Goal: Task Accomplishment & Management: Manage account settings

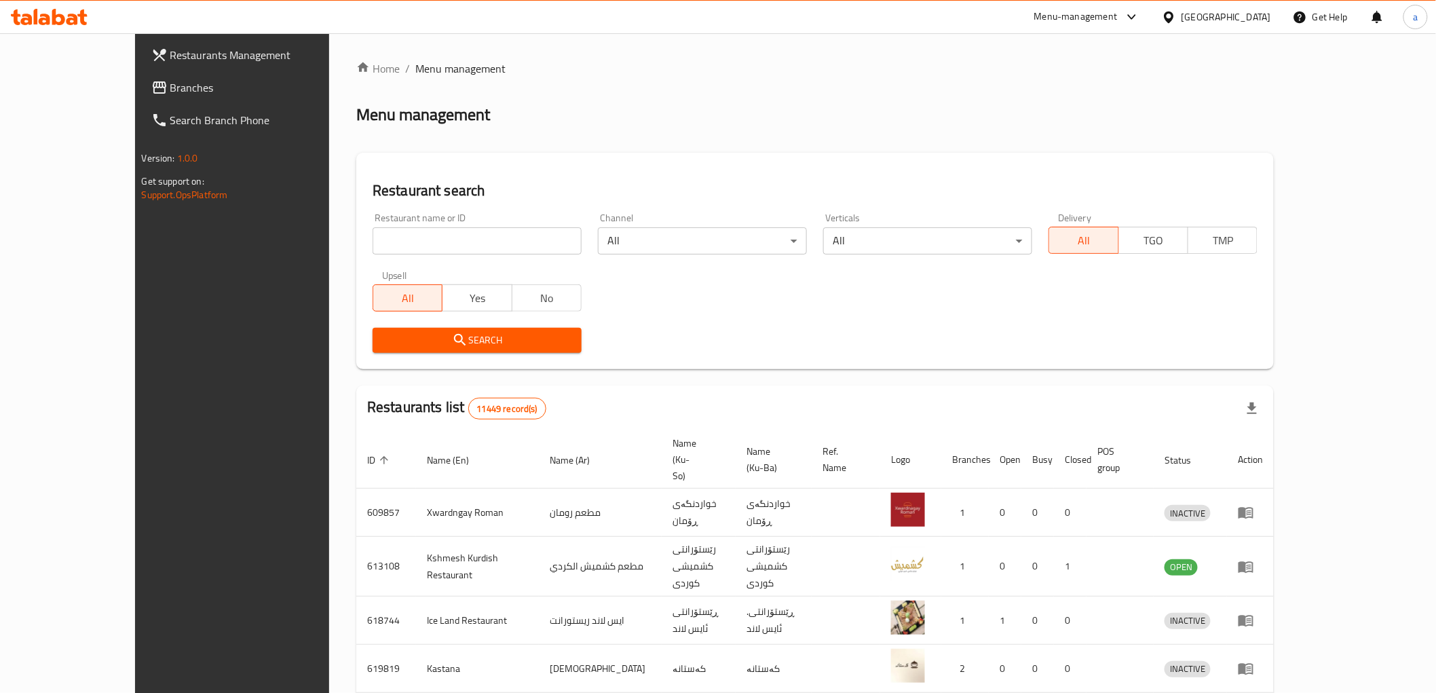
click at [378, 236] on input "search" at bounding box center [477, 240] width 209 height 27
paste input "695701"
type input "695701"
click at [493, 349] on button "Search" at bounding box center [477, 340] width 209 height 25
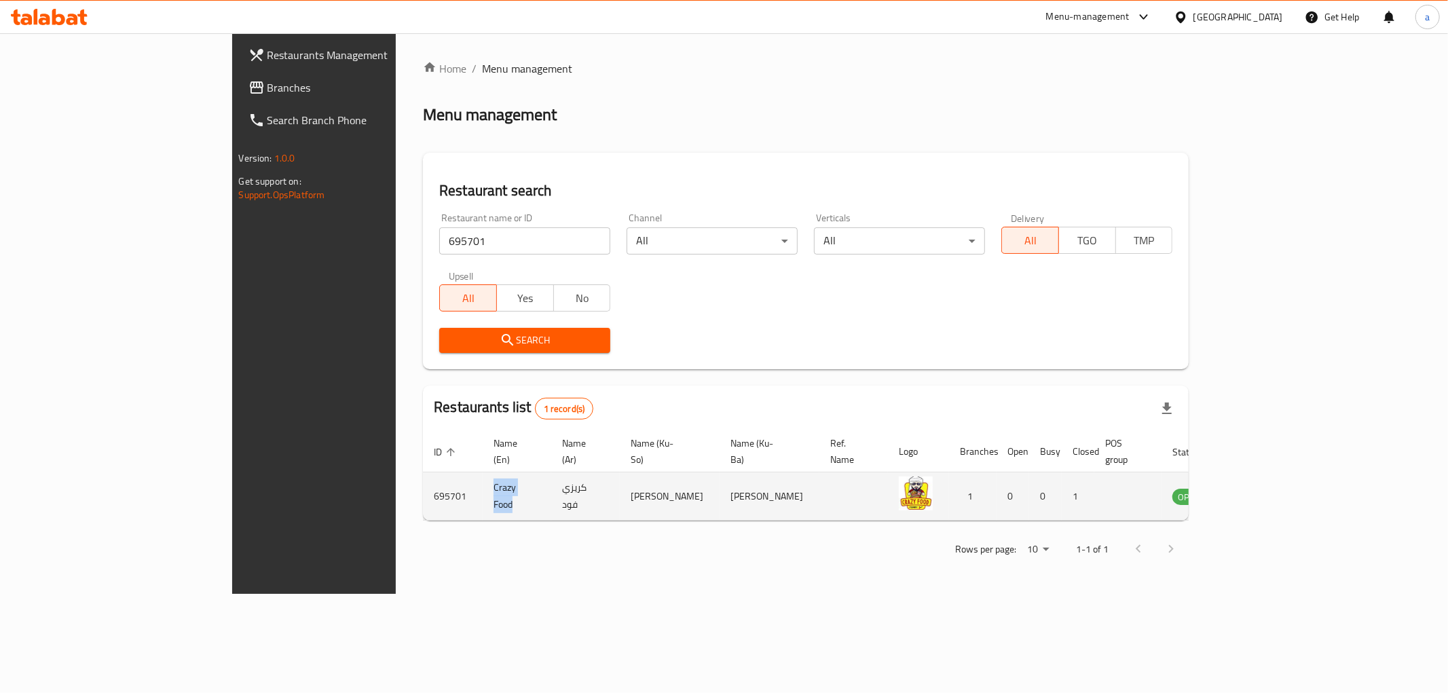
drag, startPoint x: 333, startPoint y: 480, endPoint x: 400, endPoint y: 491, distance: 68.1
click at [483, 491] on td "Crazy Food" at bounding box center [517, 496] width 69 height 48
copy td "Crazy Food"
click at [1260, 488] on icon "enhanced table" at bounding box center [1251, 496] width 16 height 16
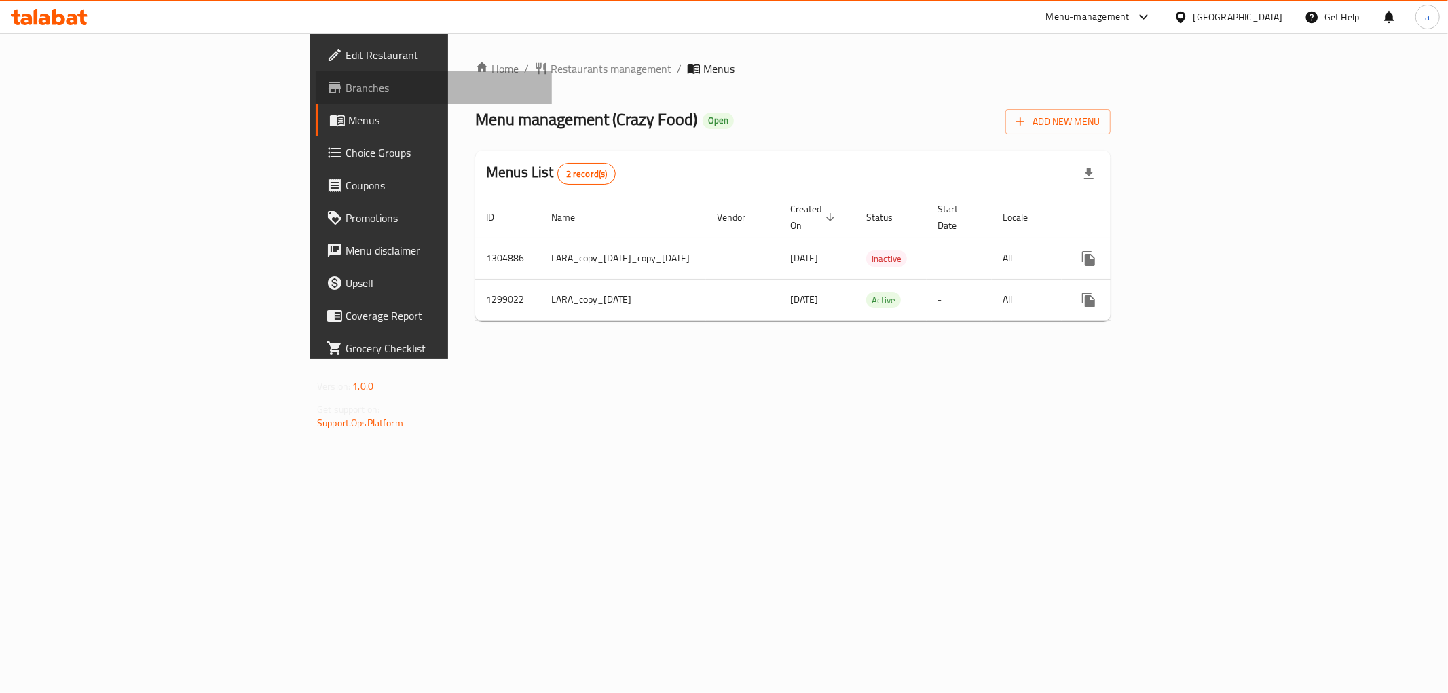
click at [345, 92] on span "Branches" at bounding box center [442, 87] width 195 height 16
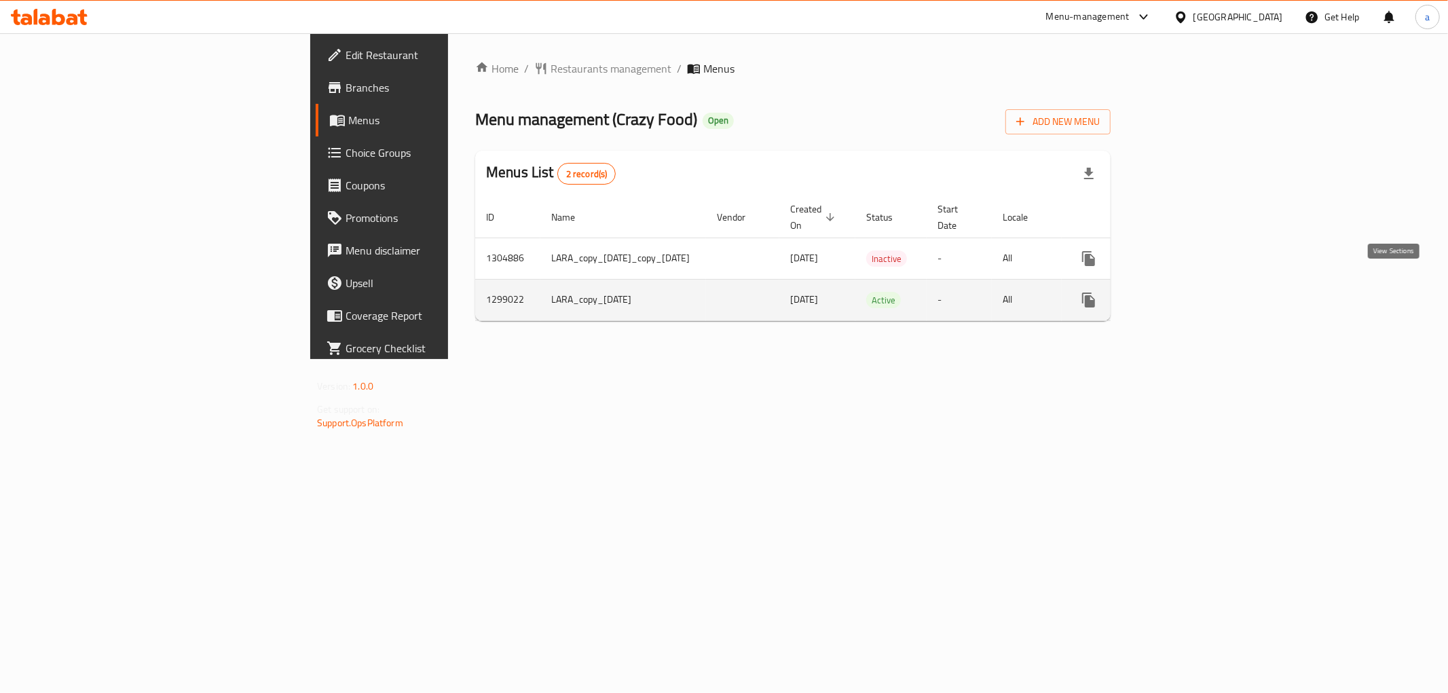
click at [1203, 284] on link "enhanced table" at bounding box center [1186, 300] width 33 height 33
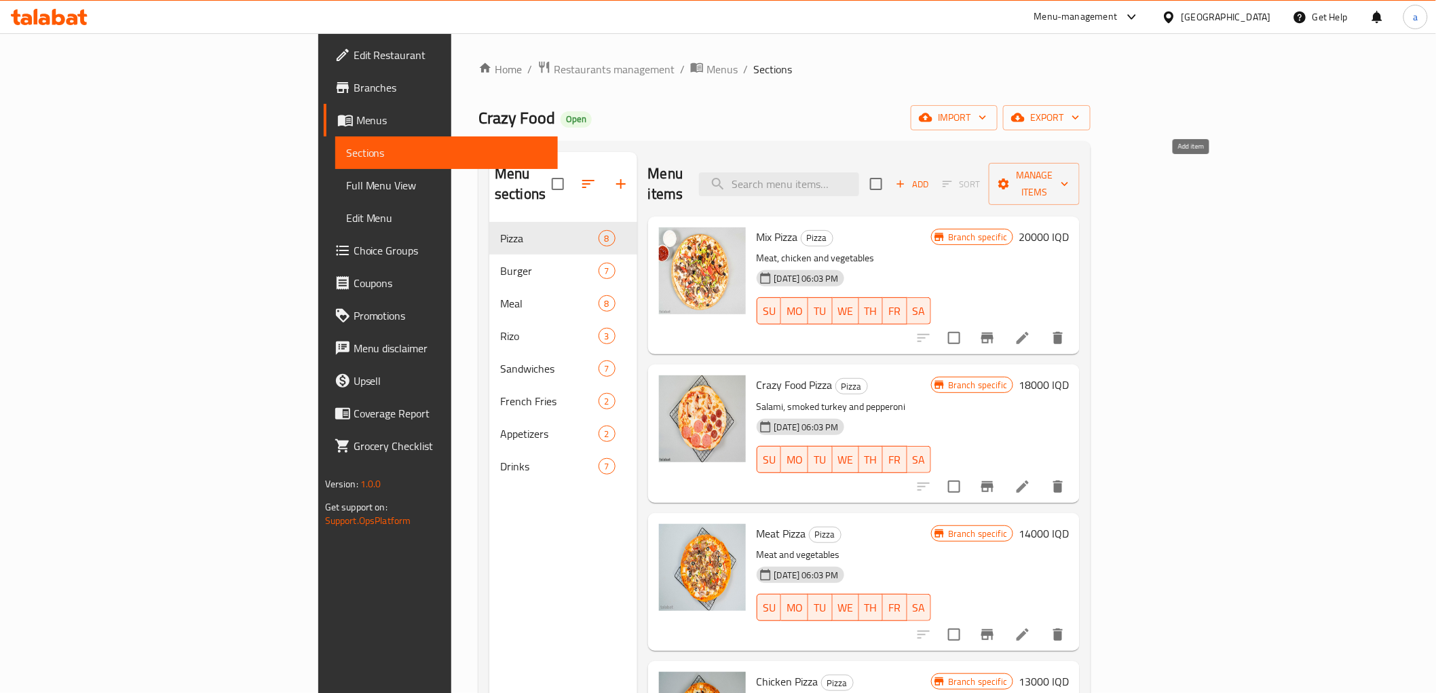
click at [931, 176] on span "Add" at bounding box center [912, 184] width 37 height 16
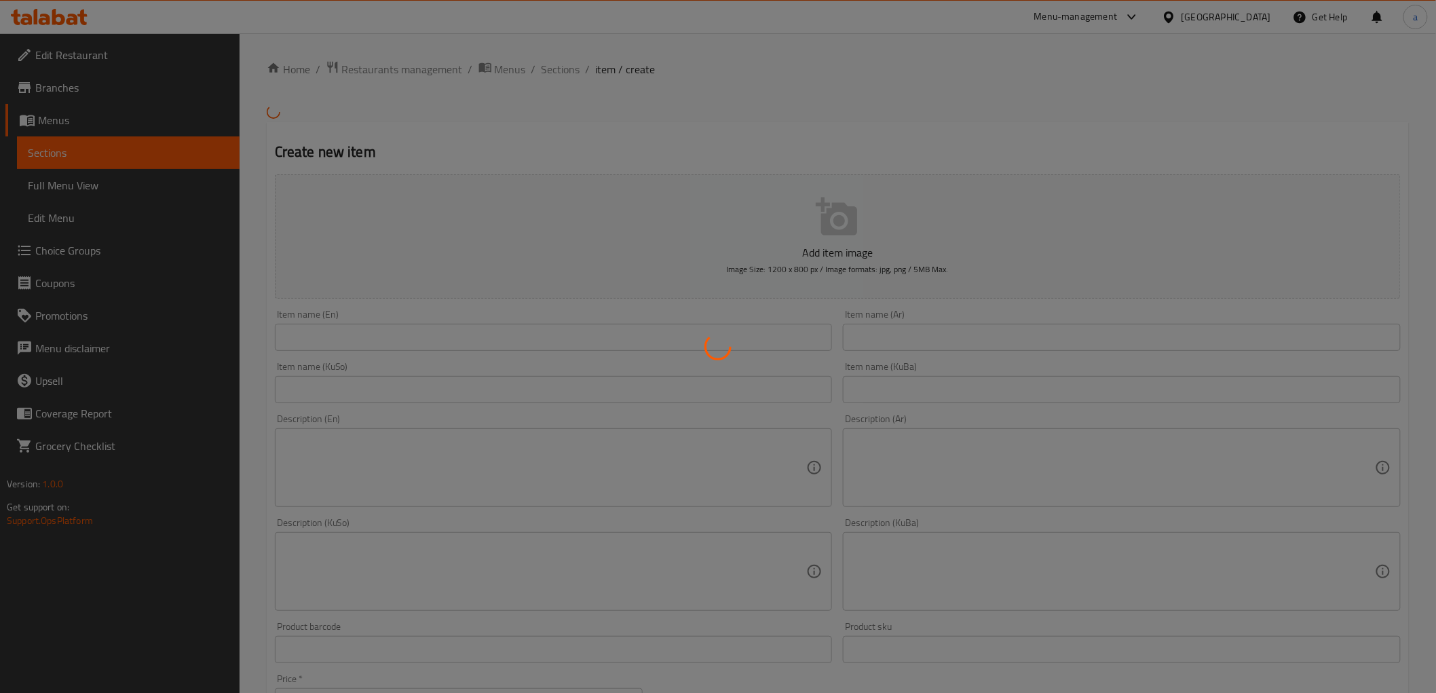
click at [115, 151] on div at bounding box center [718, 346] width 1436 height 693
click at [107, 149] on div at bounding box center [718, 346] width 1436 height 693
click at [105, 134] on div at bounding box center [718, 346] width 1436 height 693
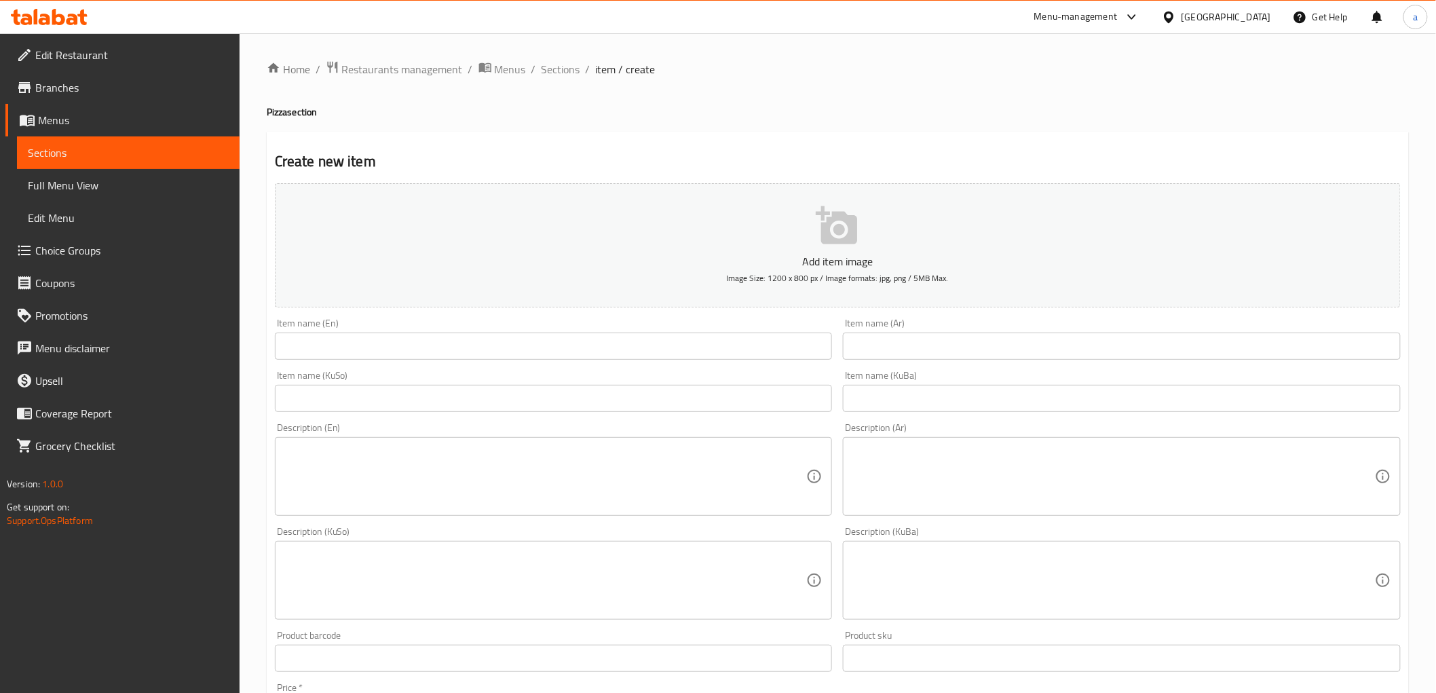
click at [322, 133] on div "Create new item Add item image Image Size: 1200 x 800 px / Image formats: jpg, …" at bounding box center [838, 605] width 1142 height 946
click at [130, 147] on span "Sections" at bounding box center [128, 153] width 201 height 16
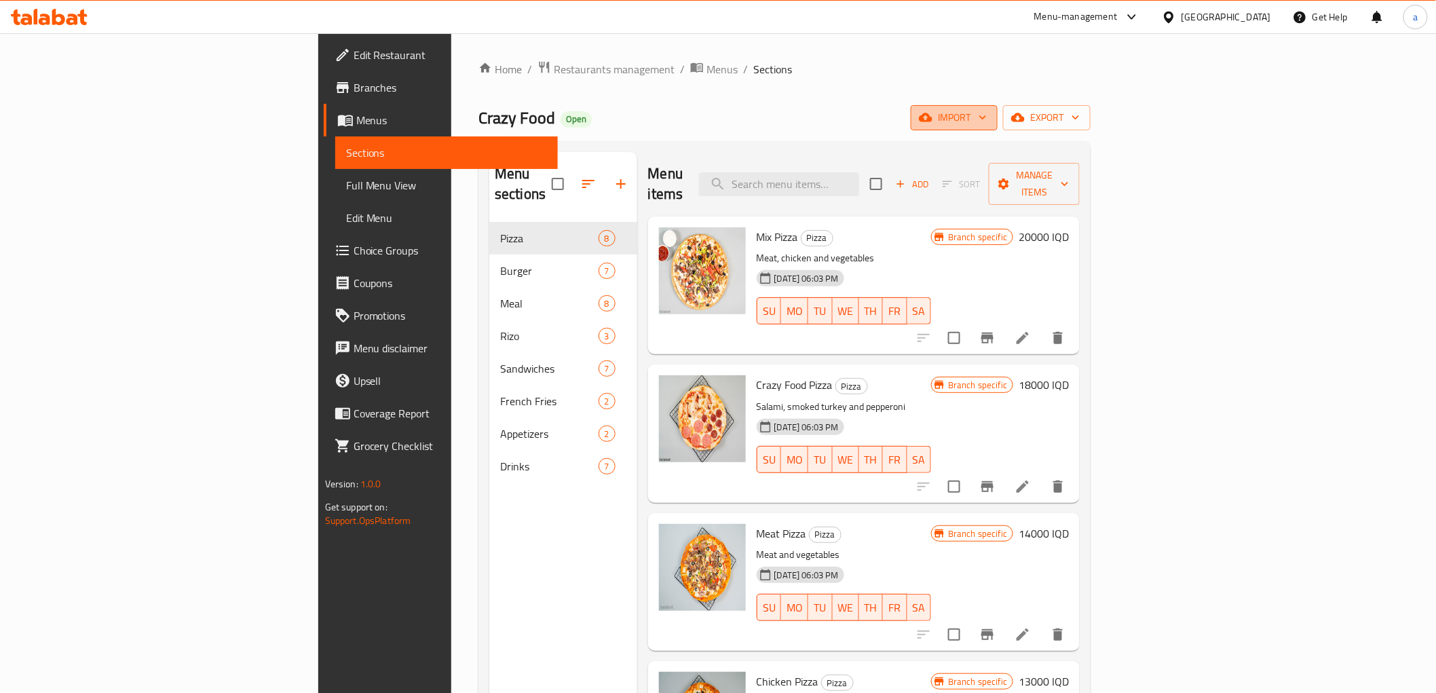
click at [987, 114] on span "import" at bounding box center [954, 117] width 65 height 17
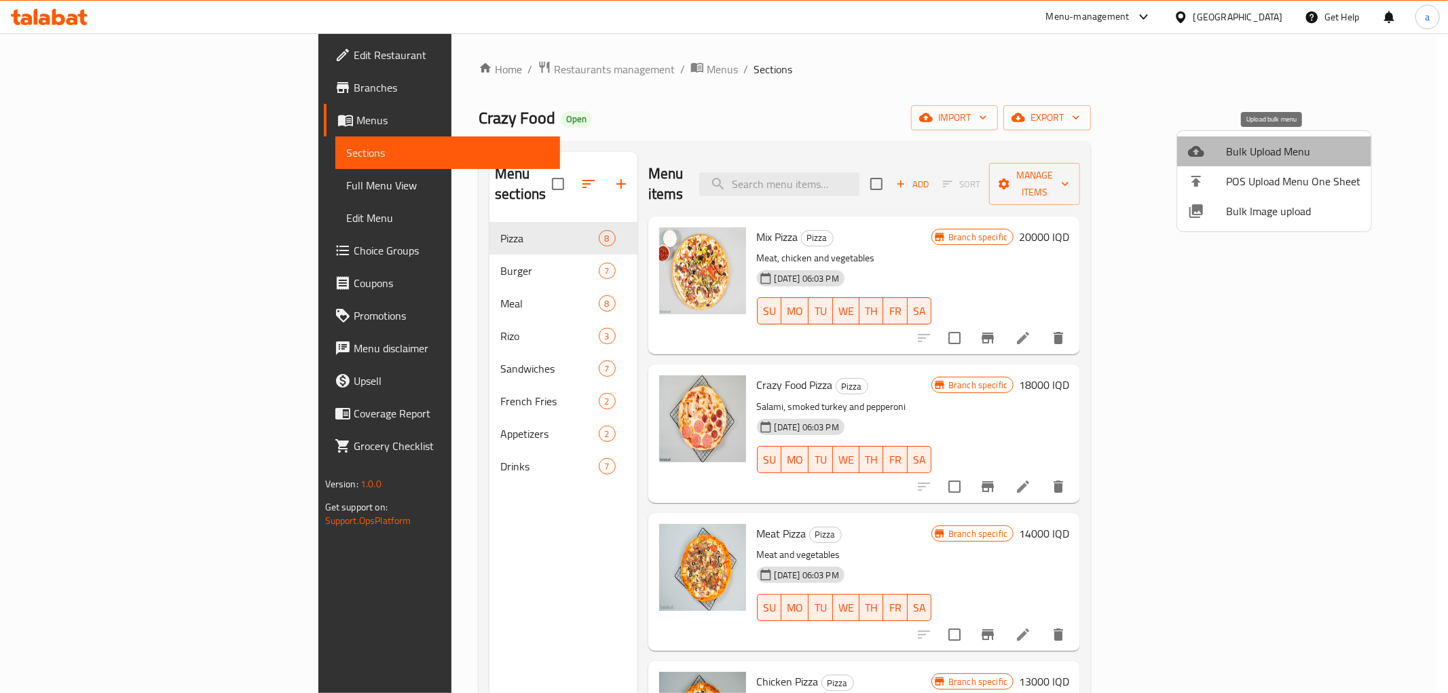
click at [1281, 152] on span "Bulk Upload Menu" at bounding box center [1293, 151] width 134 height 16
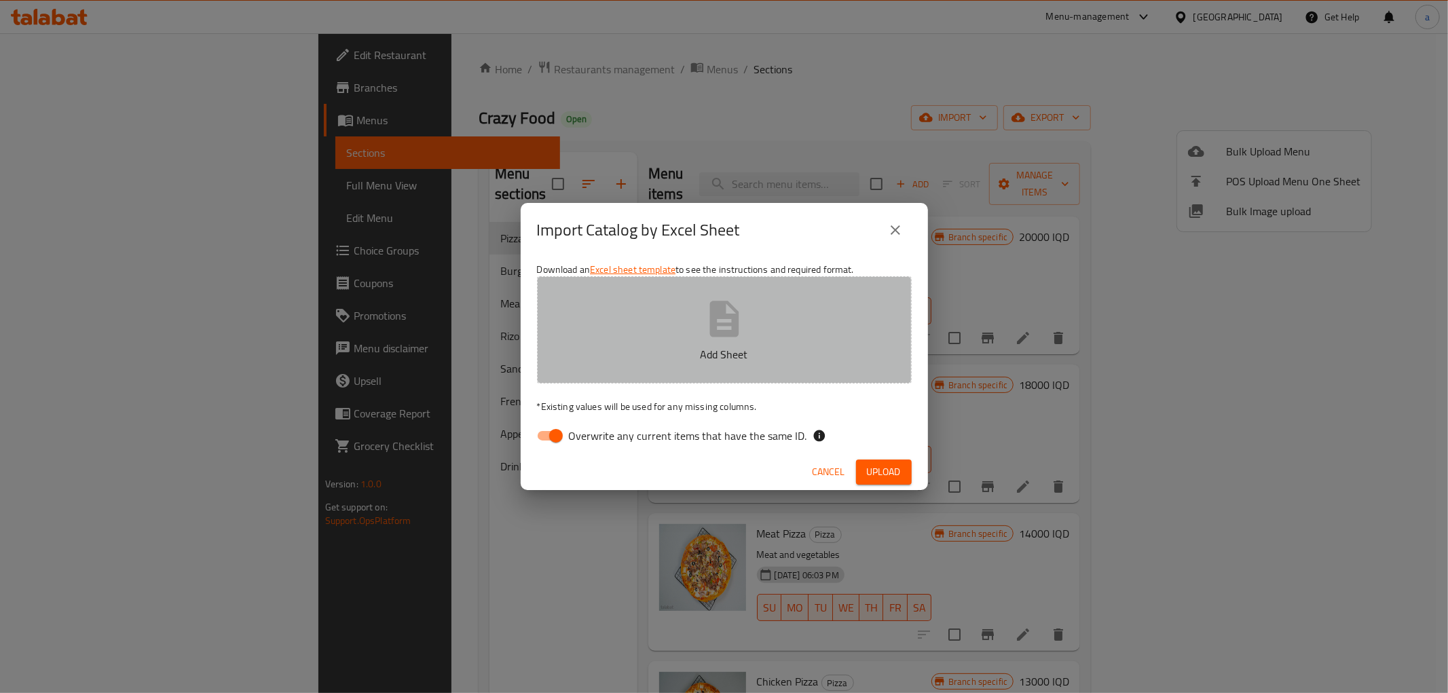
click at [715, 322] on icon "button" at bounding box center [723, 319] width 29 height 36
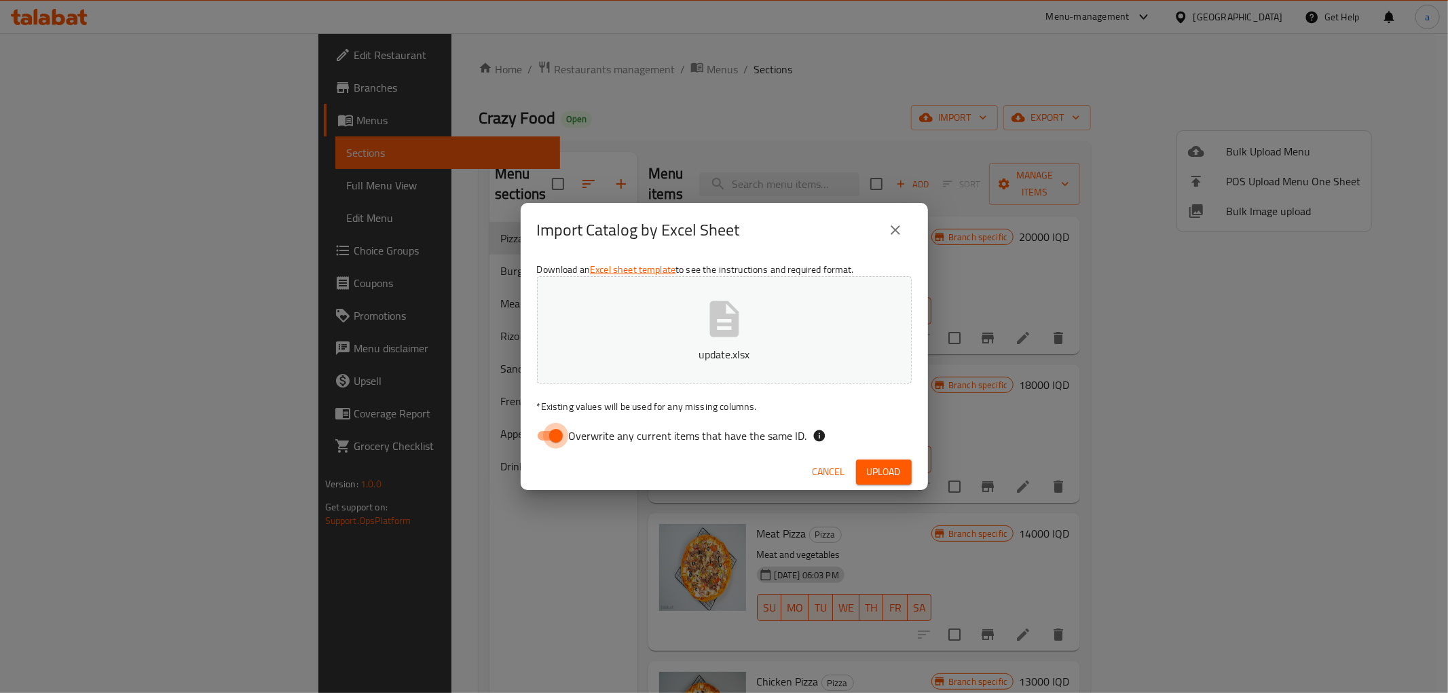
click at [558, 426] on input "Overwrite any current items that have the same ID." at bounding box center [555, 436] width 77 height 26
checkbox input "false"
click at [888, 465] on span "Upload" at bounding box center [884, 472] width 34 height 17
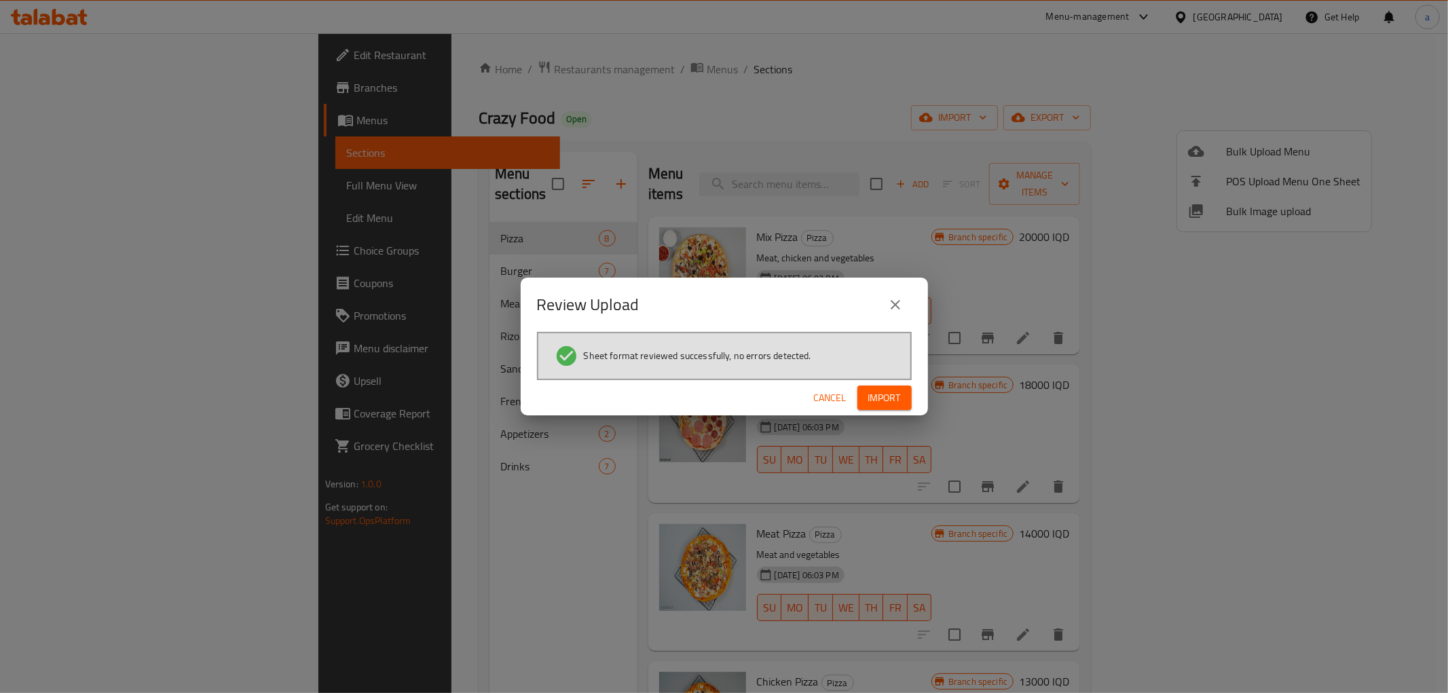
click at [887, 391] on span "Import" at bounding box center [884, 398] width 33 height 17
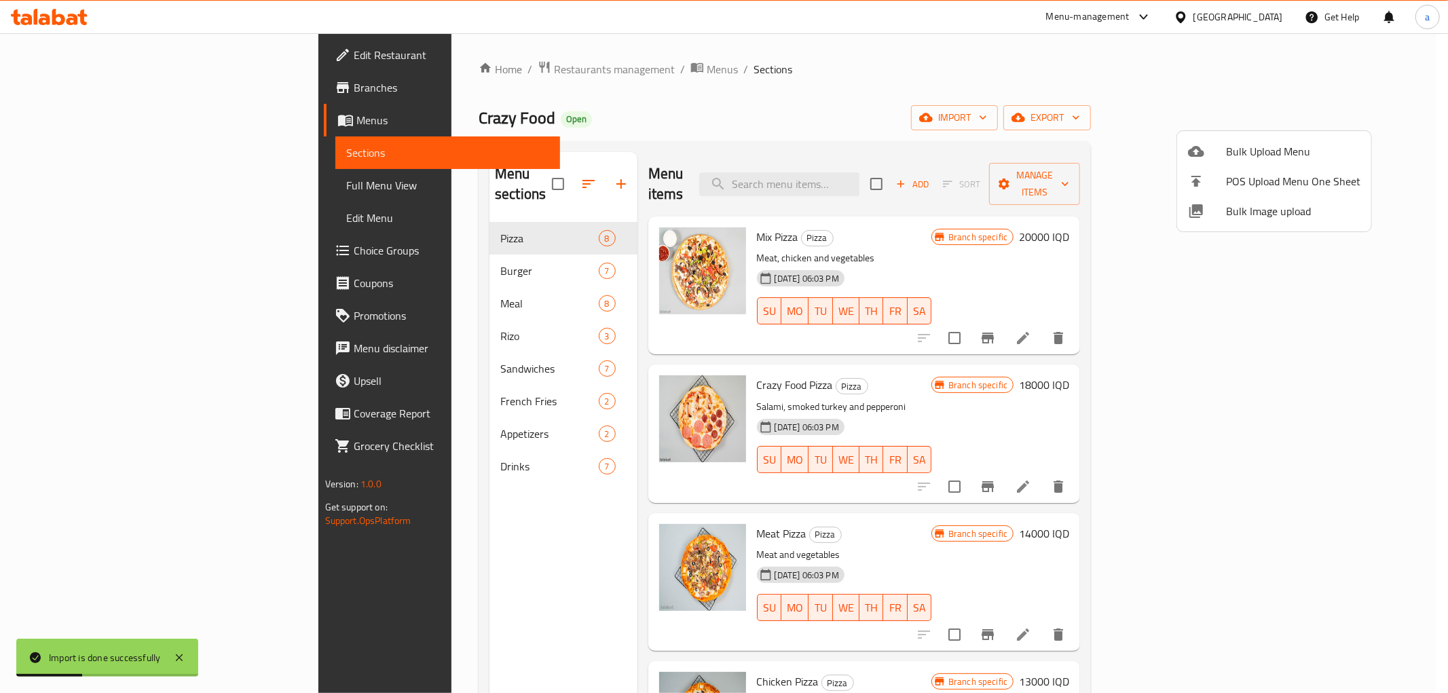
click at [356, 246] on div at bounding box center [724, 346] width 1448 height 693
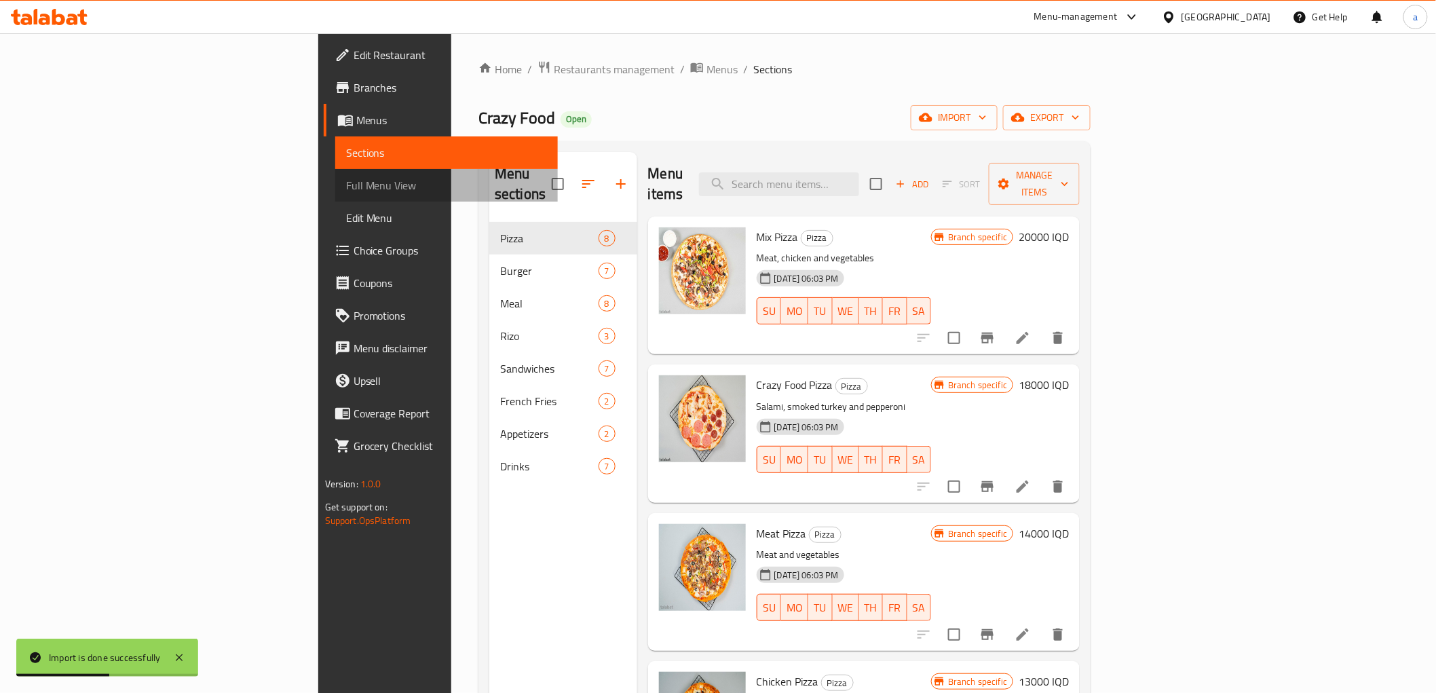
click at [346, 191] on span "Full Menu View" at bounding box center [446, 185] width 201 height 16
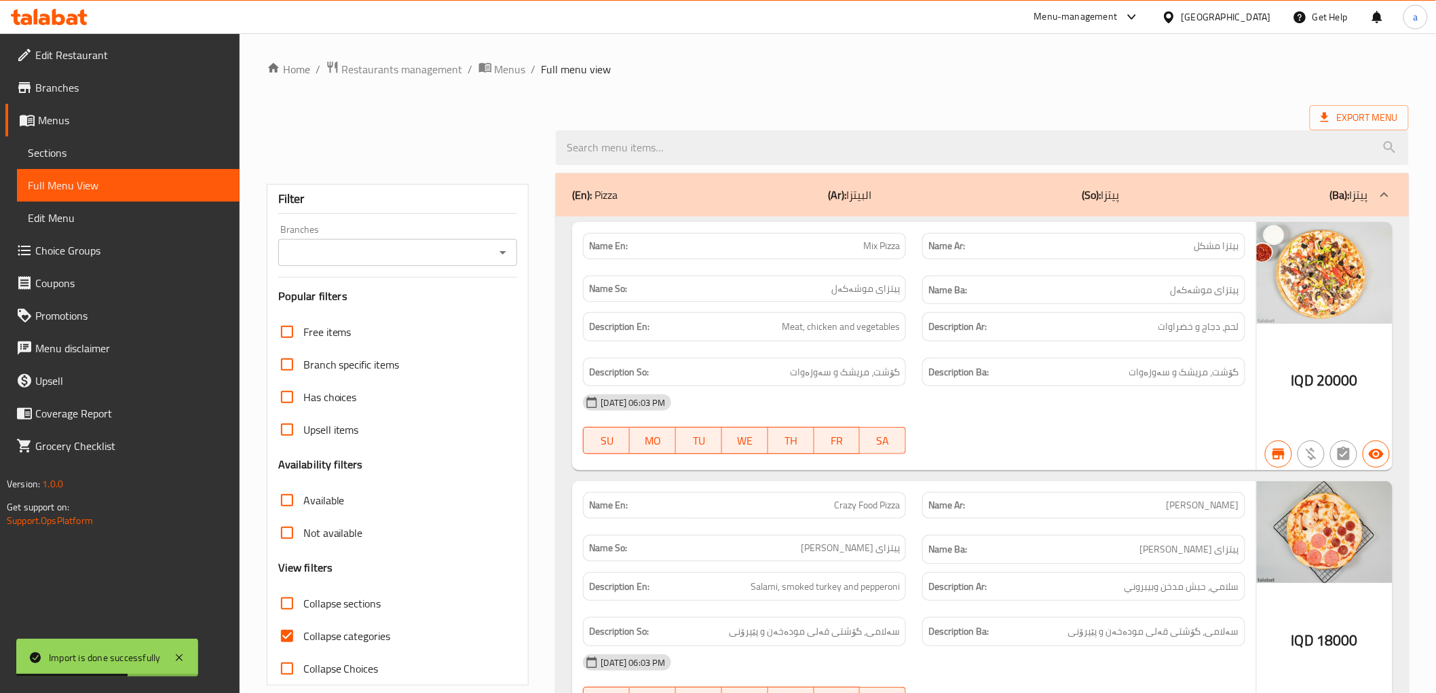
click at [466, 255] on input "Branches" at bounding box center [386, 252] width 209 height 19
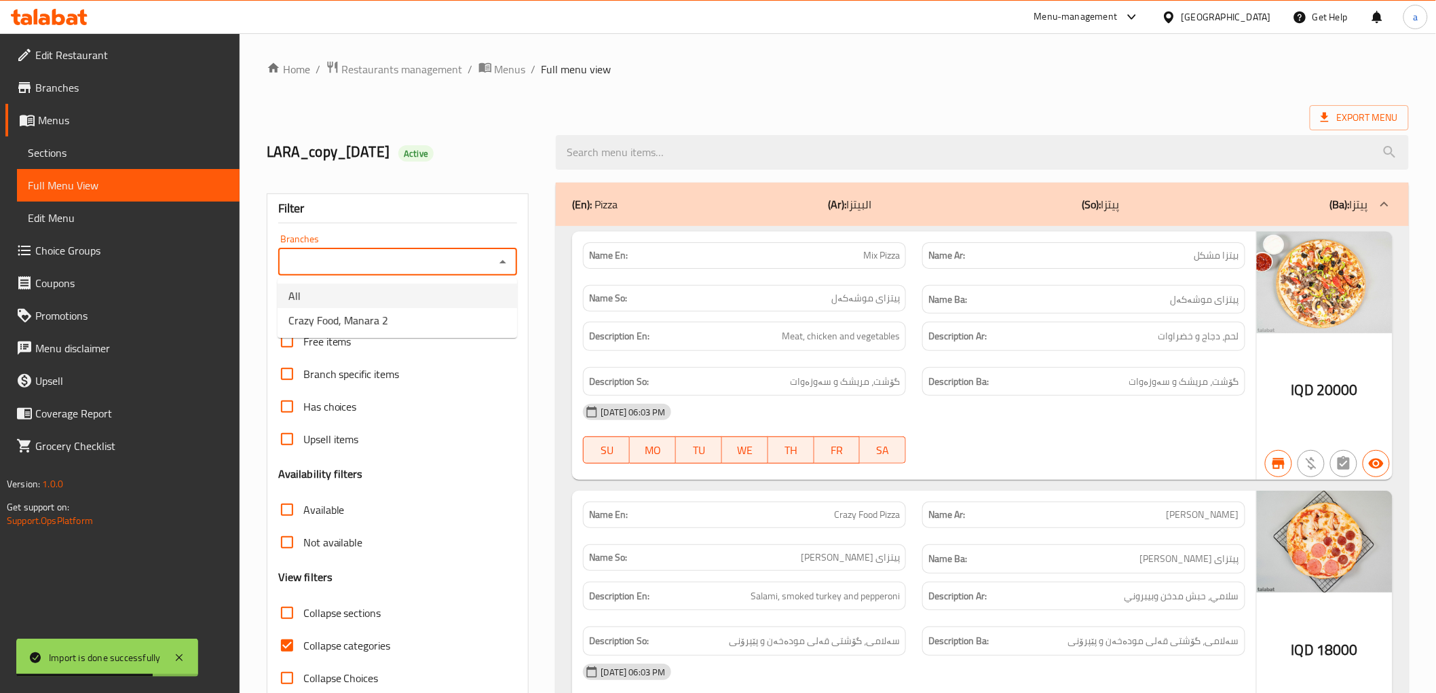
click at [382, 296] on li "All" at bounding box center [398, 296] width 240 height 24
click at [386, 258] on input "All" at bounding box center [386, 261] width 209 height 19
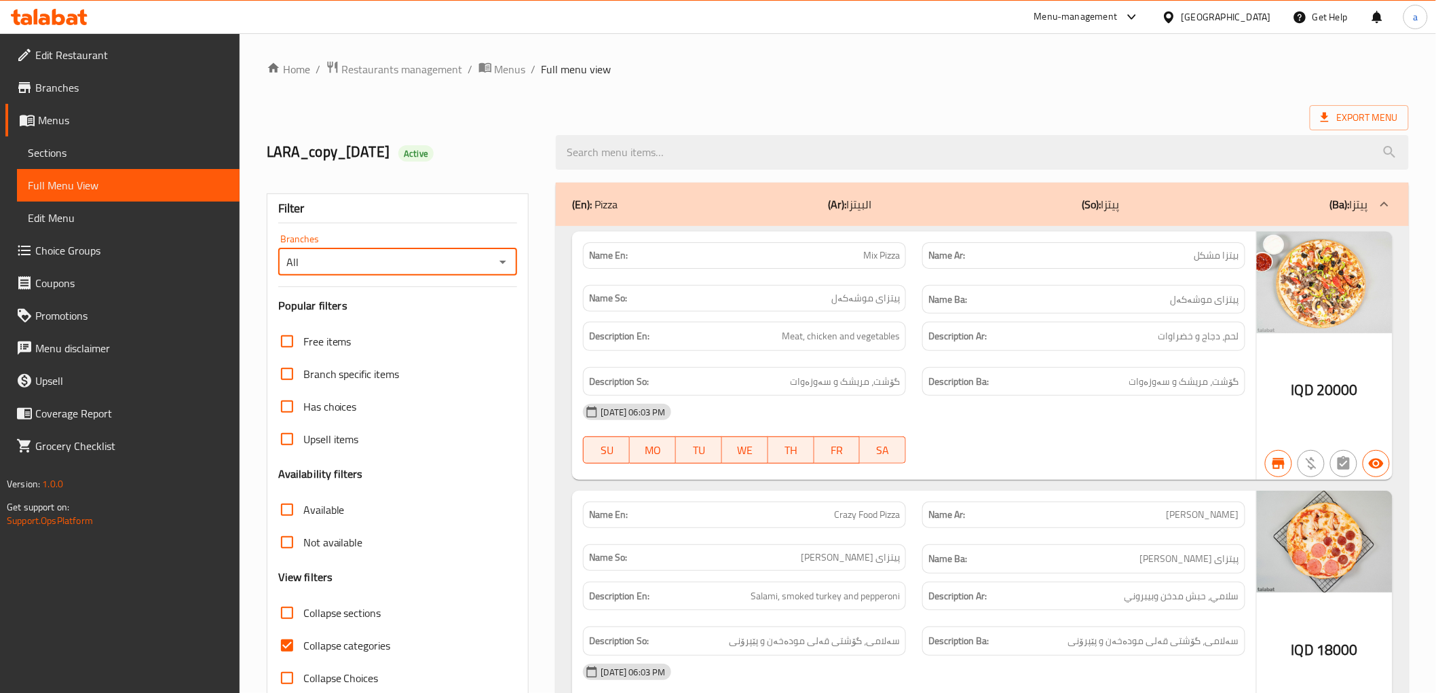
click at [503, 248] on div "All Branches" at bounding box center [398, 261] width 240 height 27
click at [503, 265] on icon "Open" at bounding box center [503, 262] width 16 height 16
click at [402, 315] on li "Crazy Food, Manara 2" at bounding box center [398, 320] width 240 height 24
type input "Crazy Food, Manara 2"
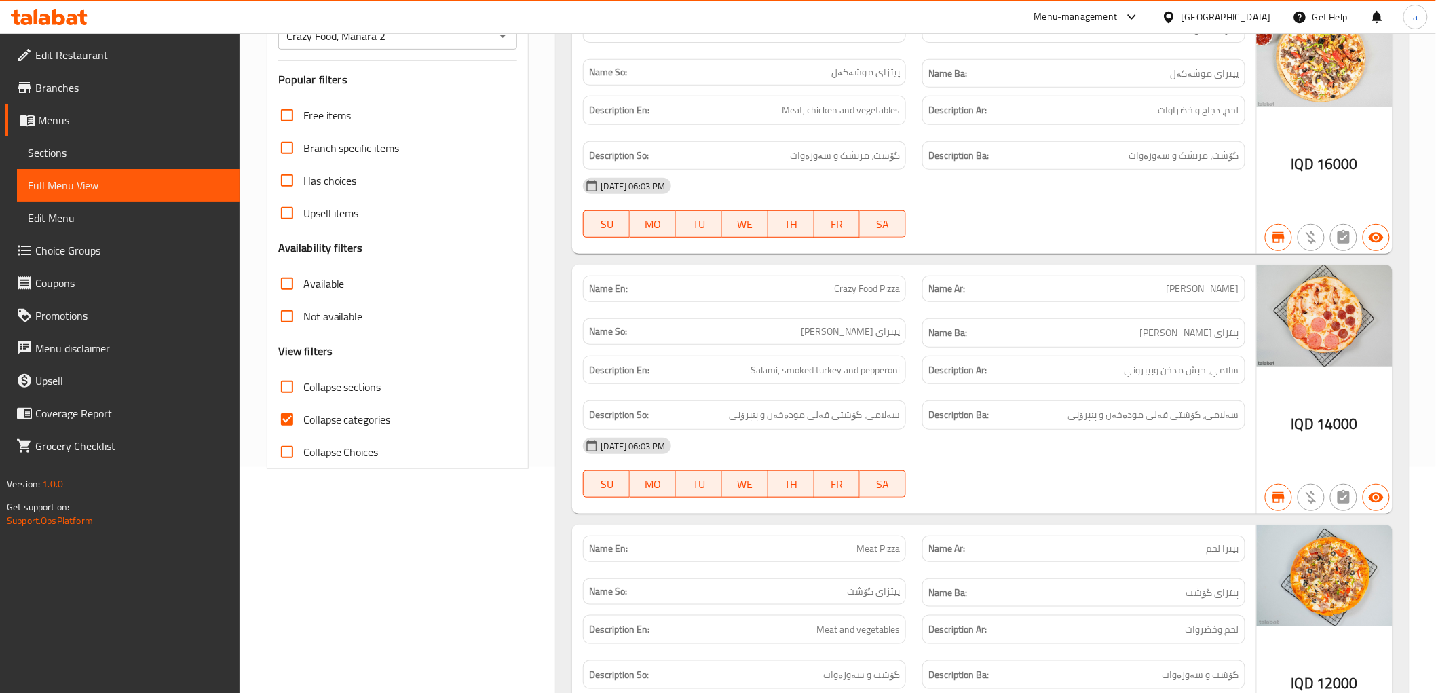
click at [372, 411] on span "Collapse categories" at bounding box center [347, 419] width 88 height 16
click at [303, 409] on input "Collapse categories" at bounding box center [287, 419] width 33 height 33
checkbox input "false"
click at [348, 388] on span "Collapse sections" at bounding box center [342, 387] width 78 height 16
click at [303, 388] on input "Collapse sections" at bounding box center [287, 387] width 33 height 33
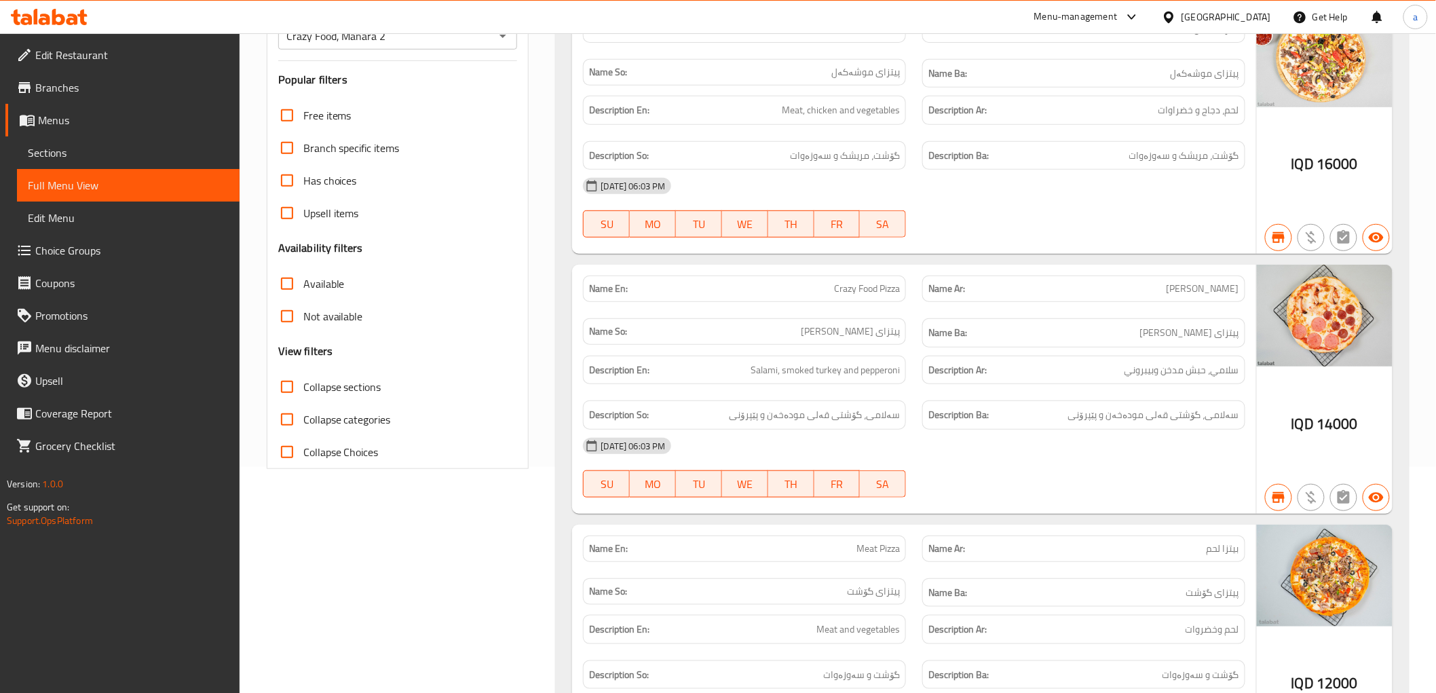
checkbox input "true"
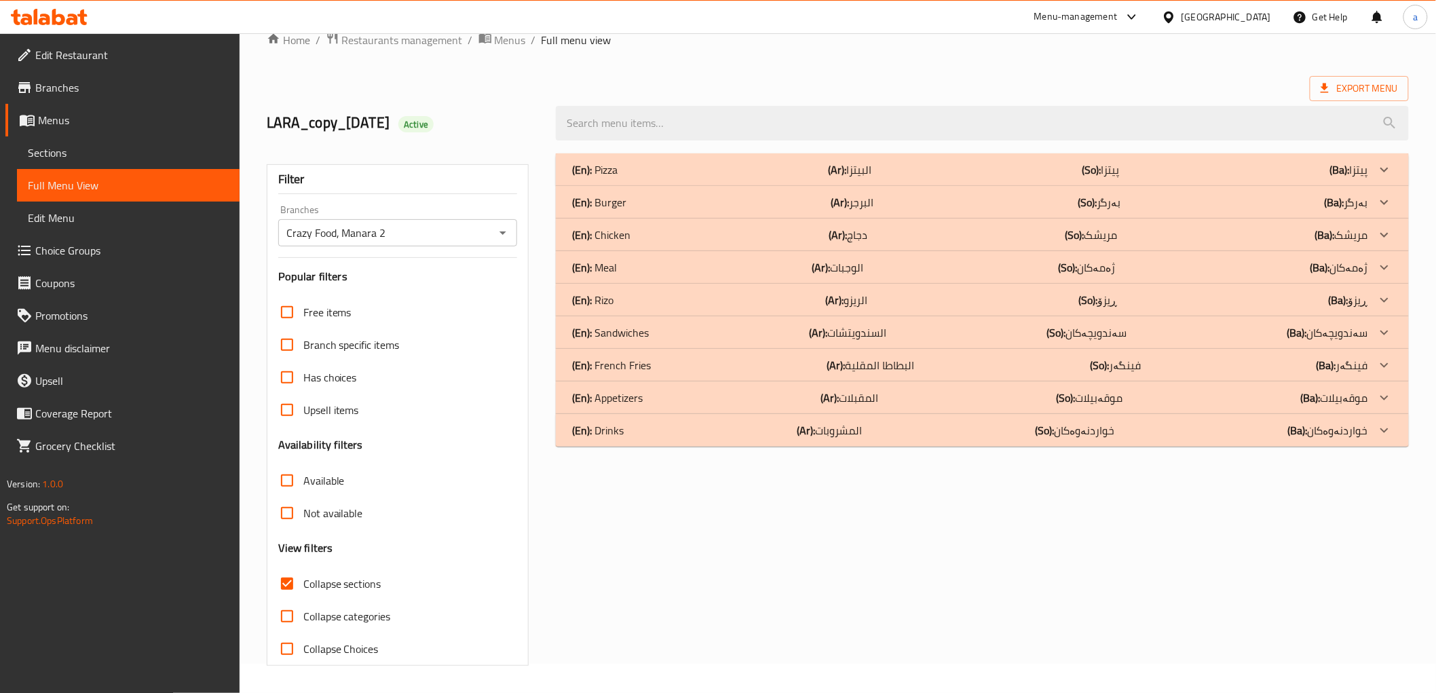
scroll to position [29, 0]
click at [1308, 238] on div "(En): Chicken (Ar): دجاج (So): مریشک (Ba): مریشک" at bounding box center [969, 235] width 795 height 16
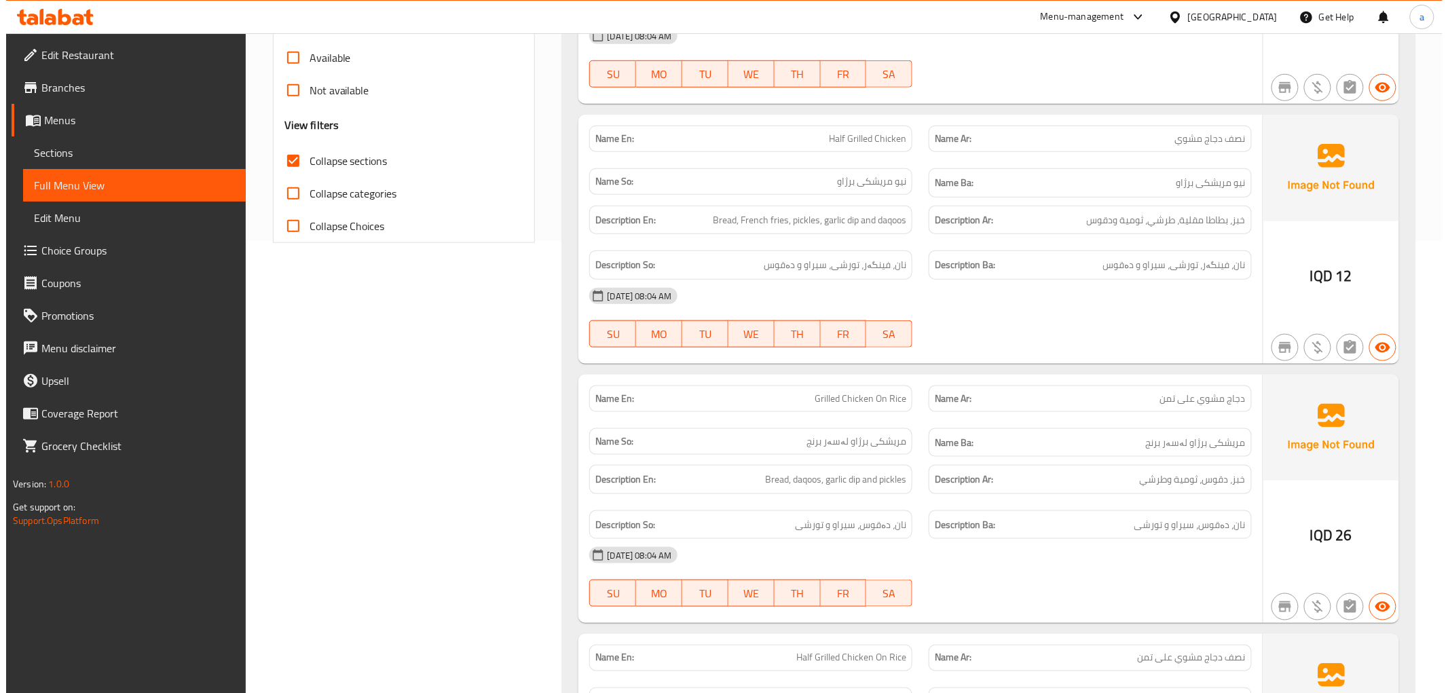
scroll to position [0, 0]
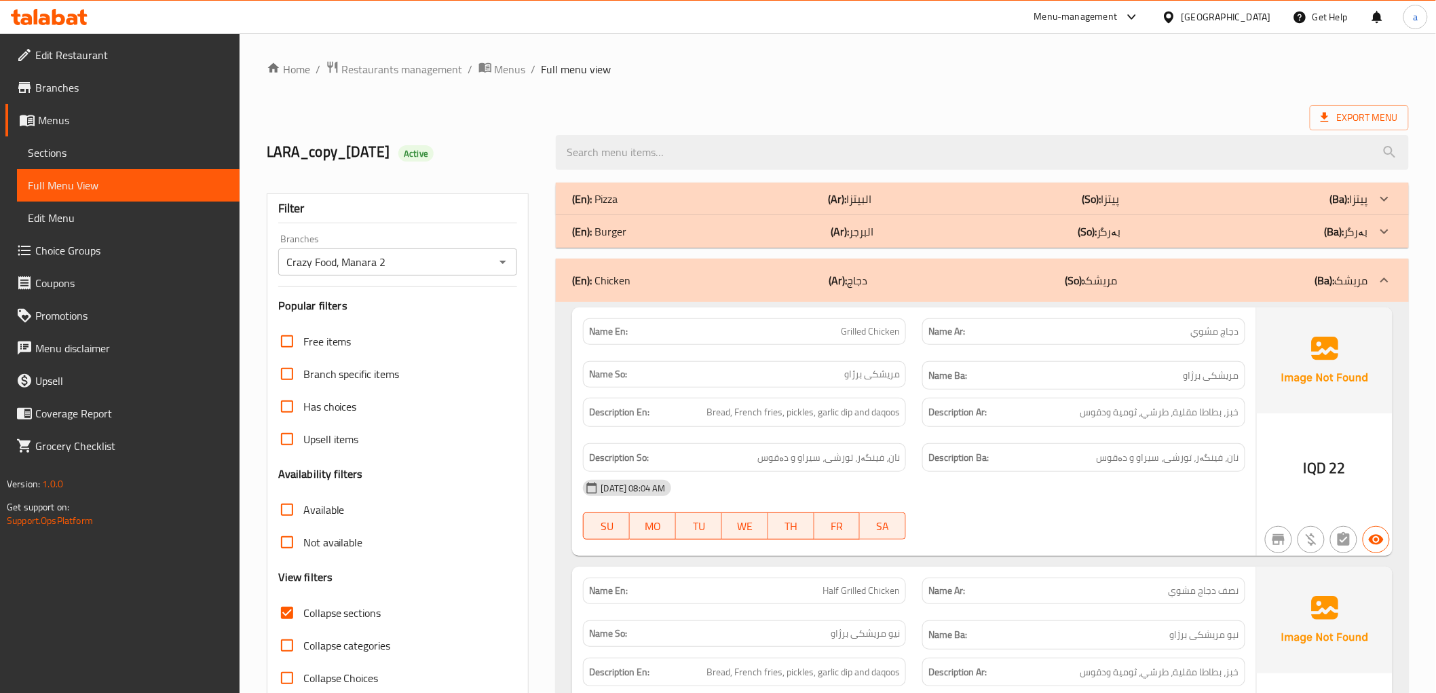
click at [513, 125] on div "LARA_copy_06/07/2025 Active" at bounding box center [404, 152] width 290 height 60
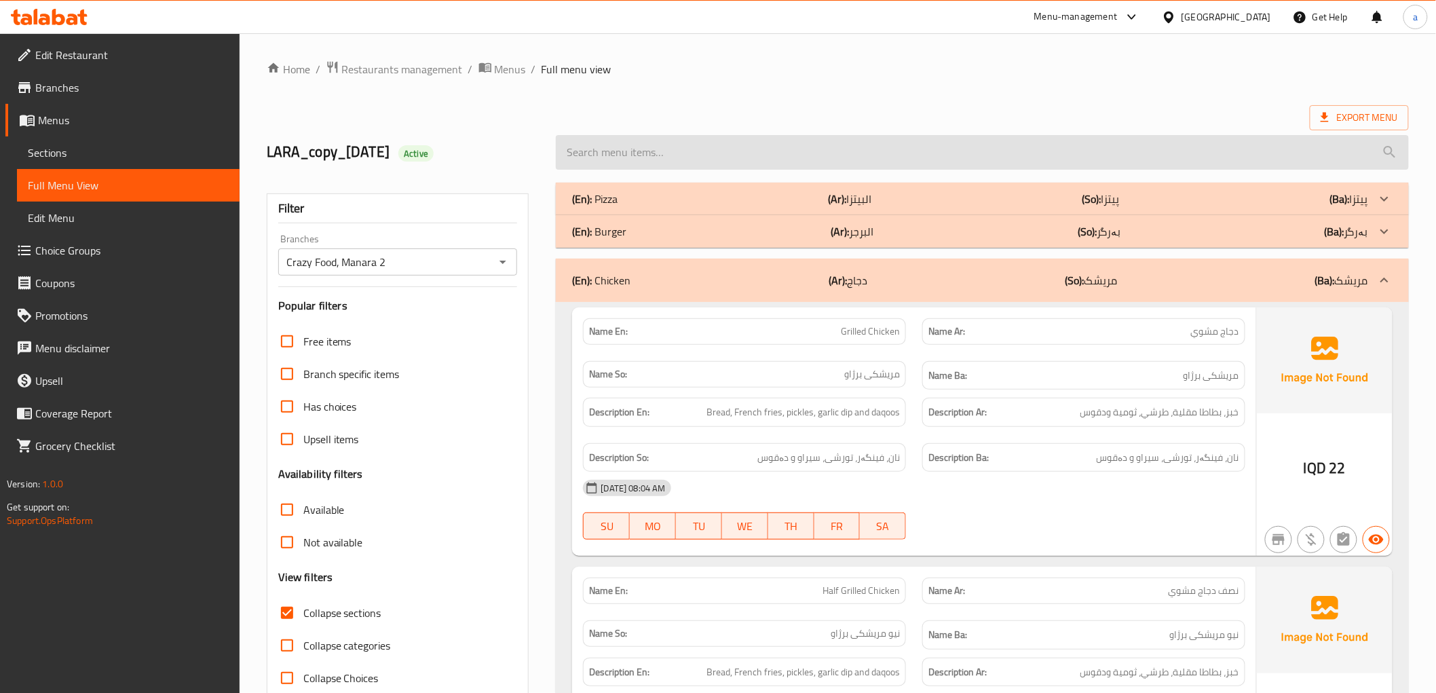
click at [1007, 141] on input "search" at bounding box center [982, 152] width 852 height 35
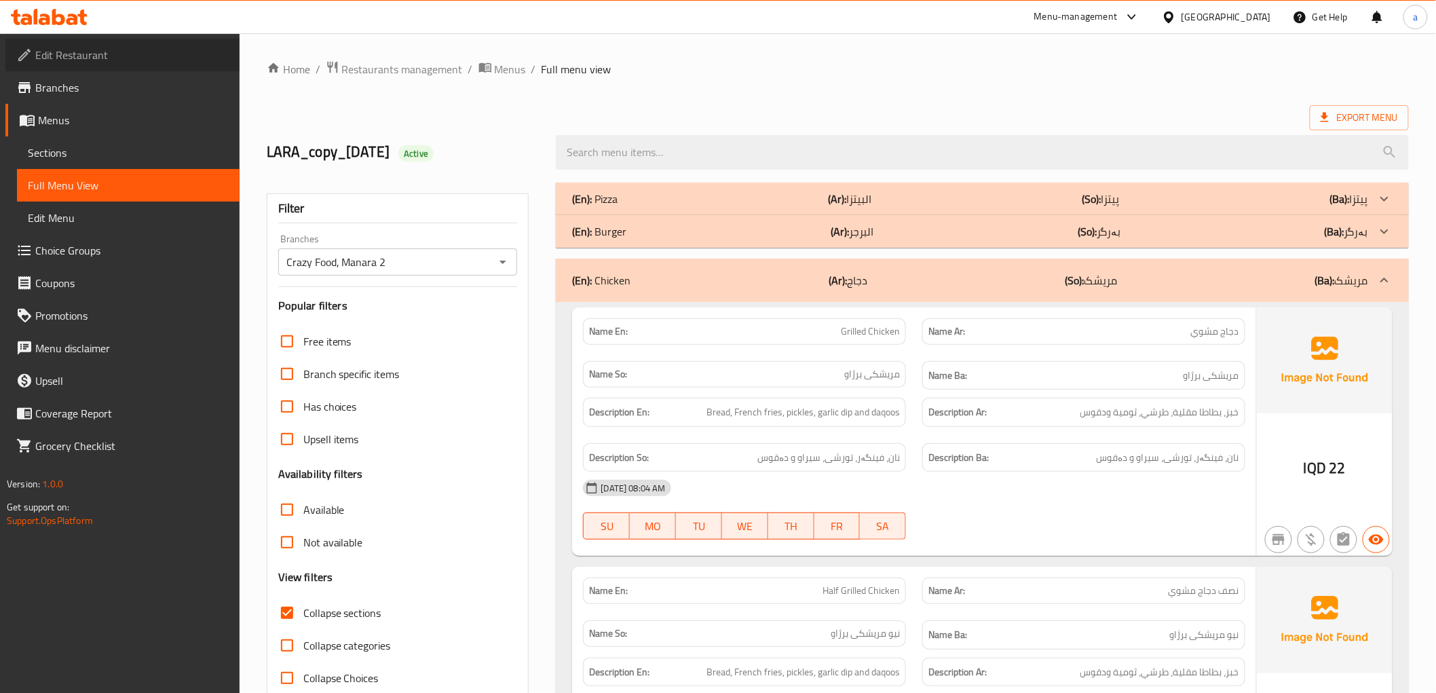
click at [141, 58] on span "Edit Restaurant" at bounding box center [131, 55] width 193 height 16
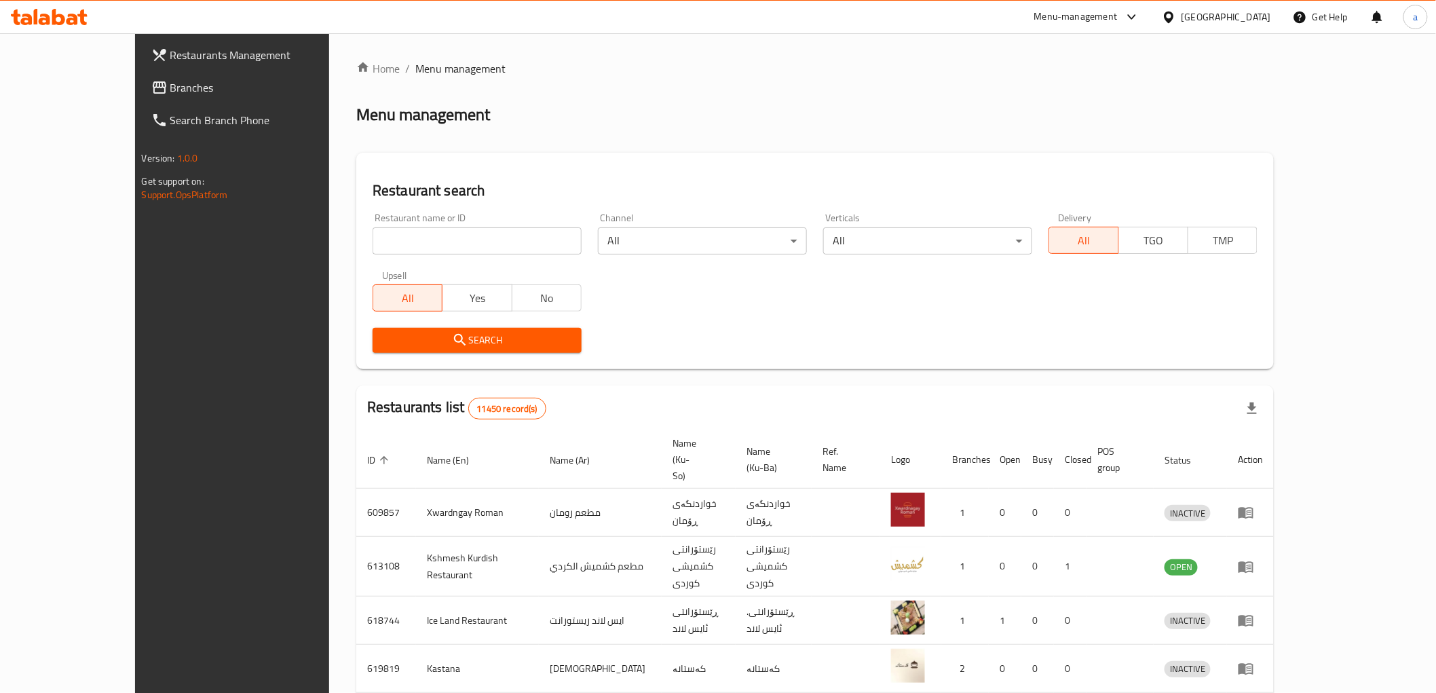
drag, startPoint x: 361, startPoint y: 235, endPoint x: 345, endPoint y: 233, distance: 16.3
click at [373, 236] on input "search" at bounding box center [477, 240] width 209 height 27
paste input "Osmanli Cafe"
type input "Osmanli Cafe"
click at [497, 341] on span "Search" at bounding box center [476, 340] width 187 height 17
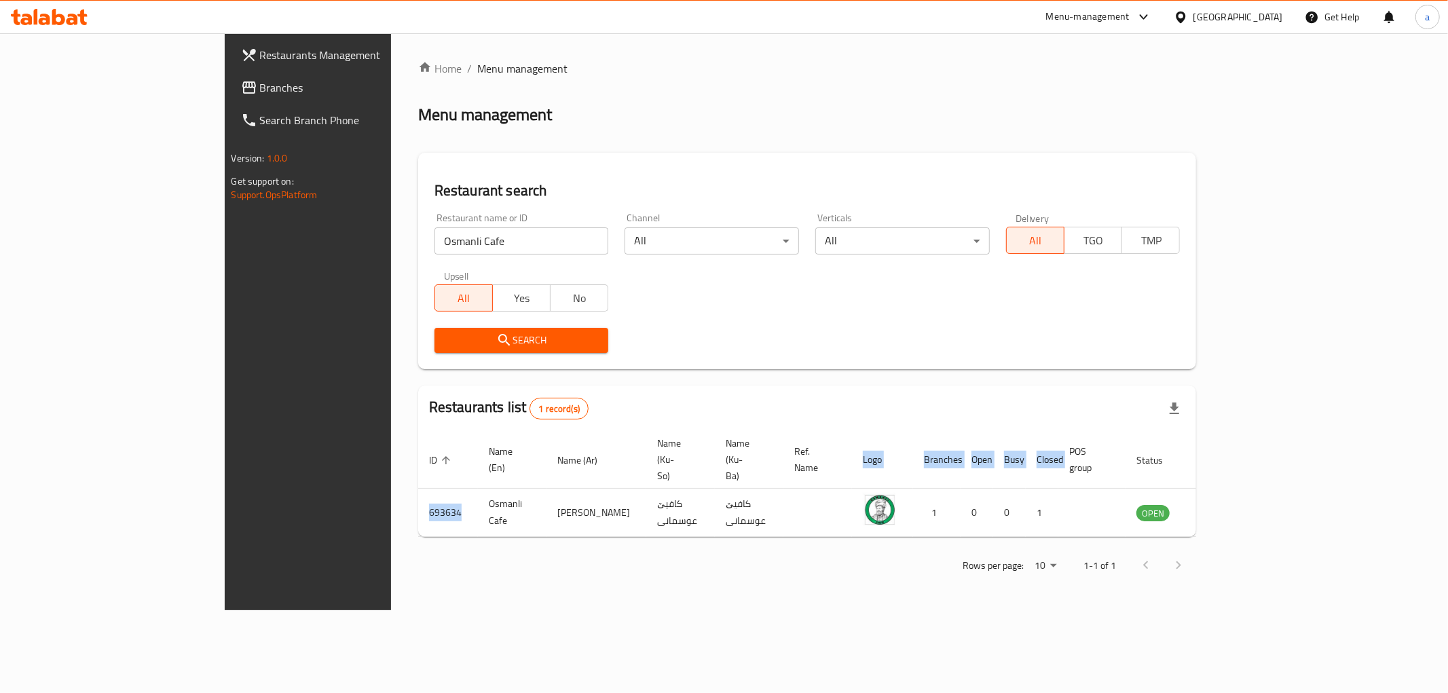
drag, startPoint x: 310, startPoint y: 480, endPoint x: 265, endPoint y: 479, distance: 44.8
click at [391, 479] on div "Home / Menu management Menu management Restaurant search Restaurant name or ID …" at bounding box center [807, 321] width 833 height 577
click at [722, 548] on div "Rows per page: 10 1-1 of 1" at bounding box center [807, 565] width 779 height 35
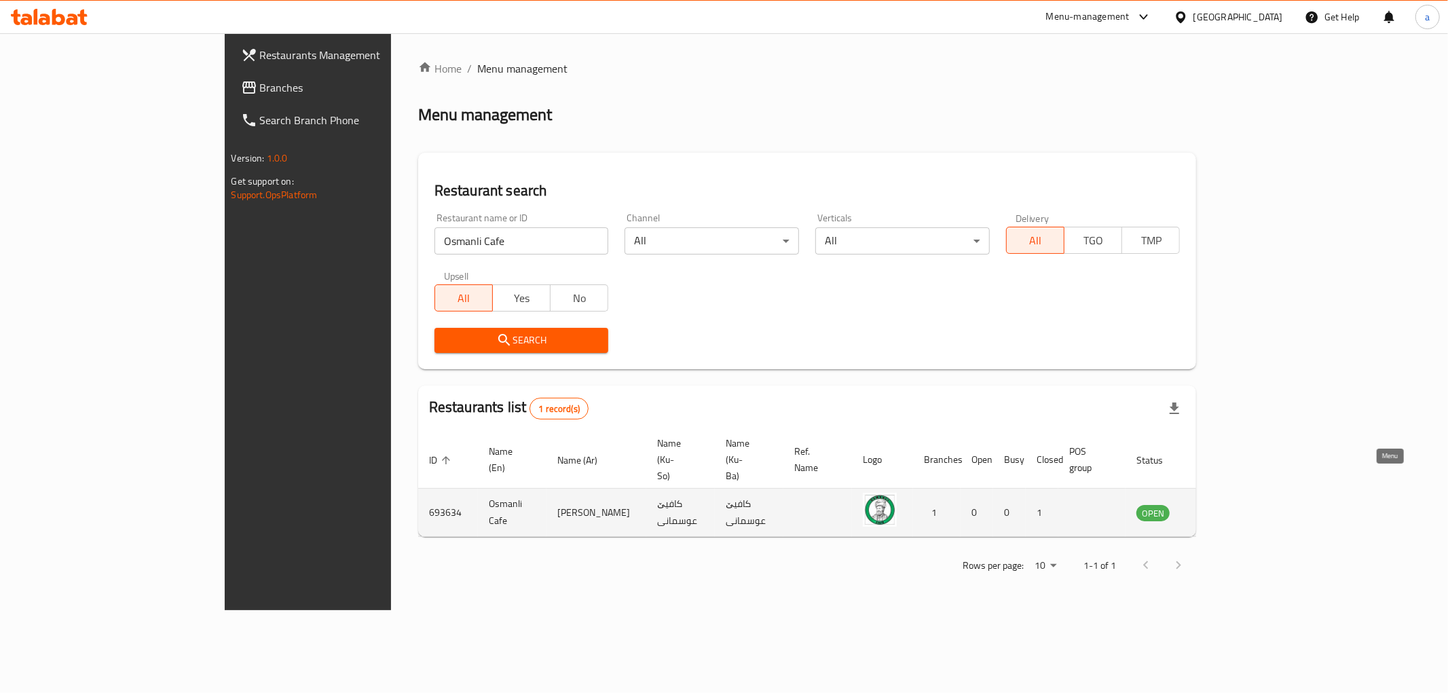
click at [1224, 504] on icon "enhanced table" at bounding box center [1215, 512] width 16 height 16
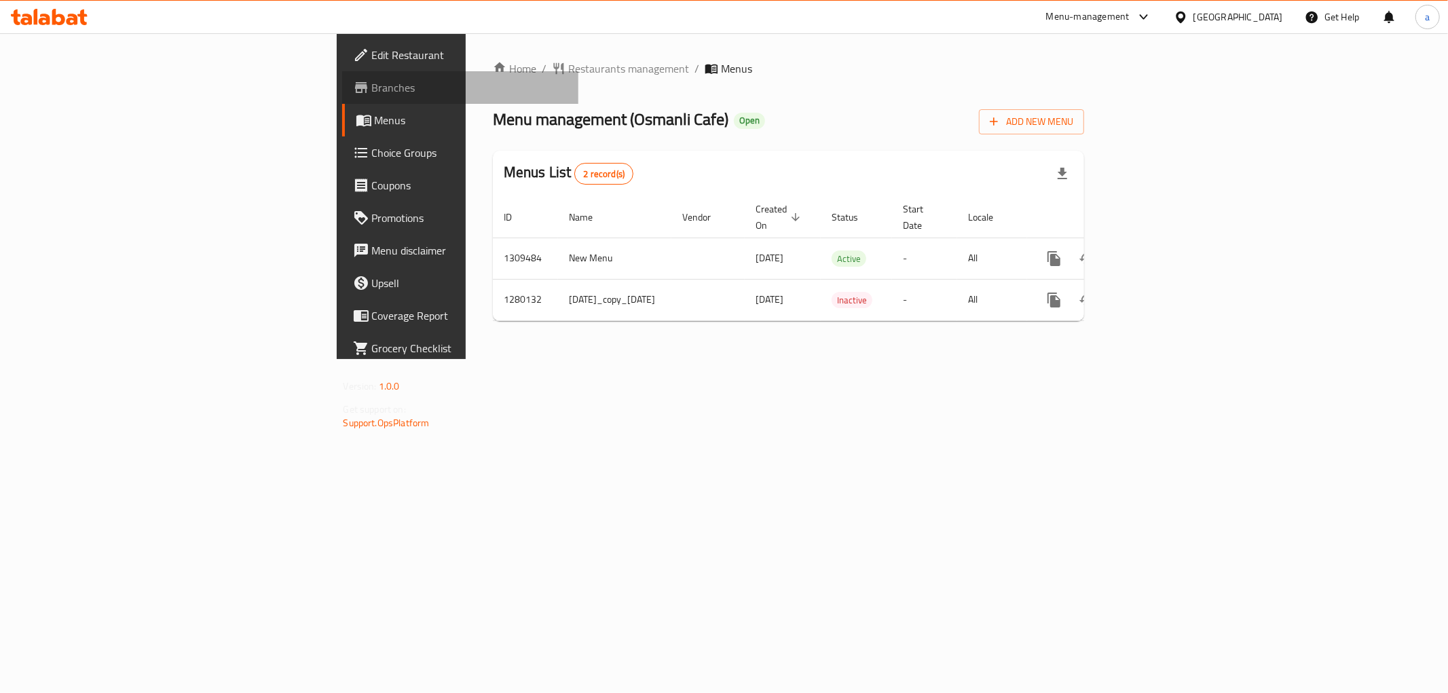
click at [372, 90] on span "Branches" at bounding box center [469, 87] width 195 height 16
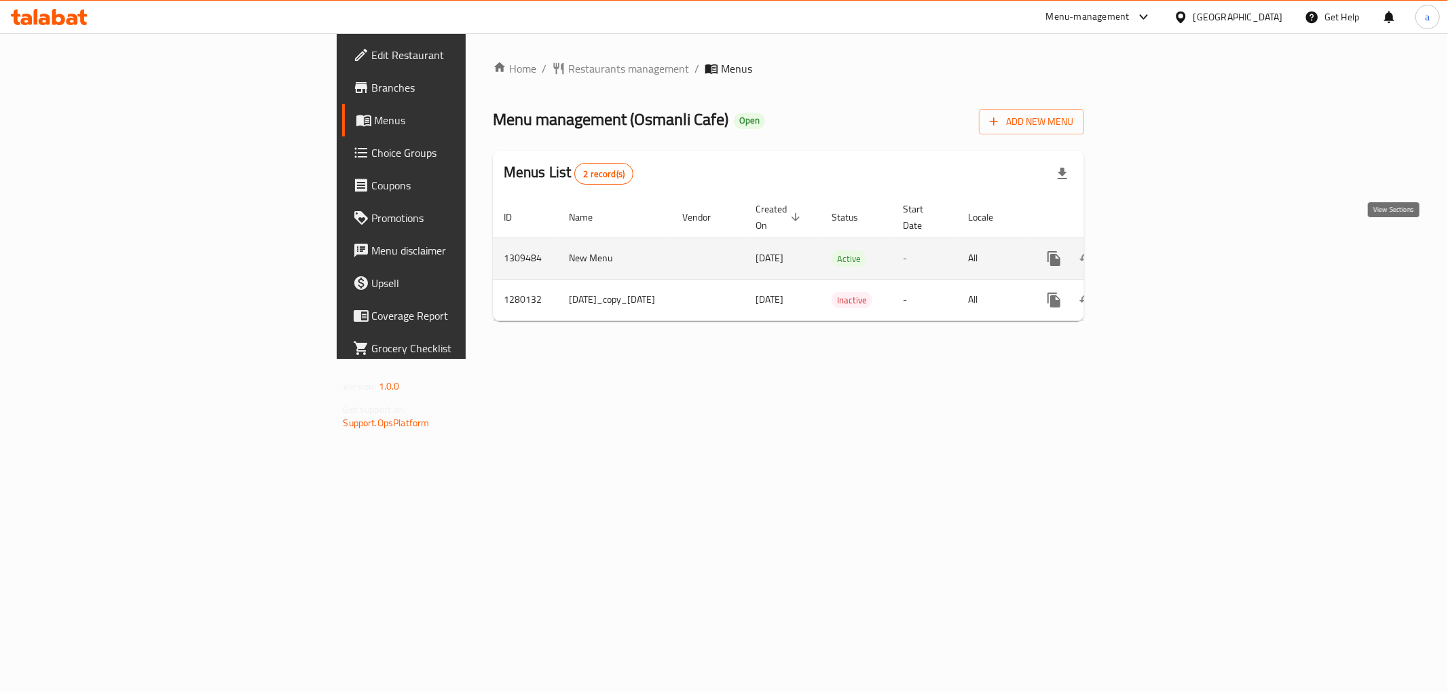
click at [1160, 250] on icon "enhanced table" at bounding box center [1152, 258] width 16 height 16
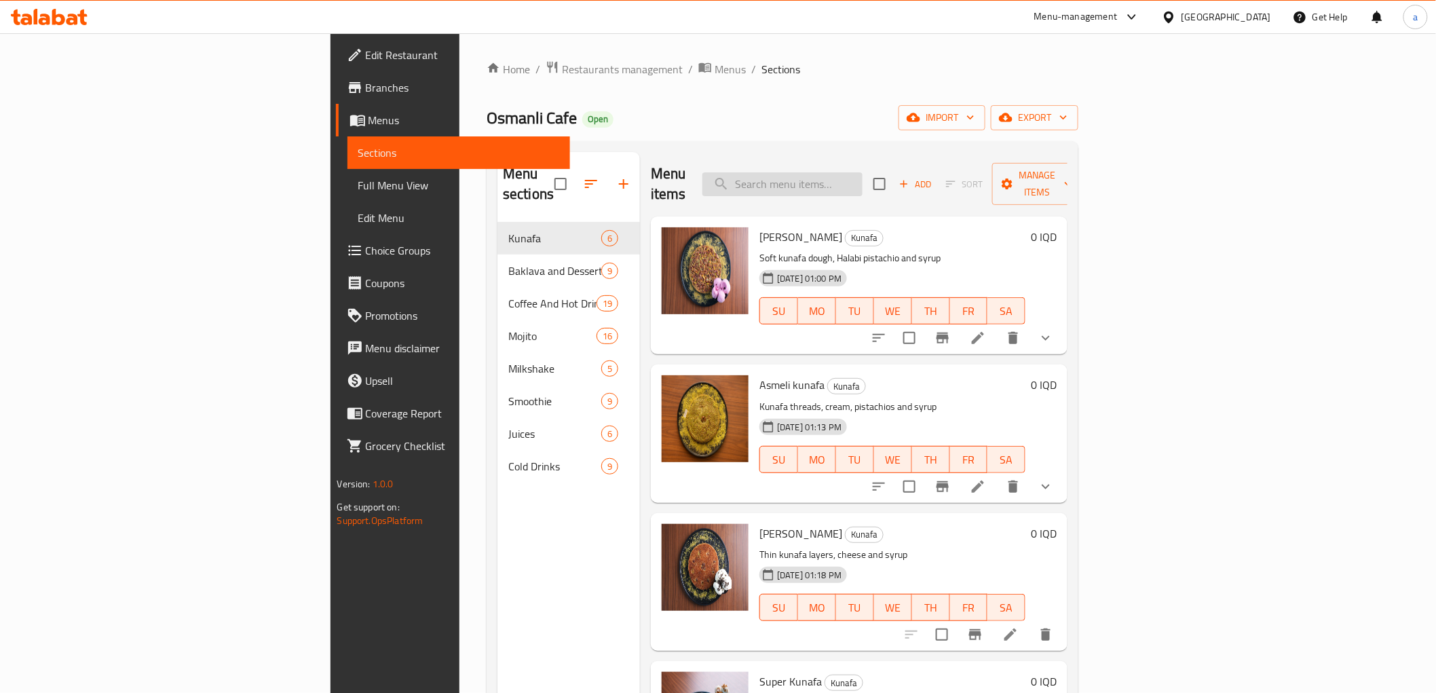
click at [863, 172] on input "search" at bounding box center [782, 184] width 160 height 24
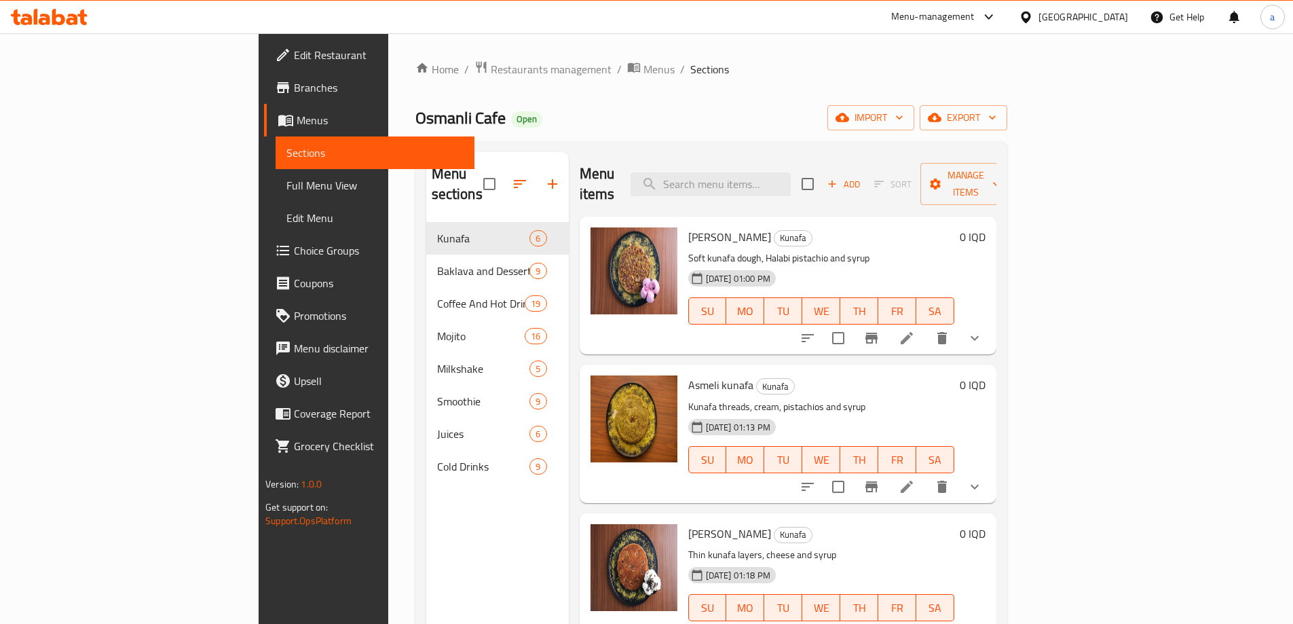
paste input "Trilece"
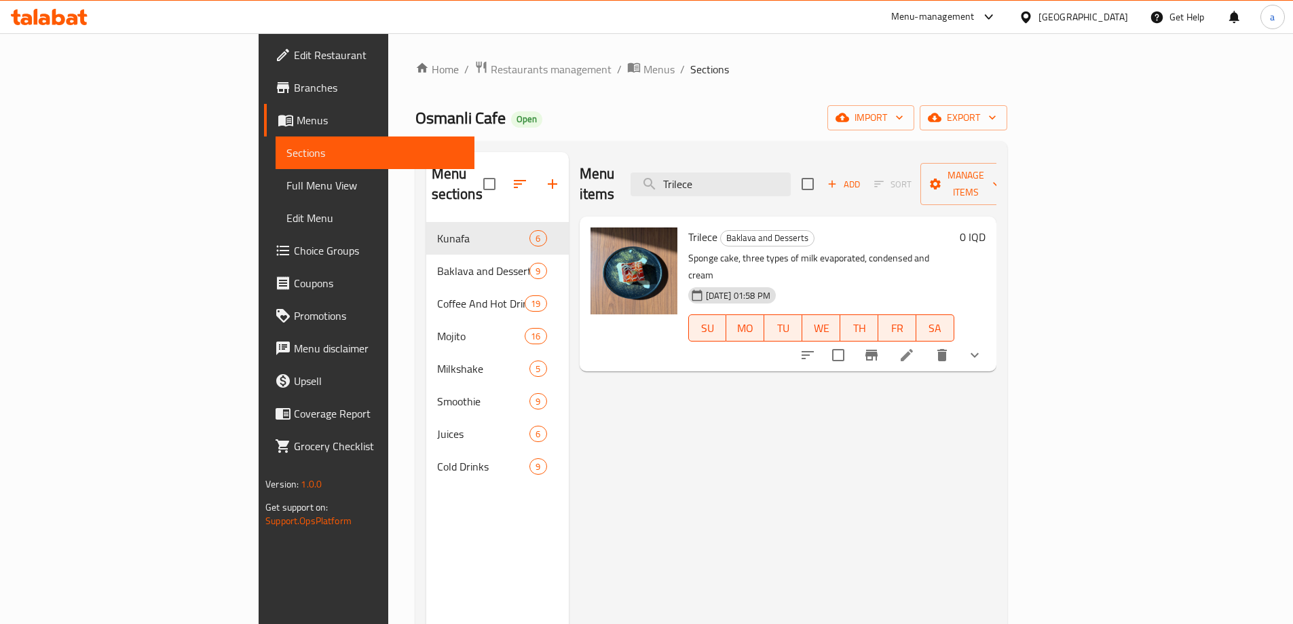
type input "Trilece"
click at [983, 347] on icon "show more" at bounding box center [975, 355] width 16 height 16
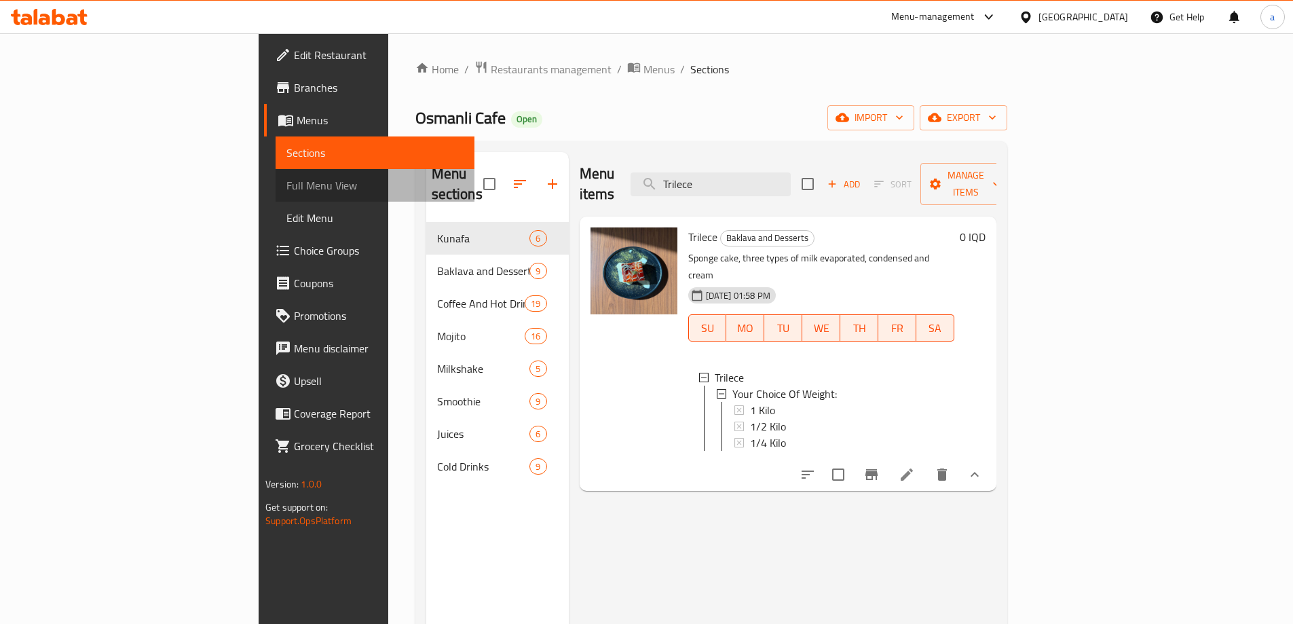
click at [286, 177] on span "Full Menu View" at bounding box center [374, 185] width 177 height 16
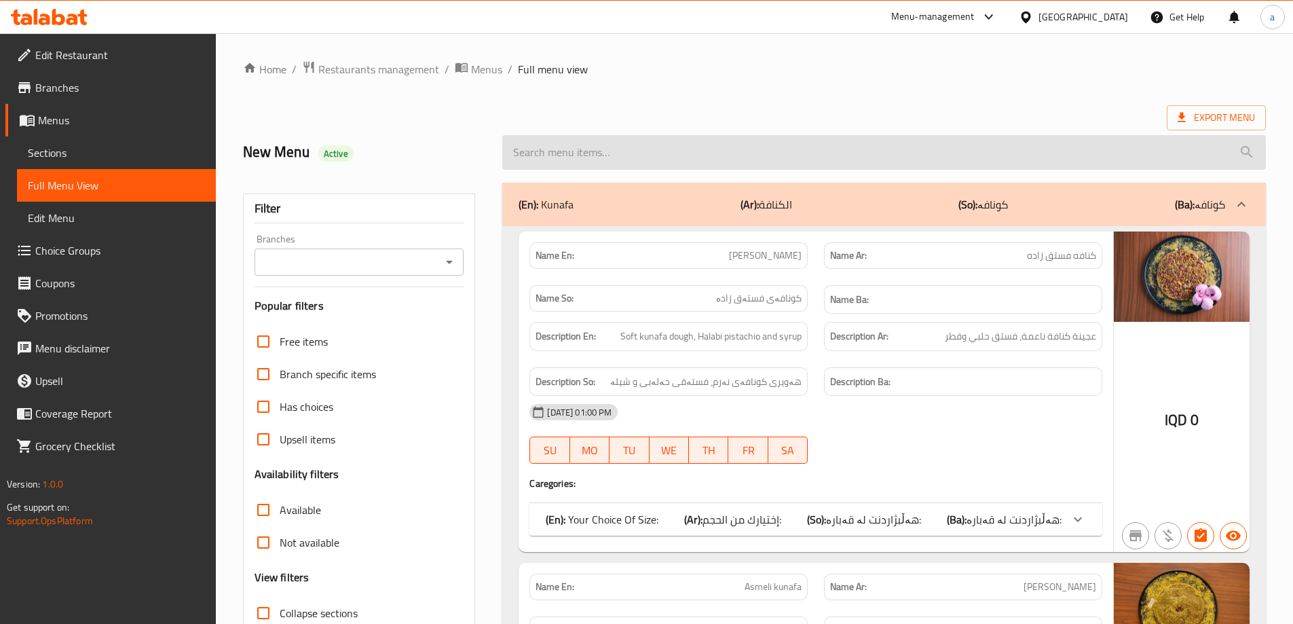
click at [798, 149] on input "search" at bounding box center [884, 152] width 764 height 35
paste input "Trilece"
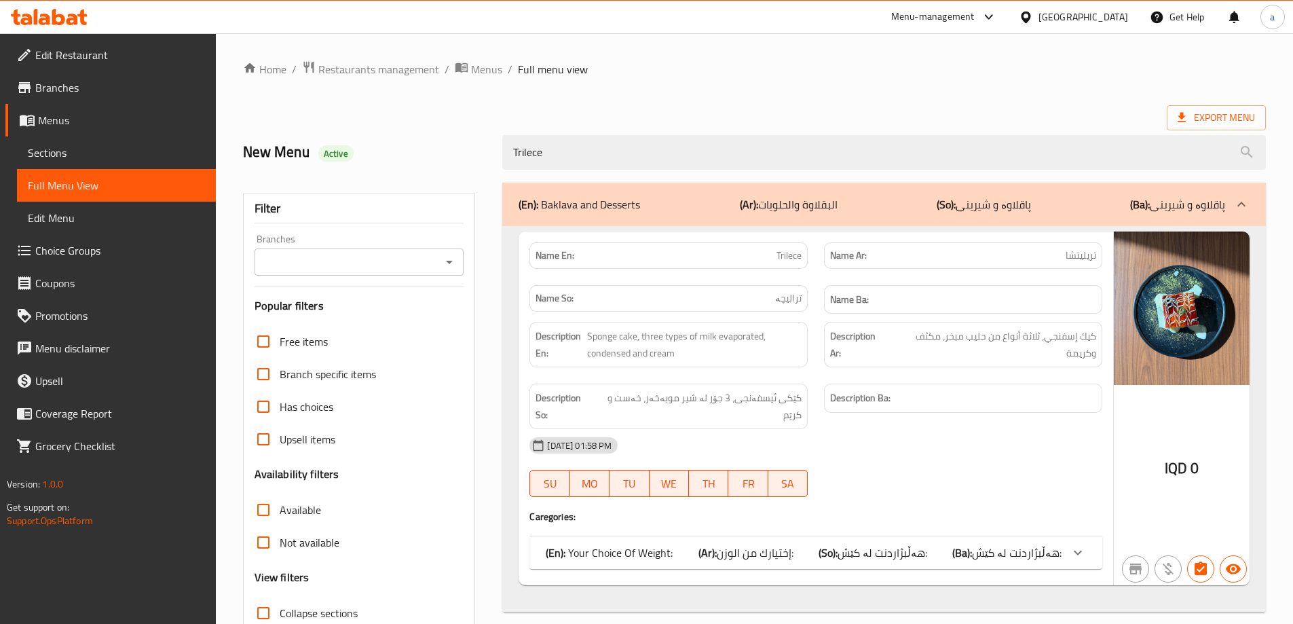
type input "Trilece"
click at [1076, 544] on icon at bounding box center [1078, 552] width 16 height 16
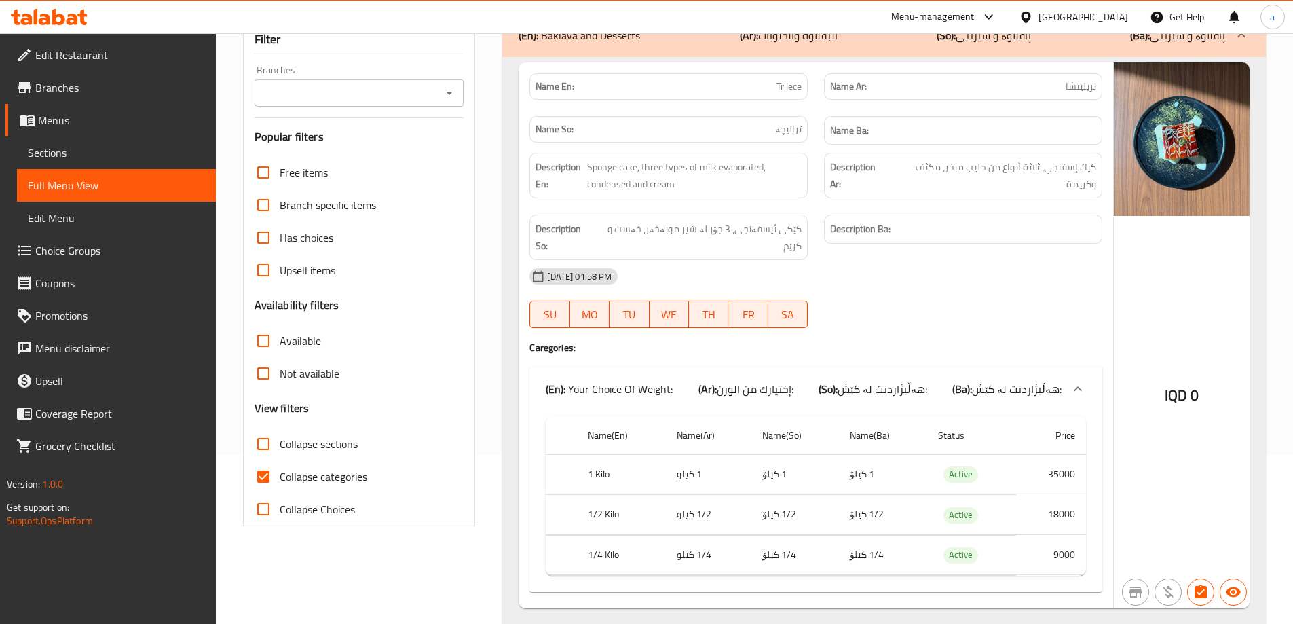
scroll to position [191, 0]
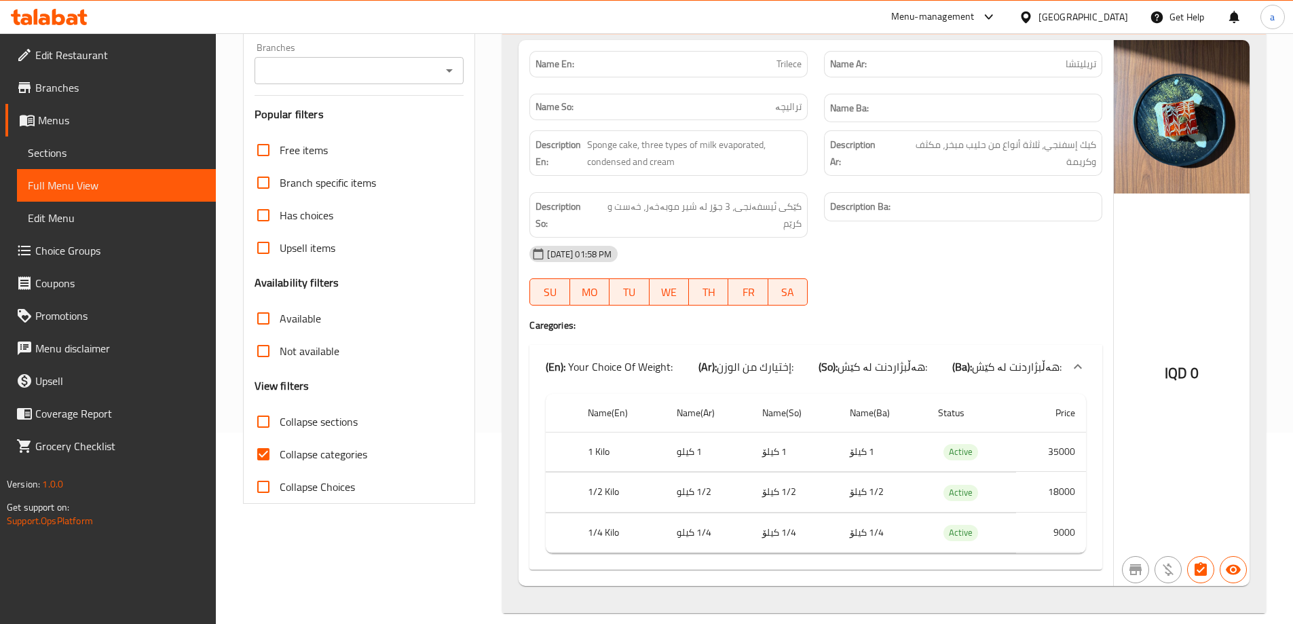
drag, startPoint x: 678, startPoint y: 352, endPoint x: 624, endPoint y: 350, distance: 54.4
click at [624, 358] on div "(En): Your Choice Of Weight: (Ar): إختيارك من الوزن: (So): هەڵبژاردنت لە کێش: (…" at bounding box center [804, 366] width 516 height 16
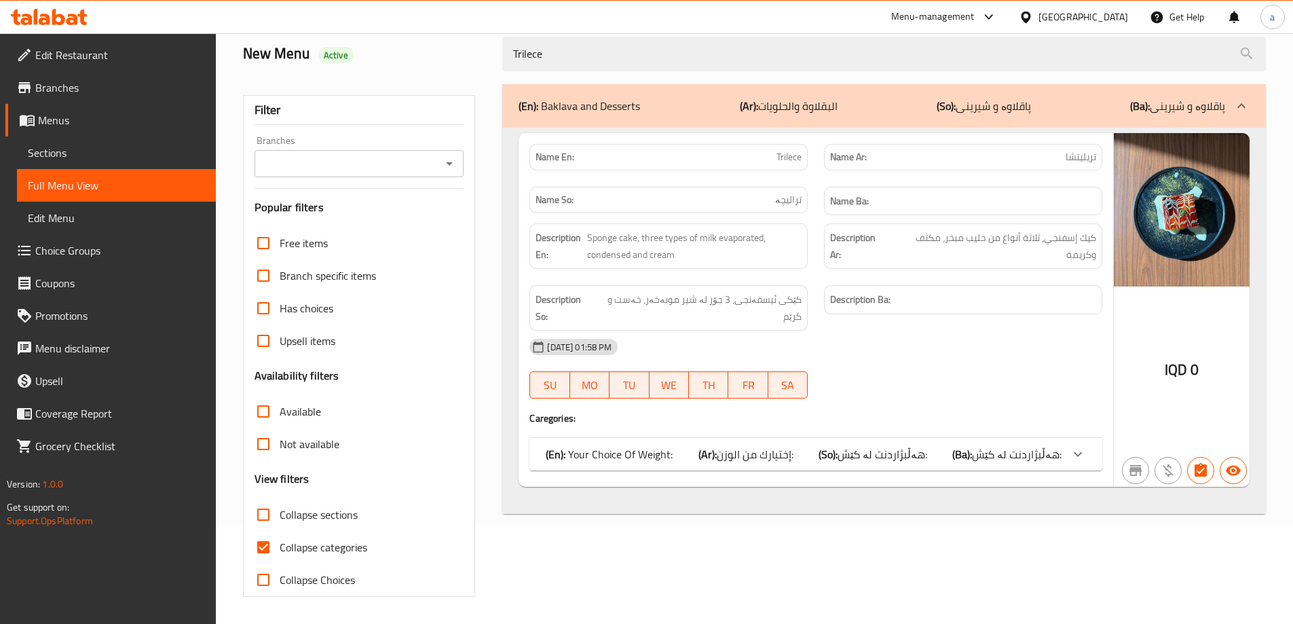
click at [847, 444] on span "هەڵبژاردنت لە کێش:" at bounding box center [883, 454] width 90 height 20
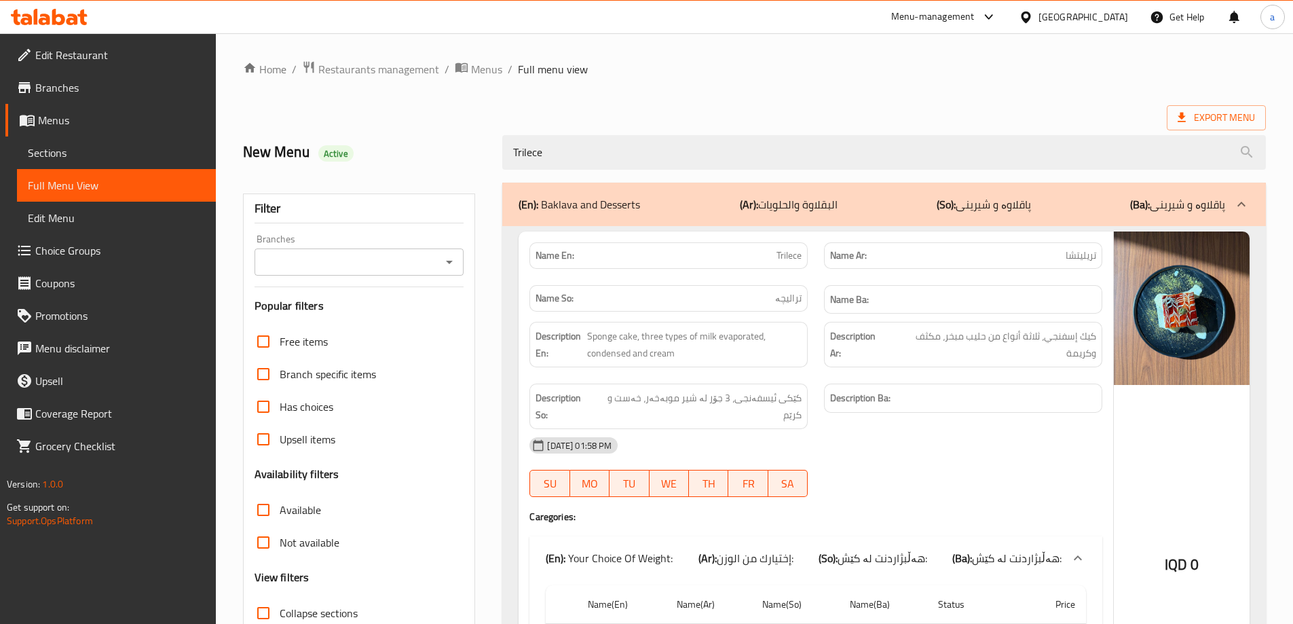
scroll to position [191, 0]
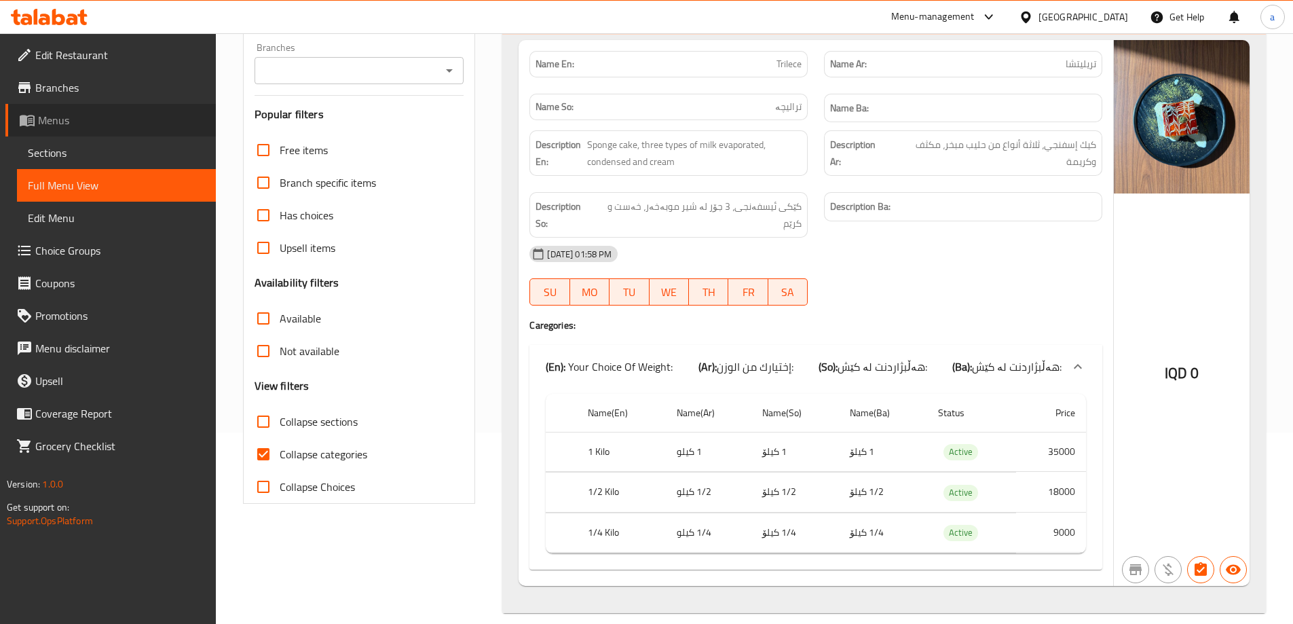
click at [181, 117] on span "Menus" at bounding box center [121, 120] width 167 height 16
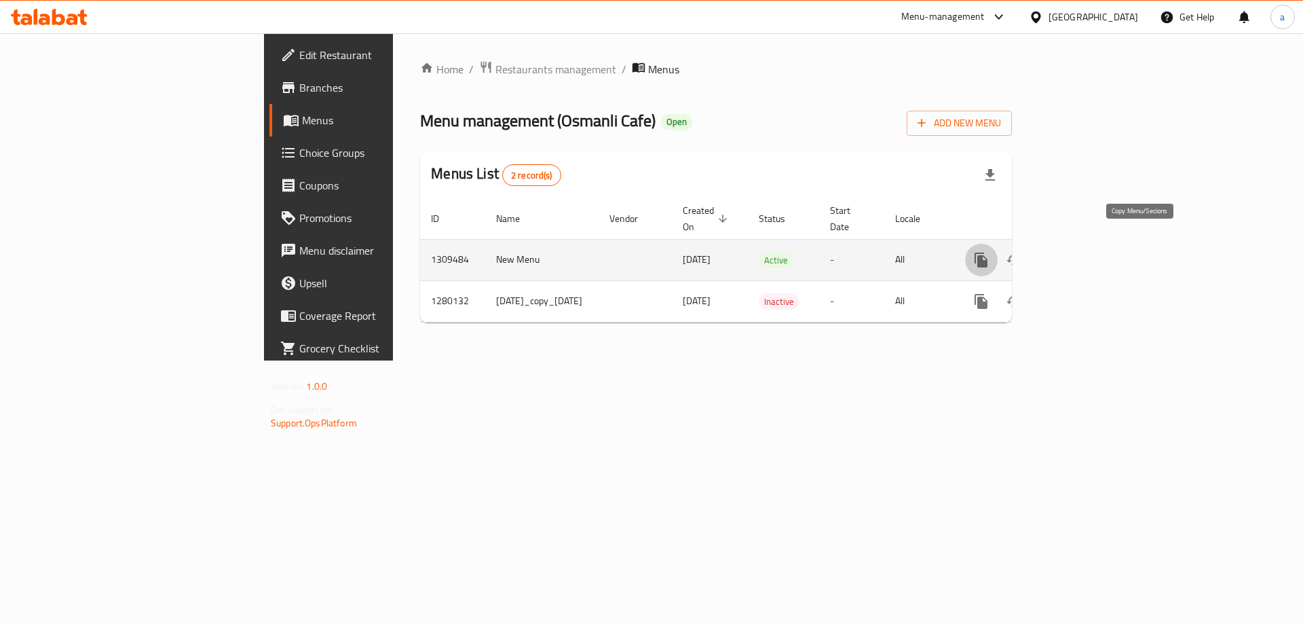
click at [998, 245] on button "more" at bounding box center [981, 260] width 33 height 33
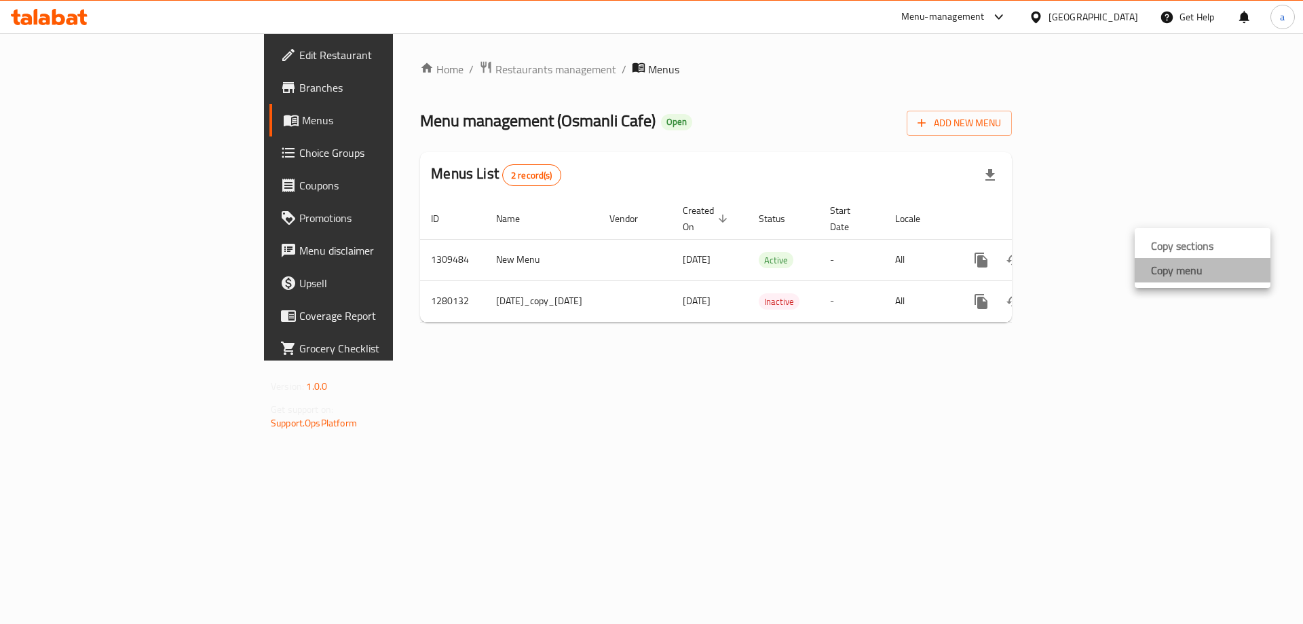
click at [1212, 269] on li "Copy menu" at bounding box center [1203, 270] width 136 height 24
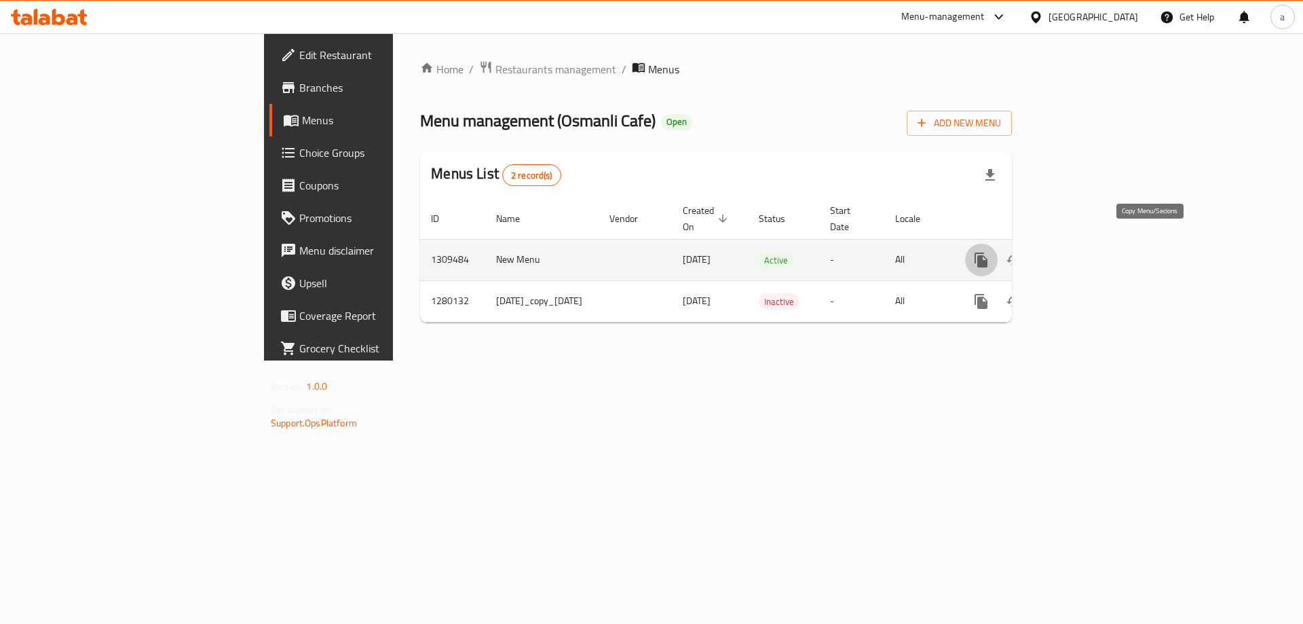
click at [988, 252] on icon "more" at bounding box center [981, 259] width 13 height 15
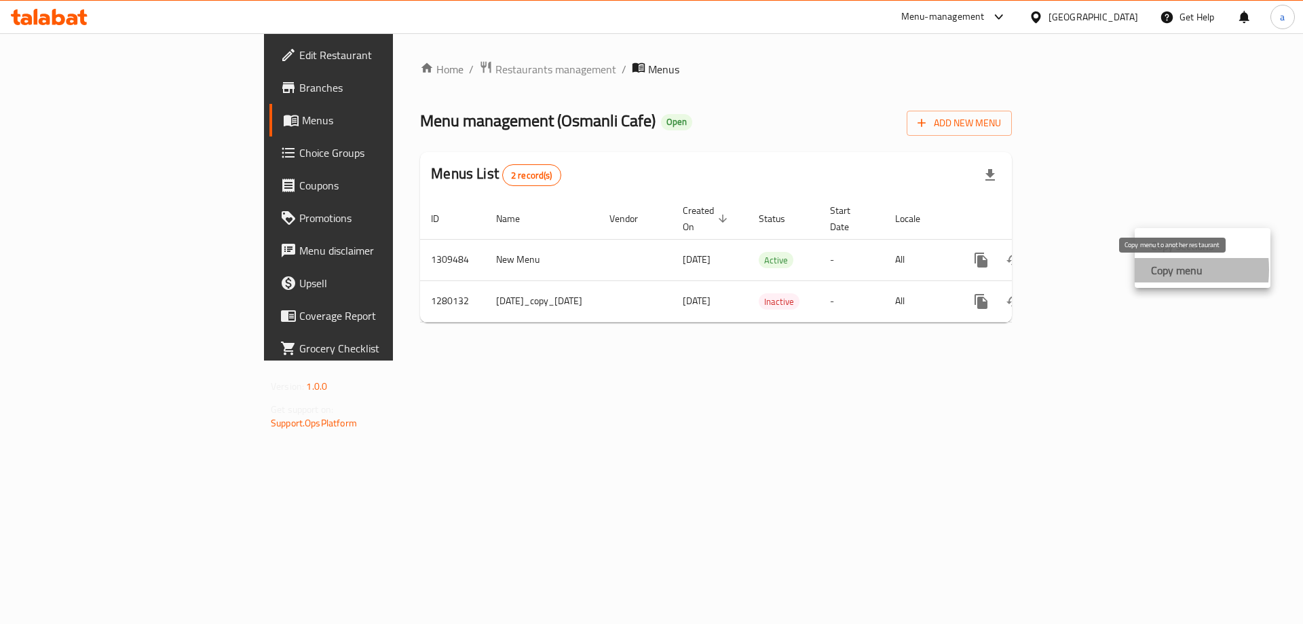
click at [1150, 269] on div "Copy menu" at bounding box center [1174, 270] width 57 height 16
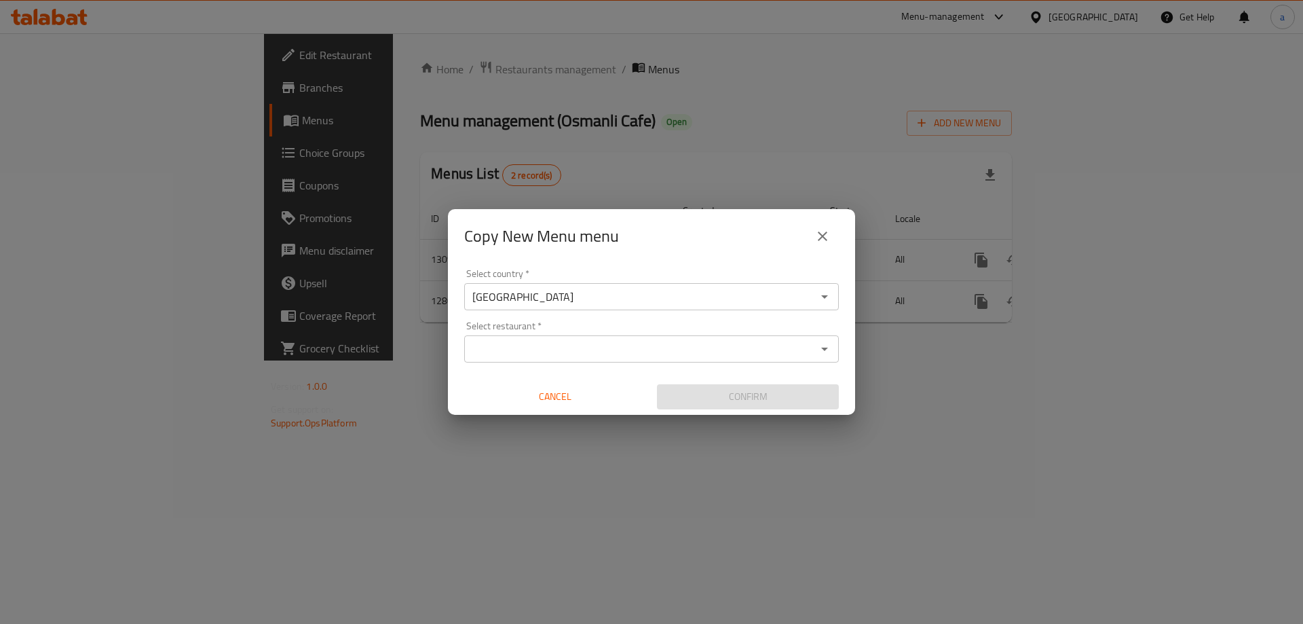
click at [652, 345] on input "Select restaurant   *" at bounding box center [640, 348] width 344 height 19
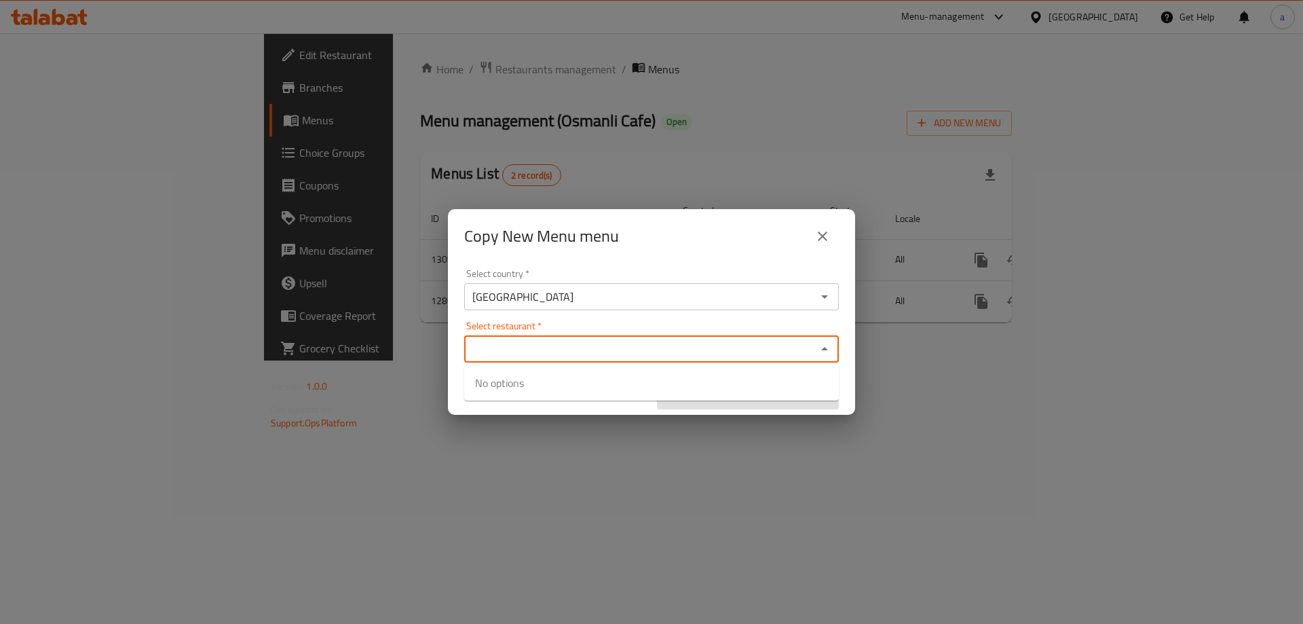
click at [817, 238] on icon "close" at bounding box center [822, 236] width 16 height 16
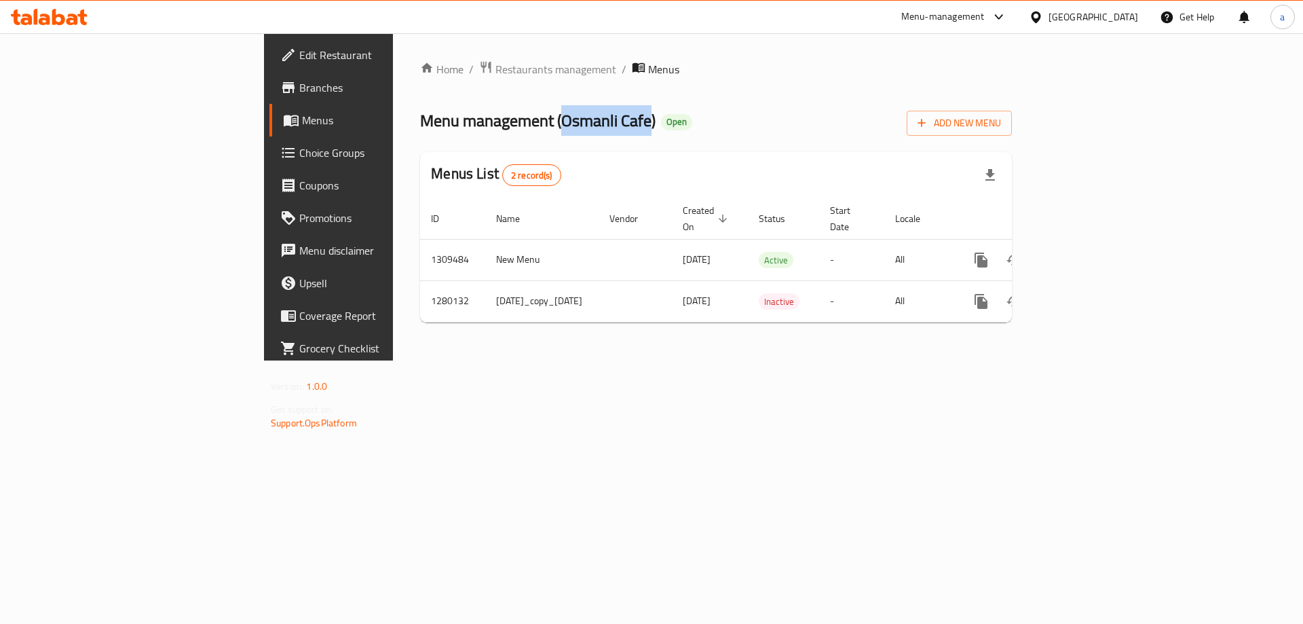
drag, startPoint x: 388, startPoint y: 118, endPoint x: 474, endPoint y: 125, distance: 86.5
click at [474, 125] on span "Menu management ( Osmanli Cafe )" at bounding box center [538, 120] width 236 height 31
copy span "Osmanli Cafe"
click at [960, 23] on div "Menu-management Iraq Get Help a" at bounding box center [651, 17] width 1303 height 33
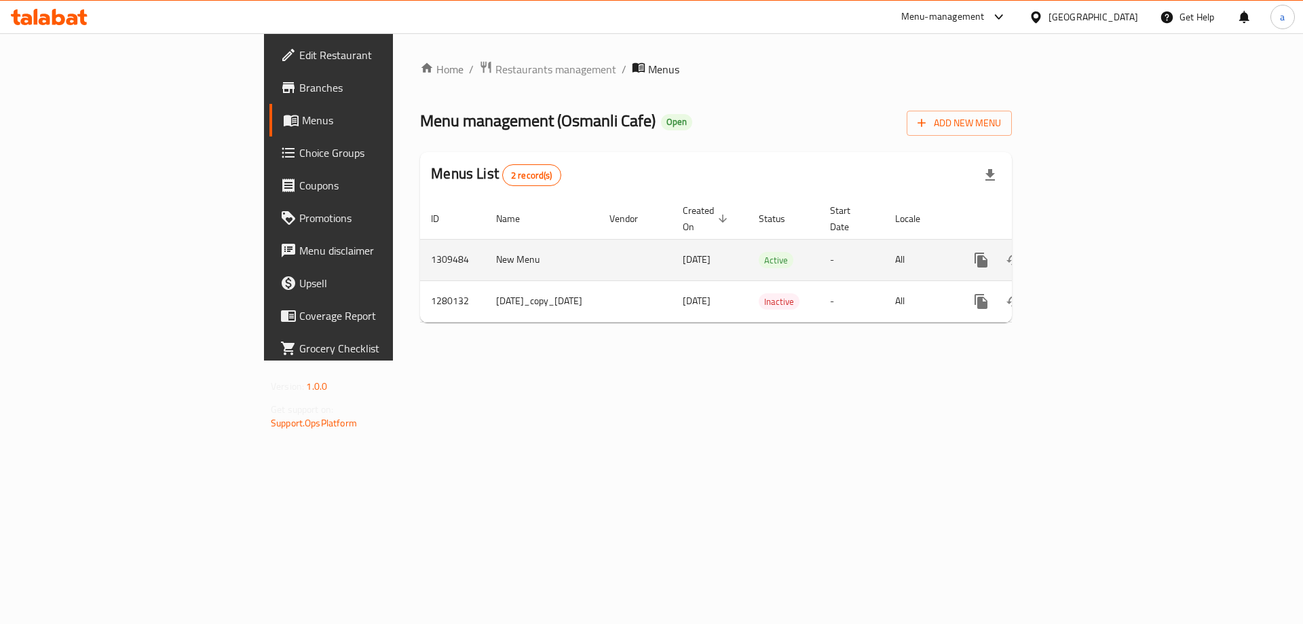
click at [988, 252] on icon "more" at bounding box center [981, 259] width 13 height 15
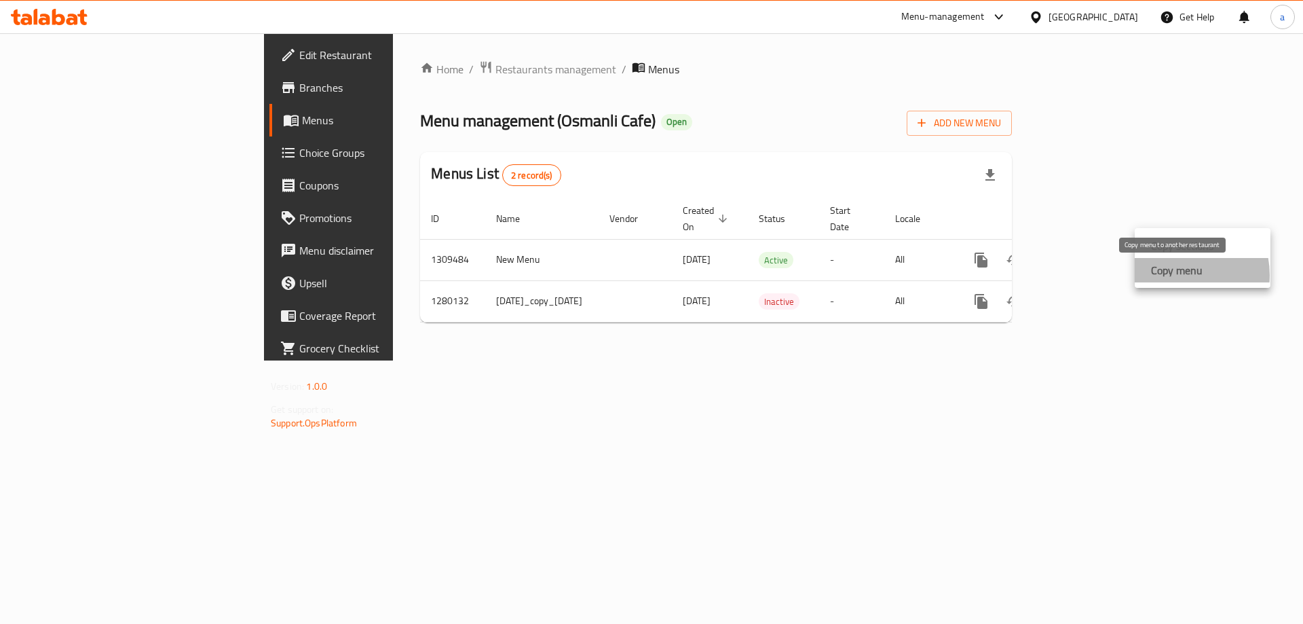
click at [1176, 275] on strong "Copy menu" at bounding box center [1177, 270] width 52 height 16
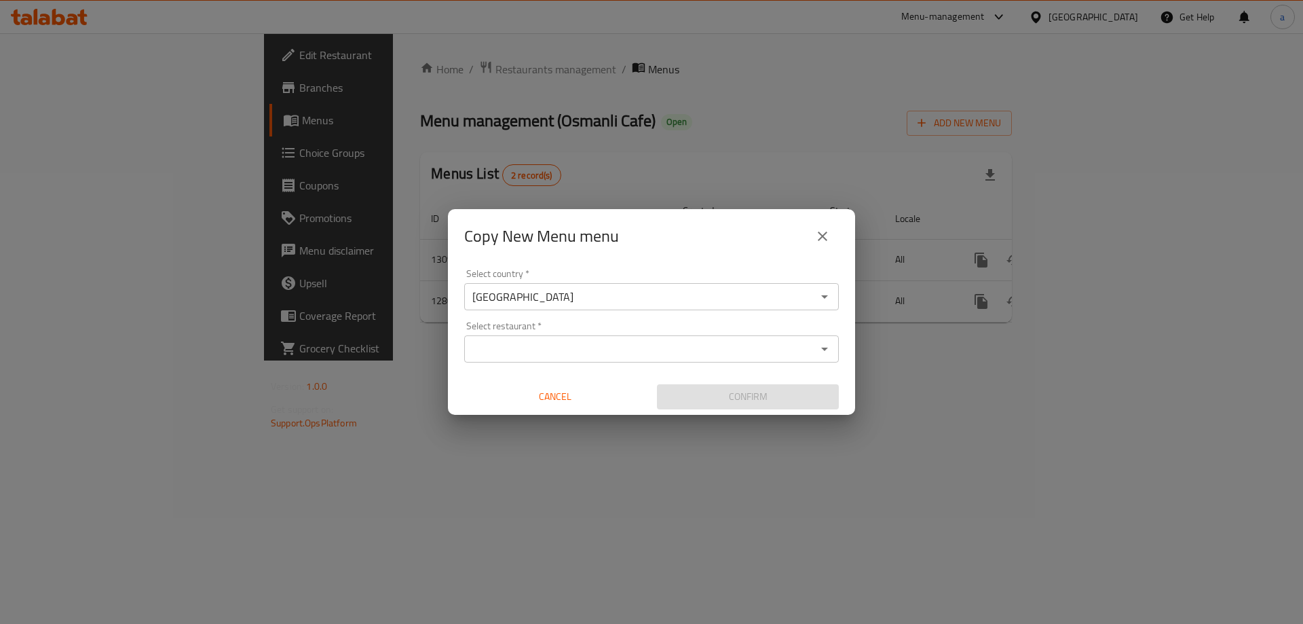
click at [596, 355] on input "Select restaurant   *" at bounding box center [640, 348] width 344 height 19
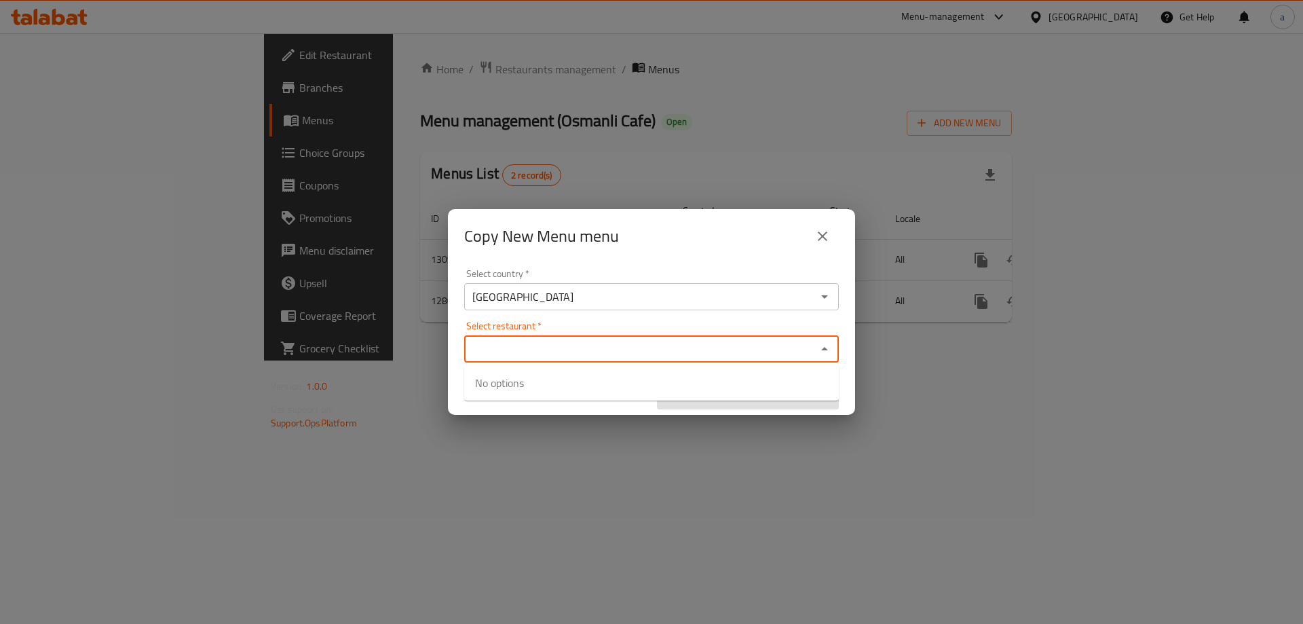
paste input "Osmanli Cafe"
type input "Osmanli Cafe"
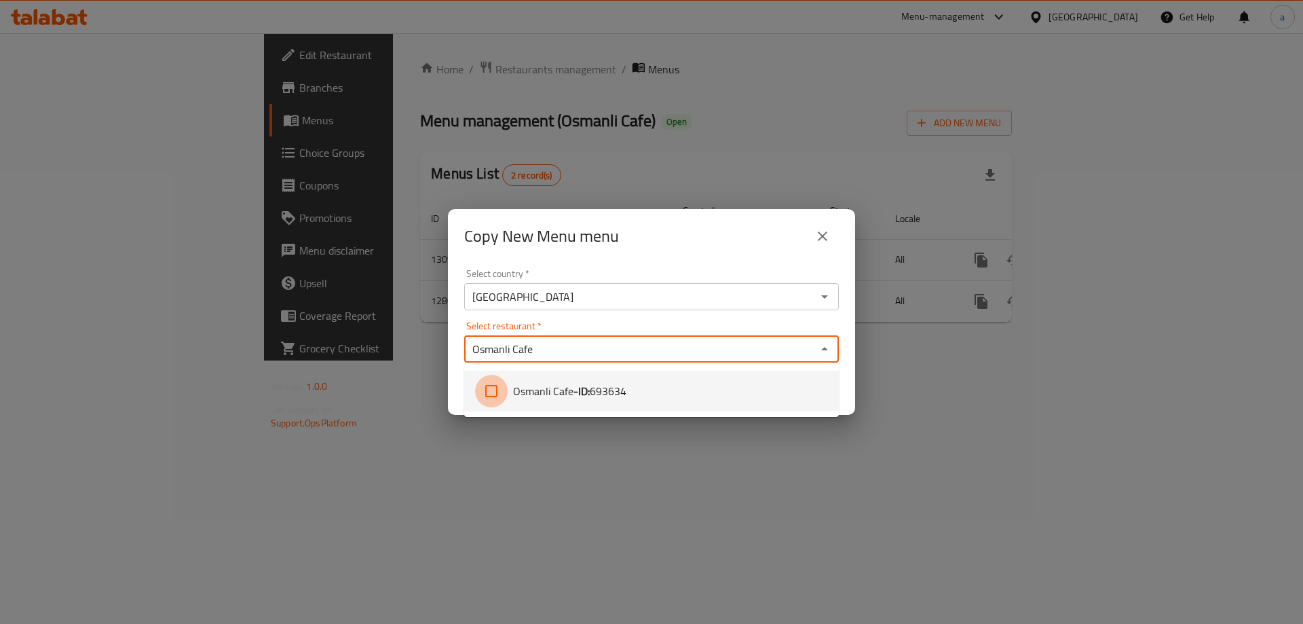
click at [494, 389] on input "checkbox" at bounding box center [491, 391] width 33 height 33
checkbox input "true"
click at [656, 396] on li "Osmanli Cafe - ID: 693634" at bounding box center [651, 391] width 375 height 41
click at [614, 398] on span "693634" at bounding box center [608, 391] width 37 height 16
checkbox input "true"
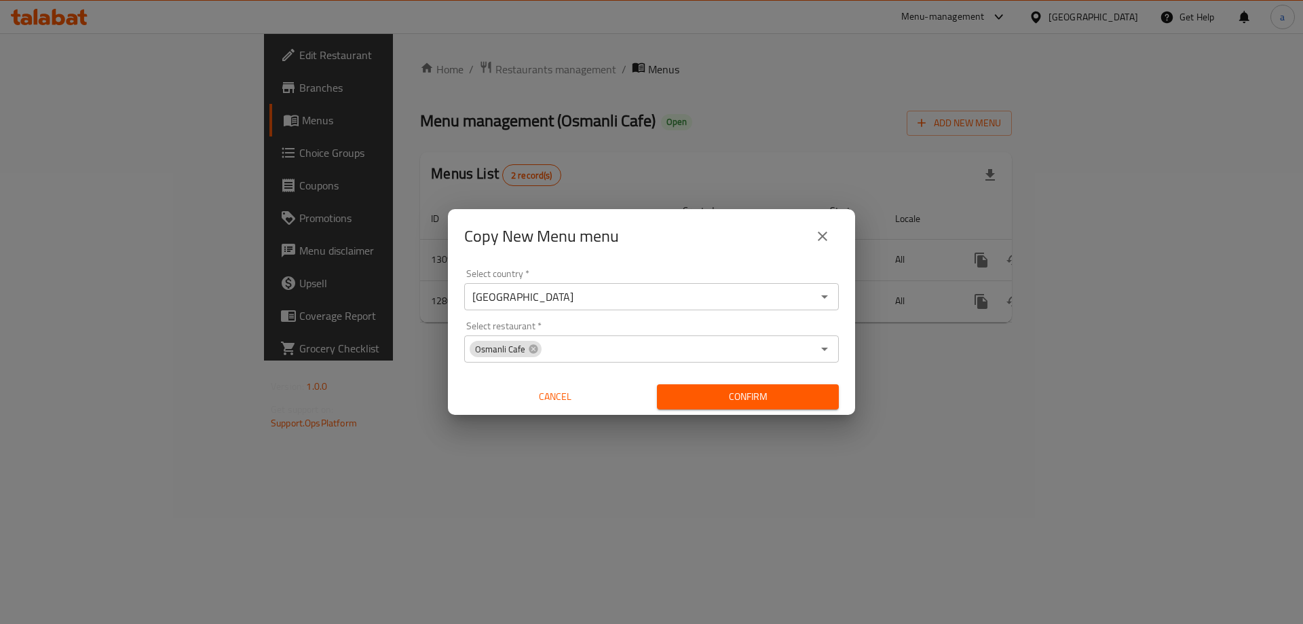
click at [668, 319] on div "Select country   * Iraq Select country * Select restaurant   * Osmanli Cafe Sel…" at bounding box center [651, 338] width 407 height 151
click at [763, 396] on span "Confirm" at bounding box center [748, 396] width 160 height 17
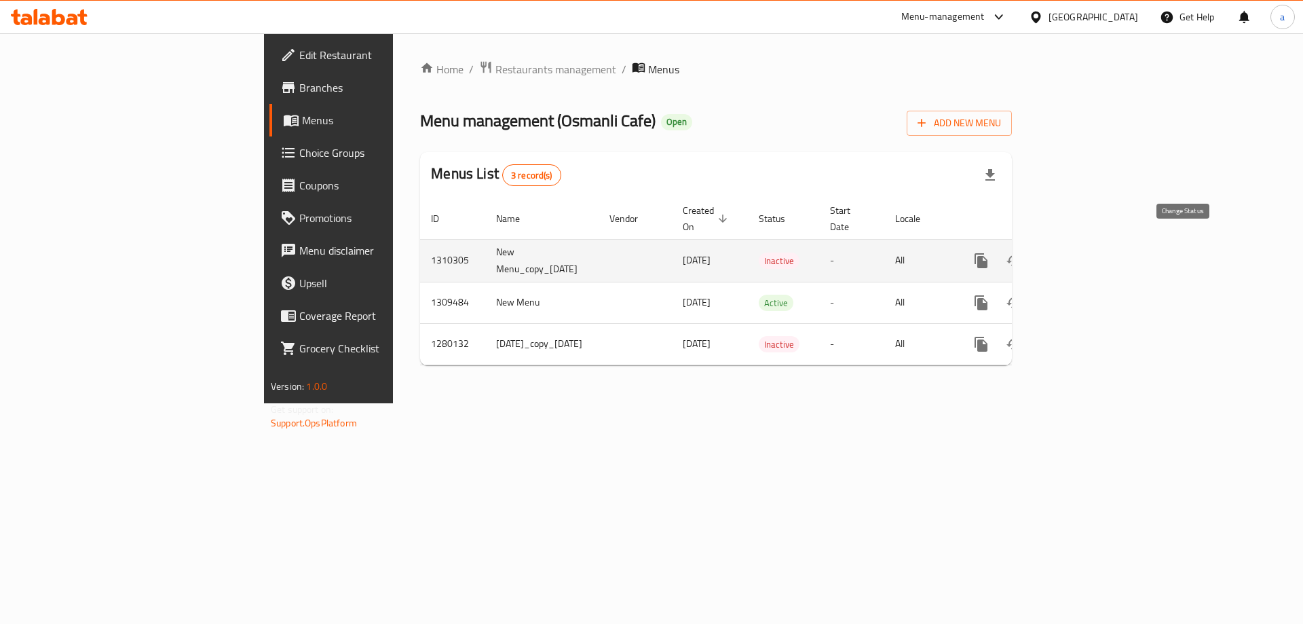
click at [1030, 244] on button "enhanced table" at bounding box center [1014, 260] width 33 height 33
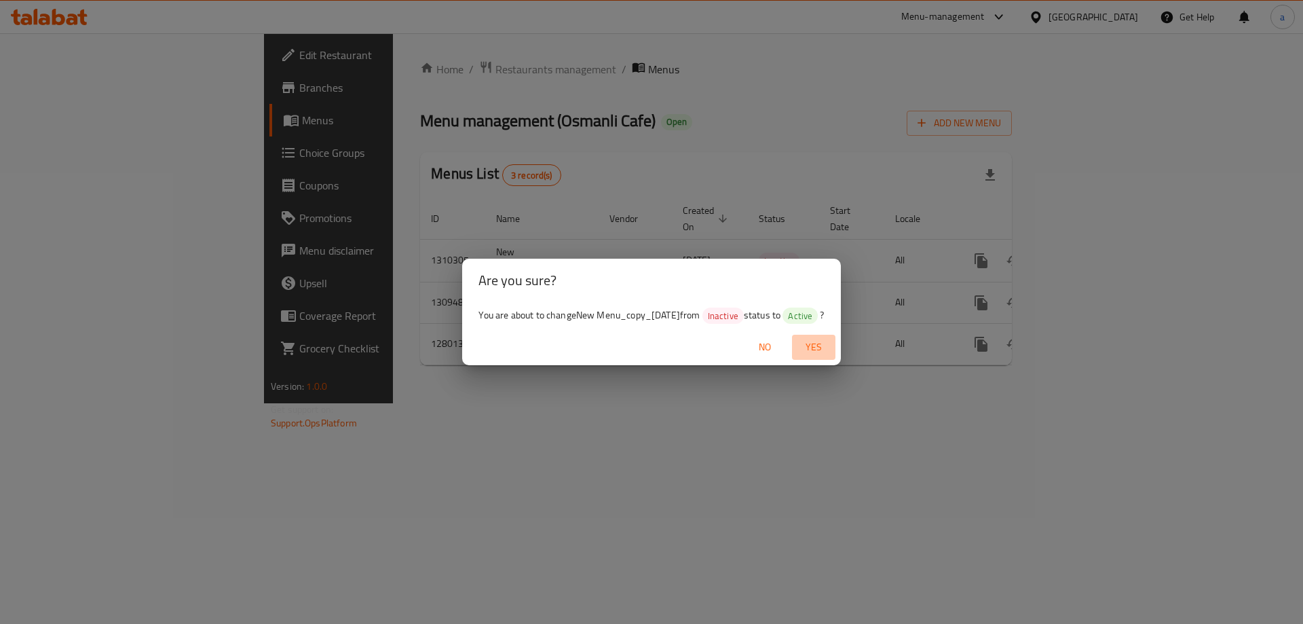
click at [824, 339] on span "Yes" at bounding box center [814, 347] width 33 height 17
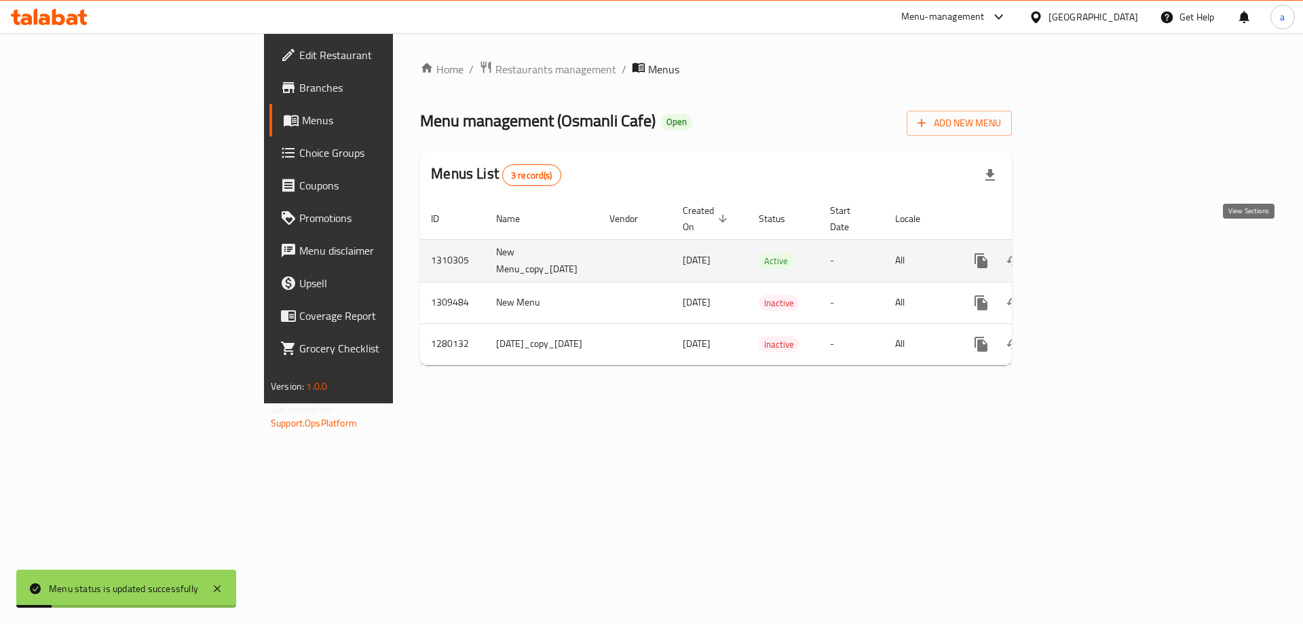
click at [1085, 255] on icon "enhanced table" at bounding box center [1079, 261] width 12 height 12
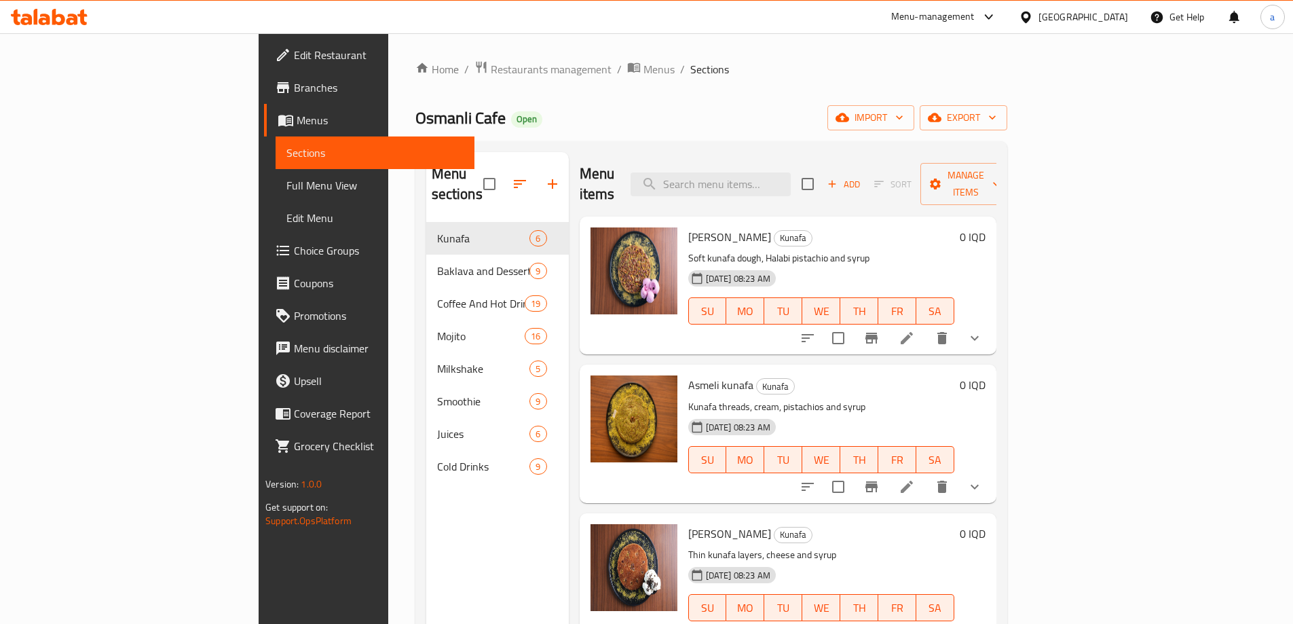
click at [294, 250] on span "Choice Groups" at bounding box center [379, 250] width 170 height 16
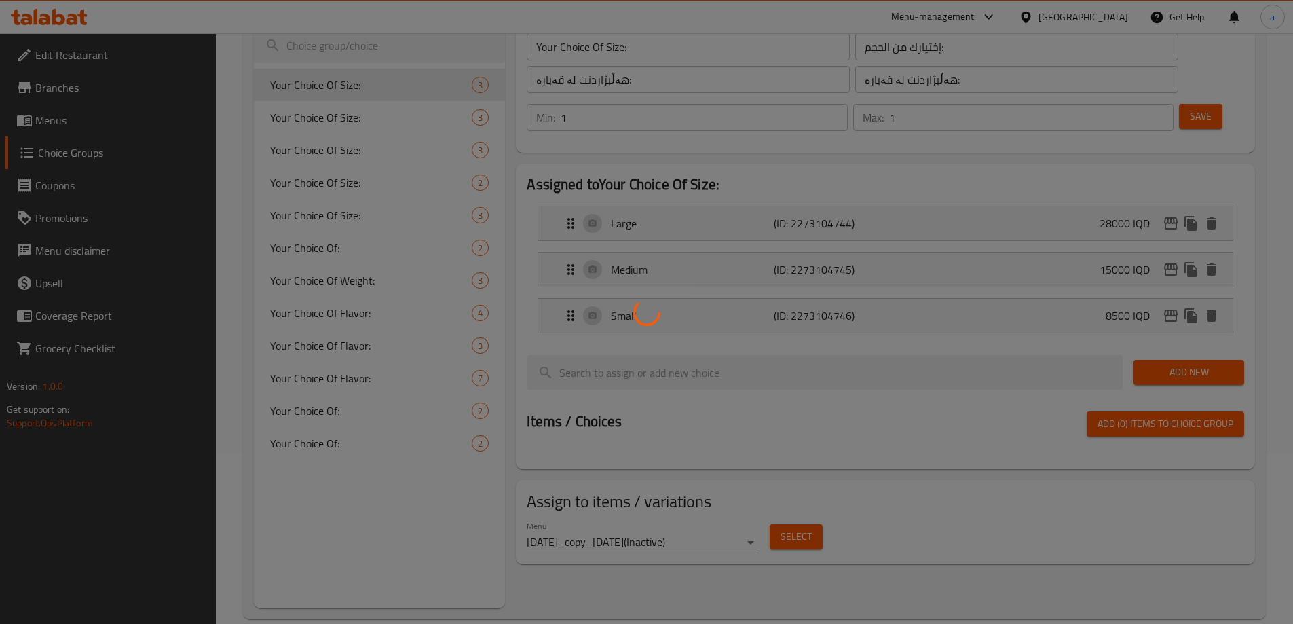
scroll to position [192, 0]
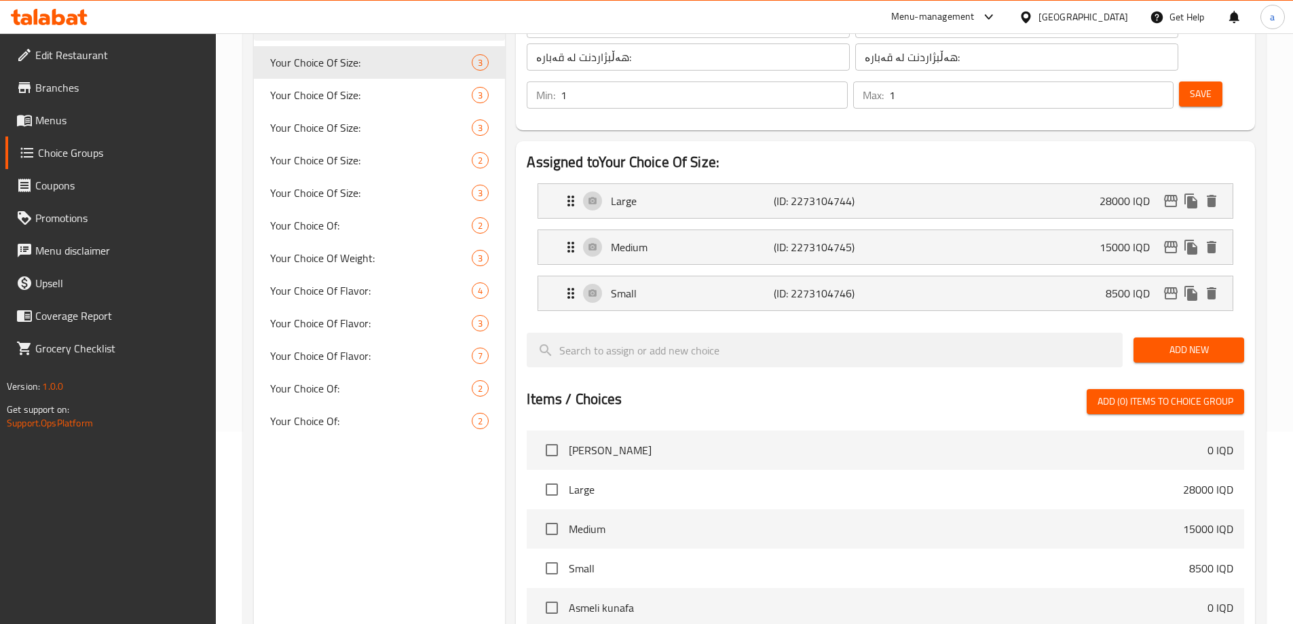
click at [383, 242] on div at bounding box center [646, 312] width 1293 height 624
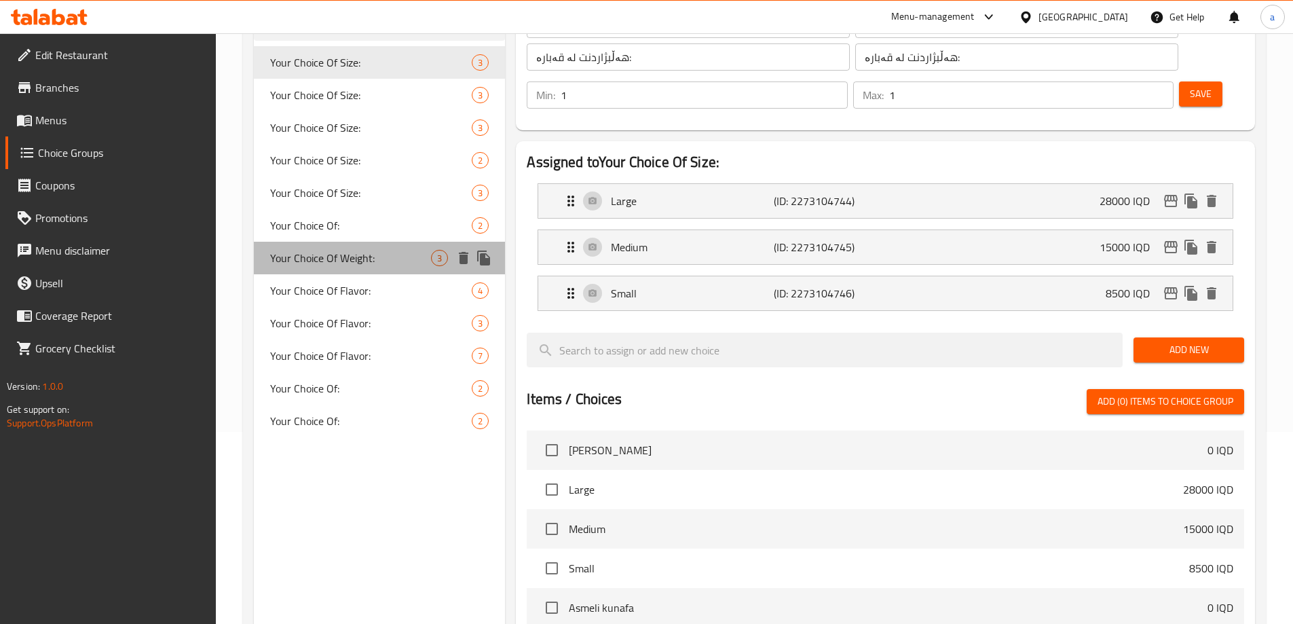
click at [379, 261] on span "Your Choice Of Weight:" at bounding box center [351, 258] width 162 height 16
type input "Your Choice Of Weight:"
type input "إختيارك من الوزن:"
type input "هەڵبژاردنت لە کێش:"
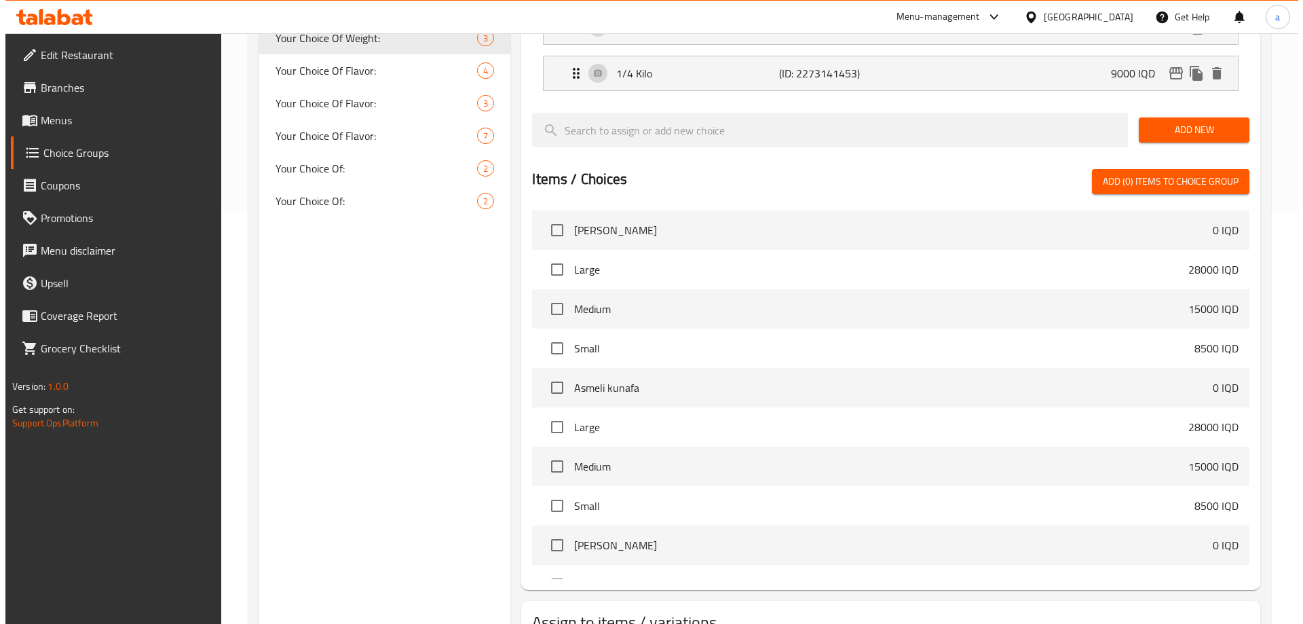
scroll to position [479, 0]
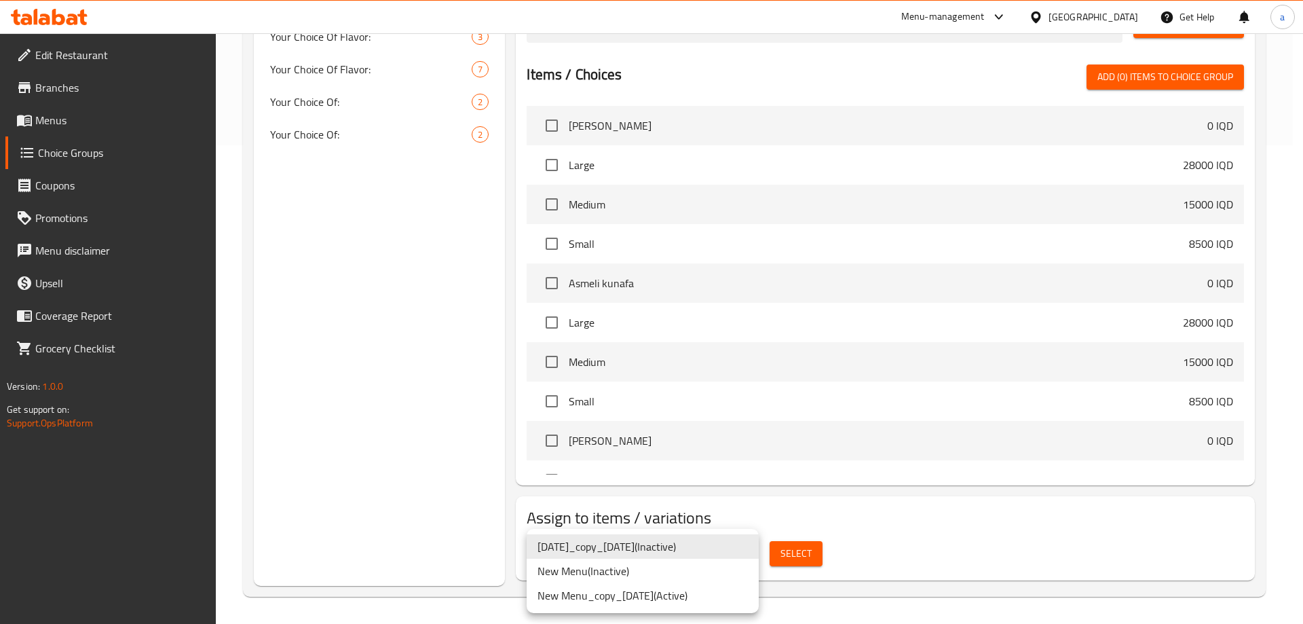
click at [812, 509] on div at bounding box center [651, 312] width 1303 height 624
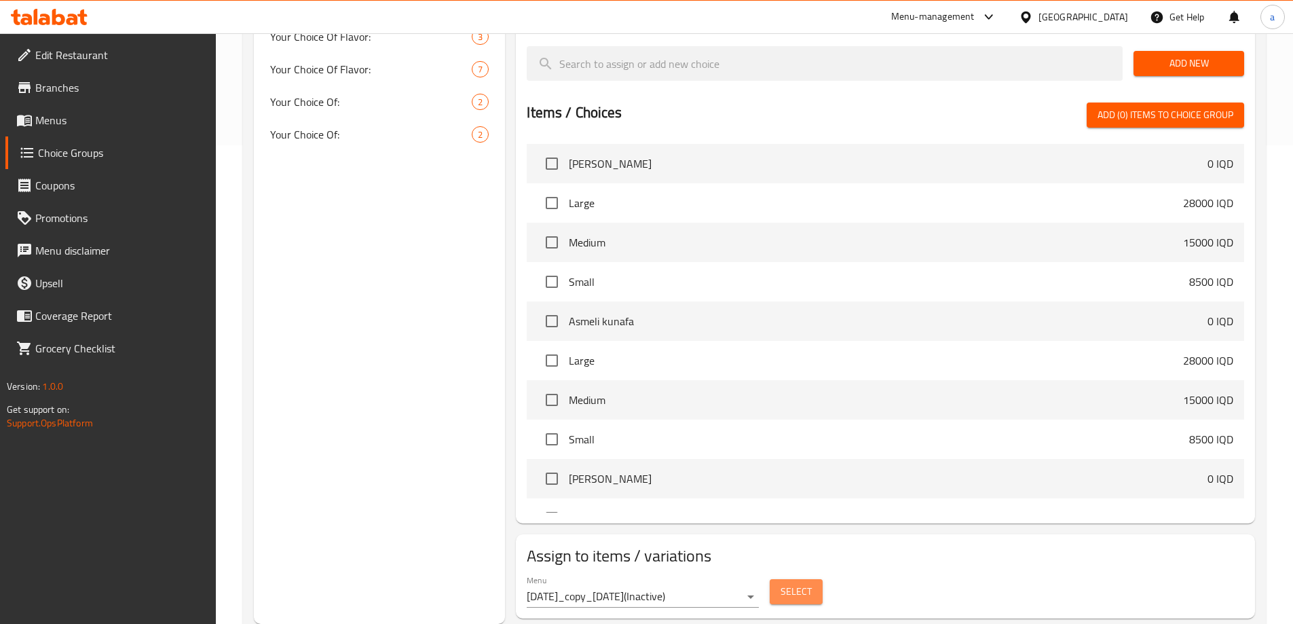
click at [811, 579] on button "Select" at bounding box center [796, 591] width 53 height 25
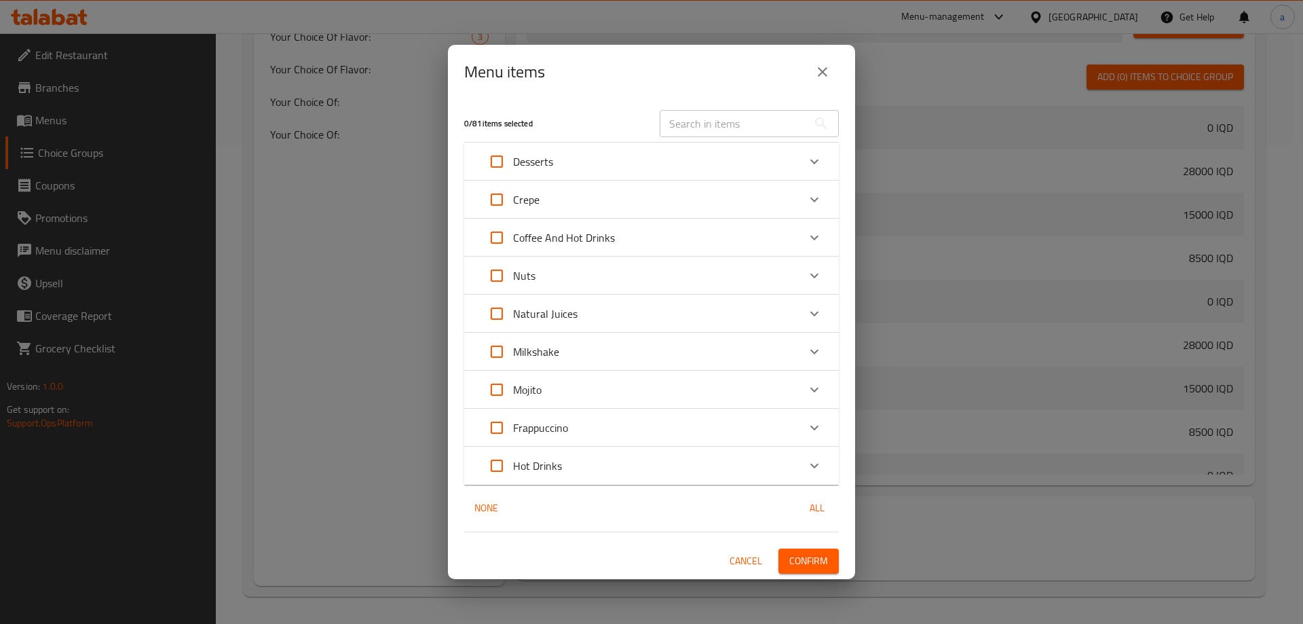
click at [831, 60] on button "close" at bounding box center [822, 72] width 33 height 33
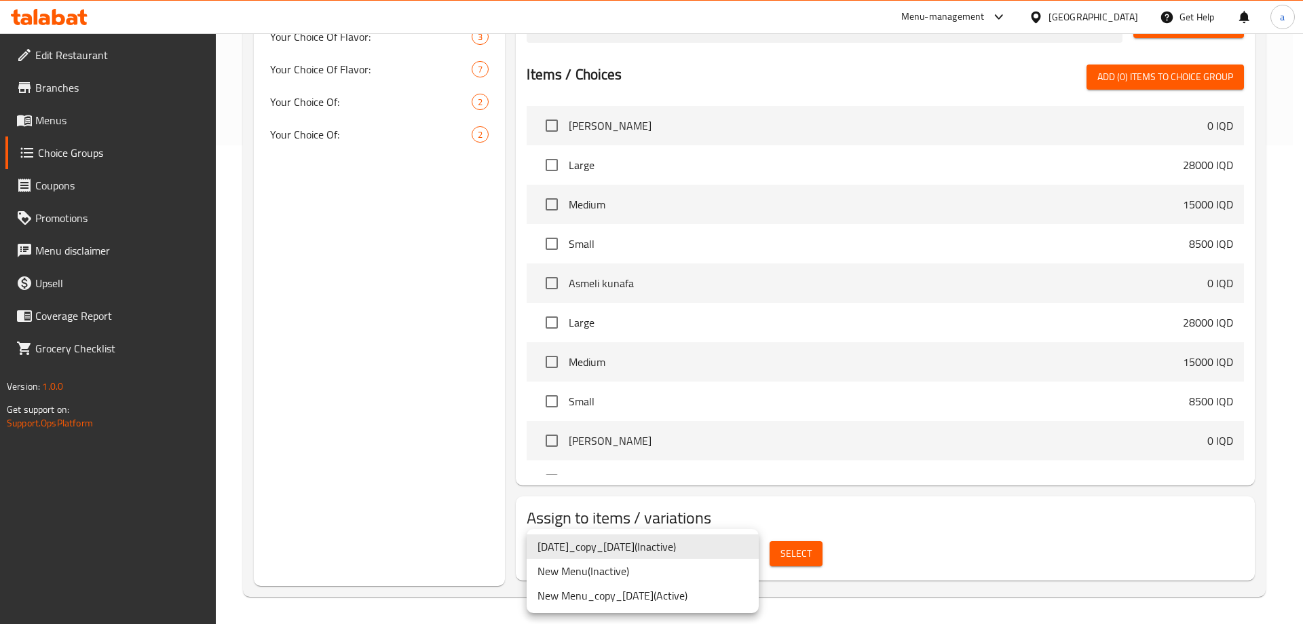
click at [696, 599] on li "New Menu_copy_08/09/2025 ( Active )" at bounding box center [643, 595] width 232 height 24
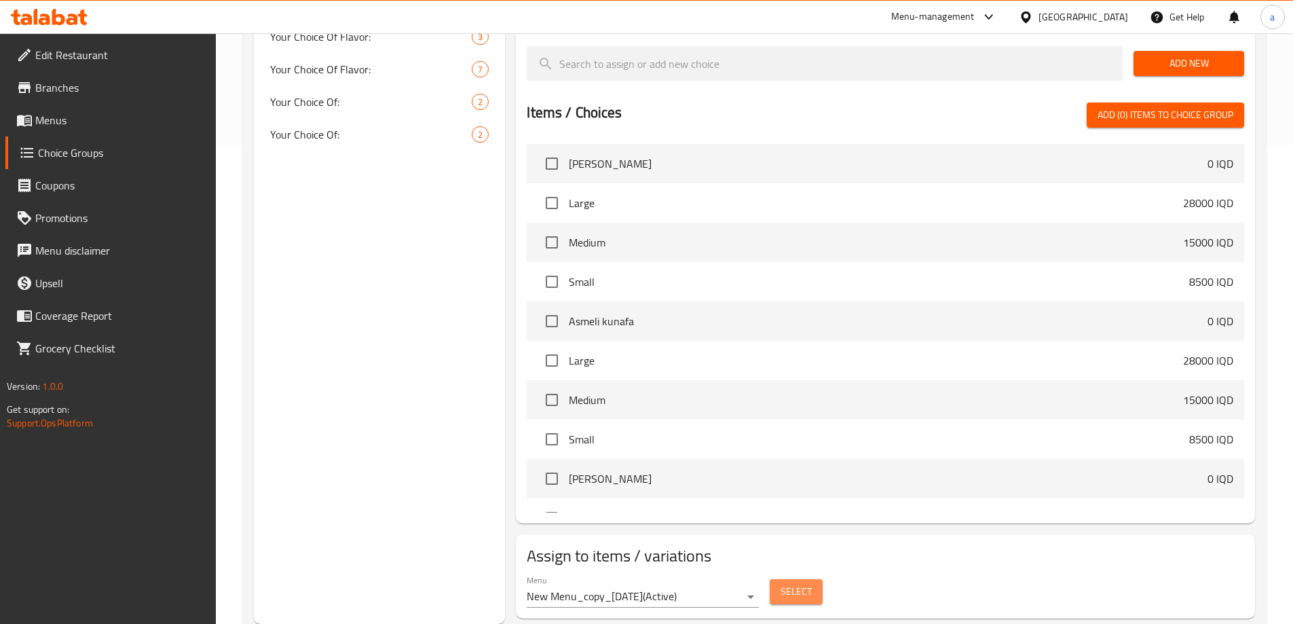
click at [797, 583] on span "Select" at bounding box center [796, 591] width 31 height 17
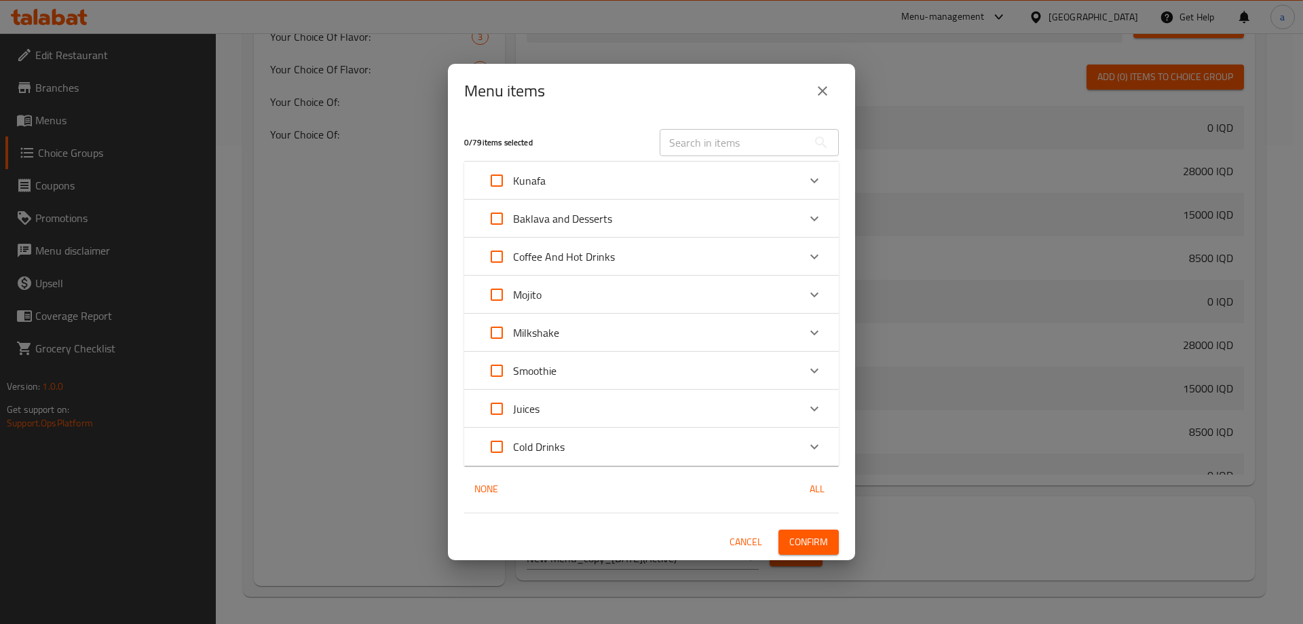
click at [821, 209] on div "Expand" at bounding box center [814, 218] width 33 height 33
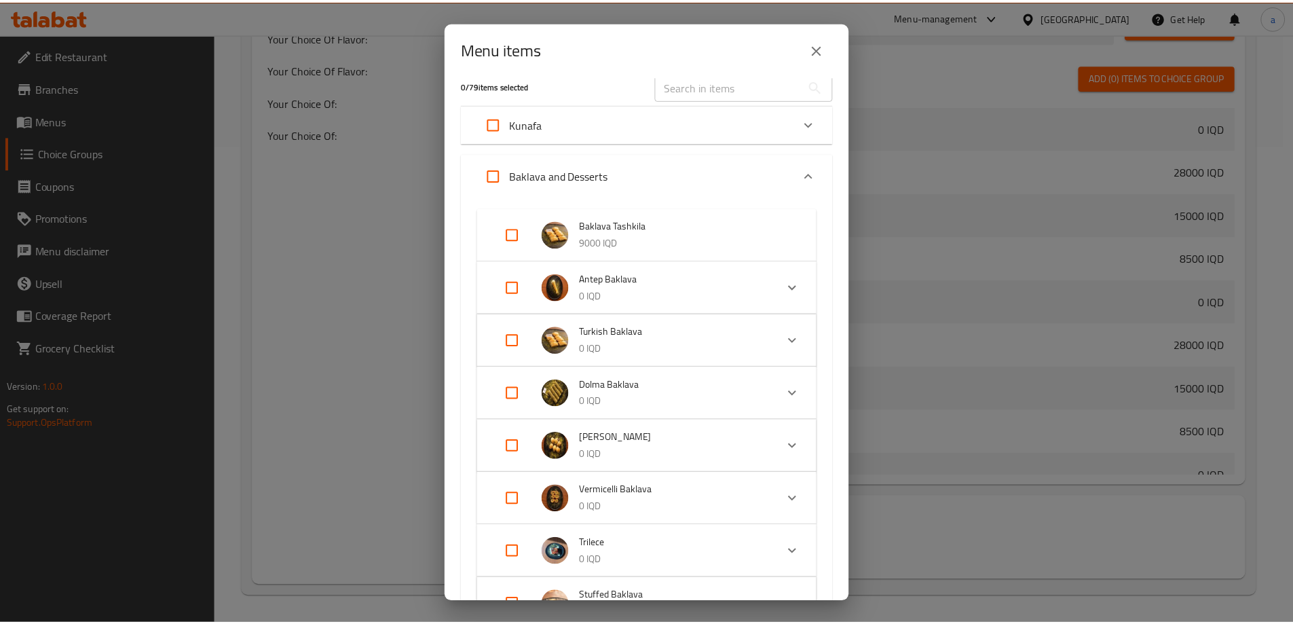
scroll to position [0, 0]
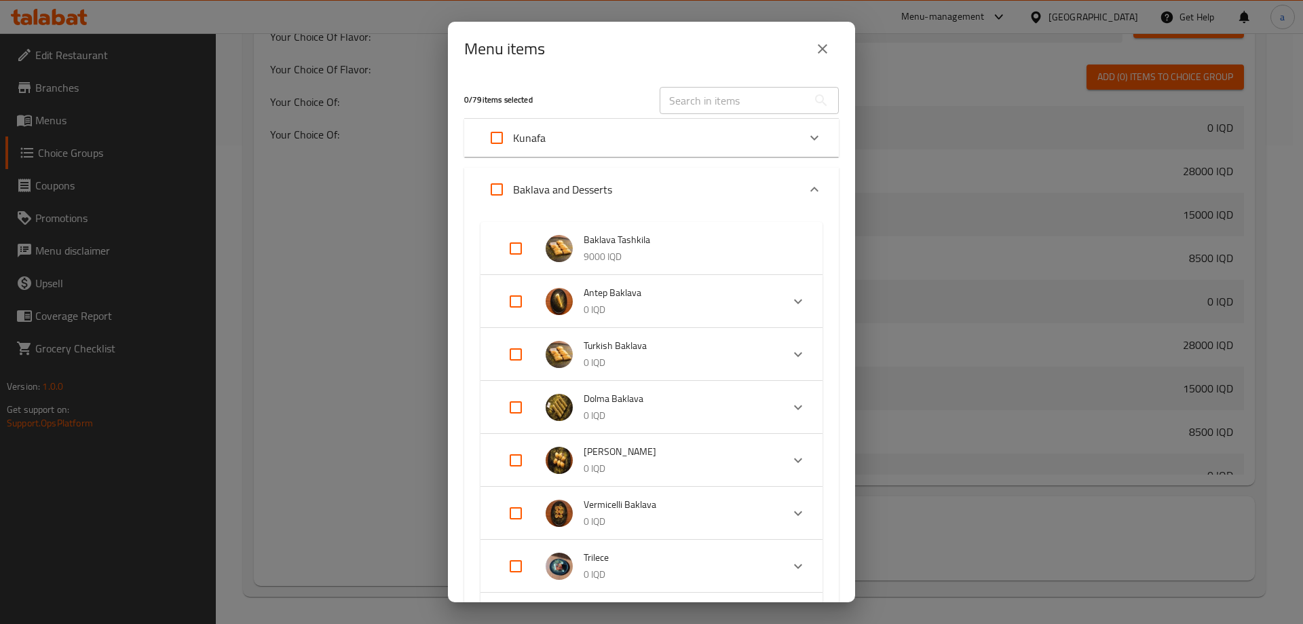
click at [823, 50] on icon "close" at bounding box center [823, 49] width 10 height 10
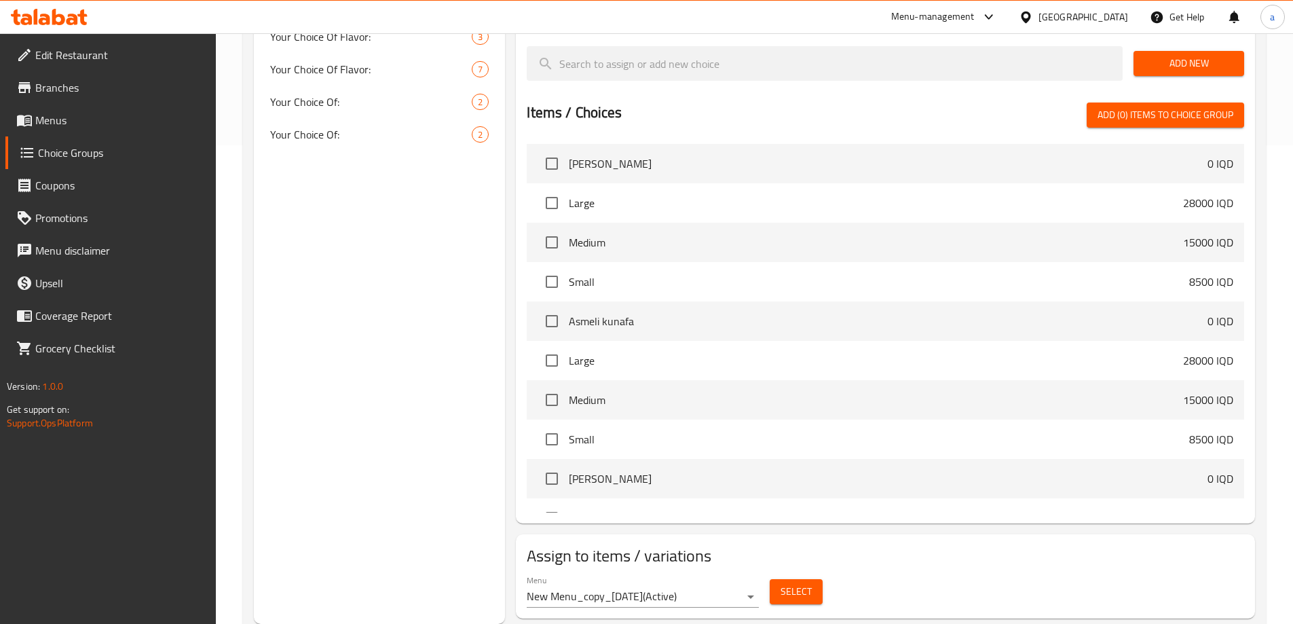
click at [252, 194] on div "Choice Groups Your Choice Of Size: 3 Your Choice Of Size: 3 Your Choice Of Size…" at bounding box center [754, 150] width 1023 height 970
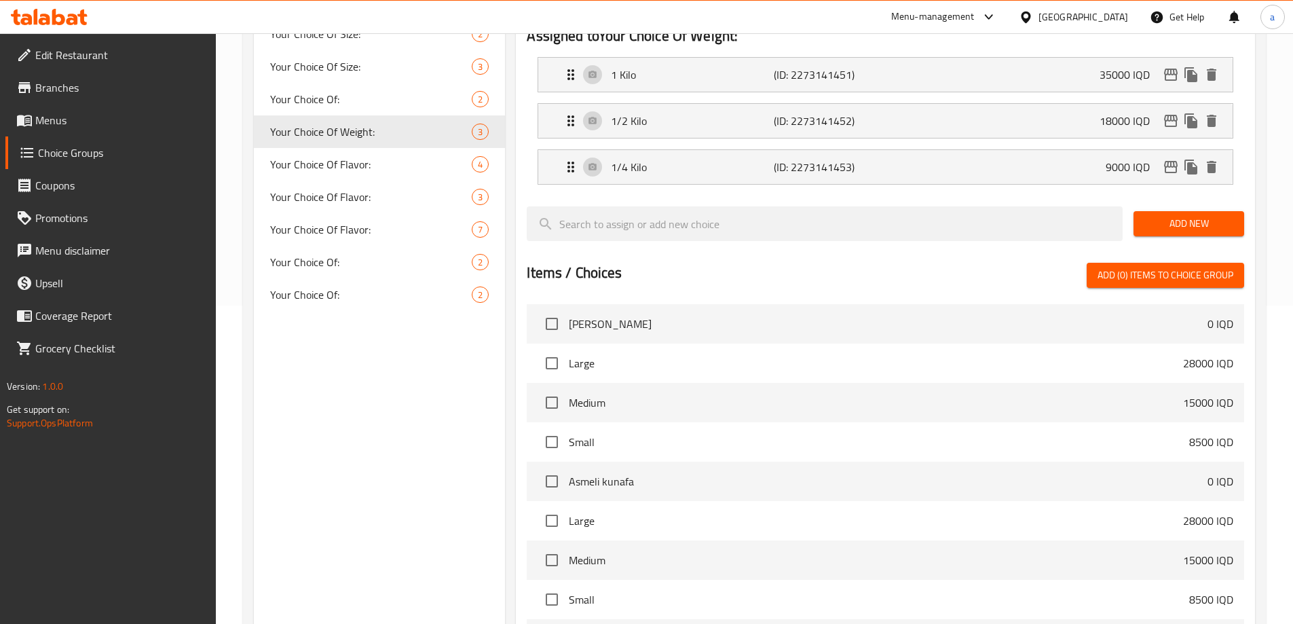
scroll to position [275, 0]
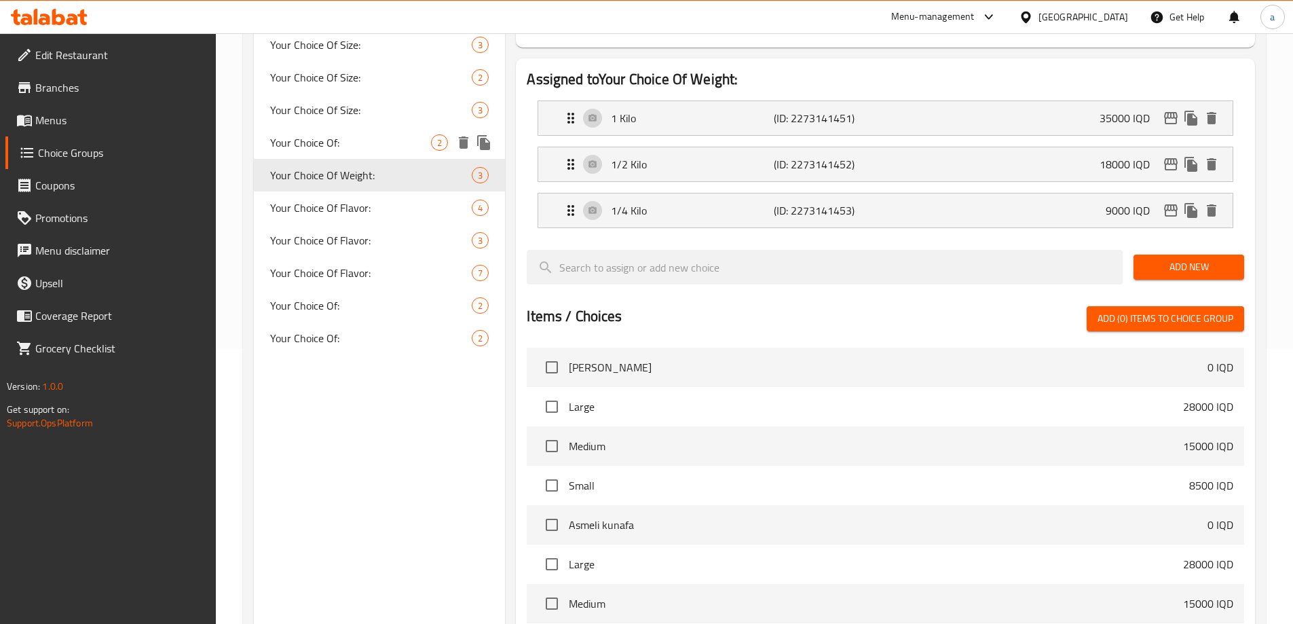
click at [336, 140] on span "Your Choice Of:" at bounding box center [351, 142] width 162 height 16
type input "Your Choice Of:"
type input "إختيارك من:"
type input "هەڵبژاردنت لە:"
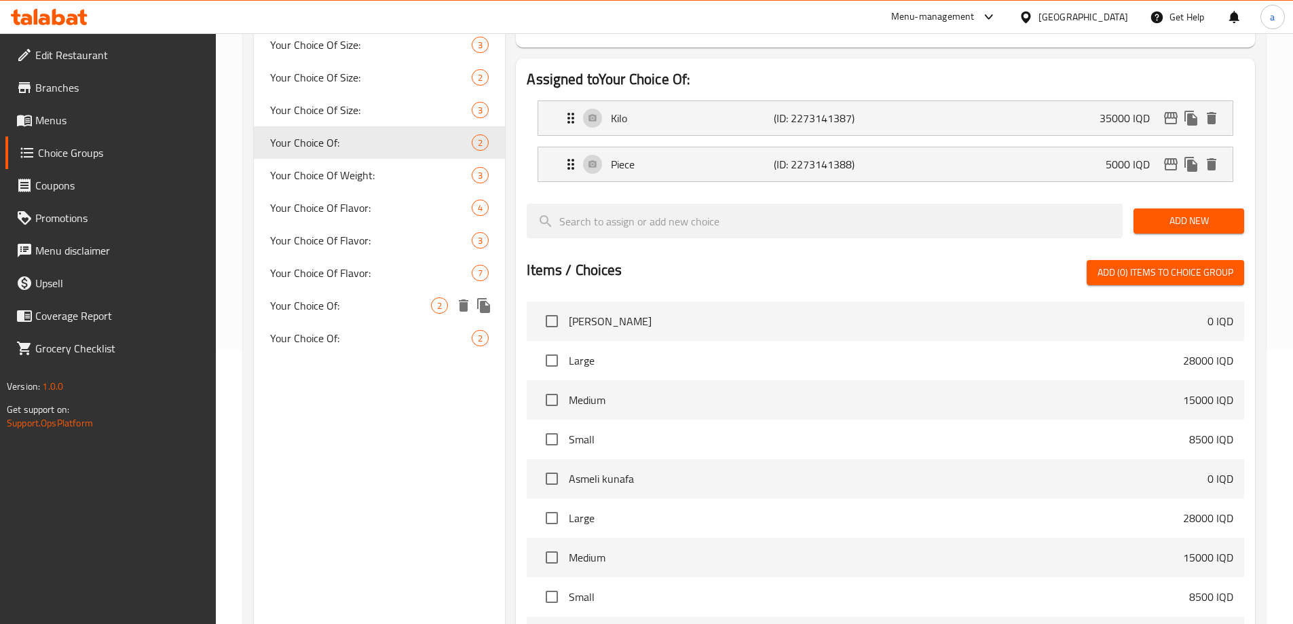
click at [348, 303] on span "Your Choice Of:" at bounding box center [351, 305] width 162 height 16
type input "Your Choice Of:"
type input "إختيارك من:"
type input "هەڵبژاردنت لە:"
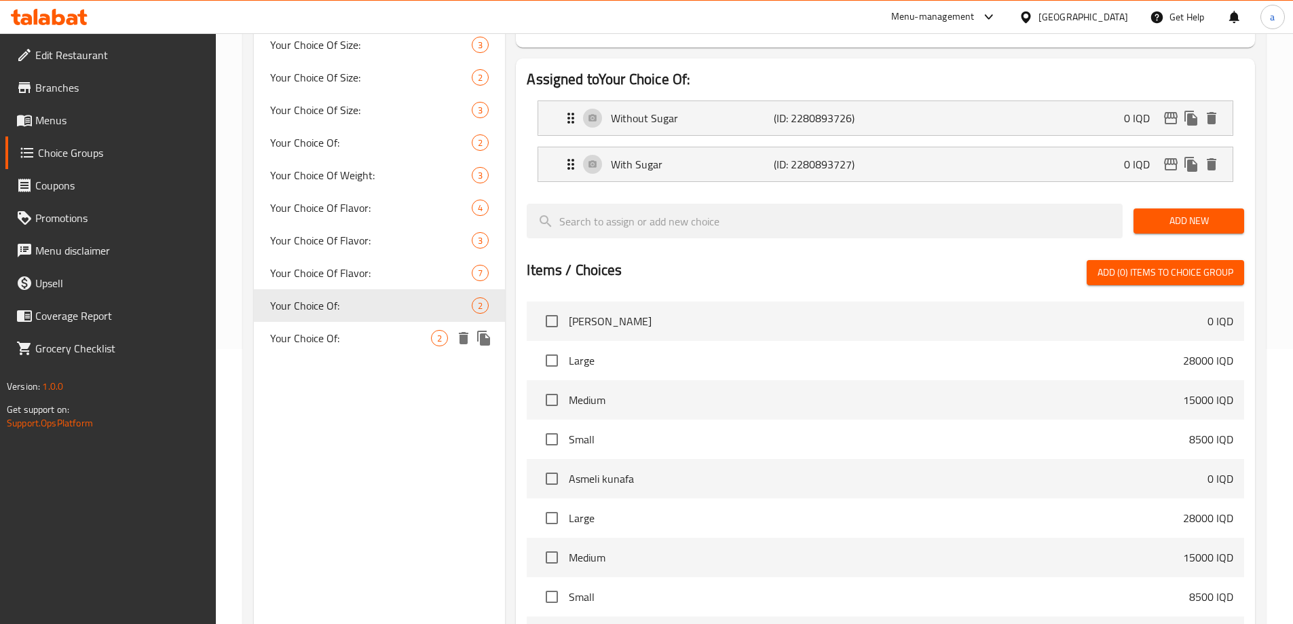
click at [336, 322] on div "Your Choice Of: 2" at bounding box center [380, 338] width 252 height 33
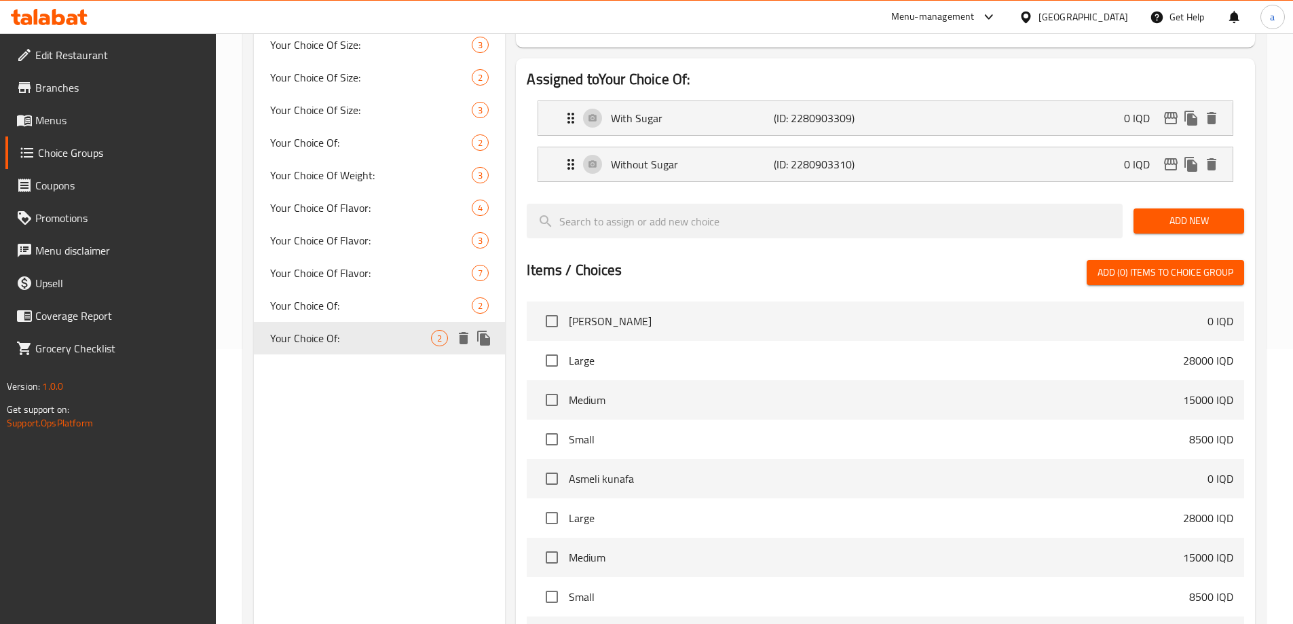
type input "Your Choice Of:"
type input "إختيارك من:"
type input "هەڵبژاردنت لە:"
click at [355, 206] on span "Your Choice Of Flavor:" at bounding box center [351, 208] width 162 height 16
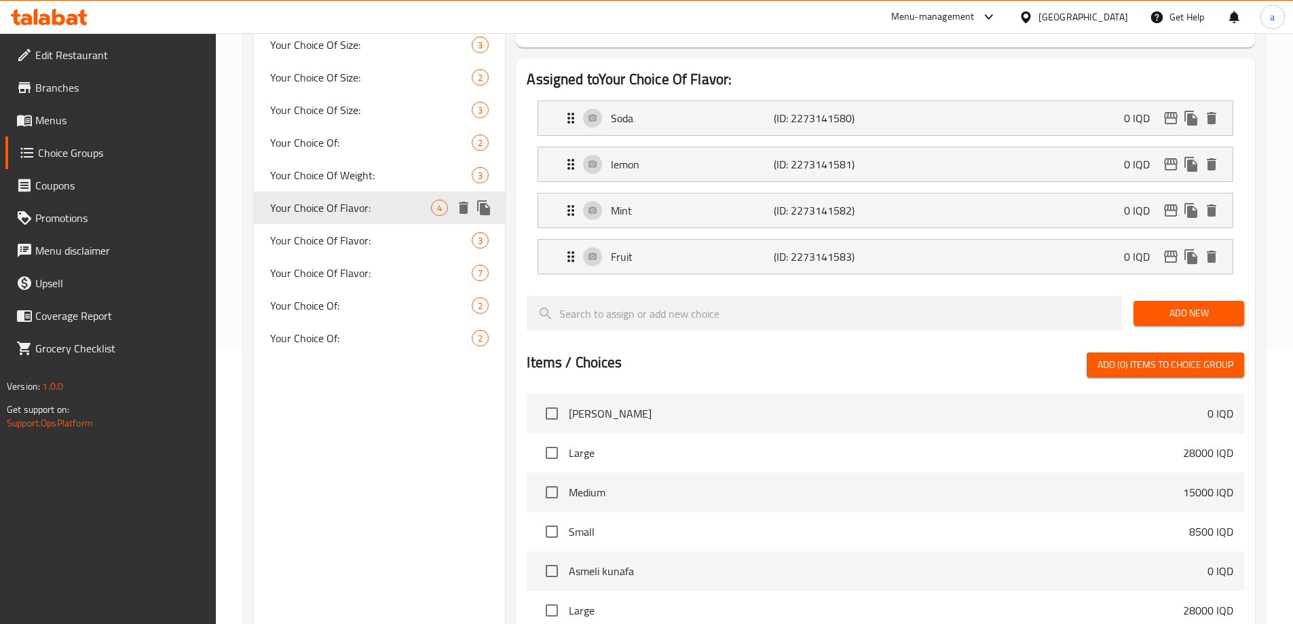
type input "Your Choice Of Flavor:"
type input "إختيارك من النكهة:"
type input "هەڵبژاردنت لە تام:"
click at [71, 121] on span "Menus" at bounding box center [120, 120] width 170 height 16
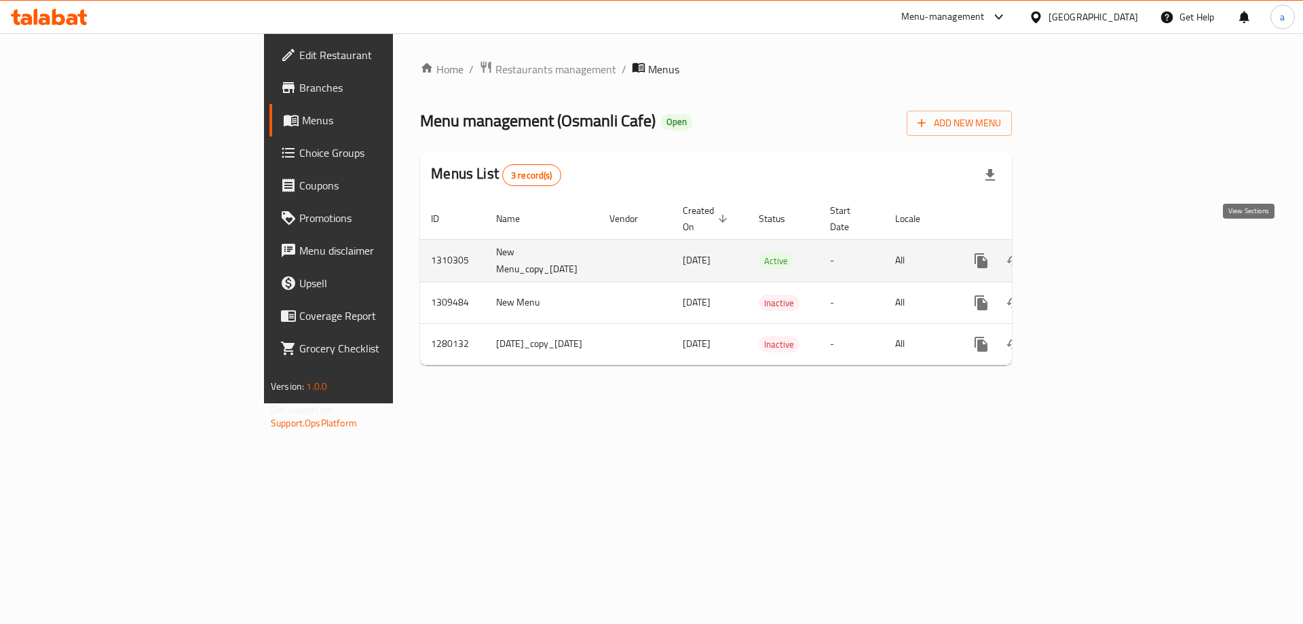
click at [1087, 252] on icon "enhanced table" at bounding box center [1079, 260] width 16 height 16
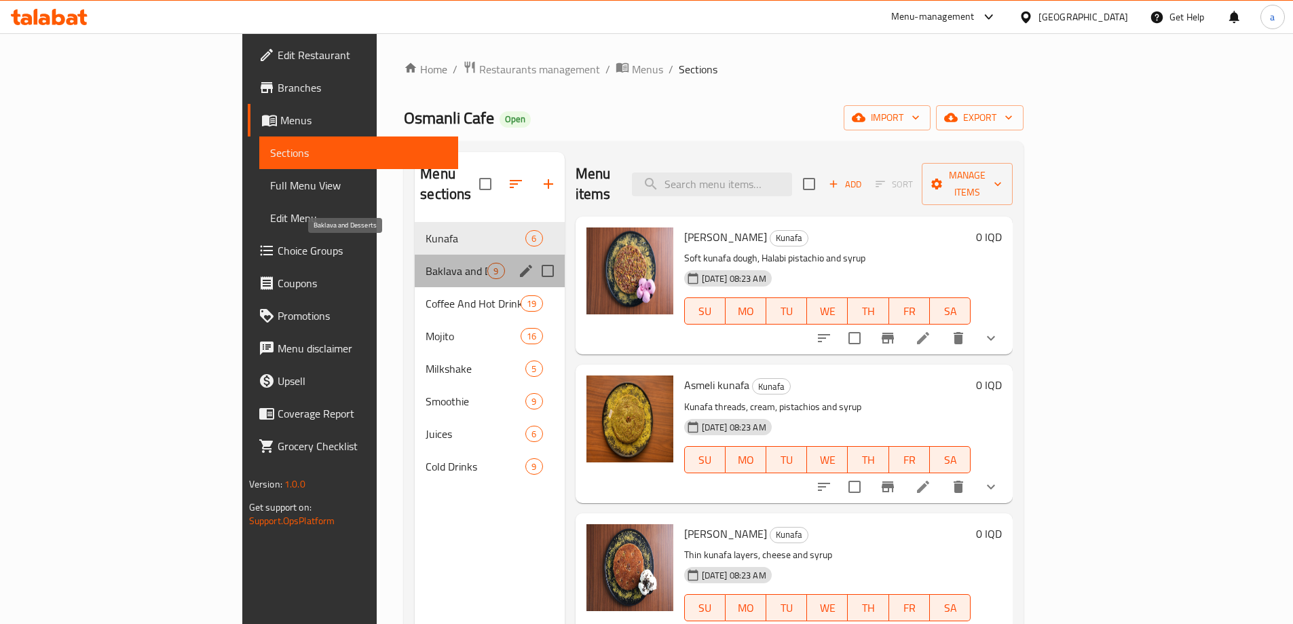
click at [426, 263] on span "Baklava and Desserts" at bounding box center [457, 271] width 62 height 16
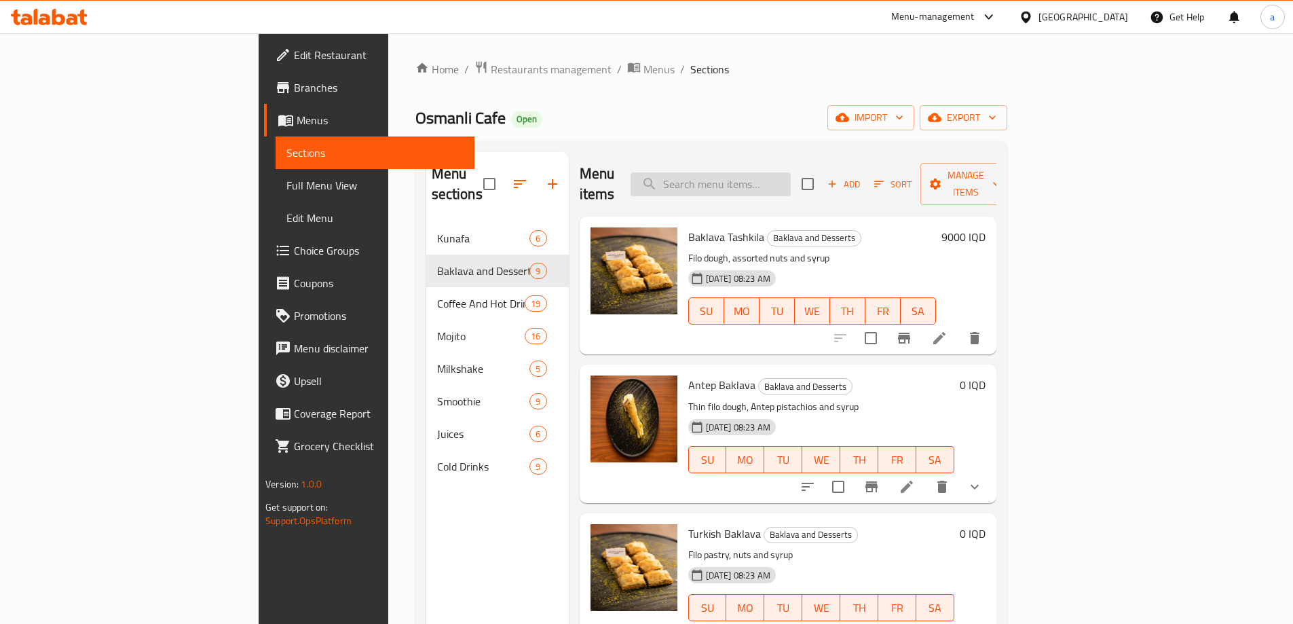
click at [783, 172] on input "search" at bounding box center [711, 184] width 160 height 24
paste input "Trilece"
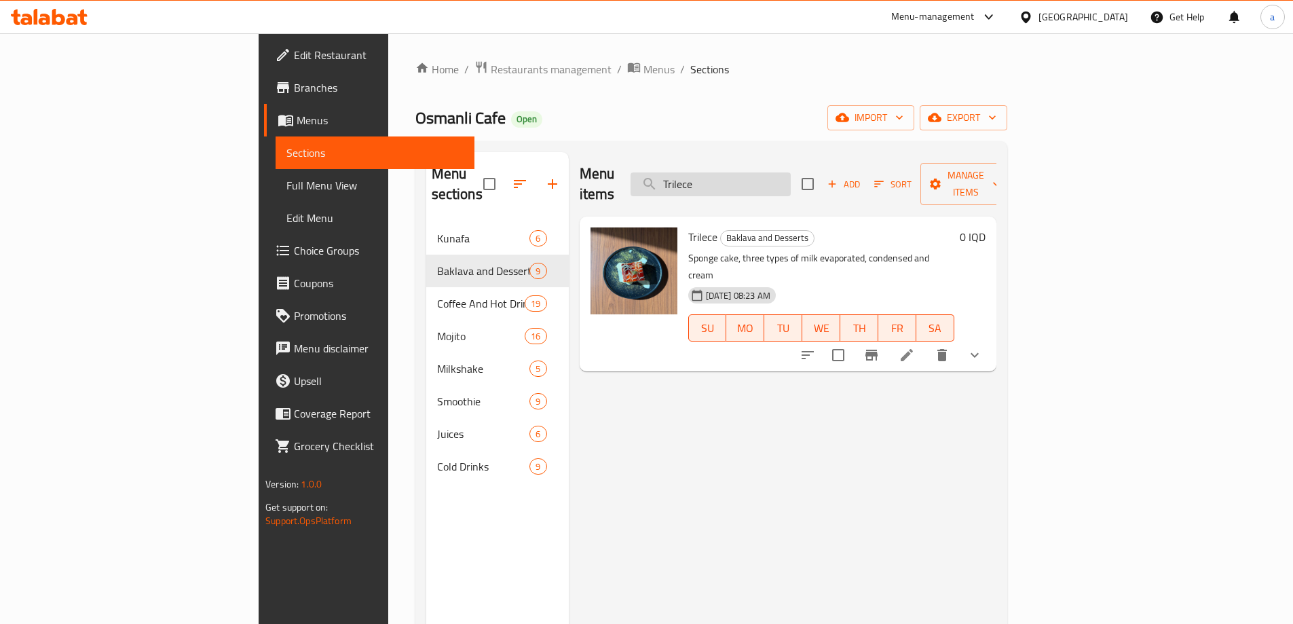
click at [779, 172] on input "Trilece" at bounding box center [711, 184] width 160 height 24
type input "Trilece"
click at [915, 347] on icon at bounding box center [907, 355] width 16 height 16
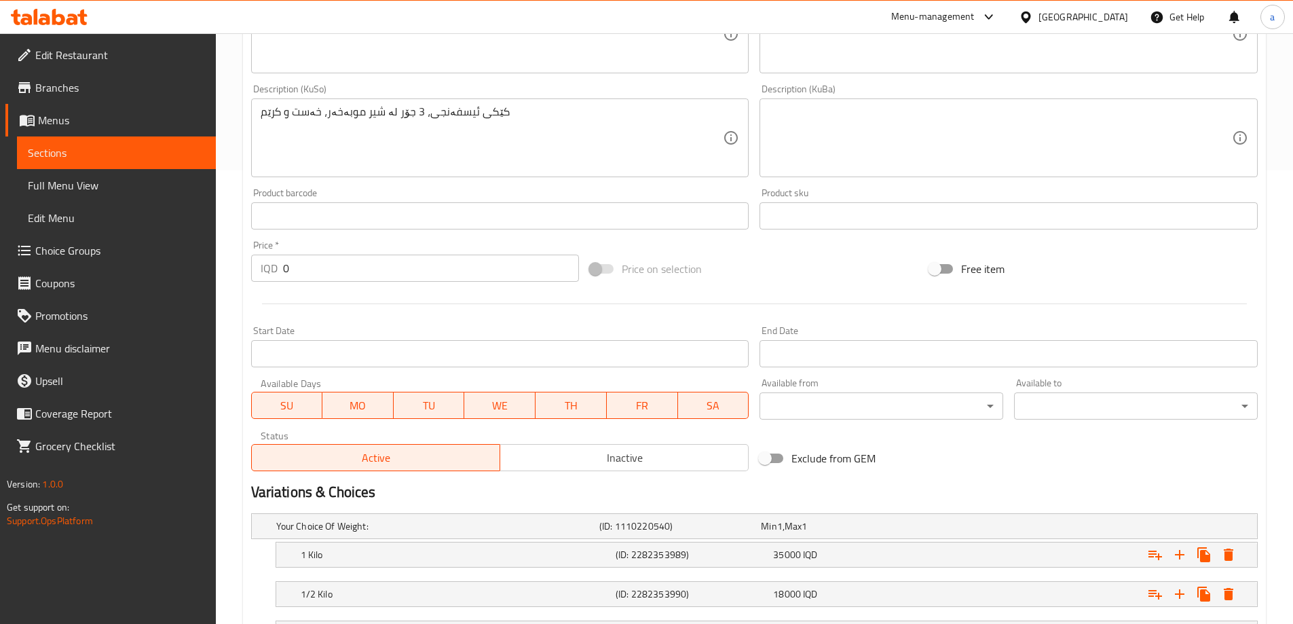
scroll to position [571, 0]
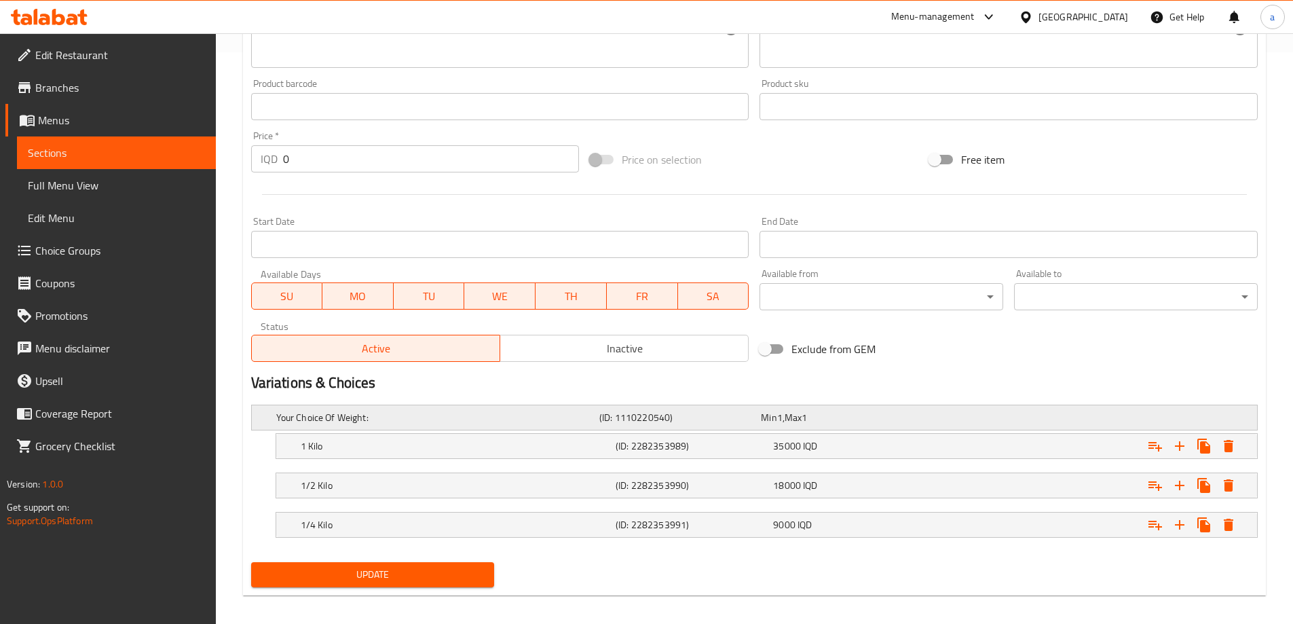
click at [772, 409] on span "Min" at bounding box center [769, 418] width 16 height 18
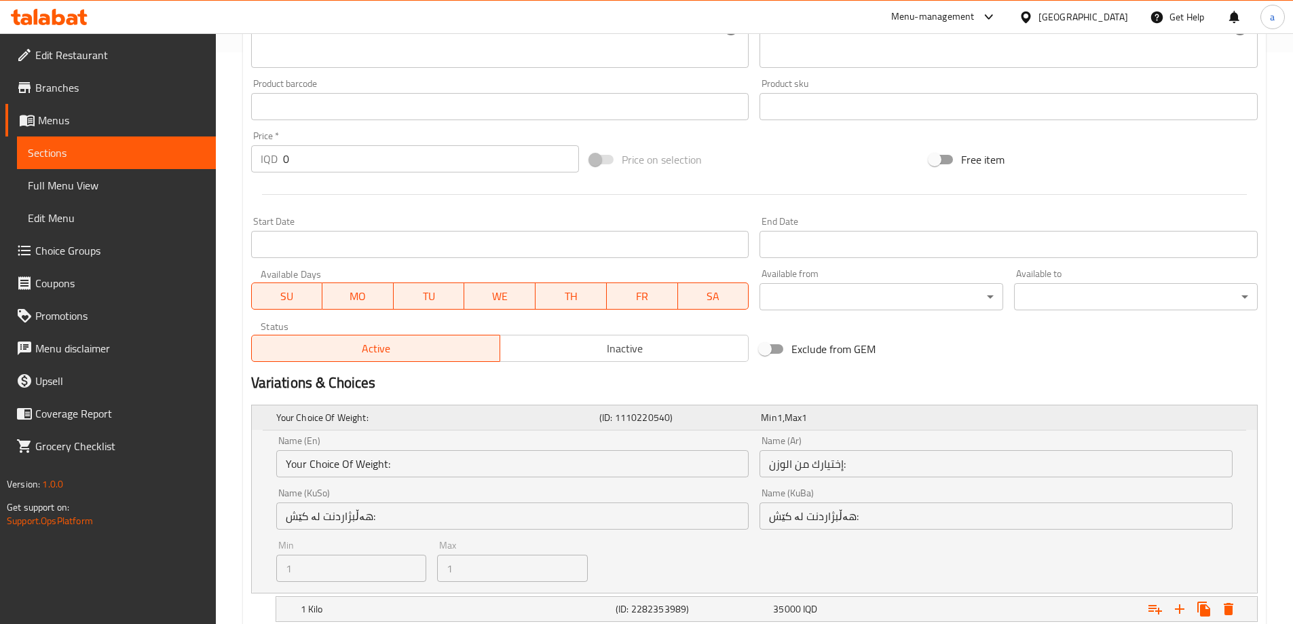
click at [472, 411] on h5 "Your Choice Of Weight:" at bounding box center [435, 418] width 318 height 14
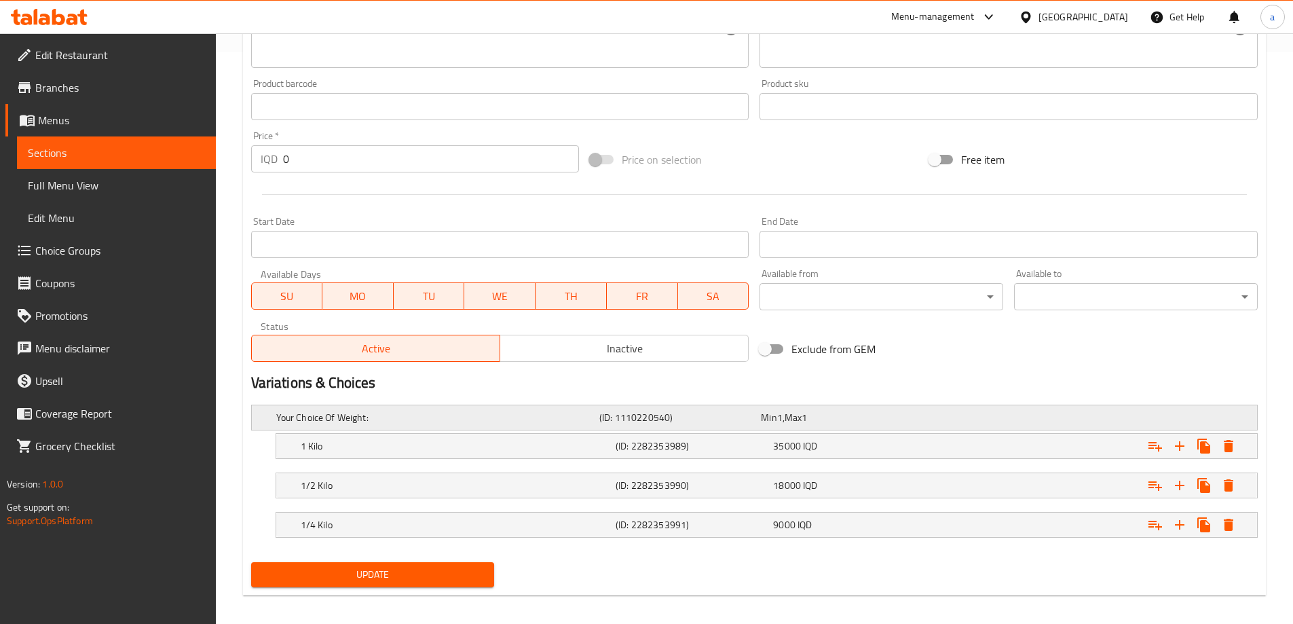
click at [421, 413] on h5 "Your Choice Of Weight:" at bounding box center [435, 418] width 318 height 14
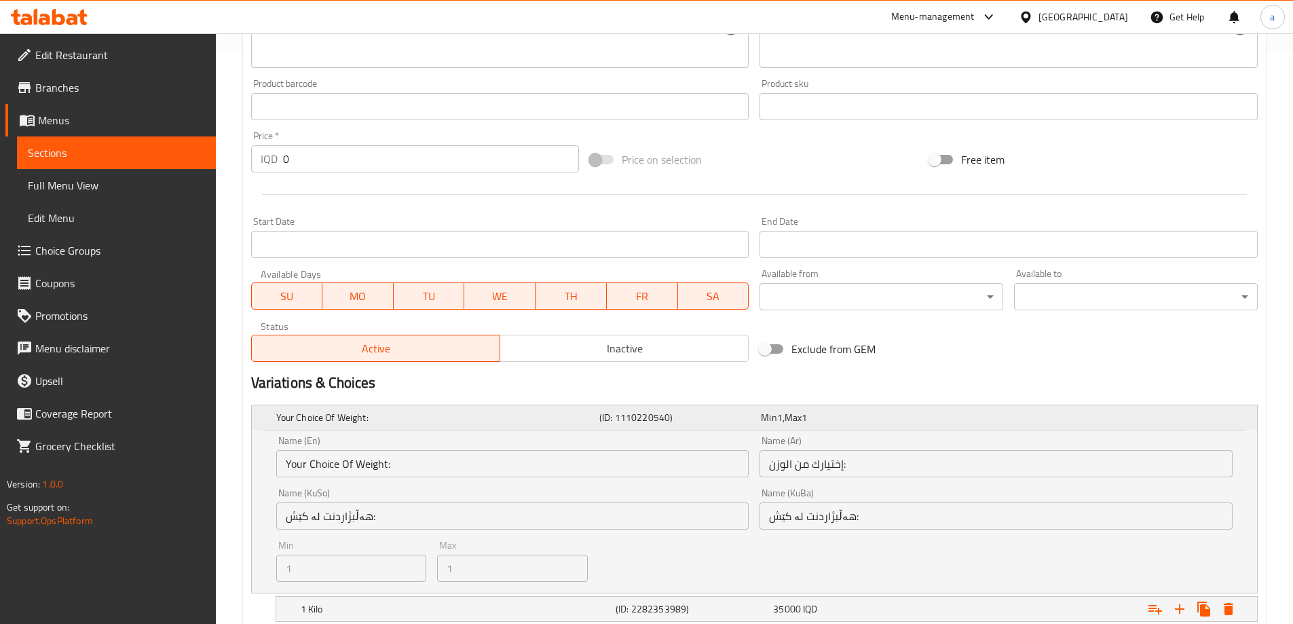
drag, startPoint x: 582, startPoint y: 419, endPoint x: 732, endPoint y: 427, distance: 150.2
click at [732, 427] on div "Your Choice Of Weight: (ID: 1110220540) Min 1 , Max 1" at bounding box center [759, 417] width 970 height 30
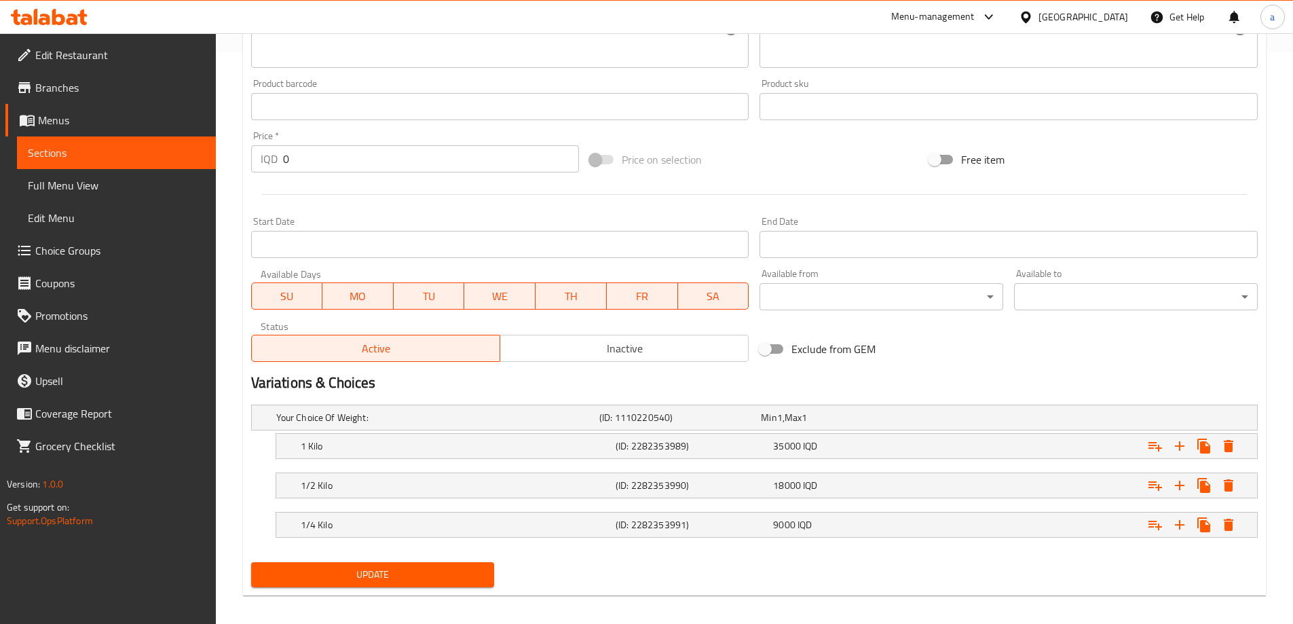
click at [162, 241] on link "Choice Groups" at bounding box center [110, 250] width 210 height 33
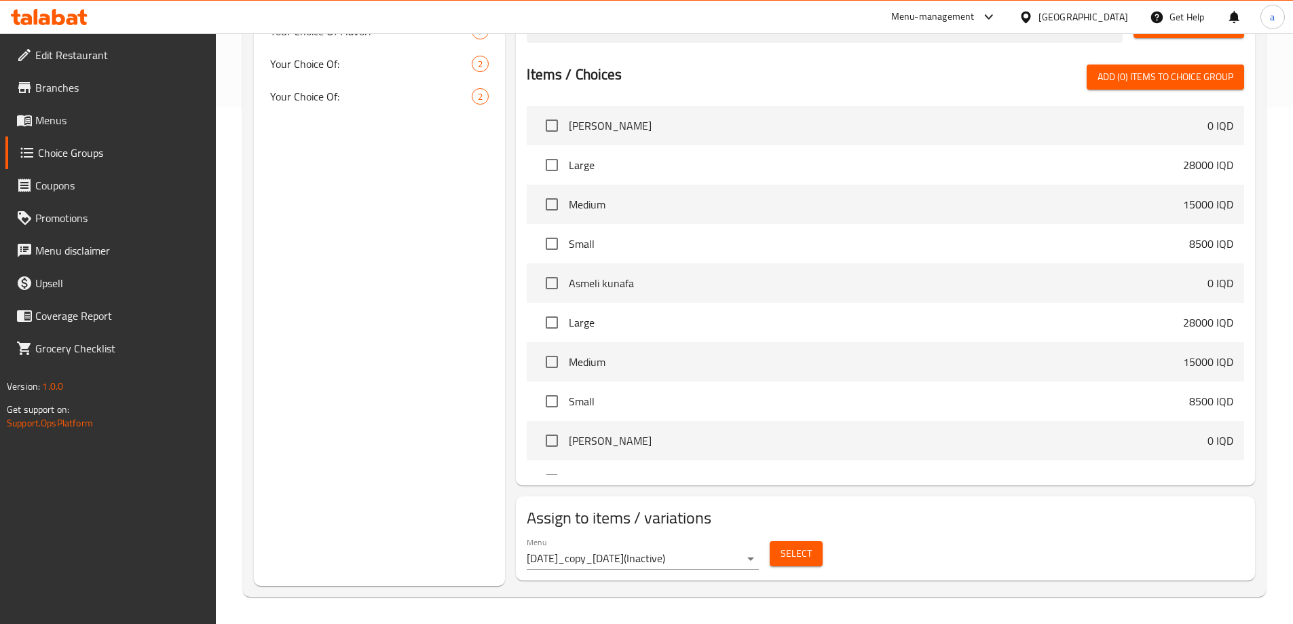
scroll to position [192, 0]
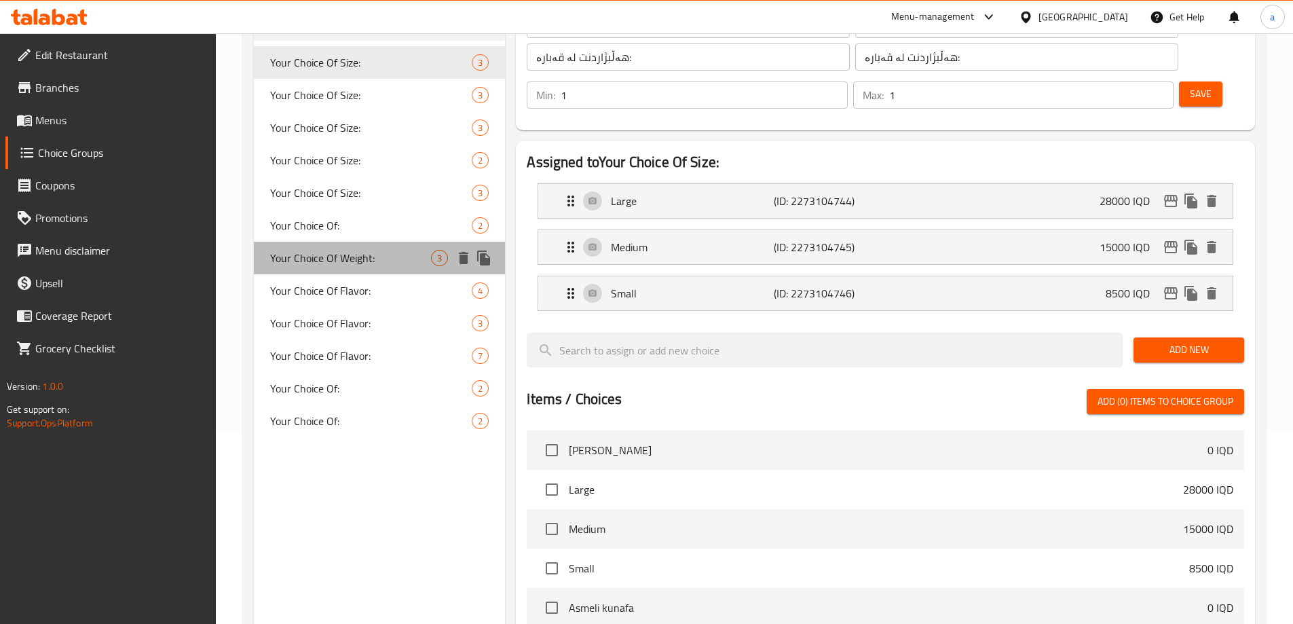
click at [344, 244] on div "Your Choice Of Weight: 3" at bounding box center [380, 258] width 252 height 33
type input "Your Choice Of Weight:"
type input "إختيارك من الوزن:"
type input "هەڵبژاردنت لە کێش:"
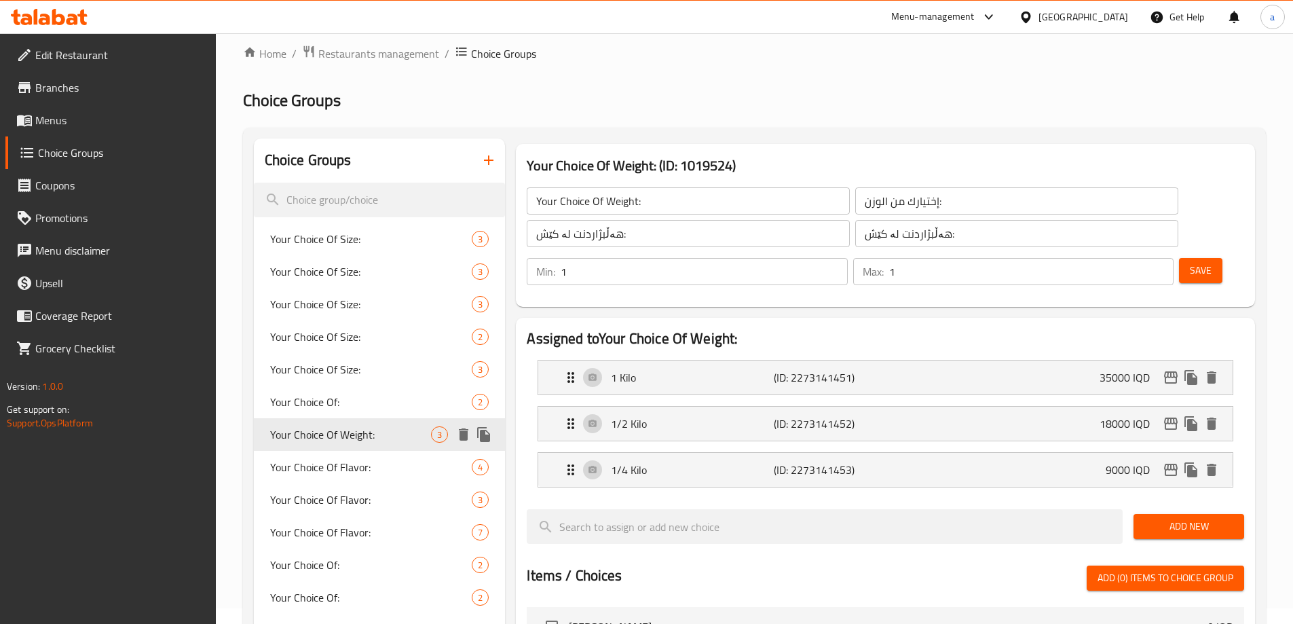
scroll to position [0, 0]
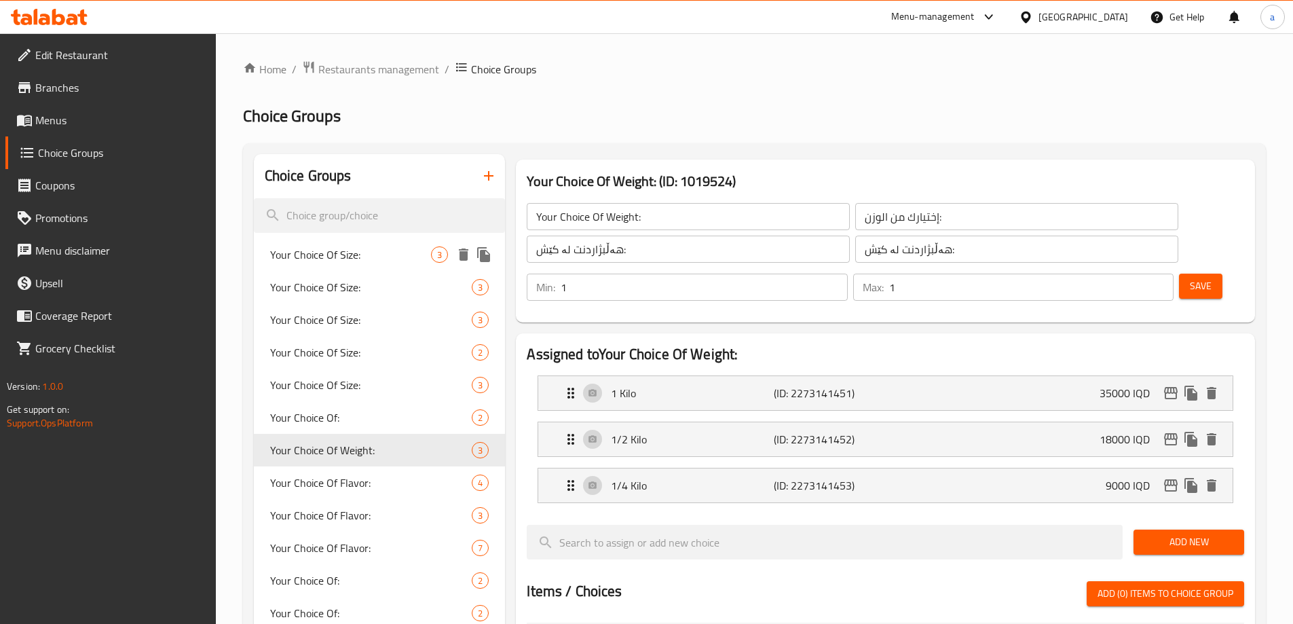
click at [339, 260] on span "Your Choice Of Size:" at bounding box center [351, 254] width 162 height 16
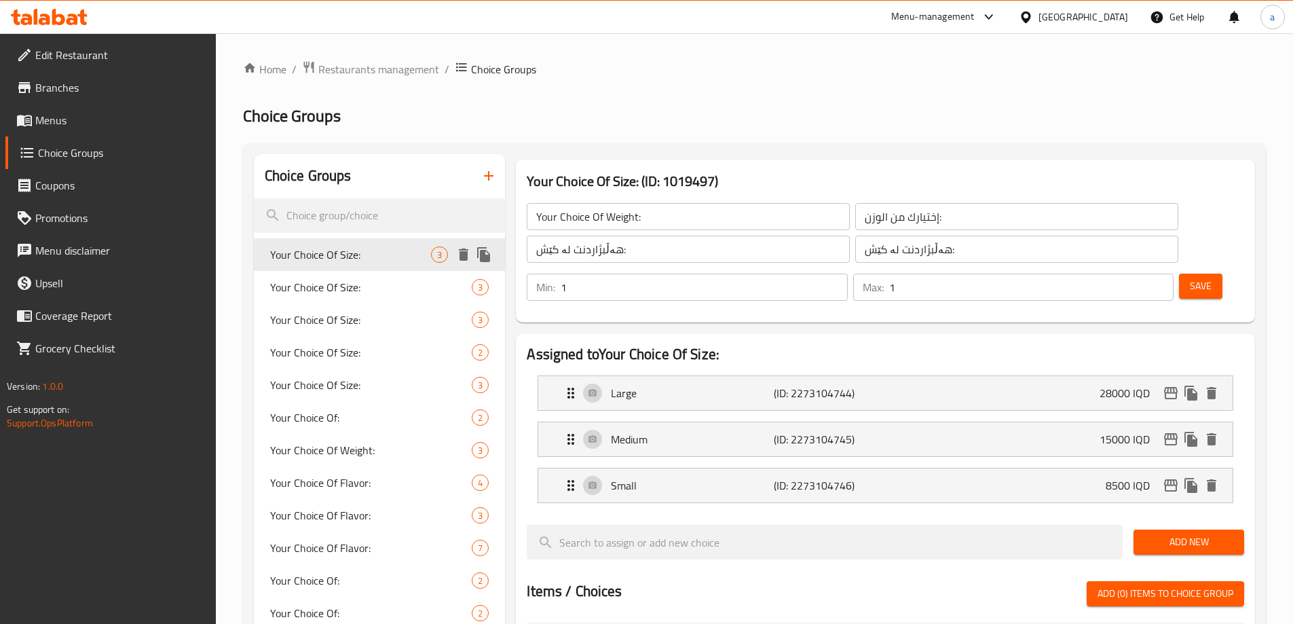
type input "Your Choice Of Size:"
type input "إختيارك من الحجم:"
type input "هەڵبژاردنت لە قەبارە:"
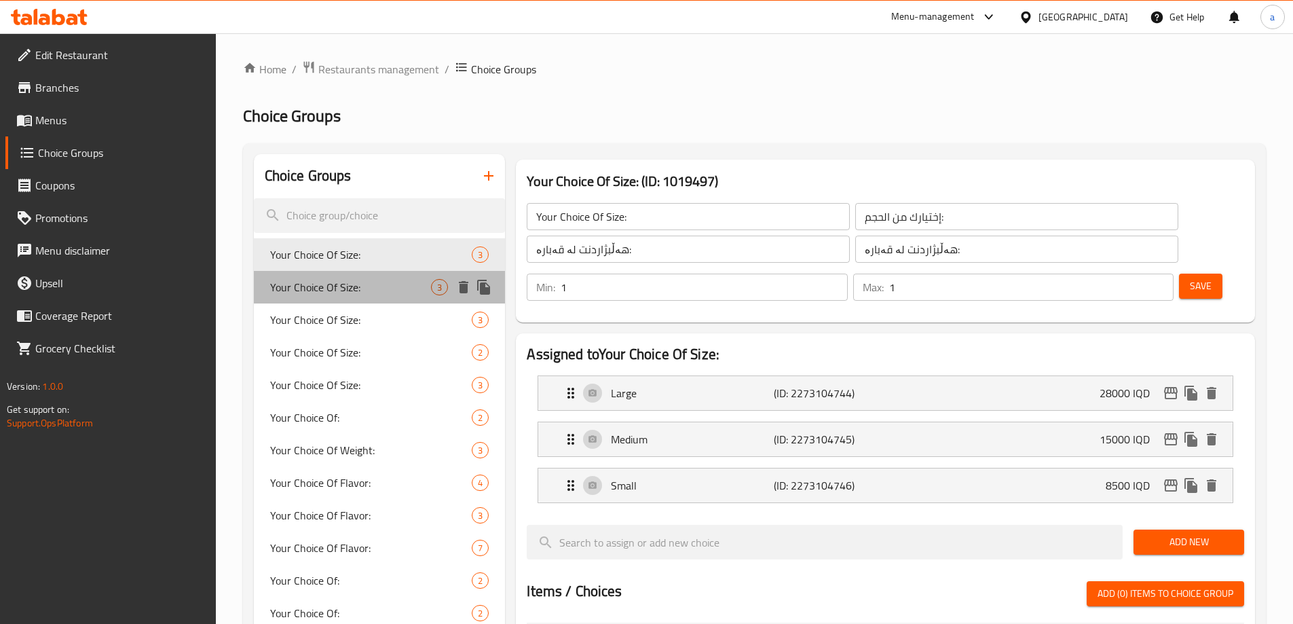
click at [312, 293] on span "Your Choice Of Size:" at bounding box center [351, 287] width 162 height 16
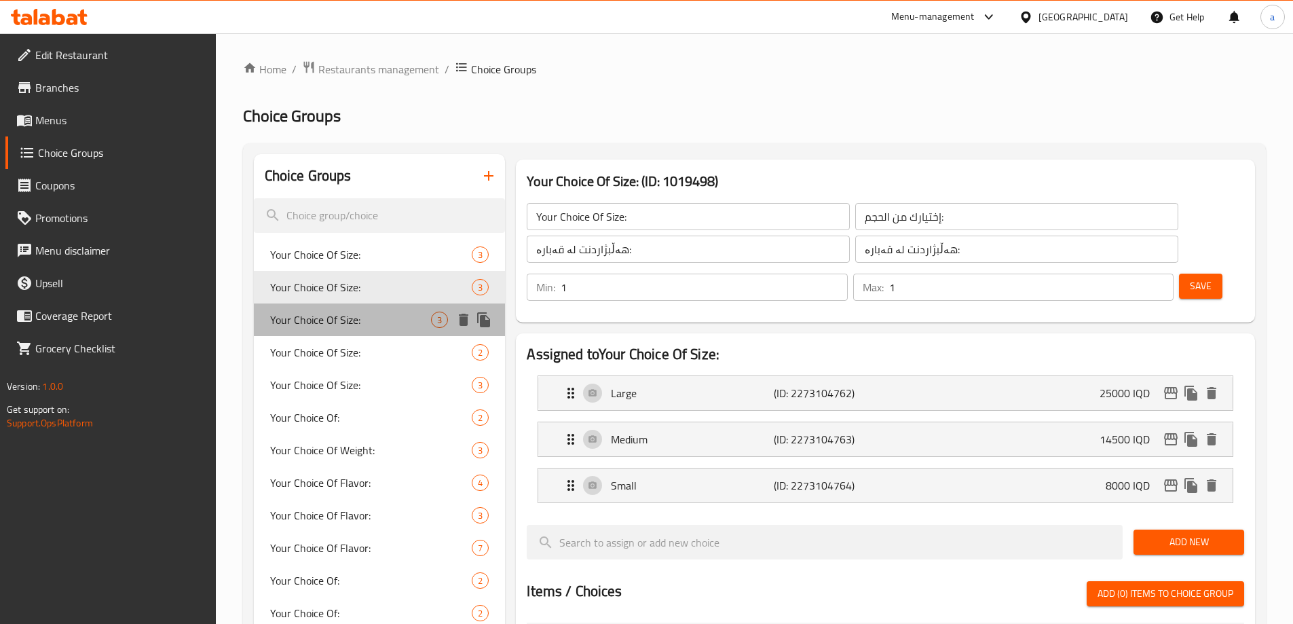
click at [316, 320] on span "Your Choice Of Size:" at bounding box center [351, 320] width 162 height 16
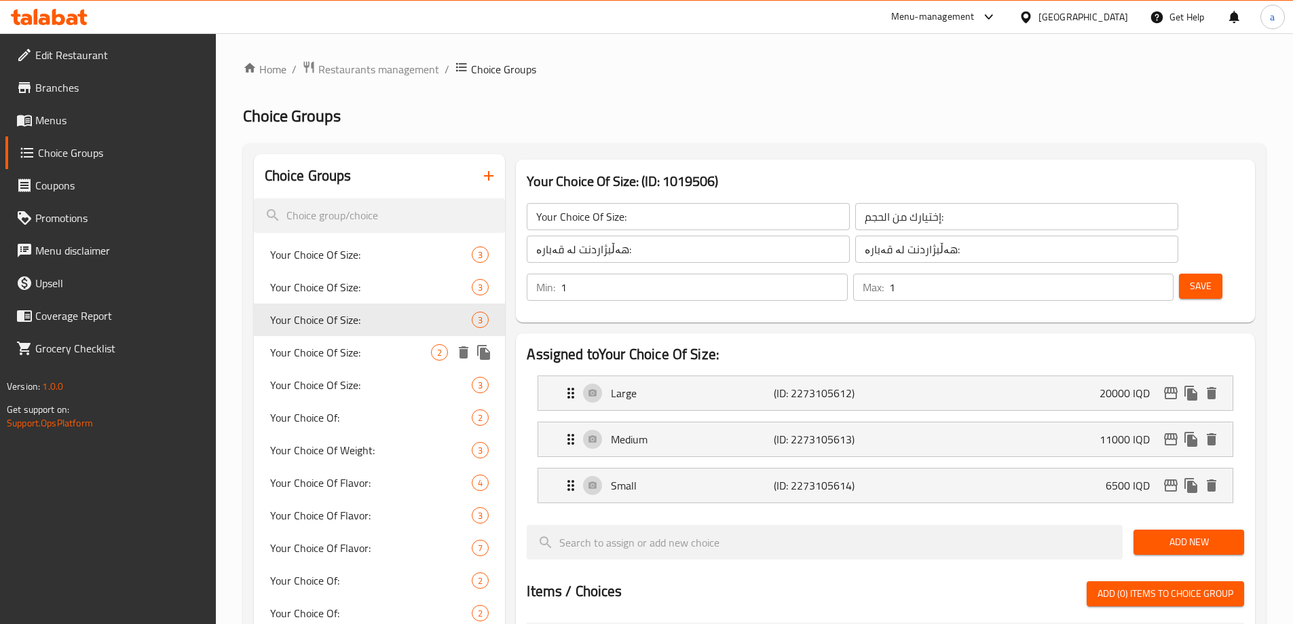
click at [314, 348] on span "Your Choice Of Size:" at bounding box center [351, 352] width 162 height 16
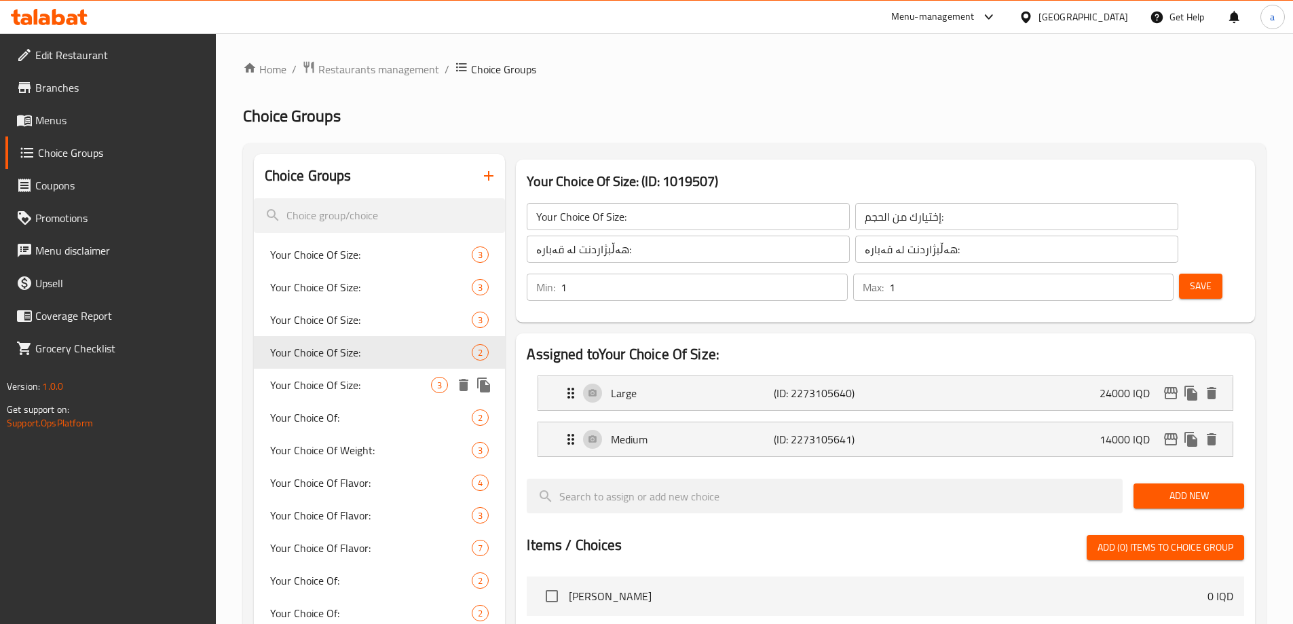
click at [315, 379] on span "Your Choice Of Size:" at bounding box center [351, 385] width 162 height 16
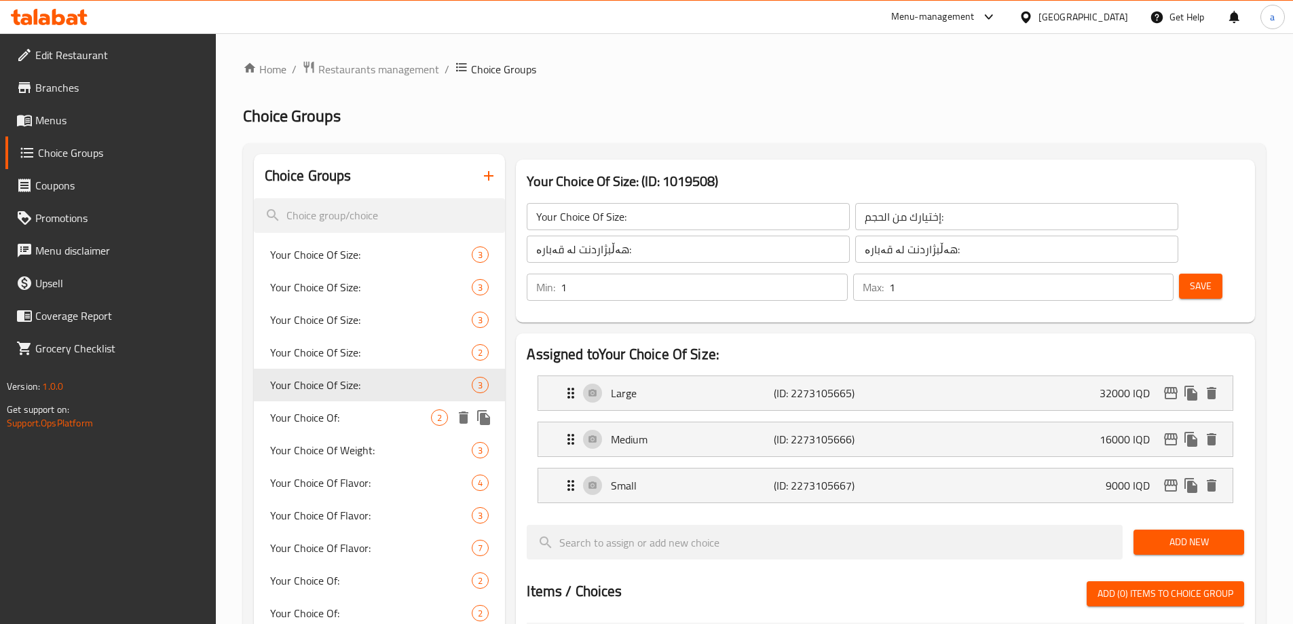
click at [310, 405] on div "Your Choice Of: 2" at bounding box center [380, 417] width 252 height 33
type input "Your Choice Of:"
type input "إختيارك من:"
type input "هەڵبژاردنت لە:"
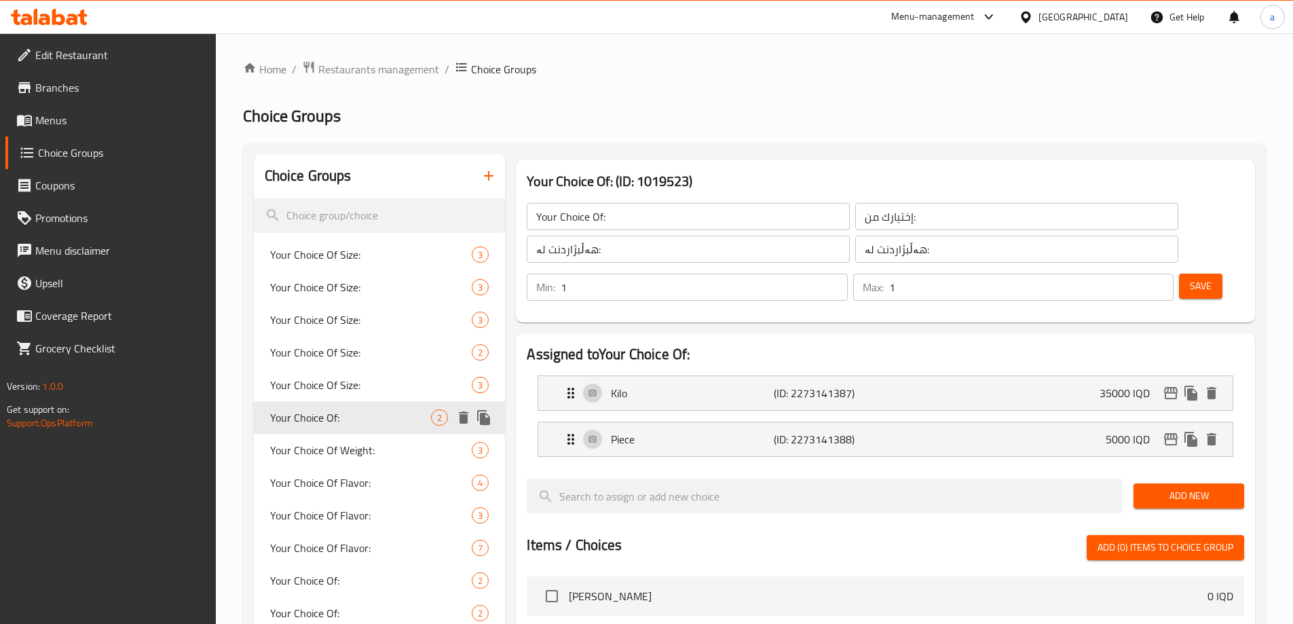
click at [301, 428] on div "Your Choice Of: 2" at bounding box center [380, 417] width 252 height 33
click at [296, 453] on span "Your Choice Of Weight:" at bounding box center [351, 450] width 162 height 16
type input "Your Choice Of Weight:"
type input "إختيارك من الوزن:"
type input "هەڵبژاردنت لە کێش:"
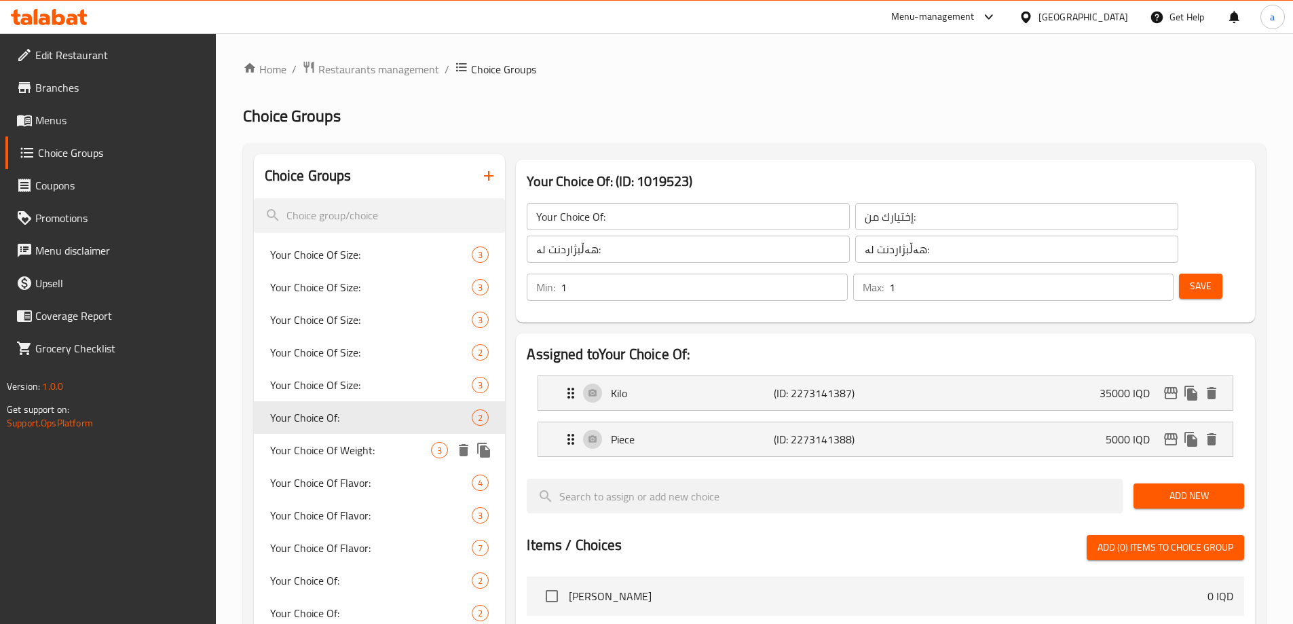
type input "هەڵبژاردنت لە کێش:"
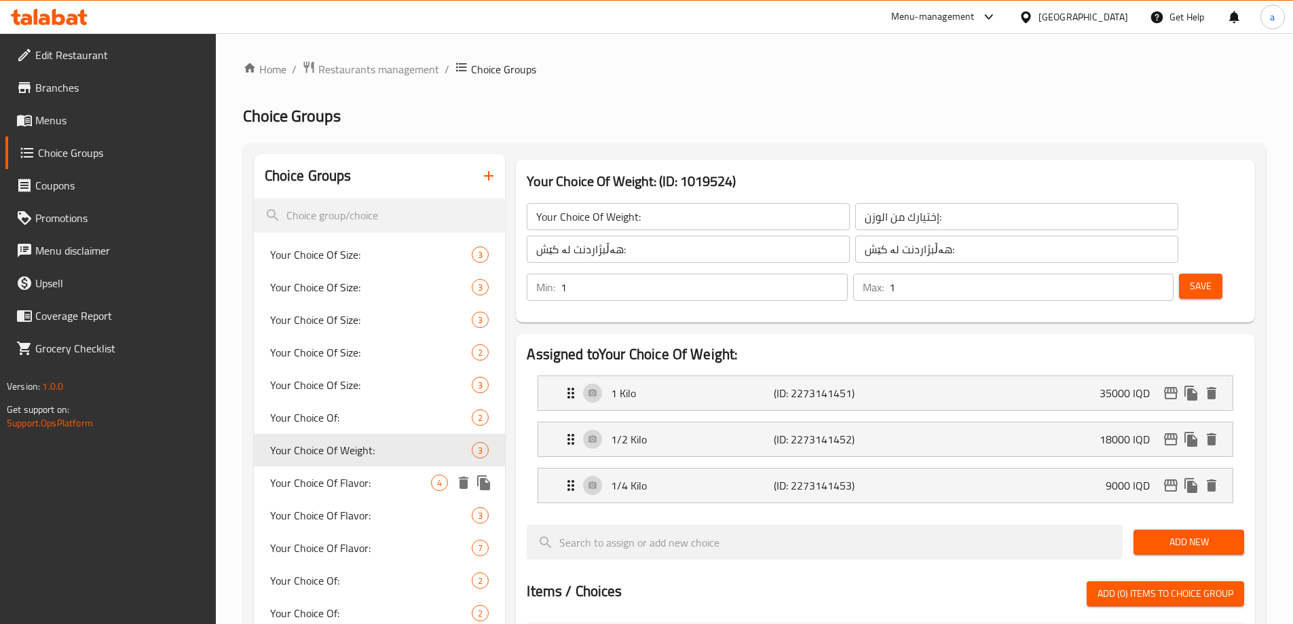
click at [295, 474] on span "Your Choice Of Flavor:" at bounding box center [351, 482] width 162 height 16
type input "Your Choice Of Flavor:"
type input "إختيارك من النكهة:"
type input "هەڵبژاردنت لە تام:"
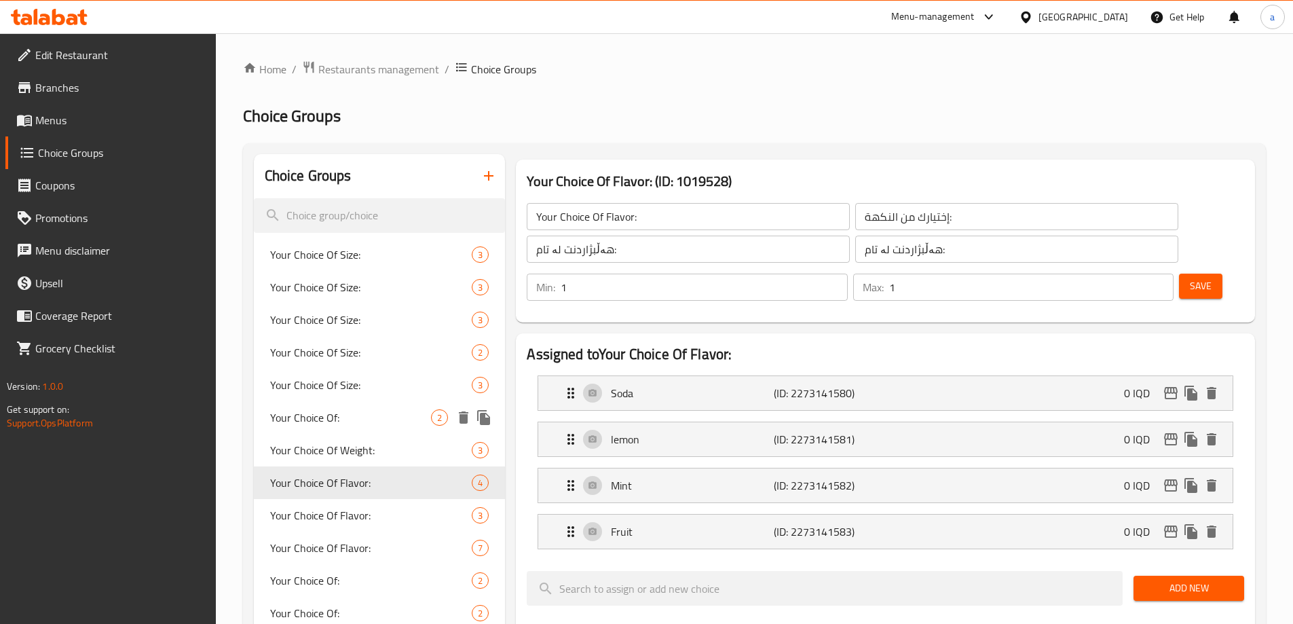
scroll to position [204, 0]
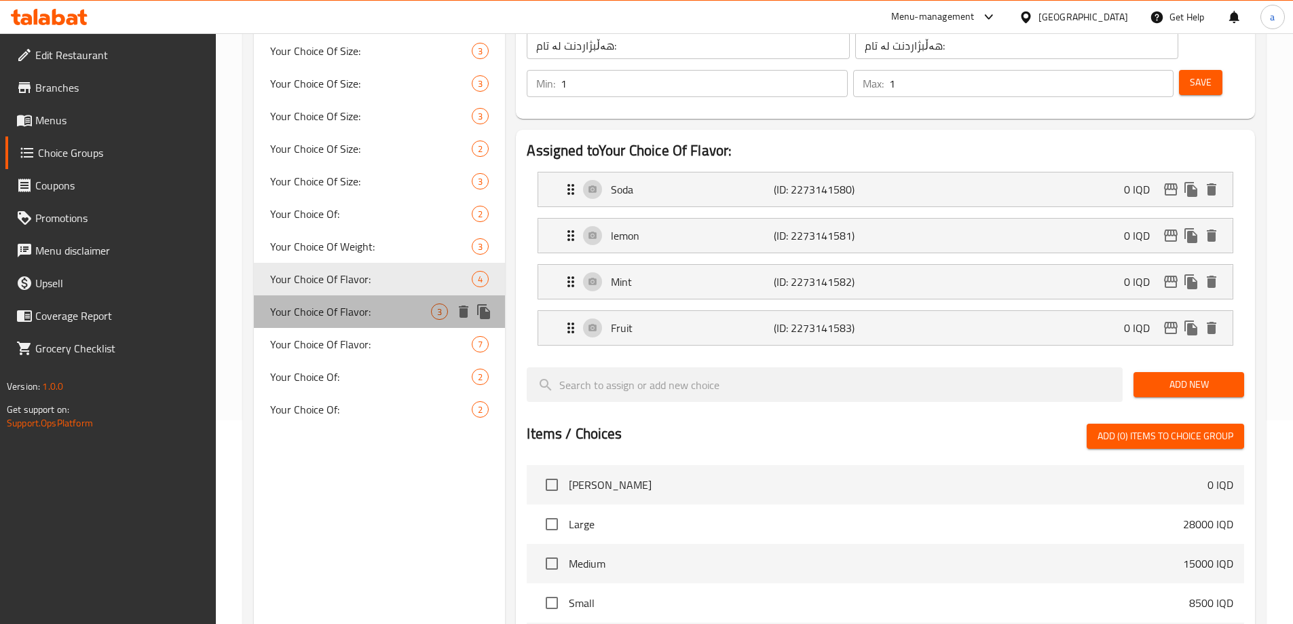
click at [305, 312] on span "Your Choice Of Flavor:" at bounding box center [351, 311] width 162 height 16
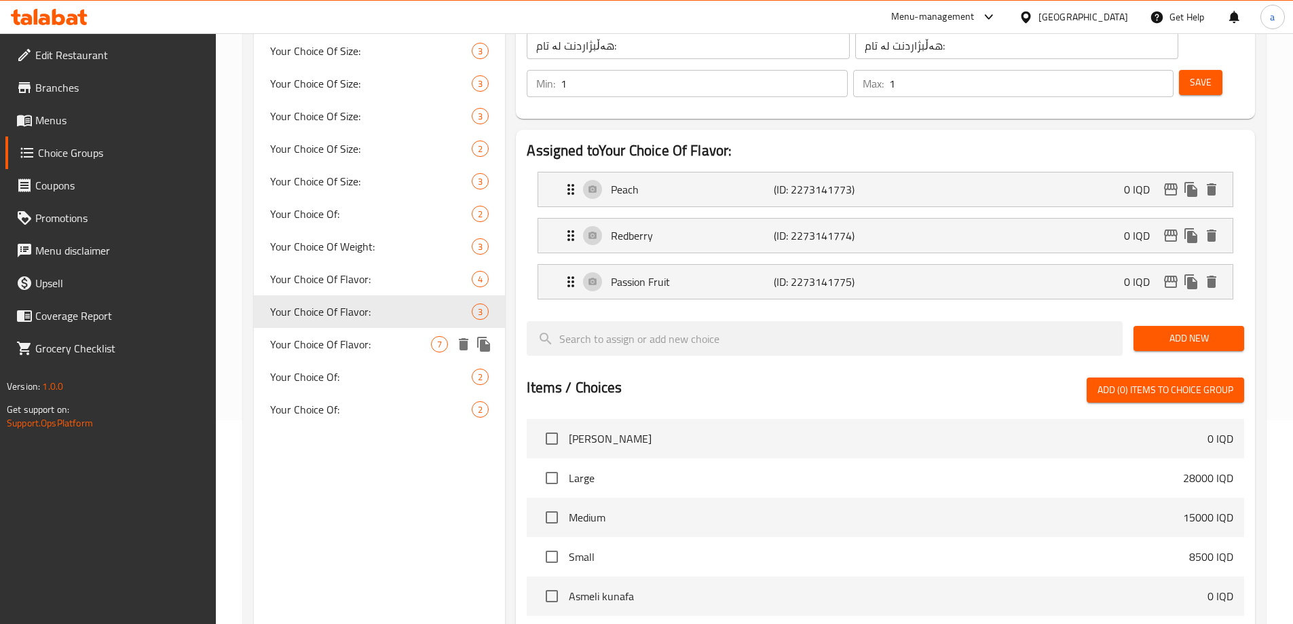
click at [324, 350] on span "Your Choice Of Flavor:" at bounding box center [351, 344] width 162 height 16
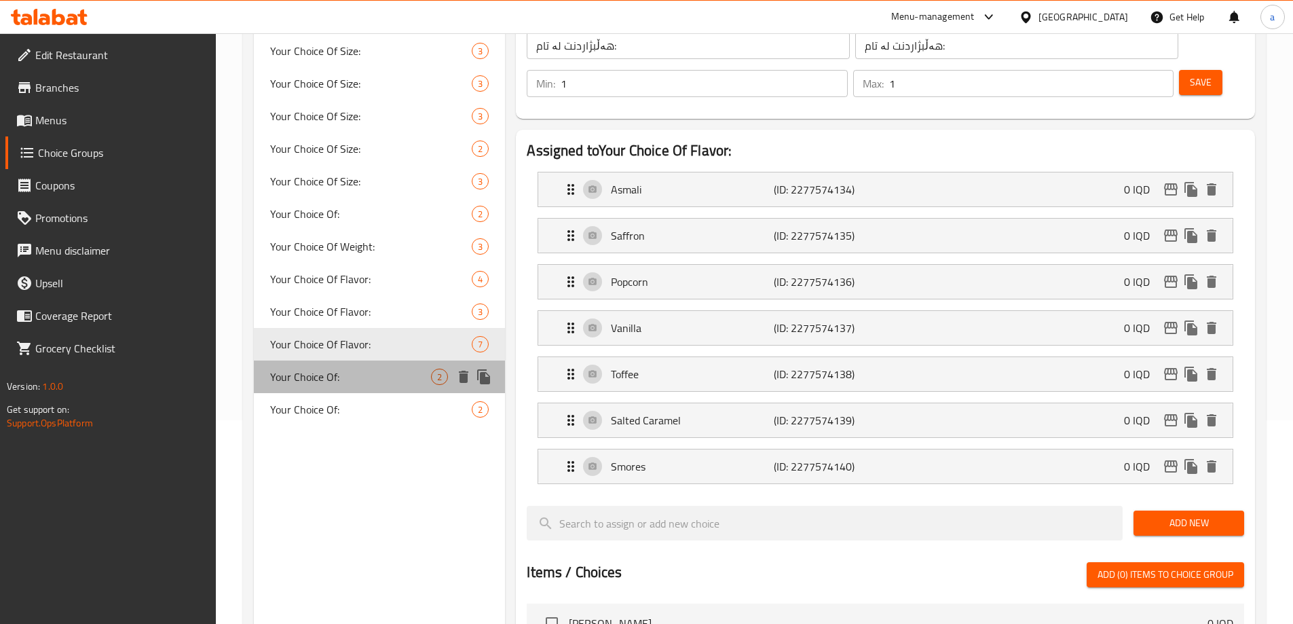
click at [291, 385] on span "Your Choice Of:" at bounding box center [351, 377] width 162 height 16
type input "Your Choice Of:"
type input "إختيارك من:"
type input "هەڵبژاردنت لە:"
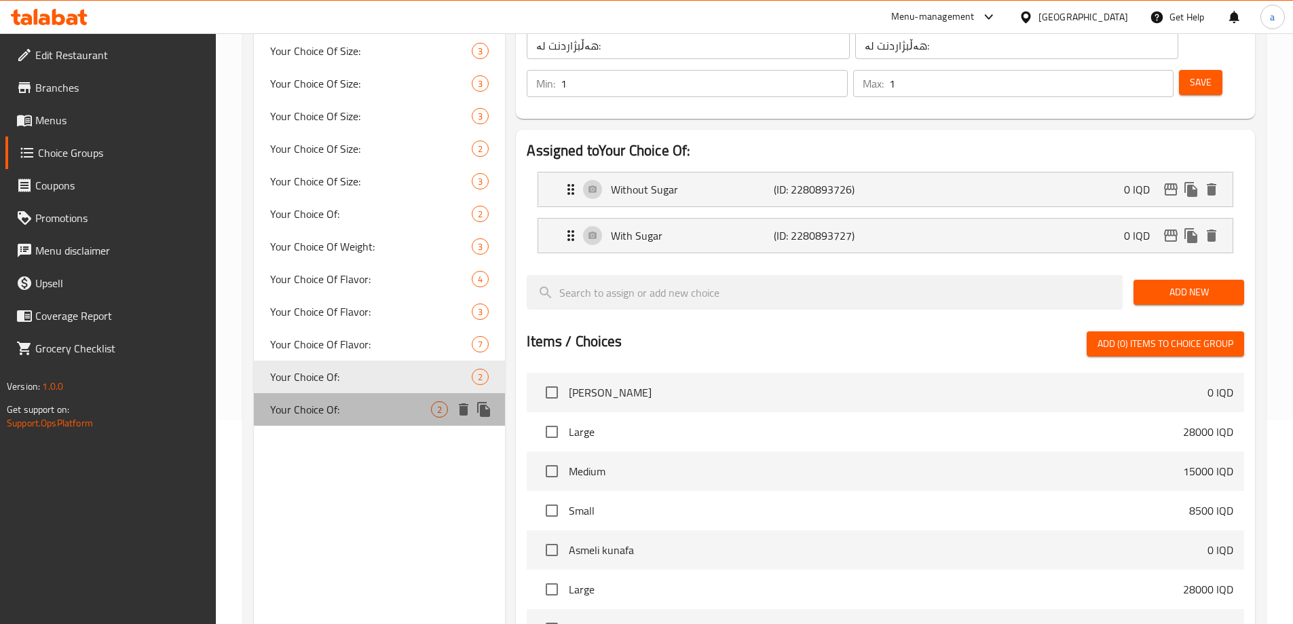
click at [299, 413] on span "Your Choice Of:" at bounding box center [351, 409] width 162 height 16
type input "Your Choice Of:"
type input "إختيارك من:"
type input "هەڵبژاردنت لە:"
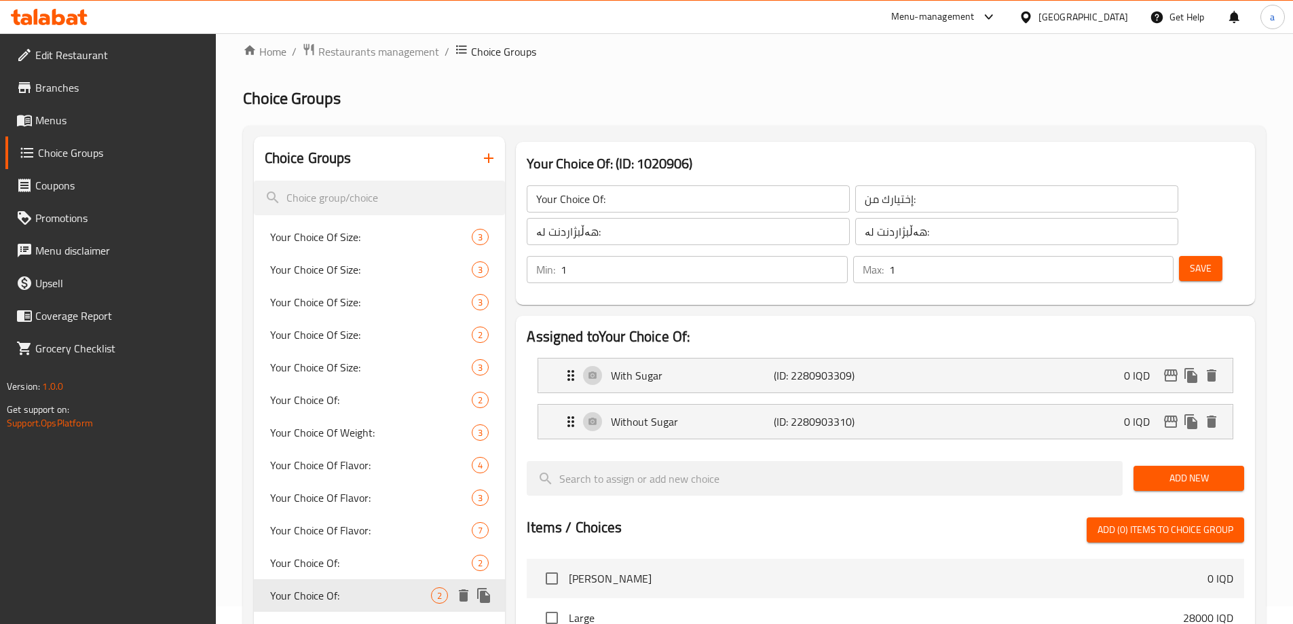
scroll to position [0, 0]
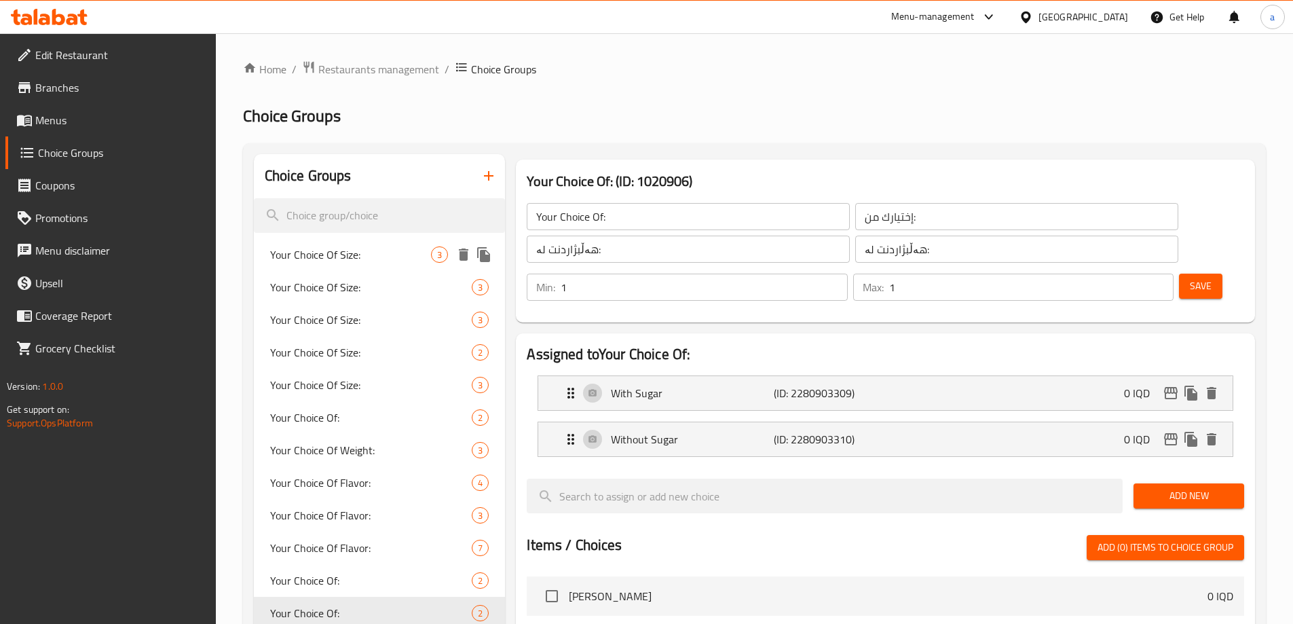
click at [293, 257] on span "Your Choice Of Size:" at bounding box center [351, 254] width 162 height 16
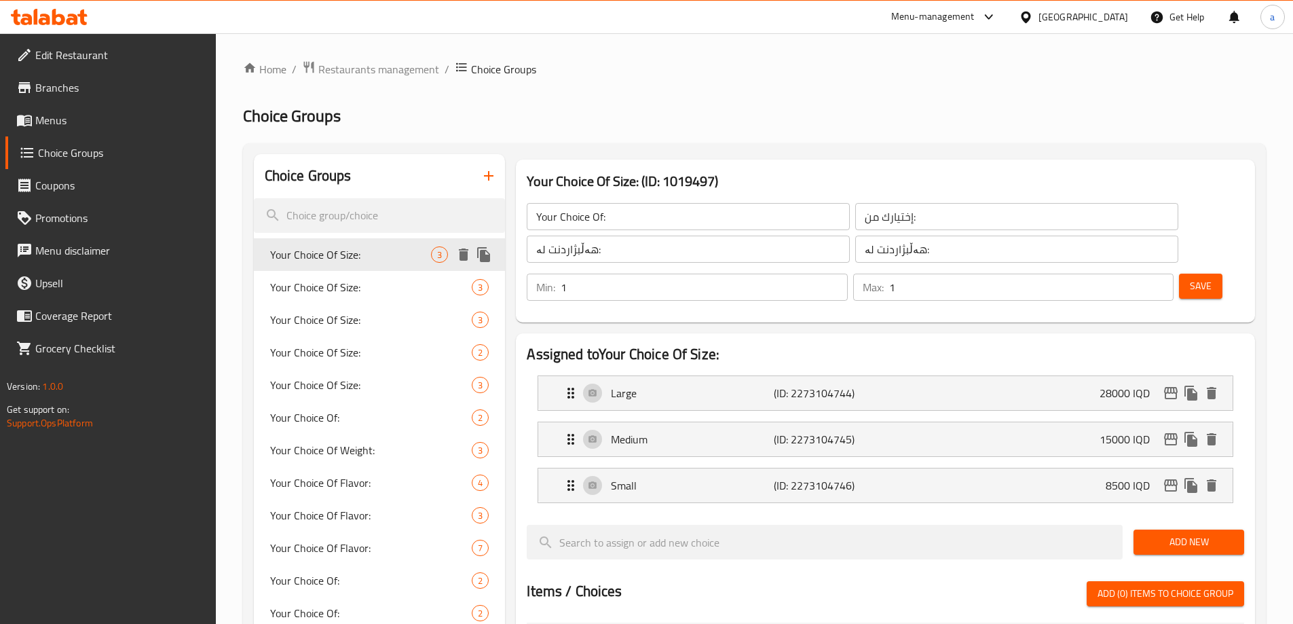
type input "Your Choice Of Size:"
type input "إختيارك من الحجم:"
type input "هەڵبژاردنت لە قەبارە:"
click at [282, 282] on span "Your Choice Of Size:" at bounding box center [351, 287] width 162 height 16
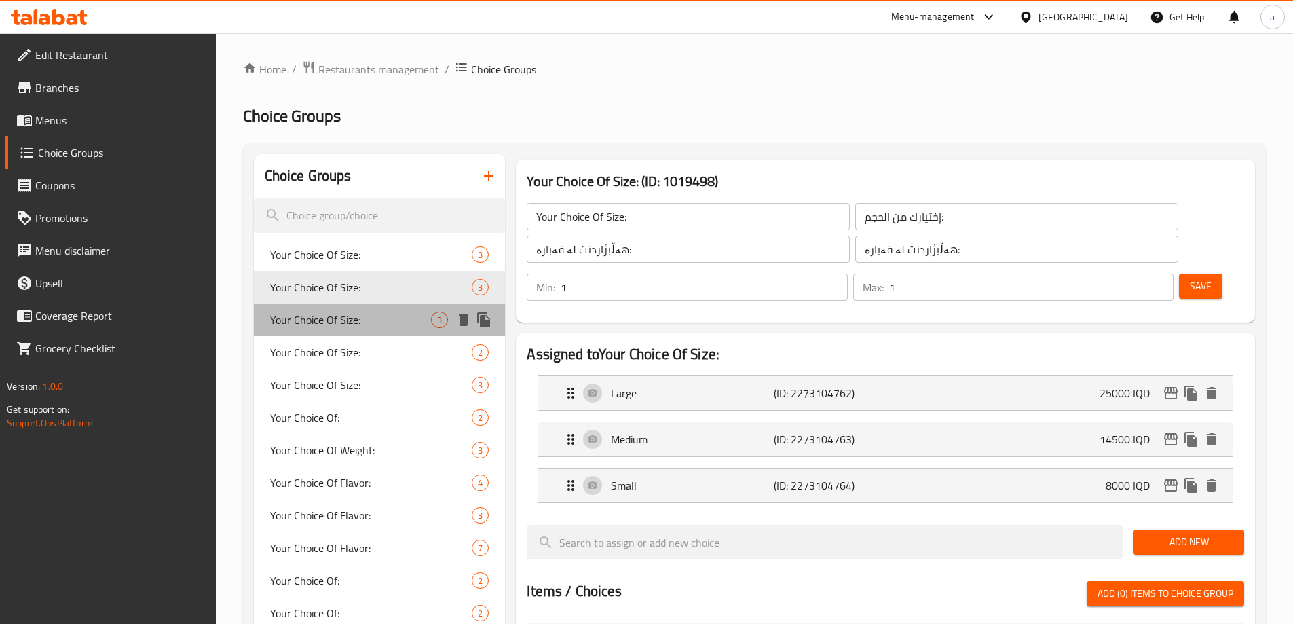
click at [316, 306] on div "Your Choice Of Size: 3" at bounding box center [380, 319] width 252 height 33
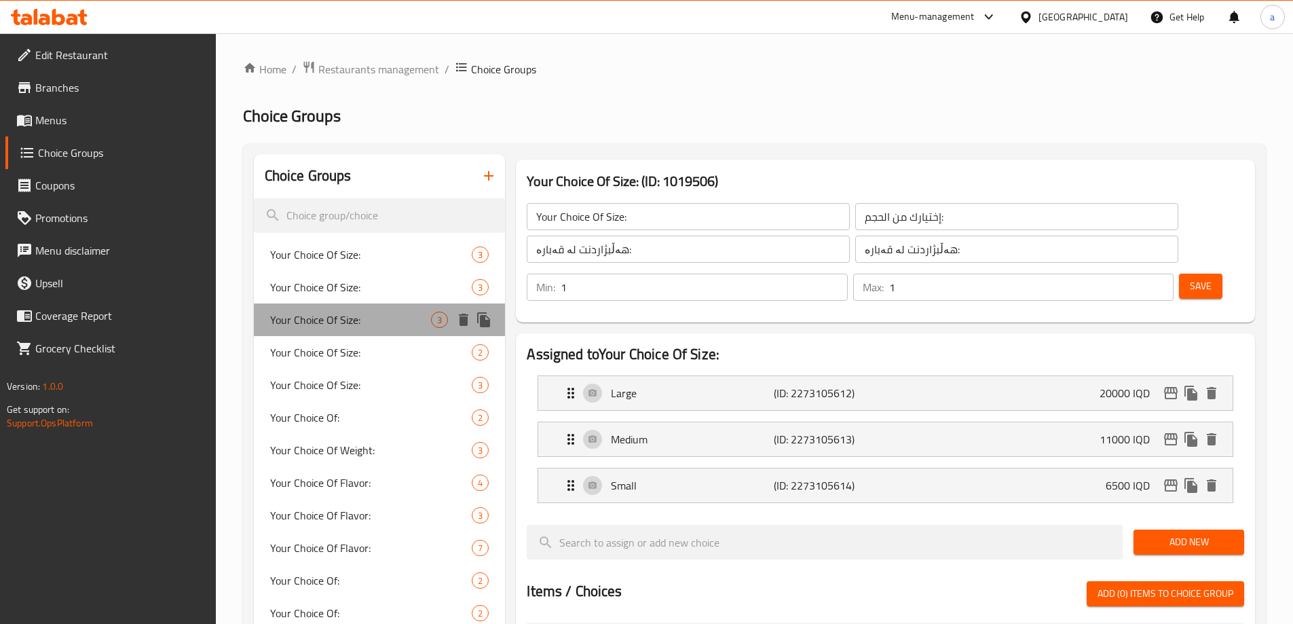
click at [316, 315] on span "Your Choice Of Size:" at bounding box center [351, 320] width 162 height 16
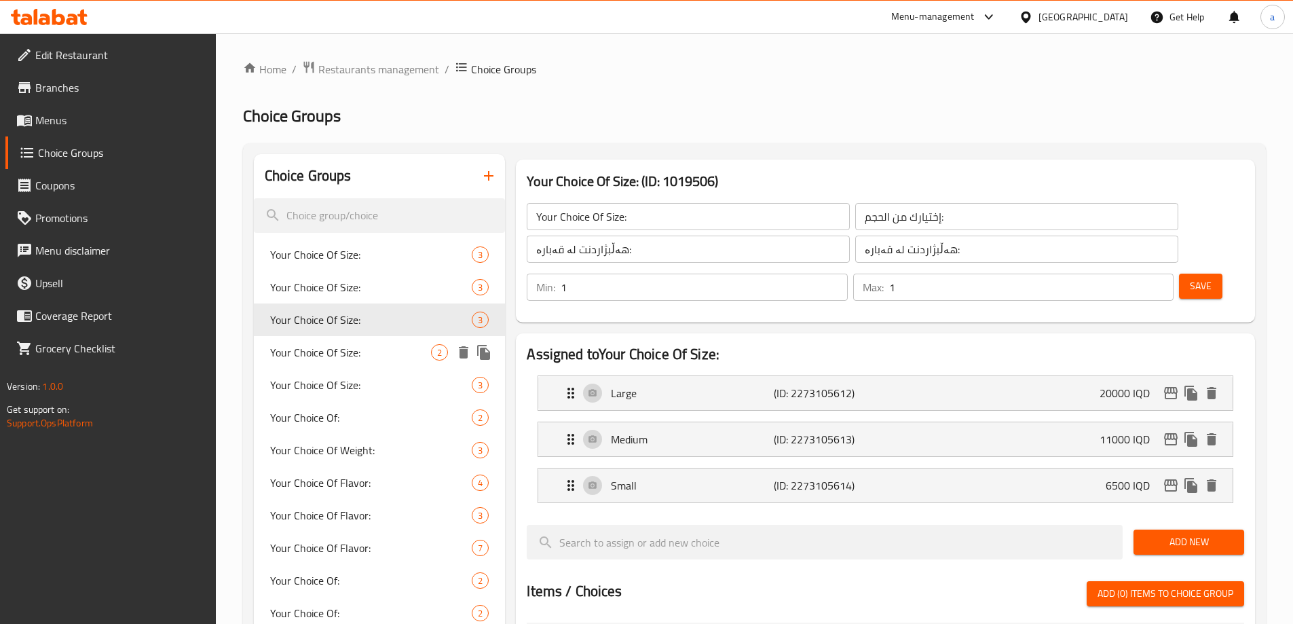
click at [322, 346] on span "Your Choice Of Size:" at bounding box center [351, 352] width 162 height 16
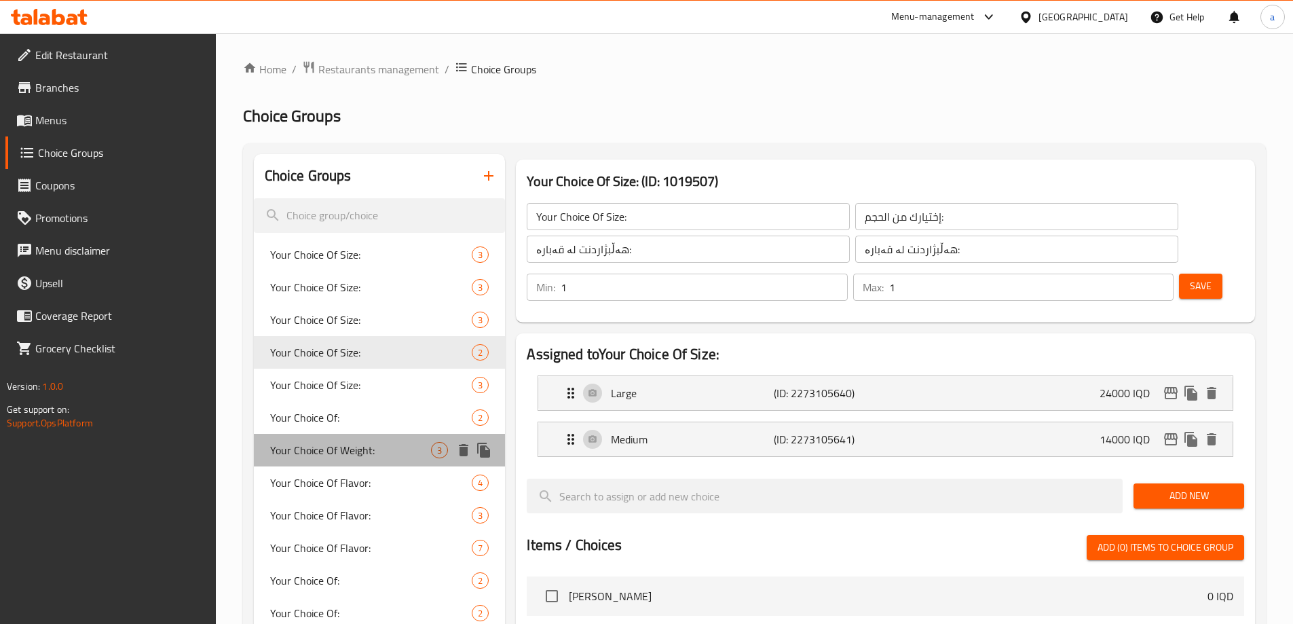
click at [358, 451] on span "Your Choice Of Weight:" at bounding box center [351, 450] width 162 height 16
type input "Your Choice Of Weight:"
type input "إختيارك من الوزن:"
type input "هەڵبژاردنت لە کێش:"
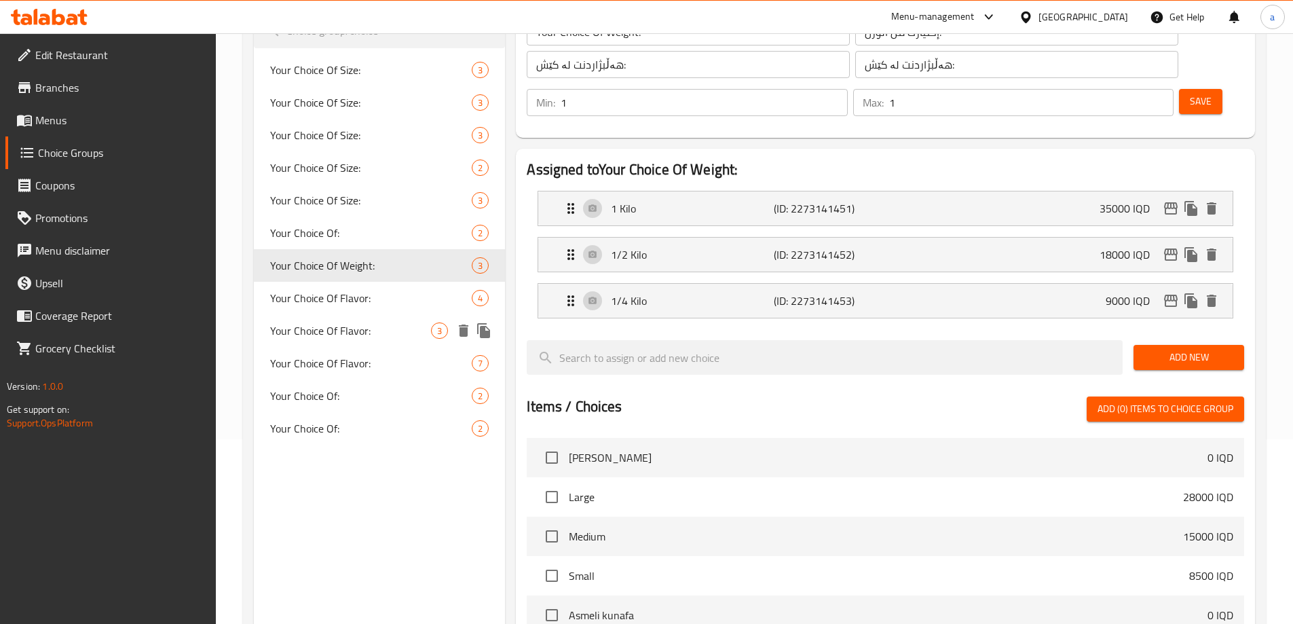
scroll to position [204, 0]
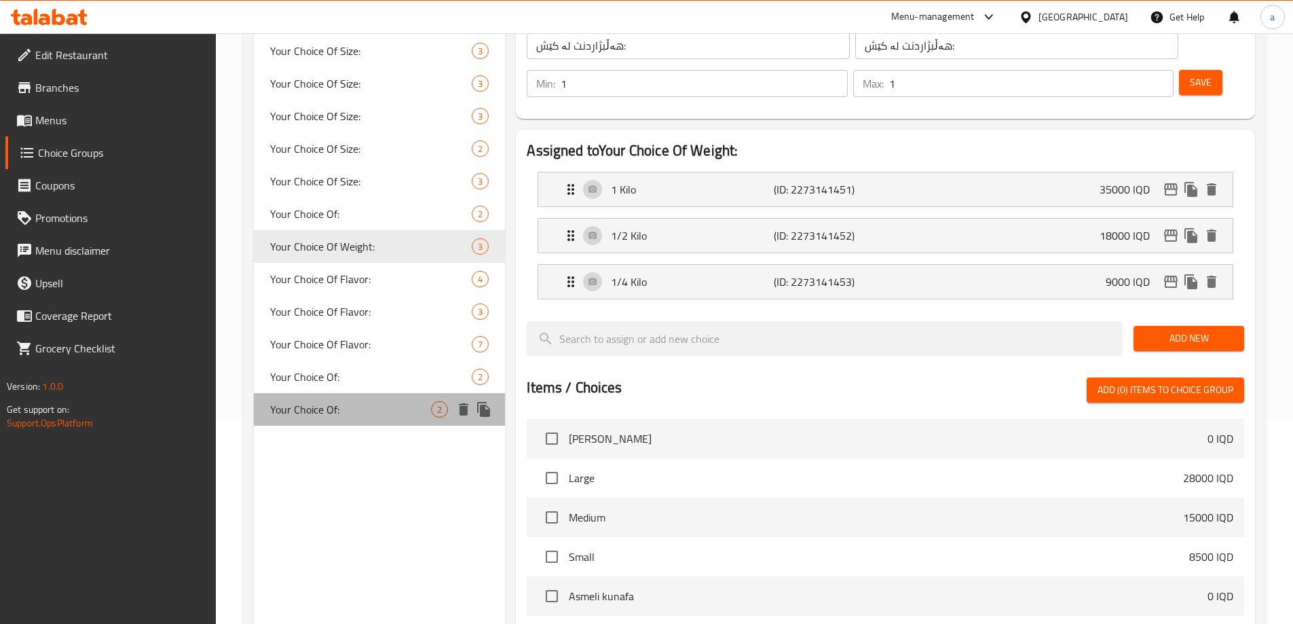
click at [365, 411] on span "Your Choice Of:" at bounding box center [351, 409] width 162 height 16
type input "Your Choice Of:"
type input "إختيارك من:"
type input "هەڵبژاردنت لە:"
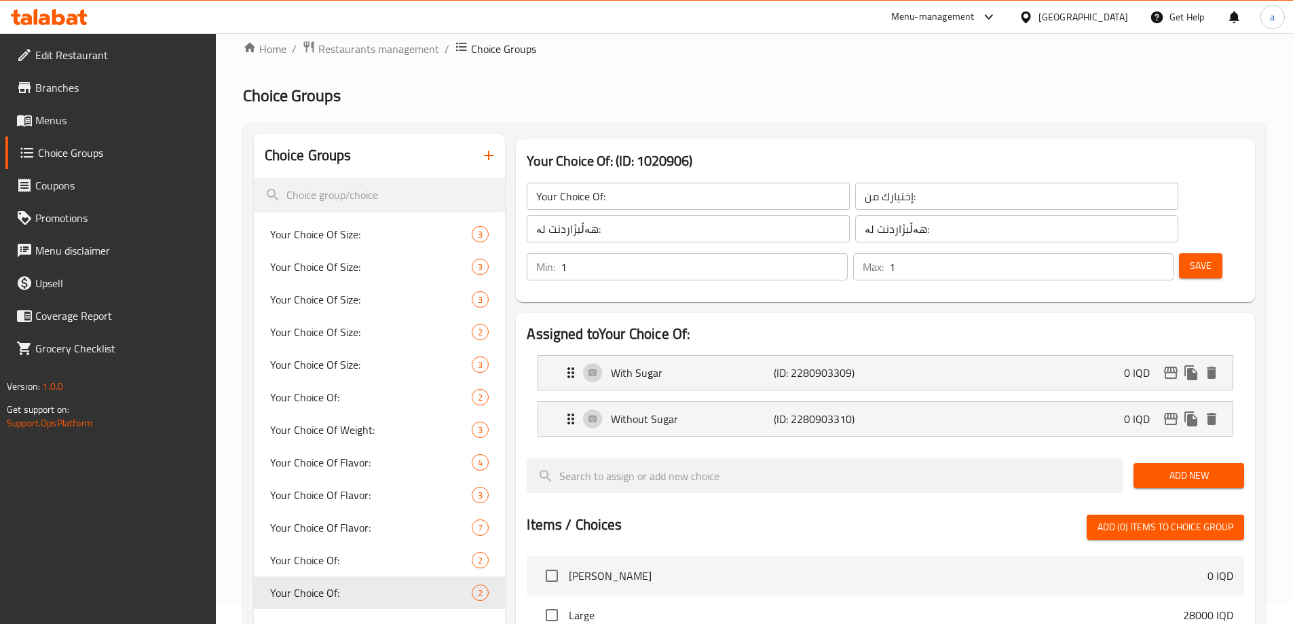
scroll to position [0, 0]
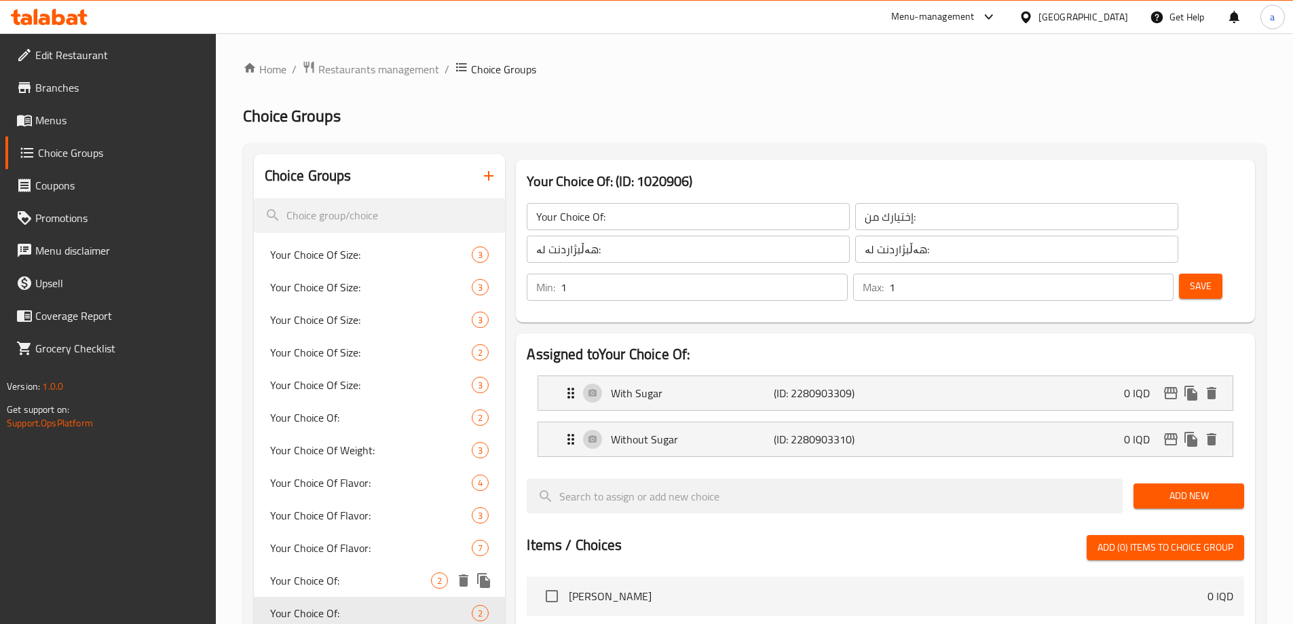
click at [365, 568] on div "Your Choice Of: 2" at bounding box center [380, 580] width 252 height 33
type input "Your Choice Of:"
type input "إختيارك من:"
type input "هەڵبژاردنت لە:"
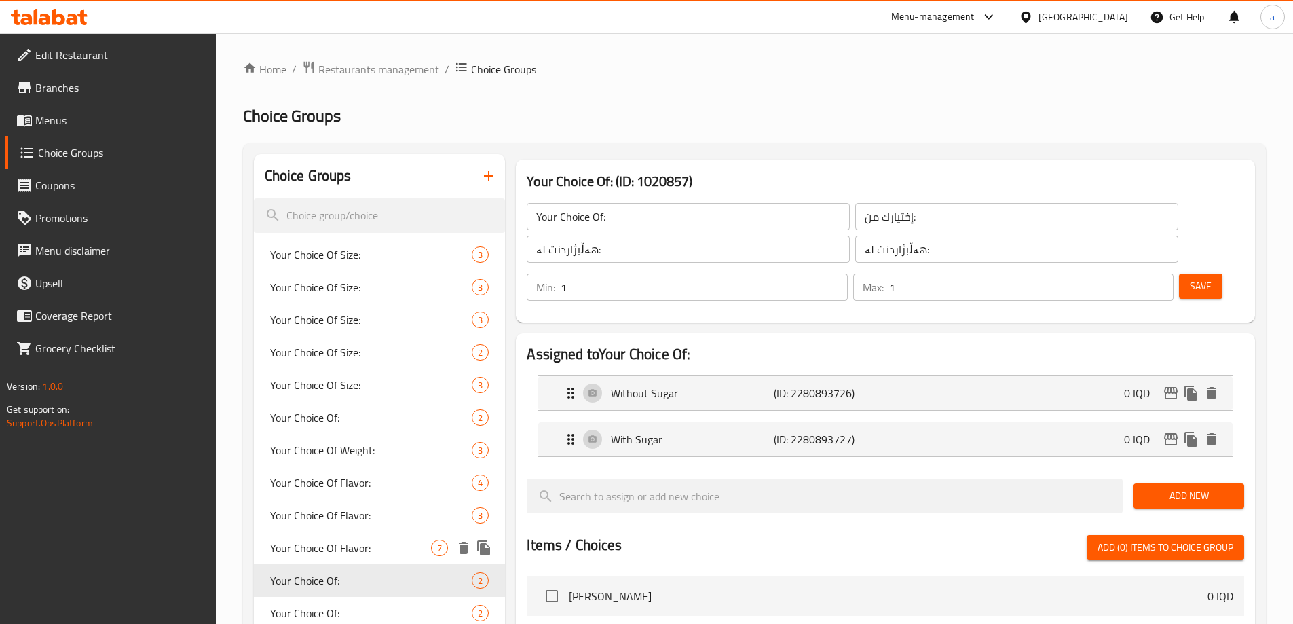
click at [356, 546] on span "Your Choice Of Flavor:" at bounding box center [351, 548] width 162 height 16
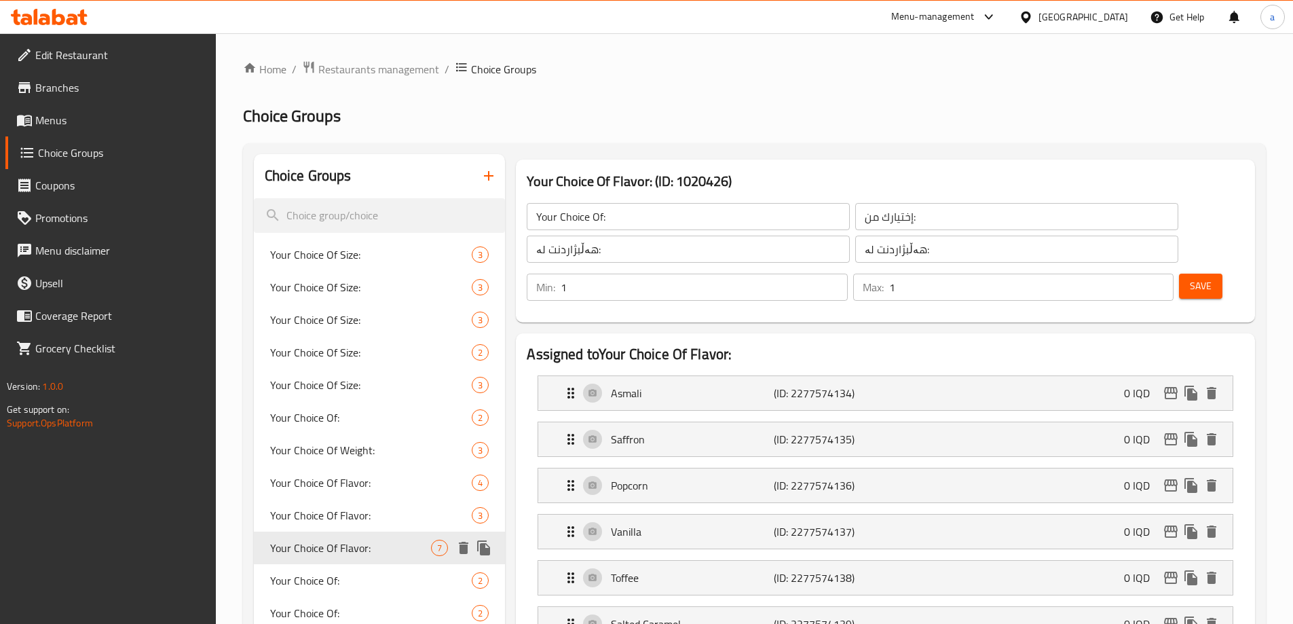
type input "Your Choice Of Flavor:"
type input "إختيارك من النكهة:"
type input "هەڵبژاردنت لە تام:"
click at [361, 516] on span "Your Choice Of Flavor:" at bounding box center [351, 515] width 162 height 16
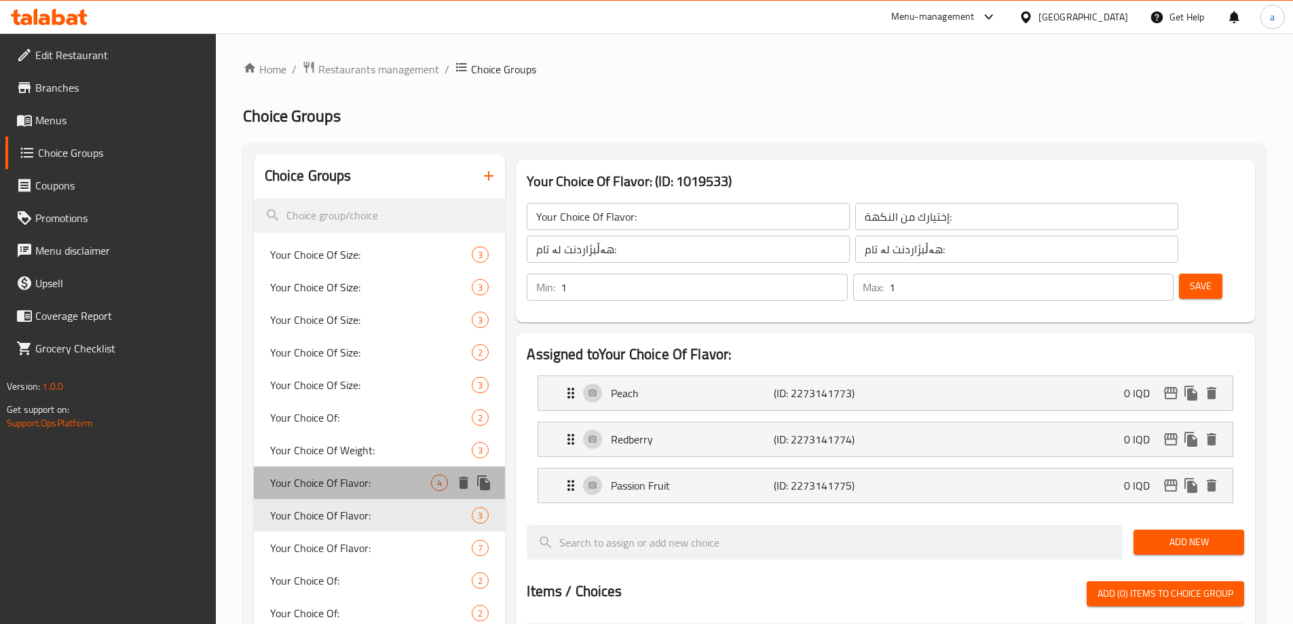
click at [360, 488] on span "Your Choice Of Flavor:" at bounding box center [351, 482] width 162 height 16
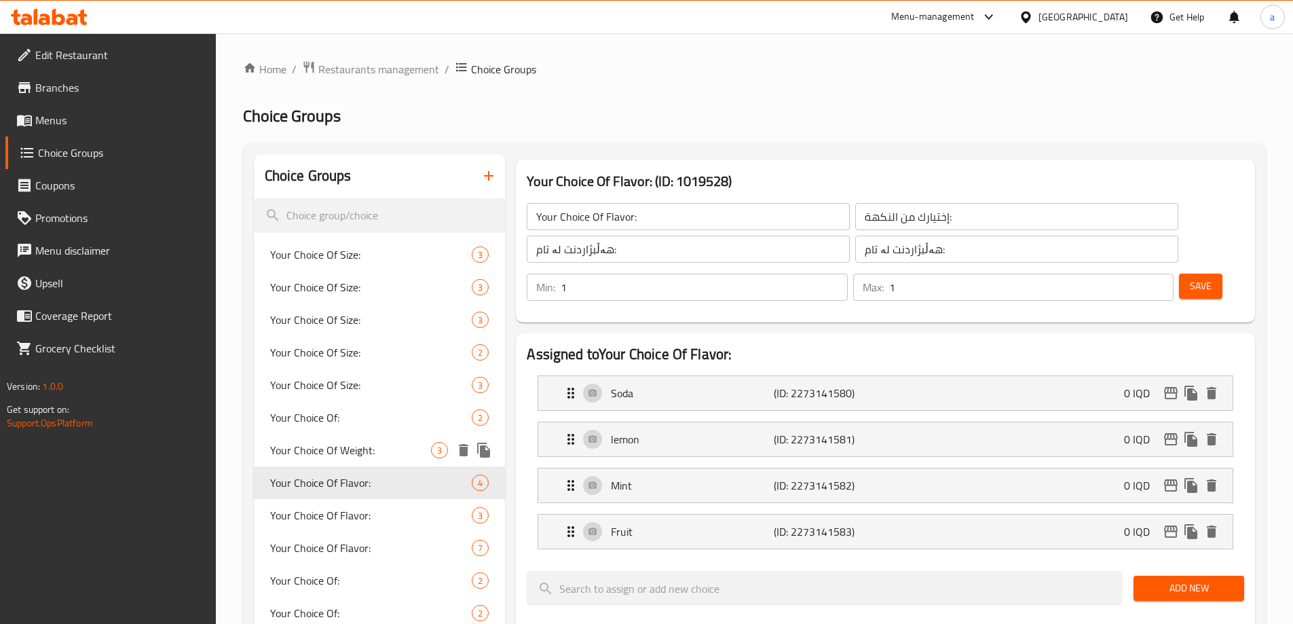
click at [369, 445] on span "Your Choice Of Weight:" at bounding box center [351, 450] width 162 height 16
type input "Your Choice Of Weight:"
type input "إختيارك من الوزن:"
type input "هەڵبژاردنت لە کێش:"
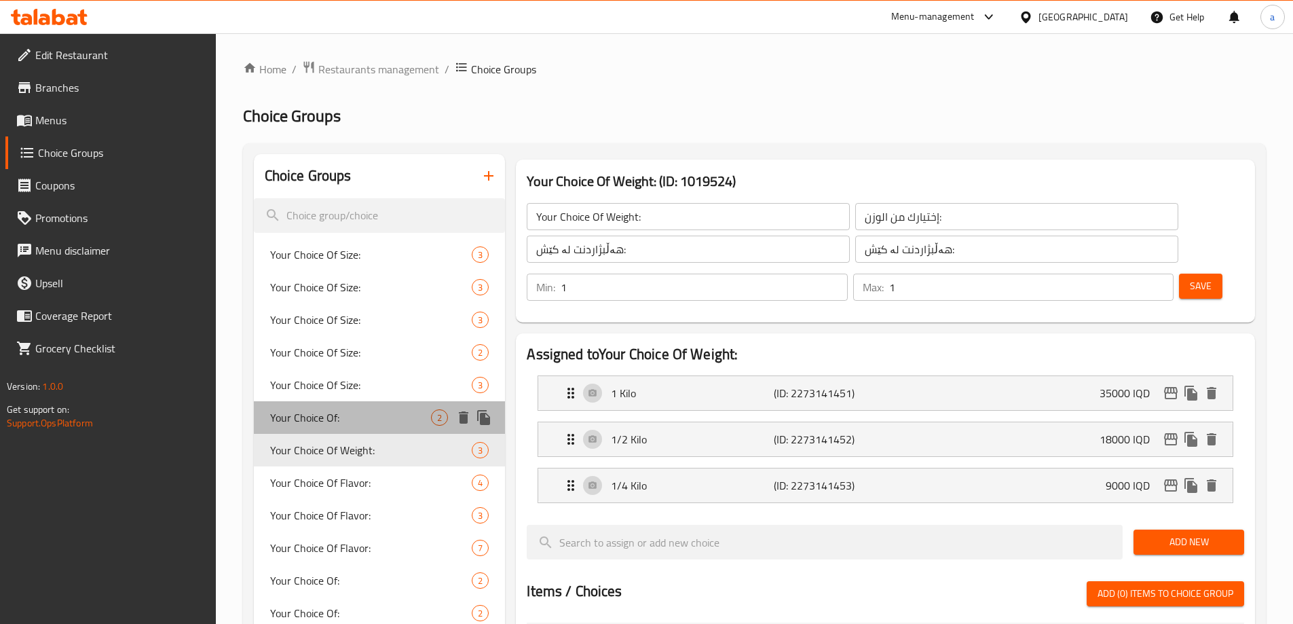
click at [367, 412] on span "Your Choice Of:" at bounding box center [351, 417] width 162 height 16
type input "Your Choice Of:"
type input "إختيارك من:"
type input "هەڵبژاردنت لە:"
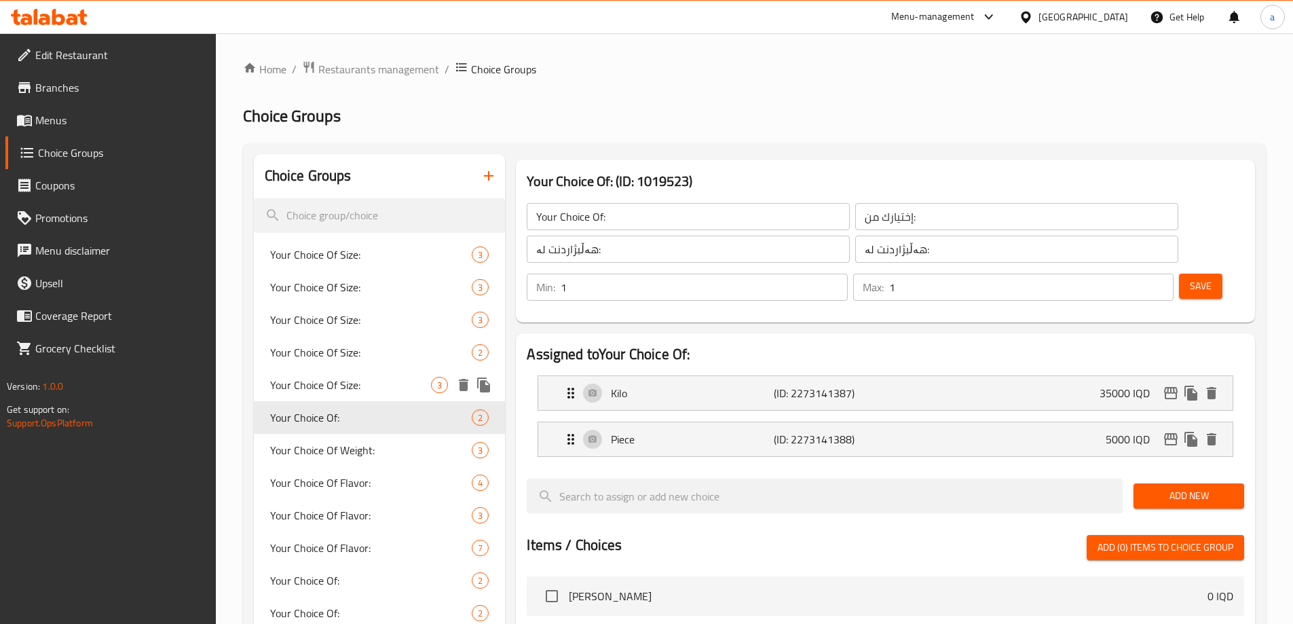
click at [363, 389] on span "Your Choice Of Size:" at bounding box center [351, 385] width 162 height 16
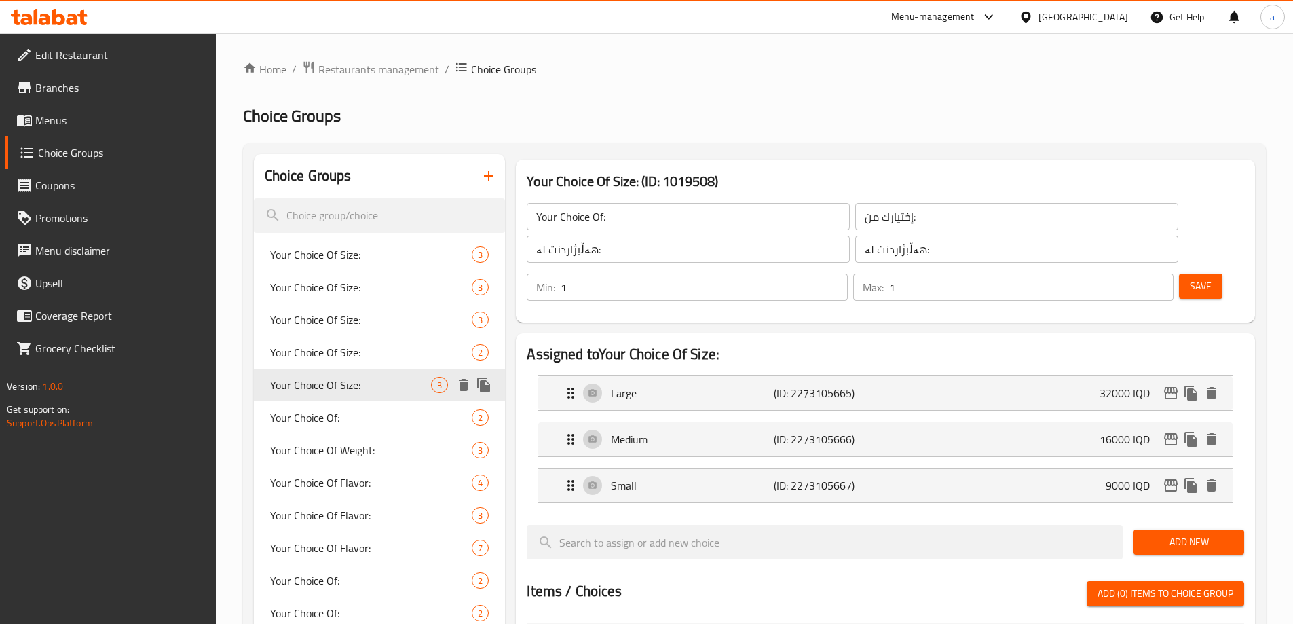
type input "Your Choice Of Size:"
type input "إختيارك من الحجم:"
type input "هەڵبژاردنت لە قەبارە:"
click at [355, 369] on div "Your Choice Of Size: 3" at bounding box center [380, 385] width 252 height 33
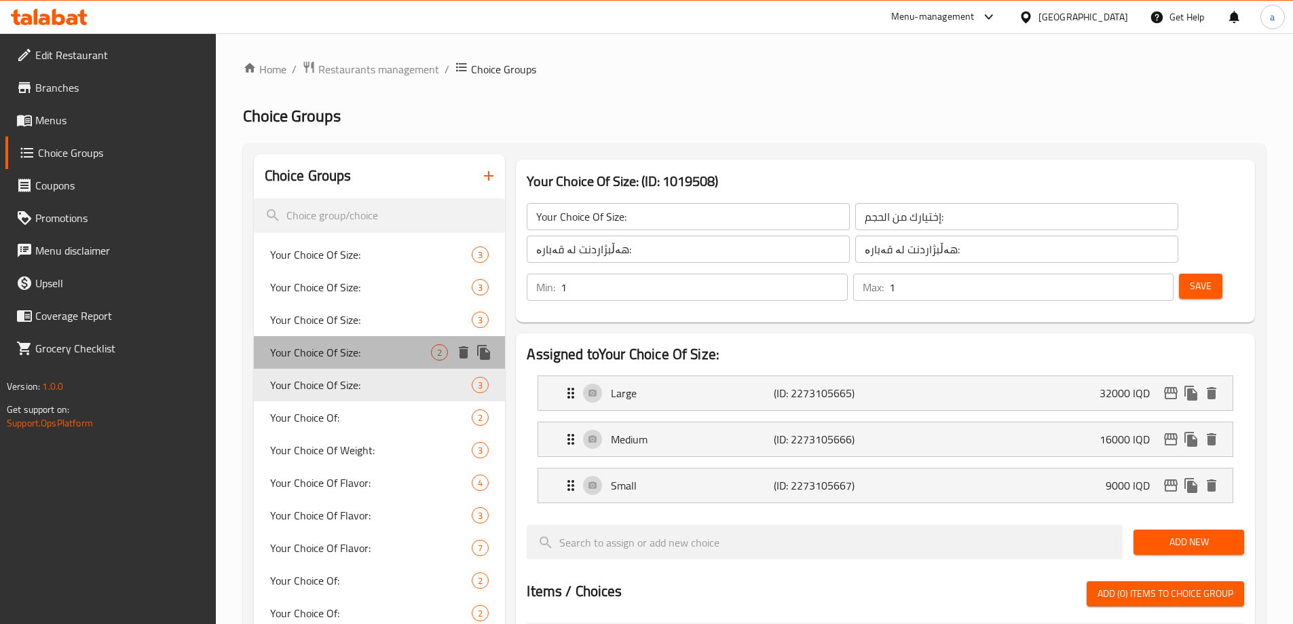
click at [353, 341] on div "Your Choice Of Size: 2" at bounding box center [380, 352] width 252 height 33
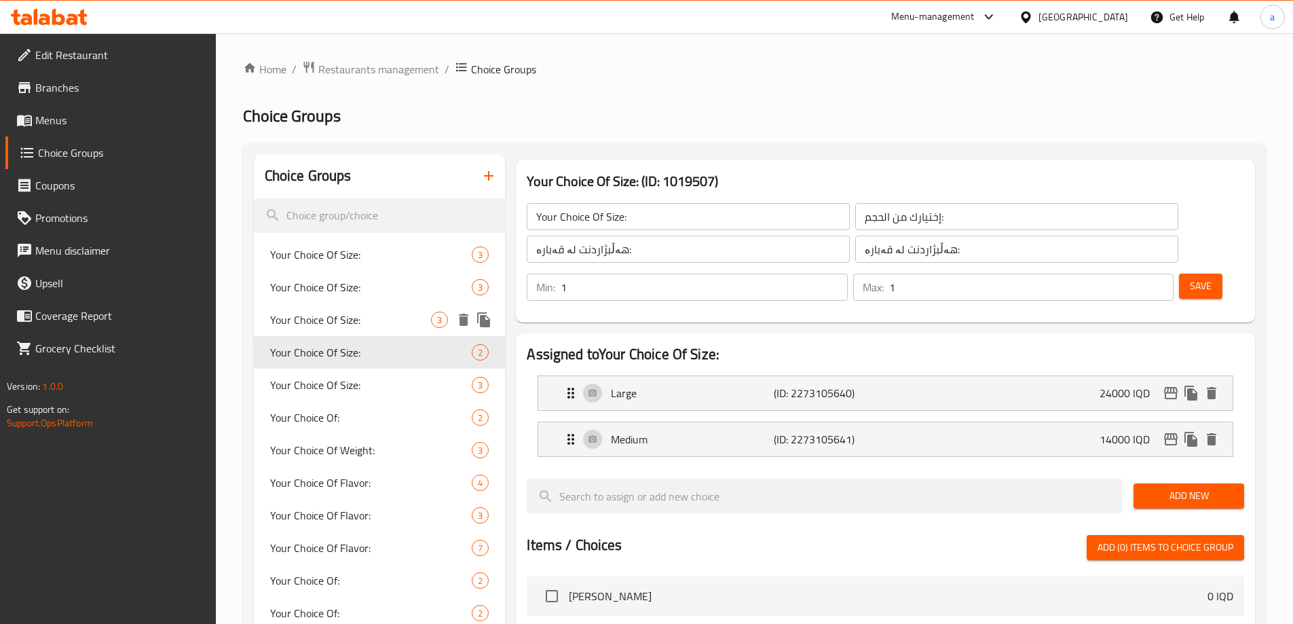
click at [354, 317] on span "Your Choice Of Size:" at bounding box center [351, 320] width 162 height 16
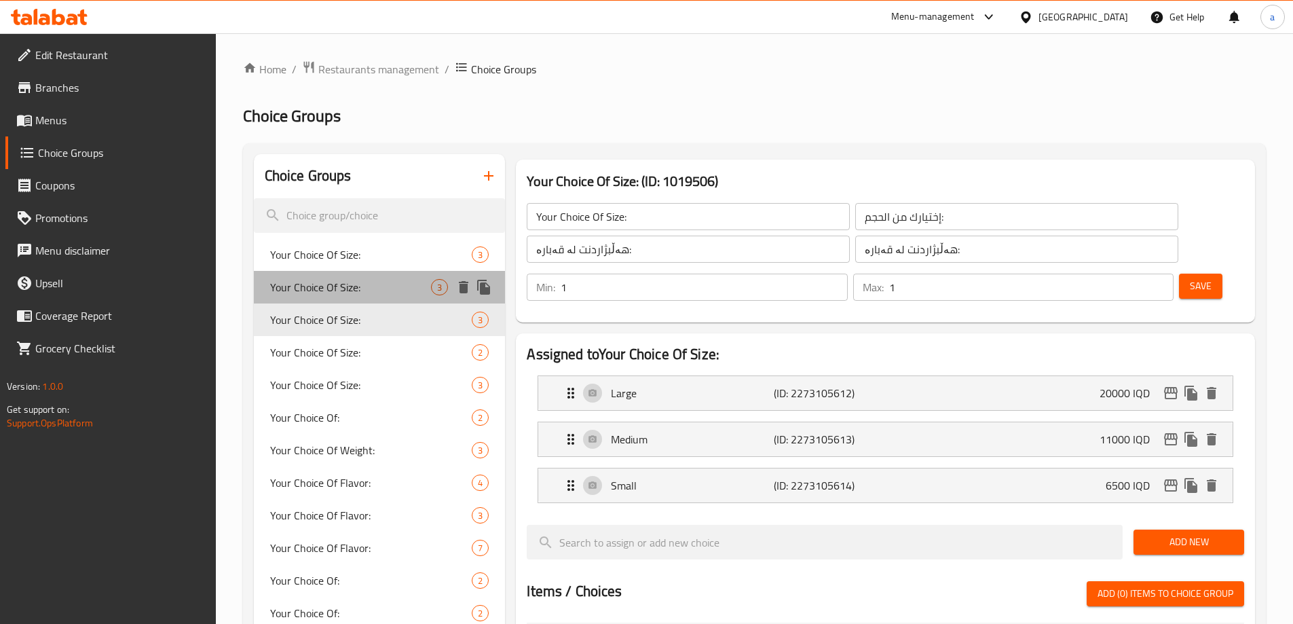
click at [351, 288] on span "Your Choice Of Size:" at bounding box center [351, 287] width 162 height 16
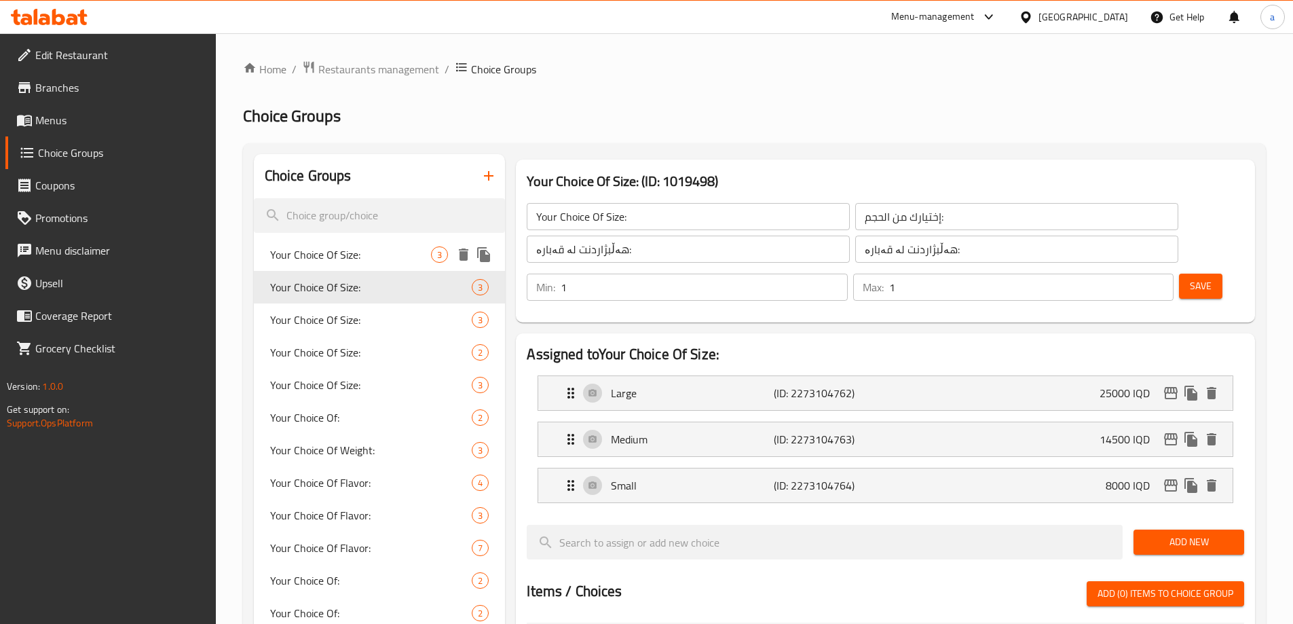
click at [360, 256] on span "Your Choice Of Size:" at bounding box center [351, 254] width 162 height 16
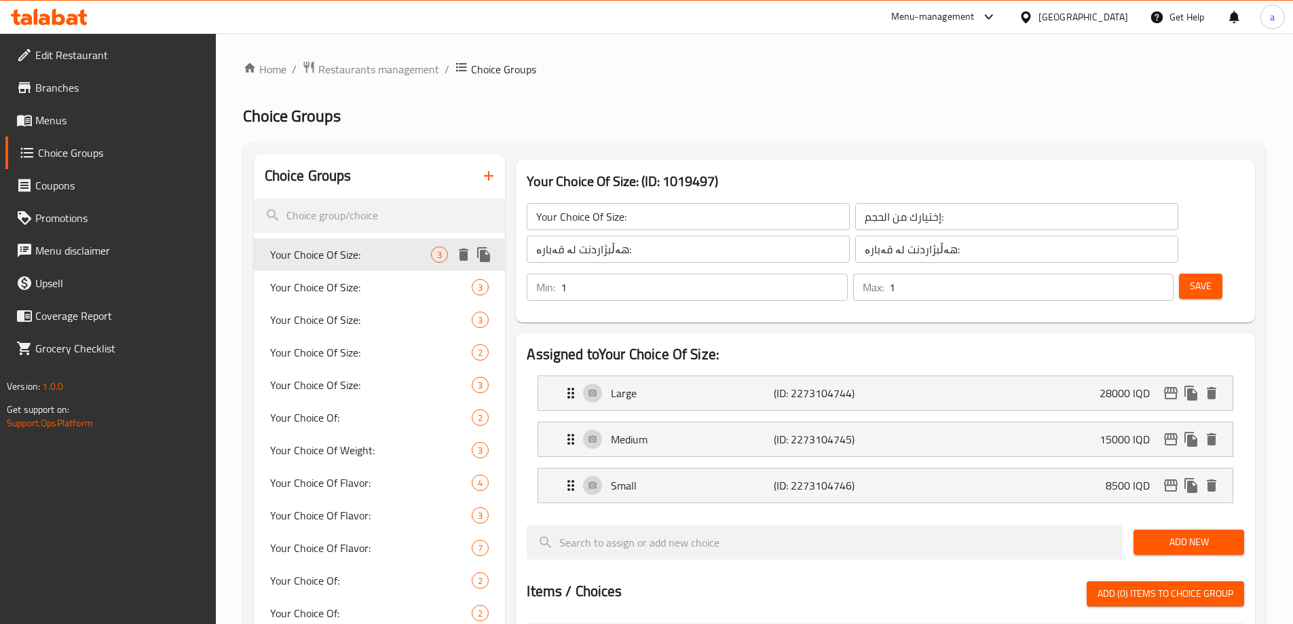
type input "Your Choice Of Size:"
click at [87, 126] on span "Menus" at bounding box center [120, 120] width 170 height 16
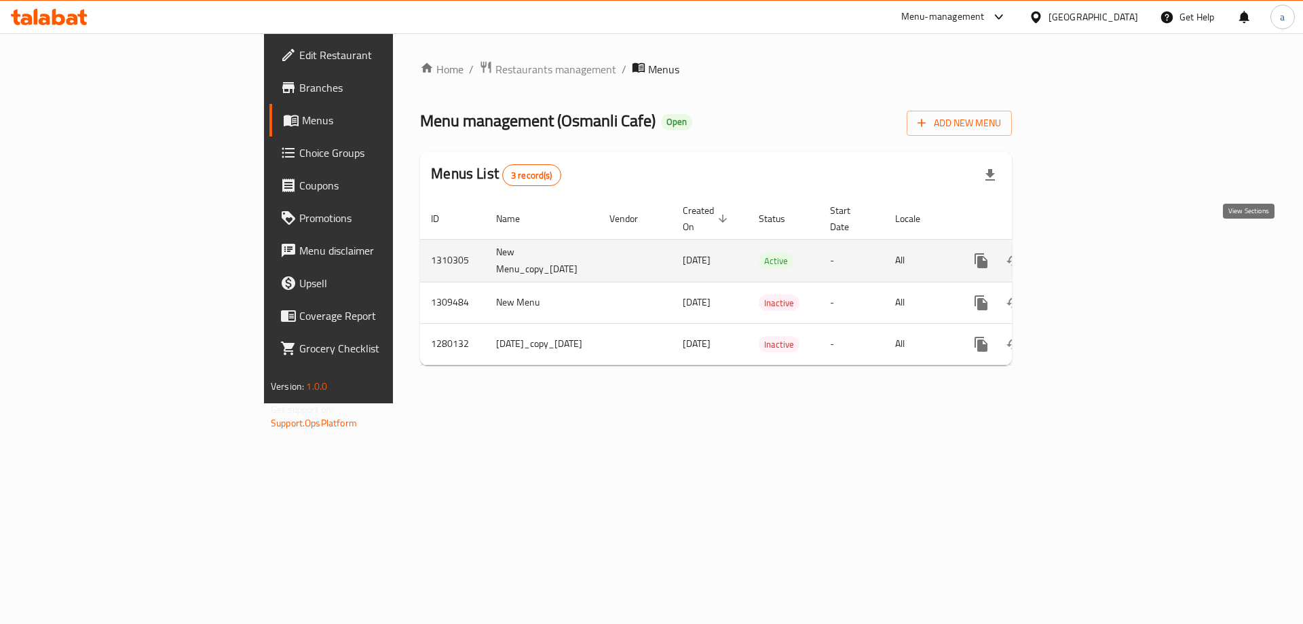
click at [1087, 252] on icon "enhanced table" at bounding box center [1079, 260] width 16 height 16
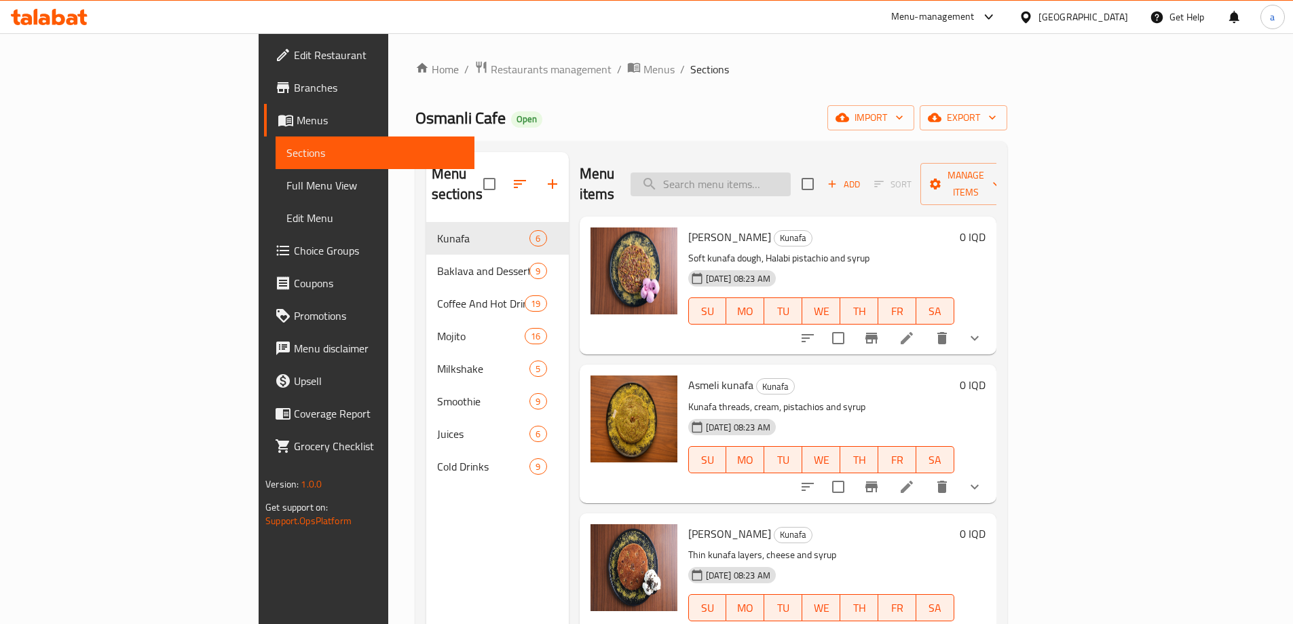
click at [791, 175] on input "search" at bounding box center [711, 184] width 160 height 24
paste input "Trilece"
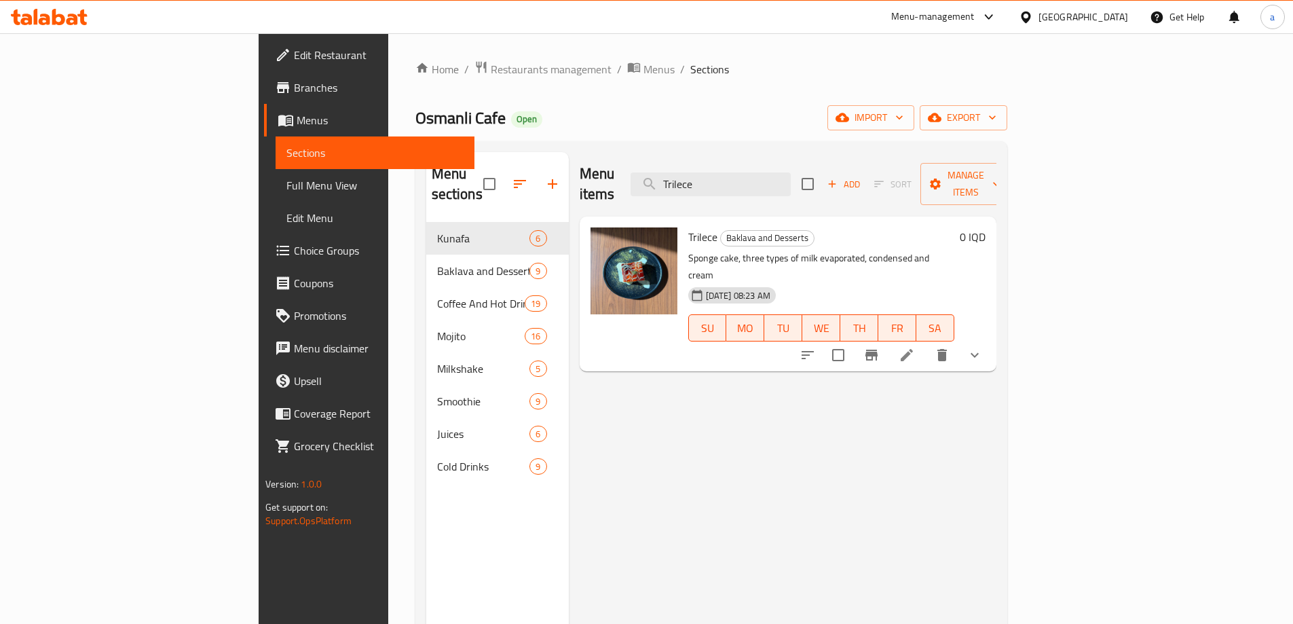
type input "Trilece"
click at [926, 343] on li at bounding box center [907, 355] width 38 height 24
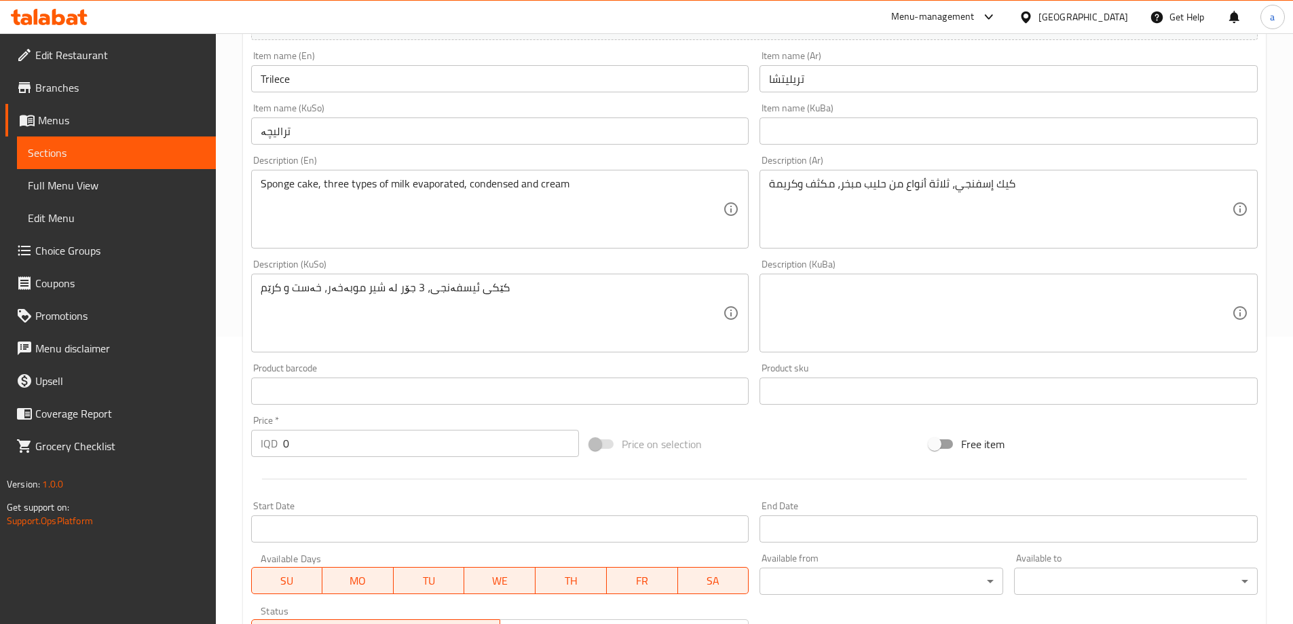
scroll to position [581, 0]
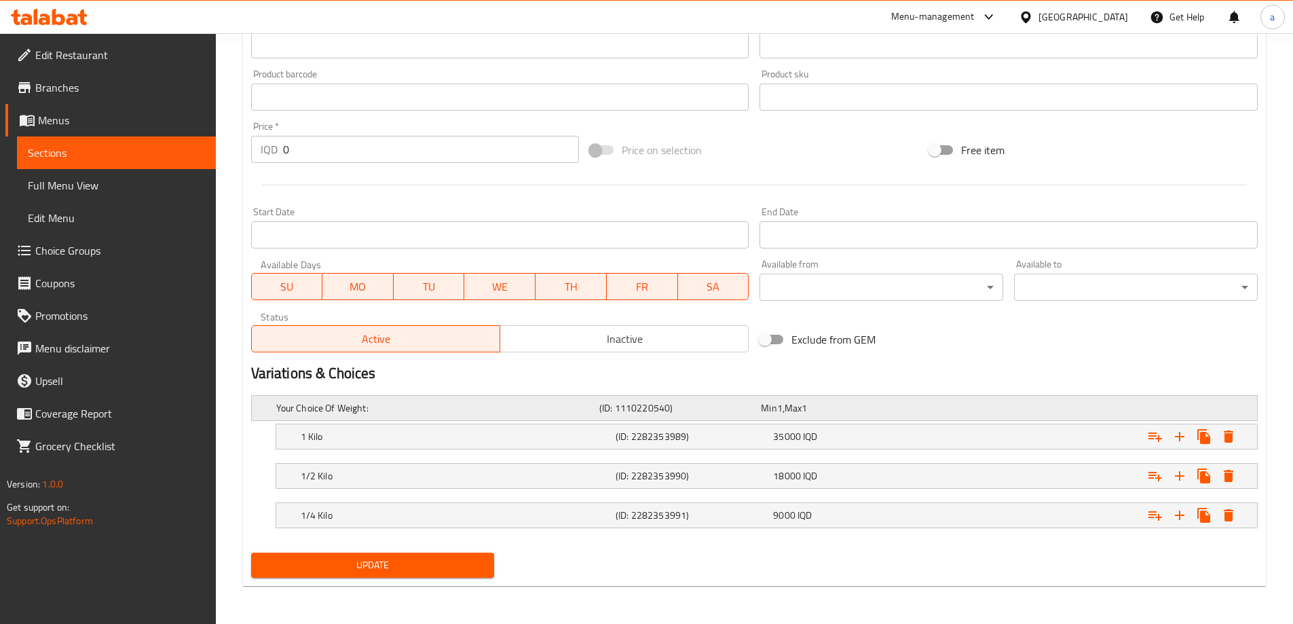
click at [934, 393] on div "Your Choice Of Weight: (ID: 1110220540) Min 1 , Max 1" at bounding box center [759, 408] width 970 height 30
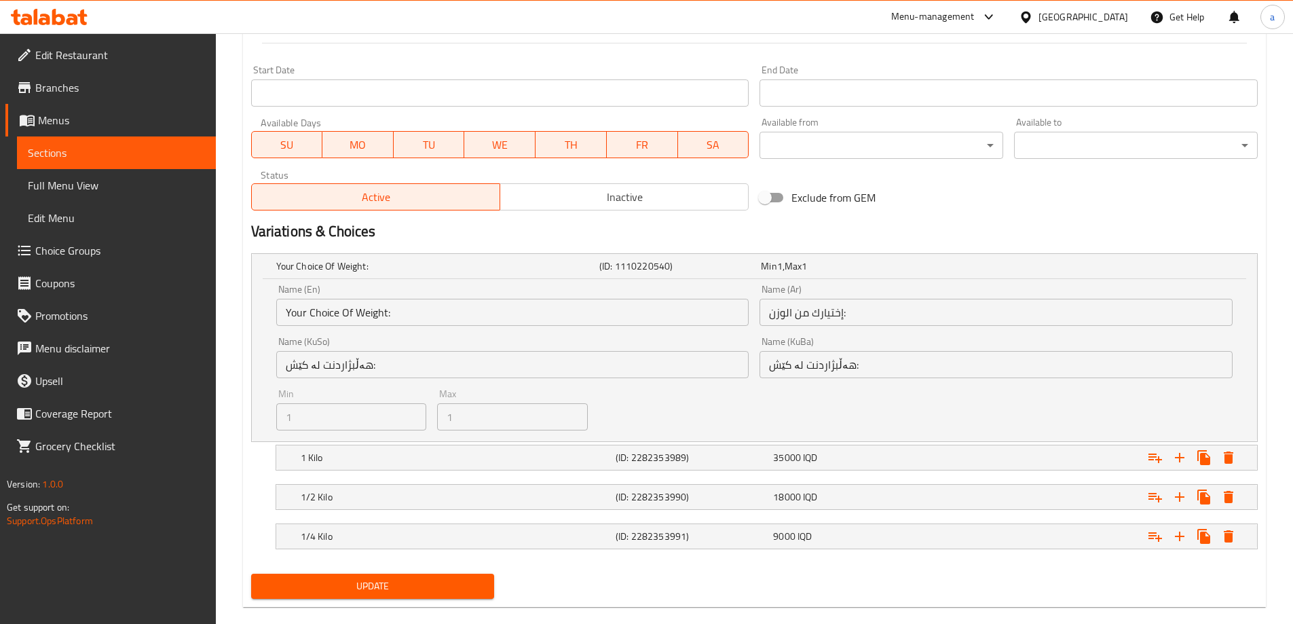
scroll to position [744, 0]
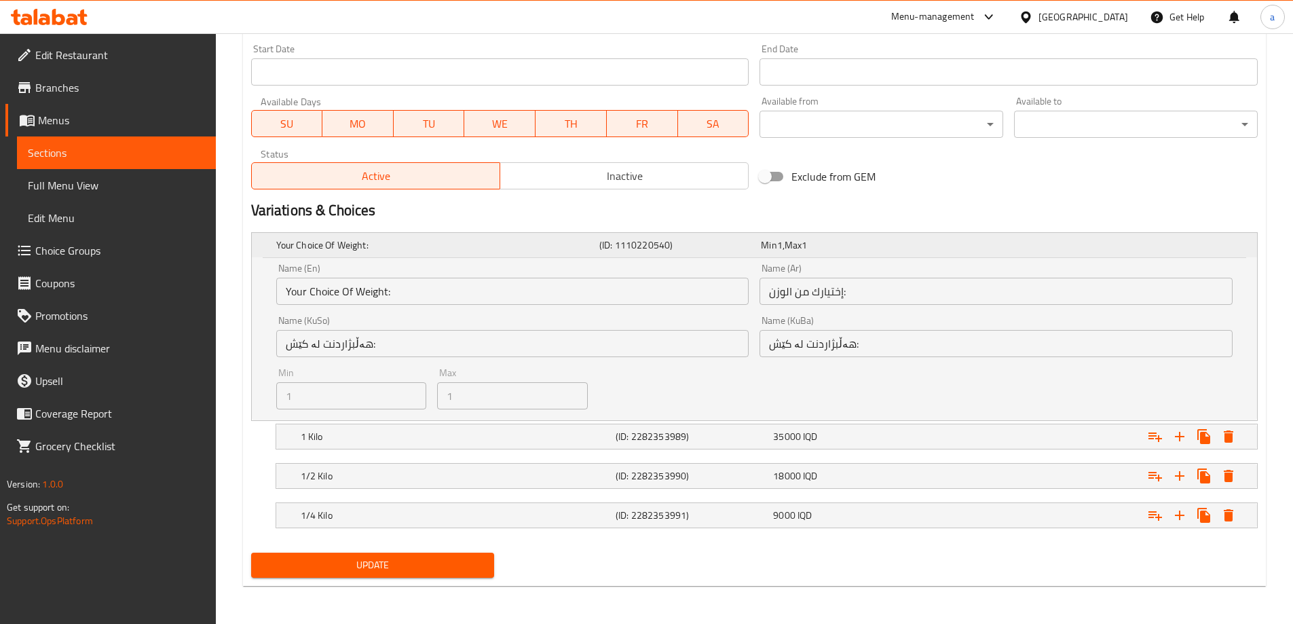
click at [455, 236] on div "Your Choice Of Weight:" at bounding box center [435, 245] width 323 height 19
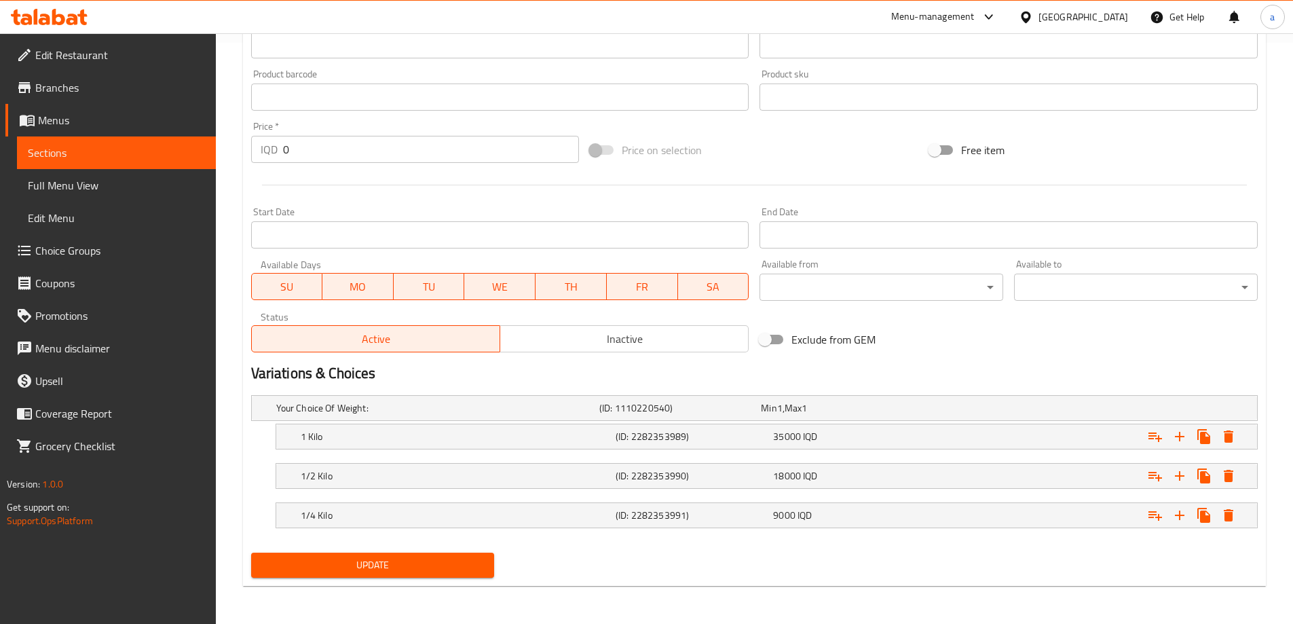
scroll to position [581, 0]
click at [317, 373] on h2 "Variations & Choices" at bounding box center [754, 373] width 1007 height 20
click at [364, 482] on h5 "1/2 Kilo" at bounding box center [456, 476] width 310 height 14
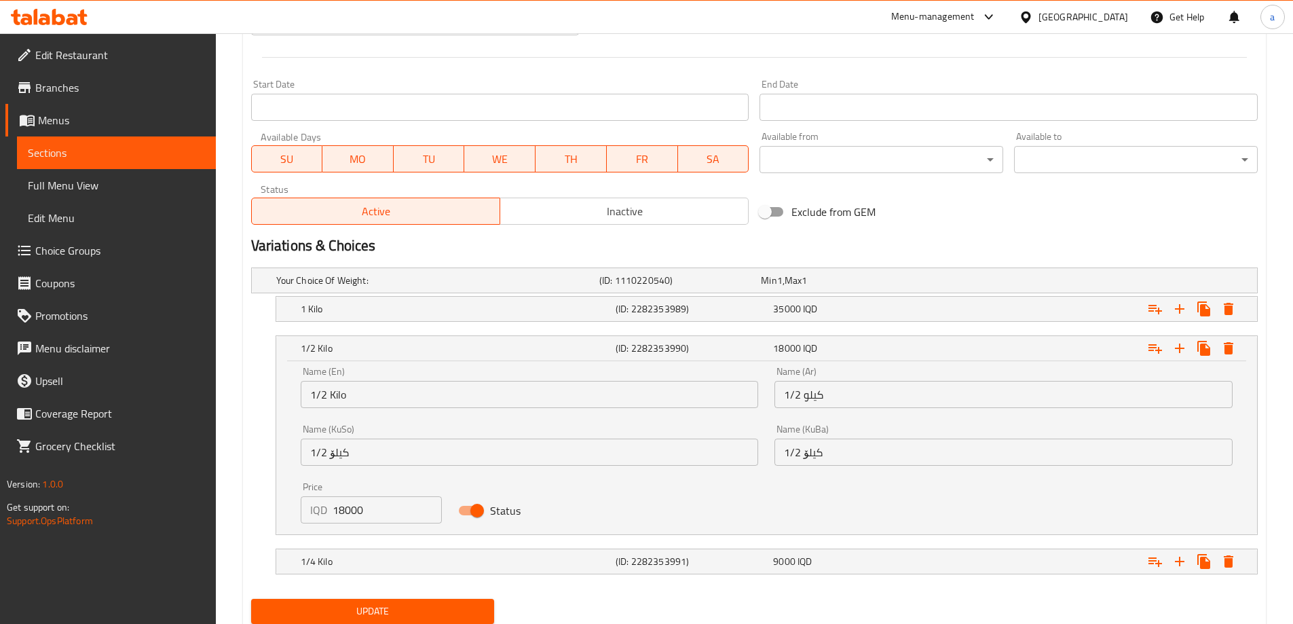
scroll to position [755, 0]
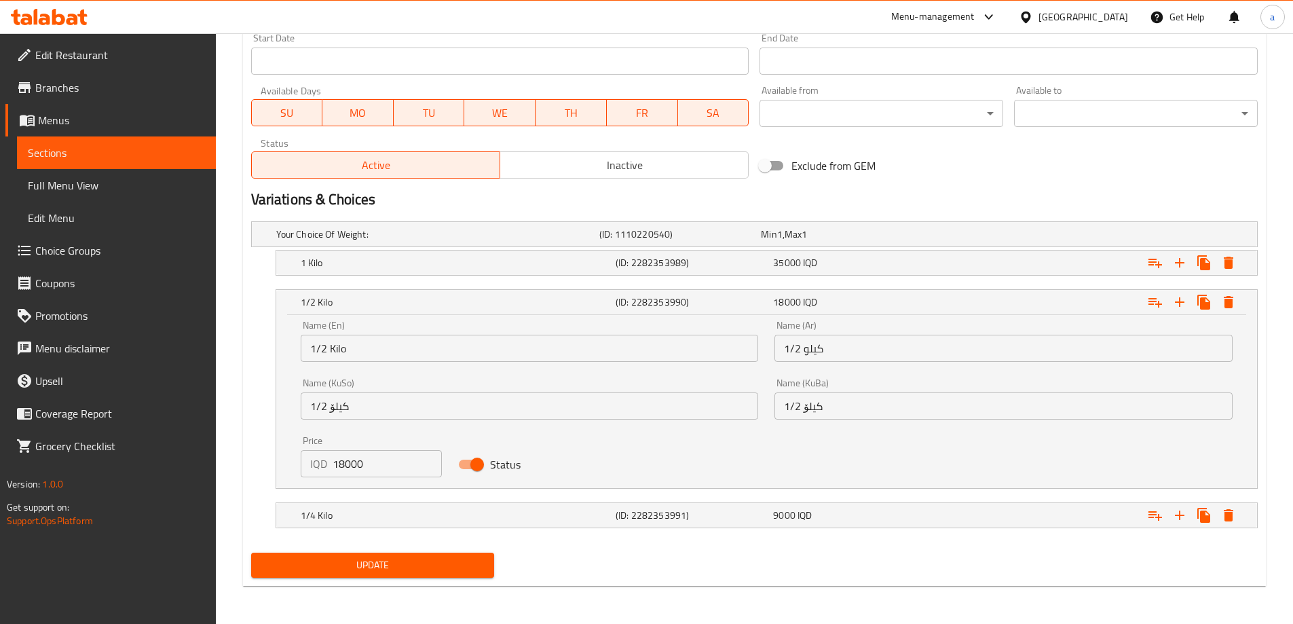
click at [480, 464] on input "Status" at bounding box center [476, 464] width 77 height 26
click at [476, 464] on input "Status" at bounding box center [463, 464] width 77 height 26
checkbox input "true"
click at [400, 297] on h5 "1/2 Kilo" at bounding box center [456, 302] width 310 height 14
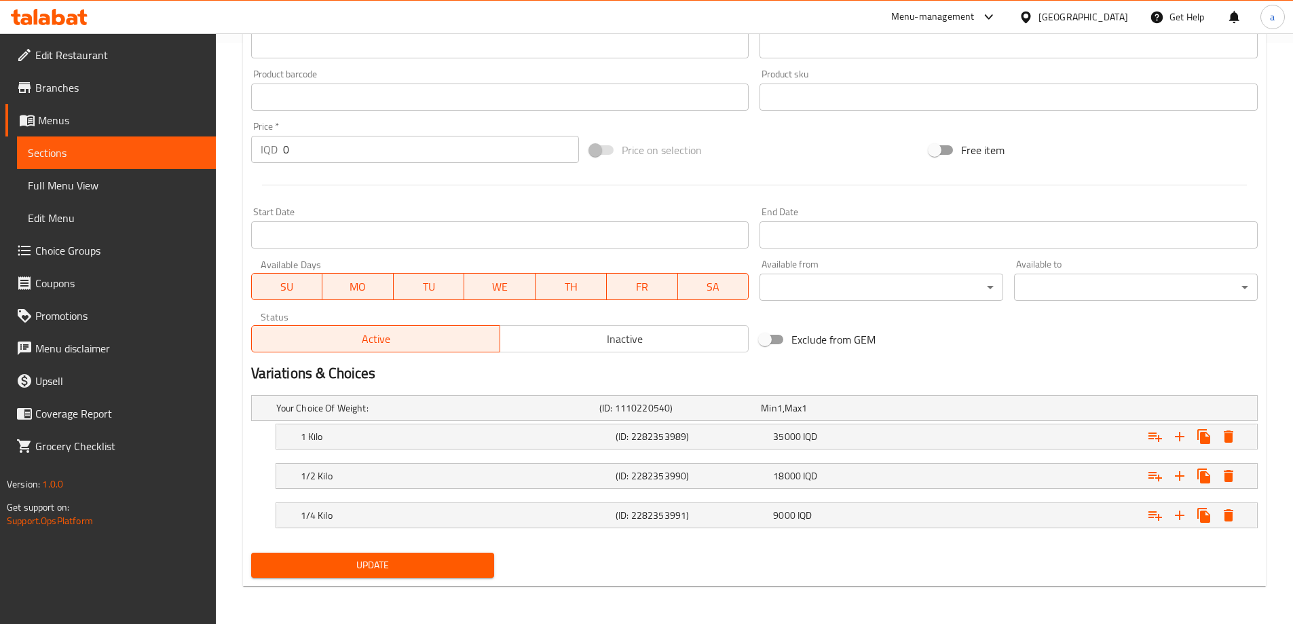
scroll to position [581, 0]
click at [1129, 396] on div "Your Choice Of Weight: (ID: 1110220540) Min 1 , Max 1" at bounding box center [759, 408] width 970 height 30
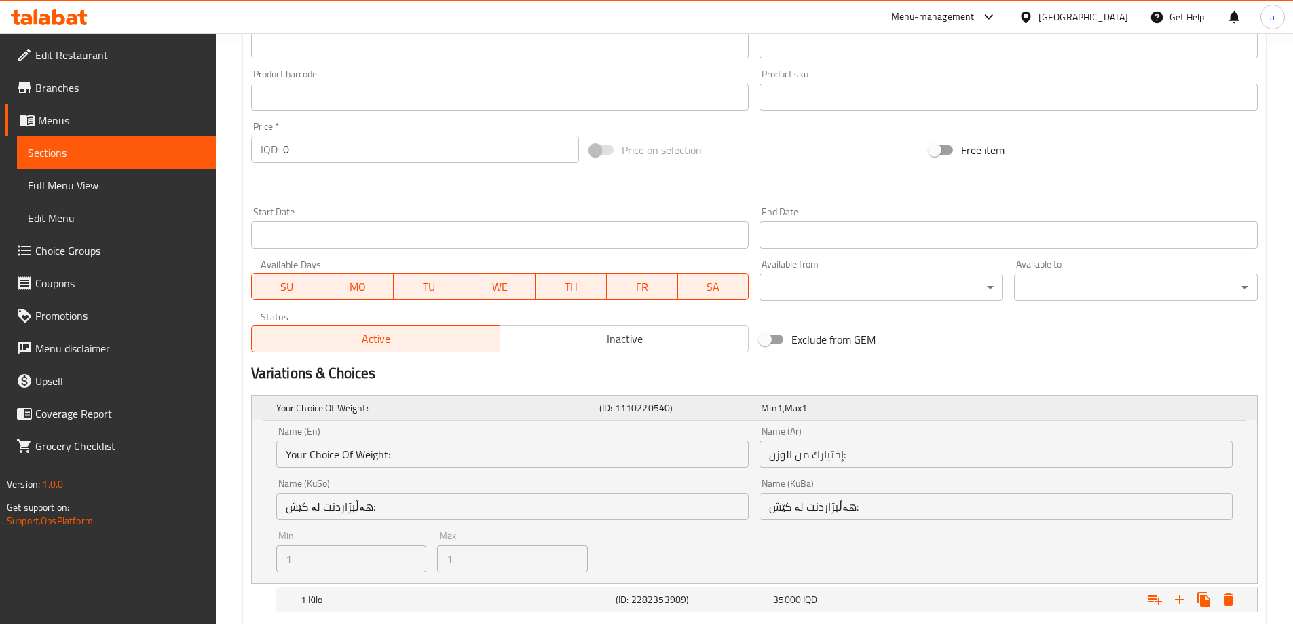
click at [1129, 396] on div "Your Choice Of Weight: (ID: 1110220540) Min 1 , Max 1" at bounding box center [759, 408] width 970 height 30
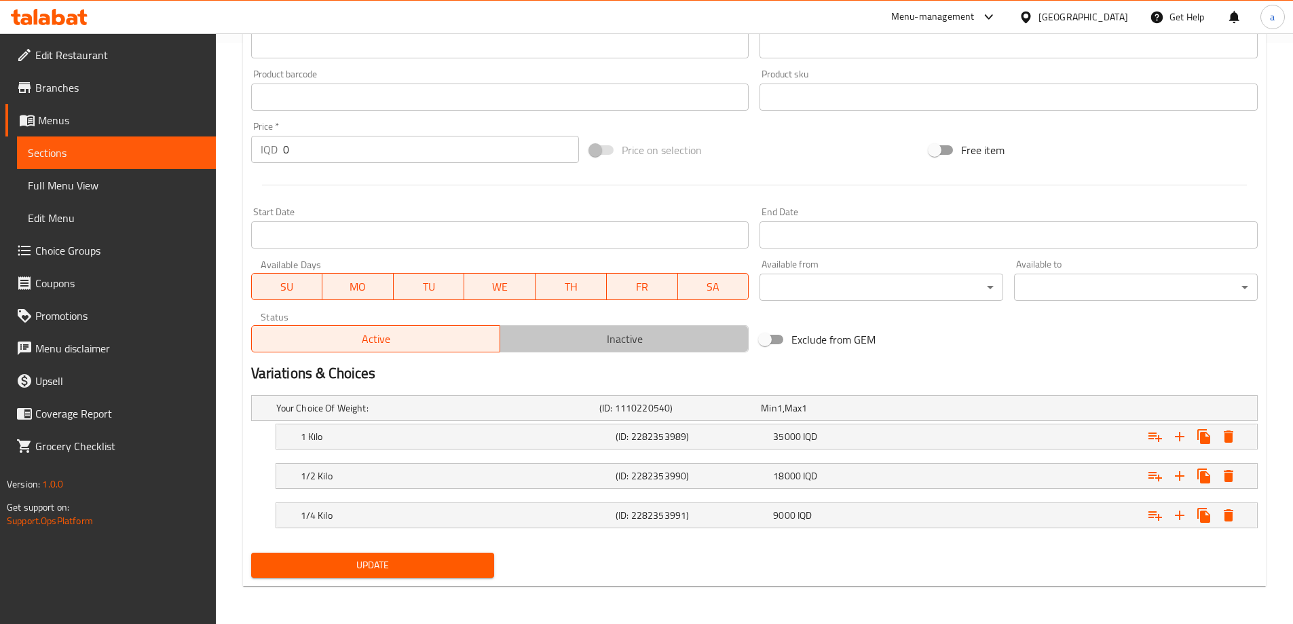
click at [586, 335] on span "Inactive" at bounding box center [625, 339] width 238 height 20
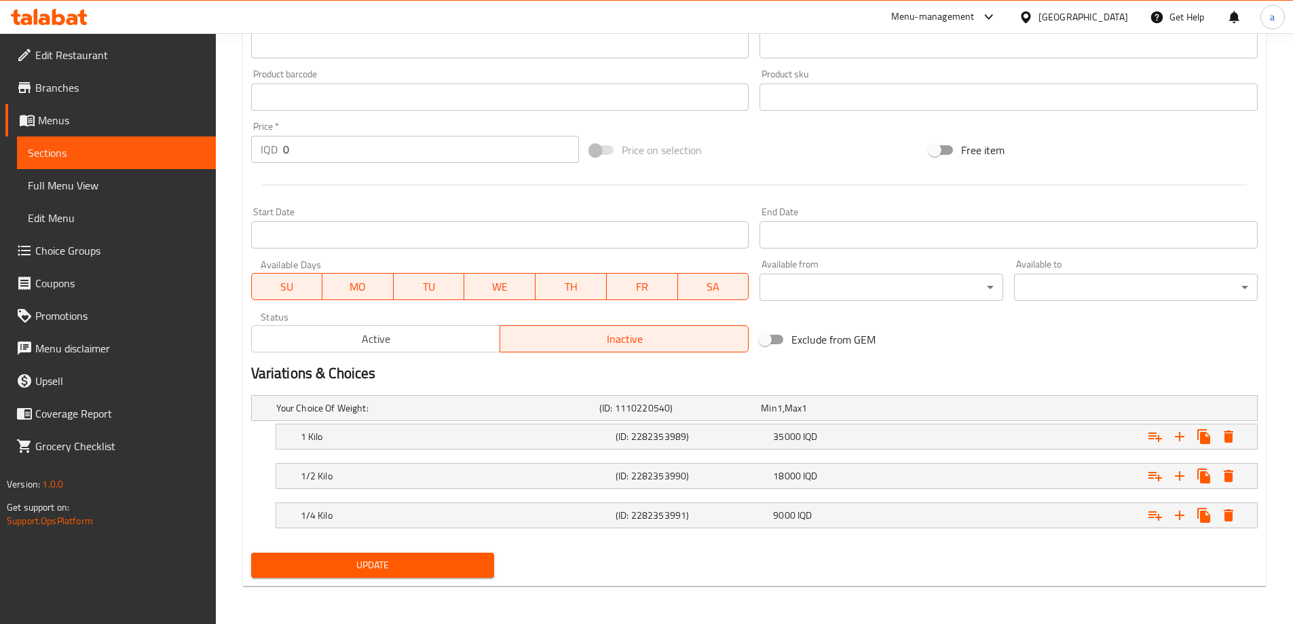
click at [445, 337] on span "Active" at bounding box center [376, 339] width 238 height 20
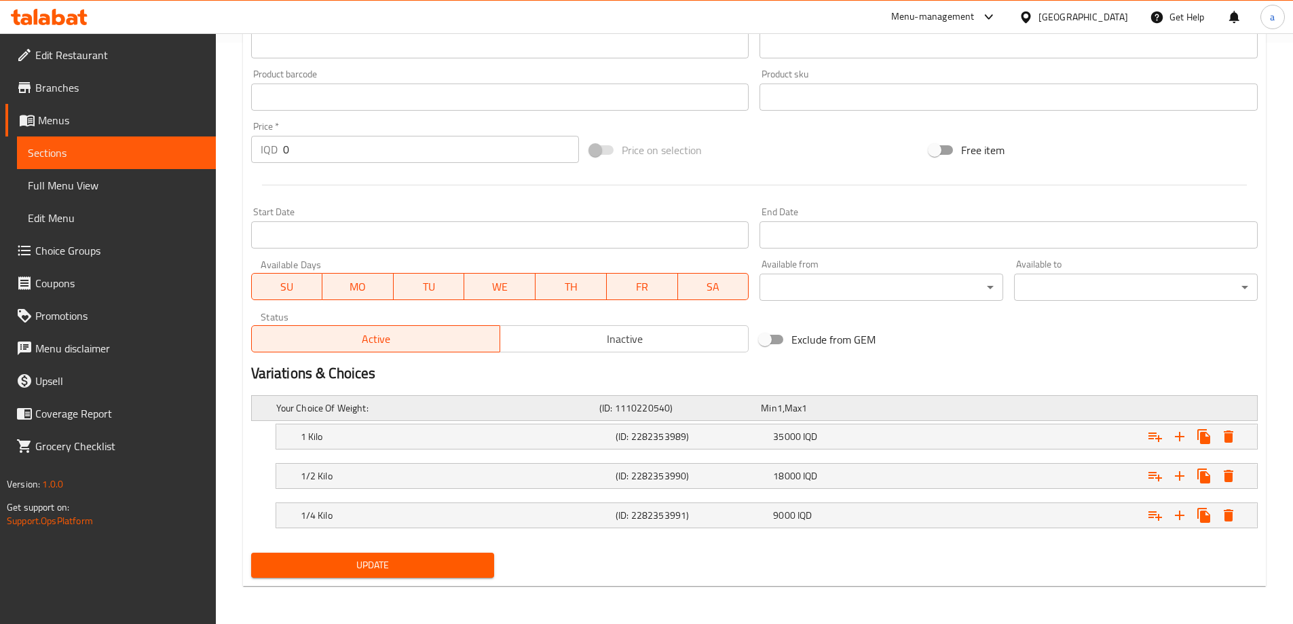
drag, startPoint x: 312, startPoint y: 398, endPoint x: 304, endPoint y: 403, distance: 9.8
click at [304, 403] on h5 "Your Choice Of Weight:" at bounding box center [435, 408] width 318 height 14
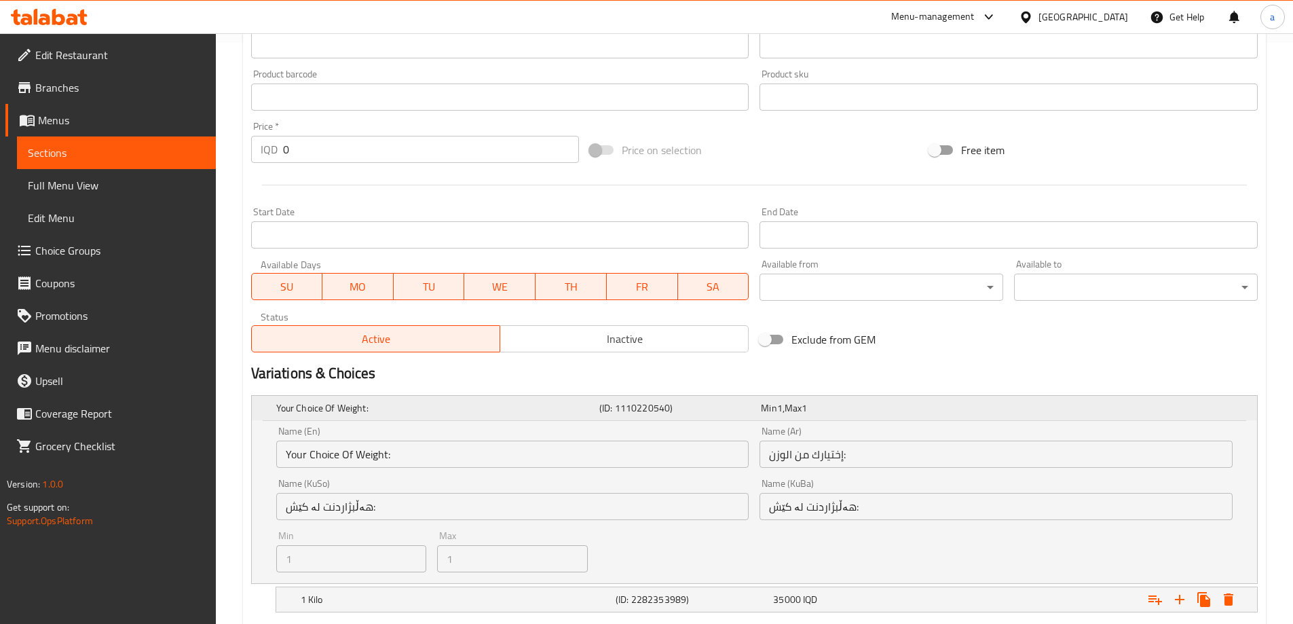
click at [304, 403] on h5 "Your Choice Of Weight:" at bounding box center [435, 408] width 318 height 14
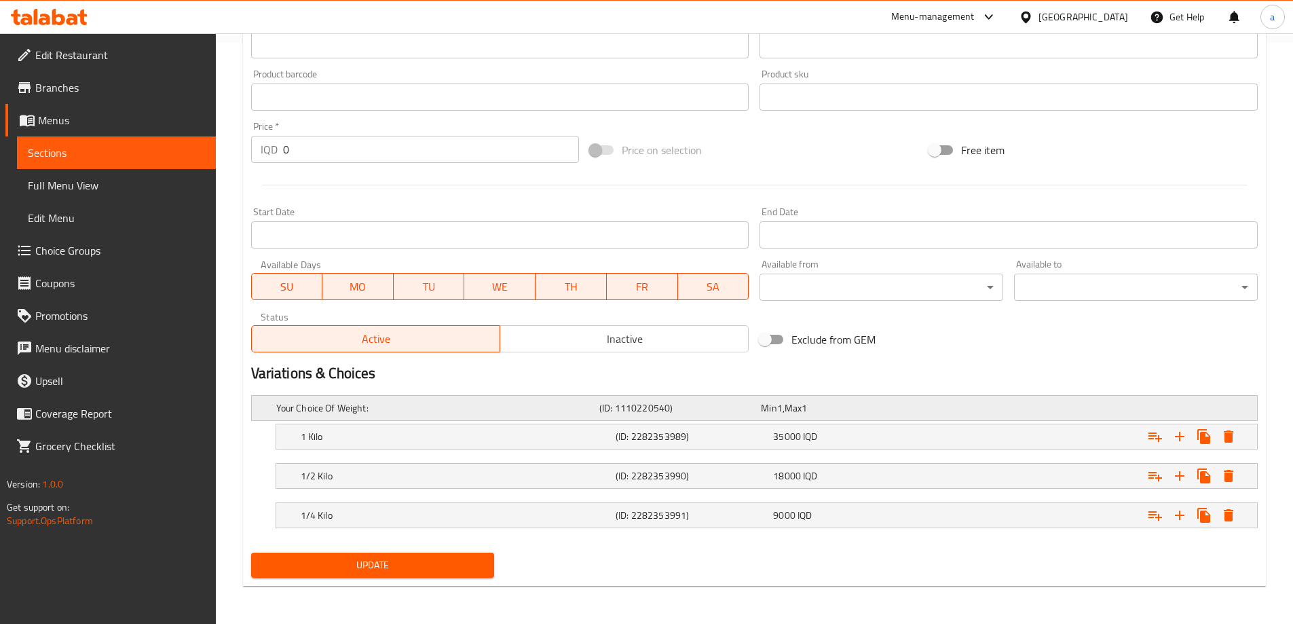
drag, startPoint x: 612, startPoint y: 407, endPoint x: 714, endPoint y: 409, distance: 101.8
click at [714, 409] on h5 "(ID: 1110220540)" at bounding box center [677, 408] width 156 height 14
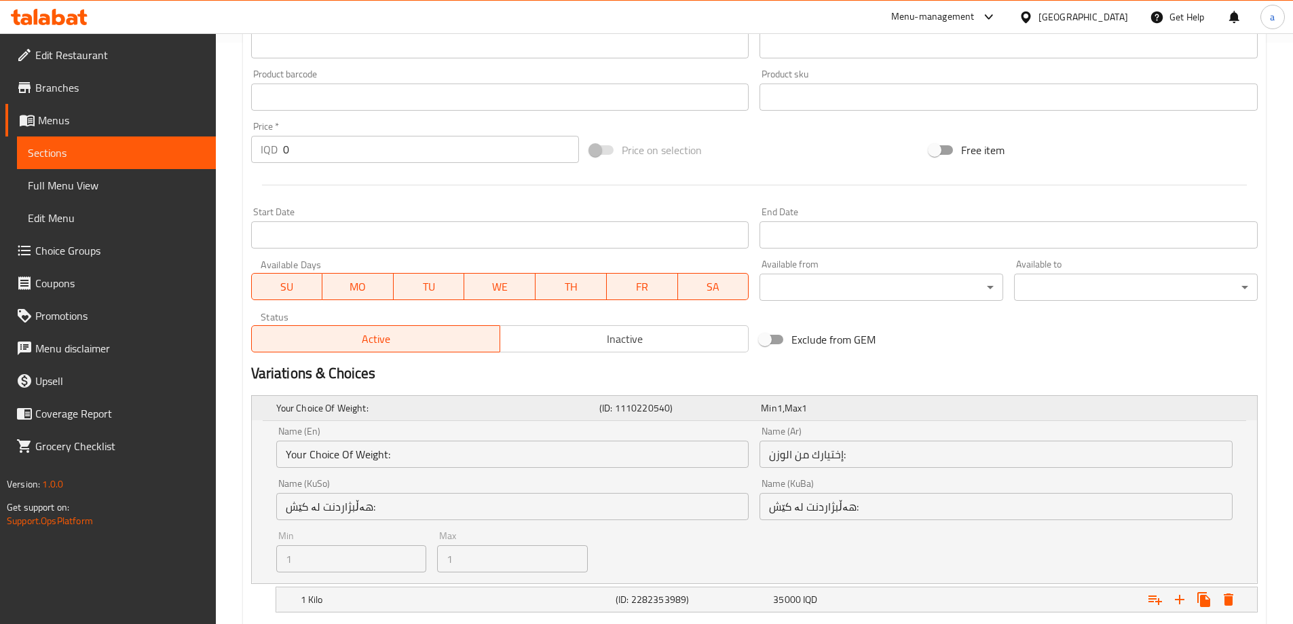
click at [714, 409] on h5 "(ID: 1110220540)" at bounding box center [677, 408] width 156 height 14
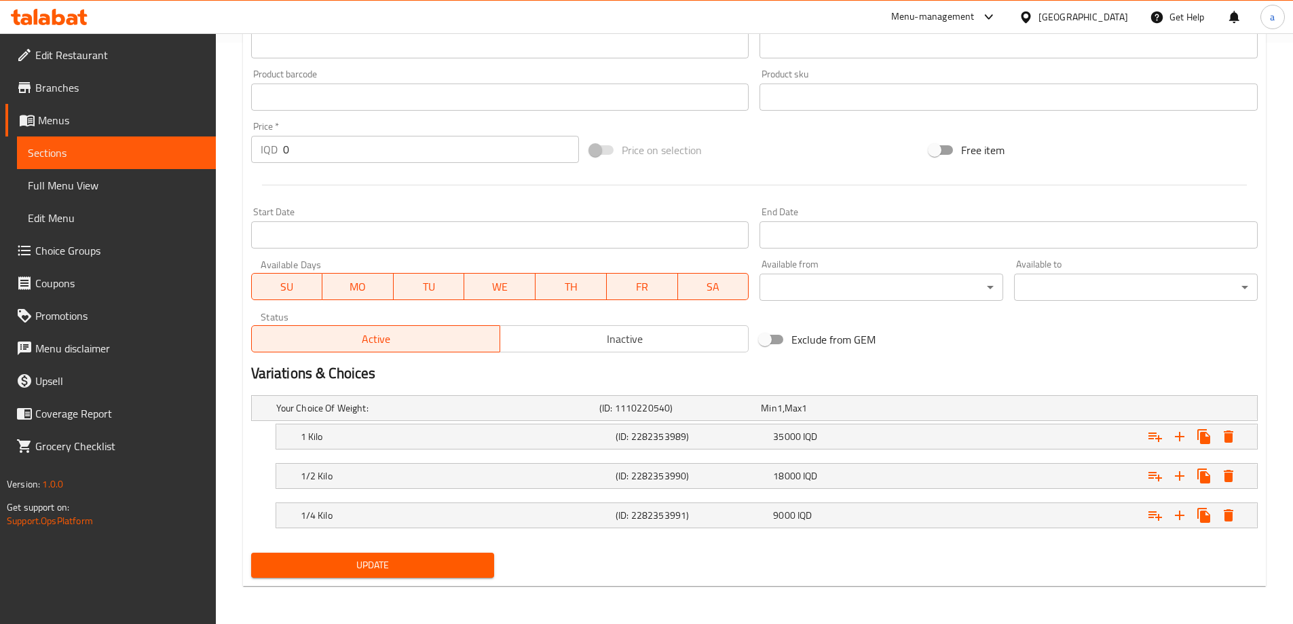
click at [556, 362] on div "Variations & Choices" at bounding box center [754, 373] width 1017 height 31
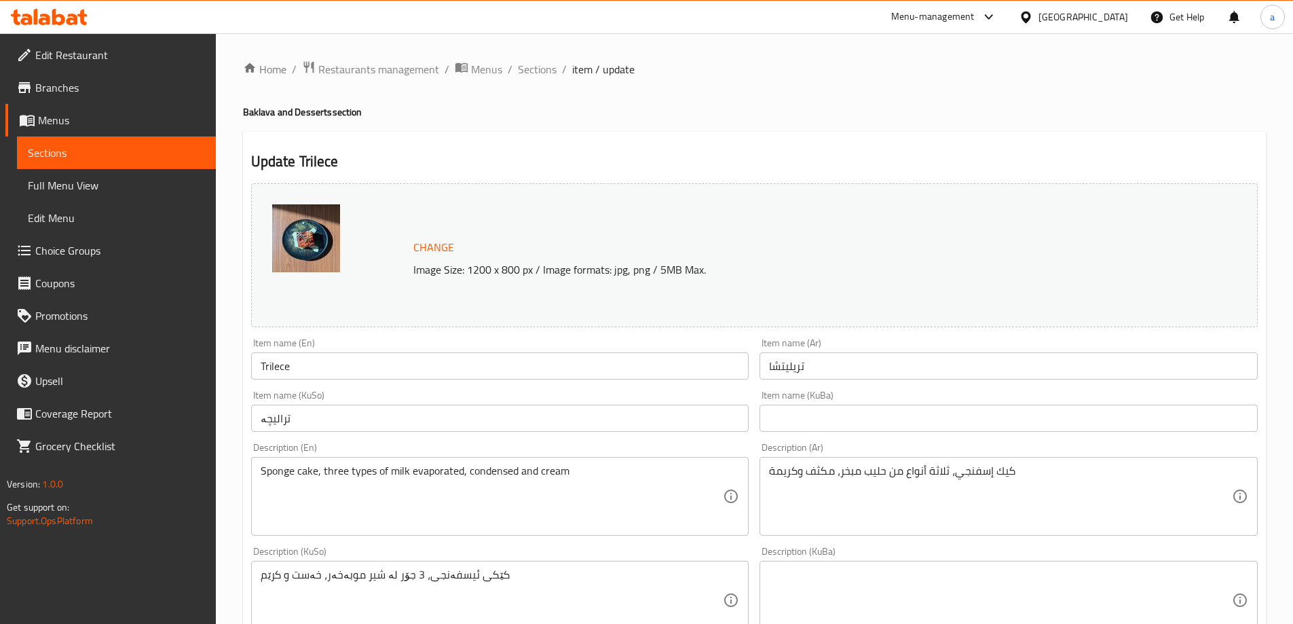
click at [180, 156] on span "Sections" at bounding box center [116, 153] width 177 height 16
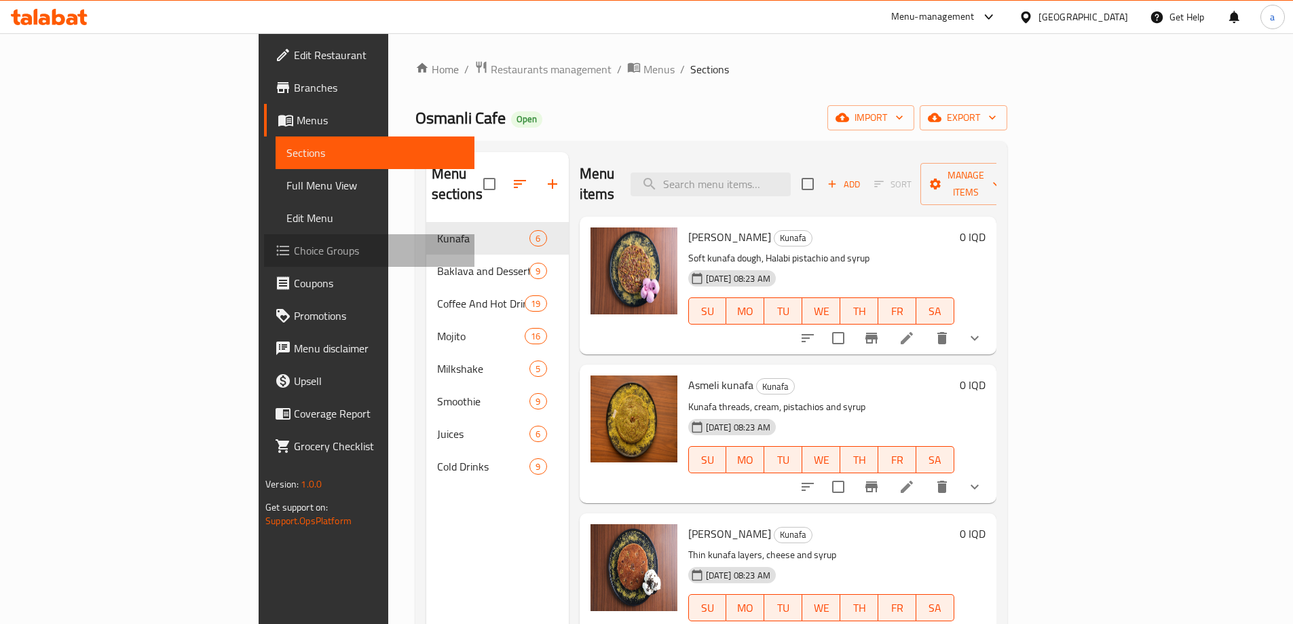
click at [294, 258] on span "Choice Groups" at bounding box center [379, 250] width 170 height 16
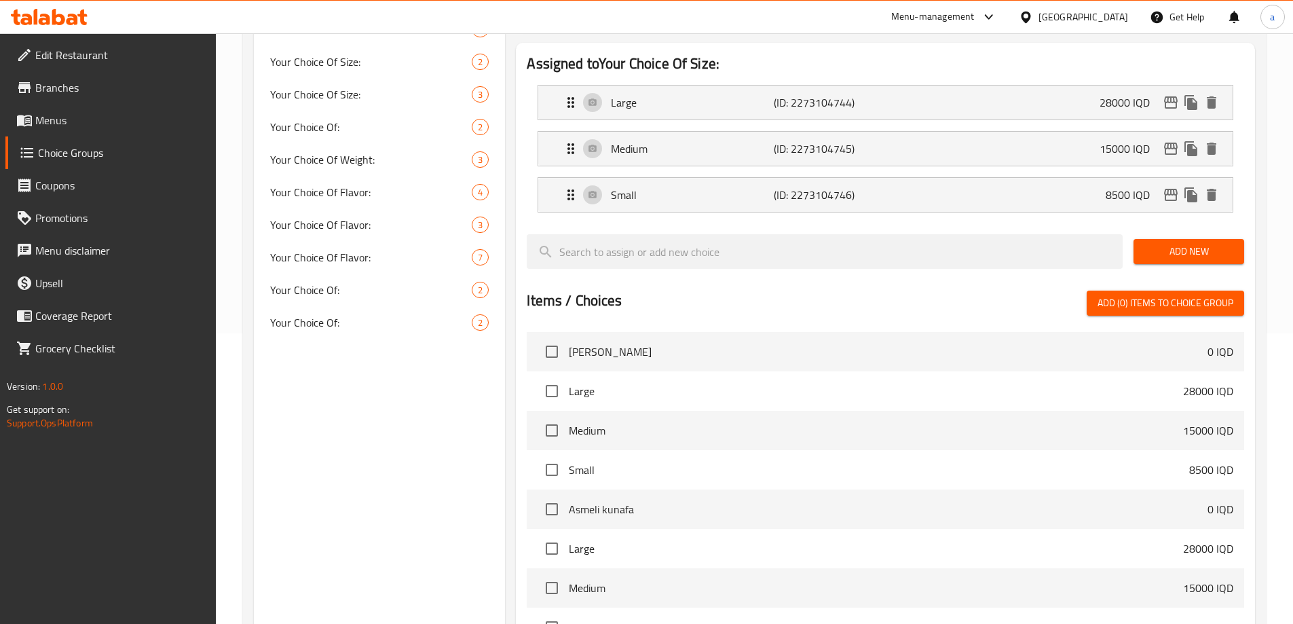
scroll to position [71, 0]
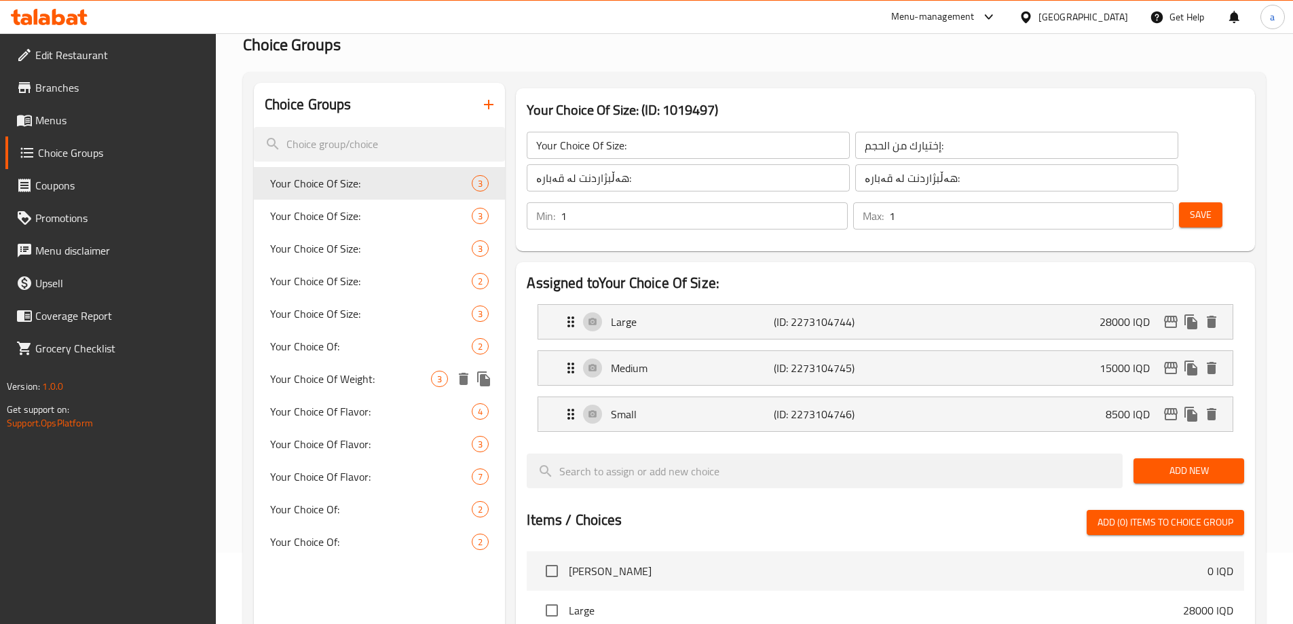
click at [325, 386] on span "Your Choice Of Weight:" at bounding box center [351, 379] width 162 height 16
type input "Your Choice Of Weight:"
type input "إختيارك من الوزن:"
type input "هەڵبژاردنت لە کێش:"
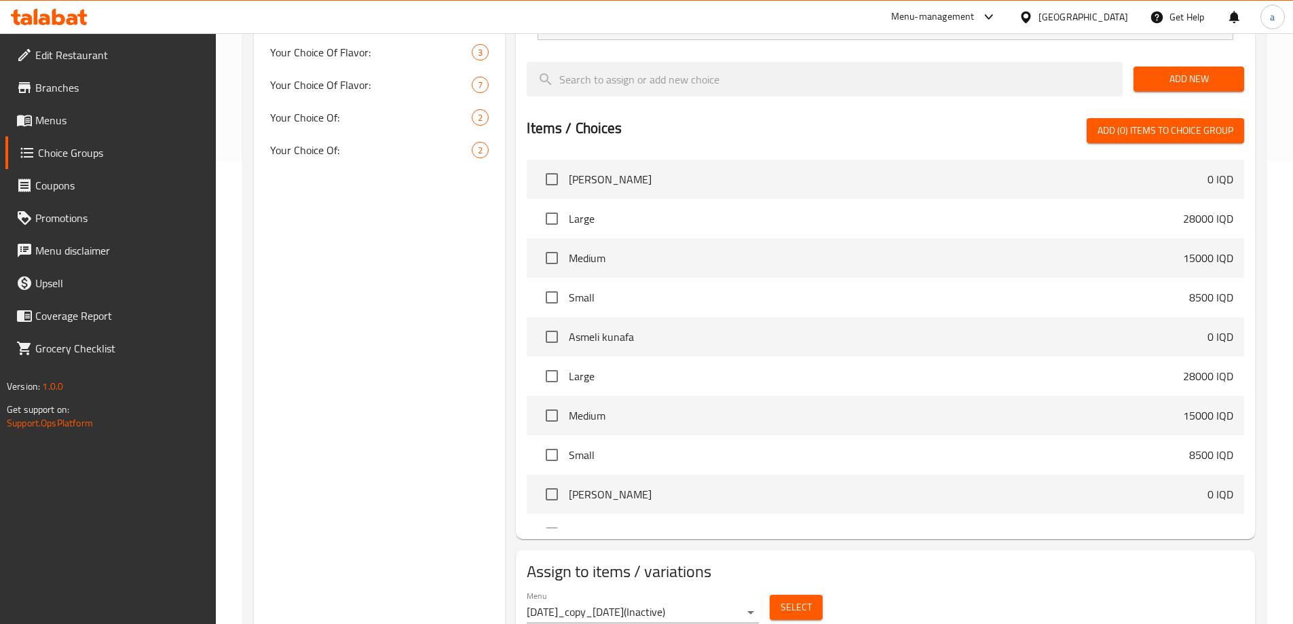
scroll to position [479, 0]
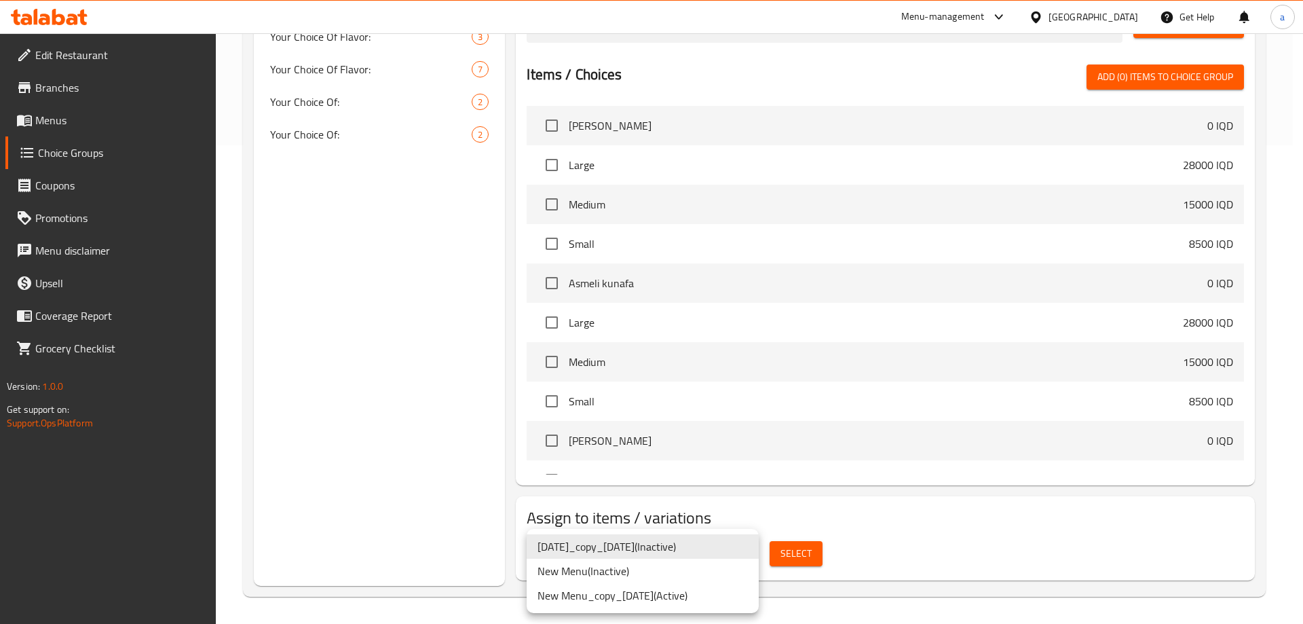
drag, startPoint x: 719, startPoint y: 597, endPoint x: 738, endPoint y: 583, distance: 23.4
click at [718, 597] on li "New Menu_copy_[DATE] ( Active )" at bounding box center [643, 595] width 232 height 24
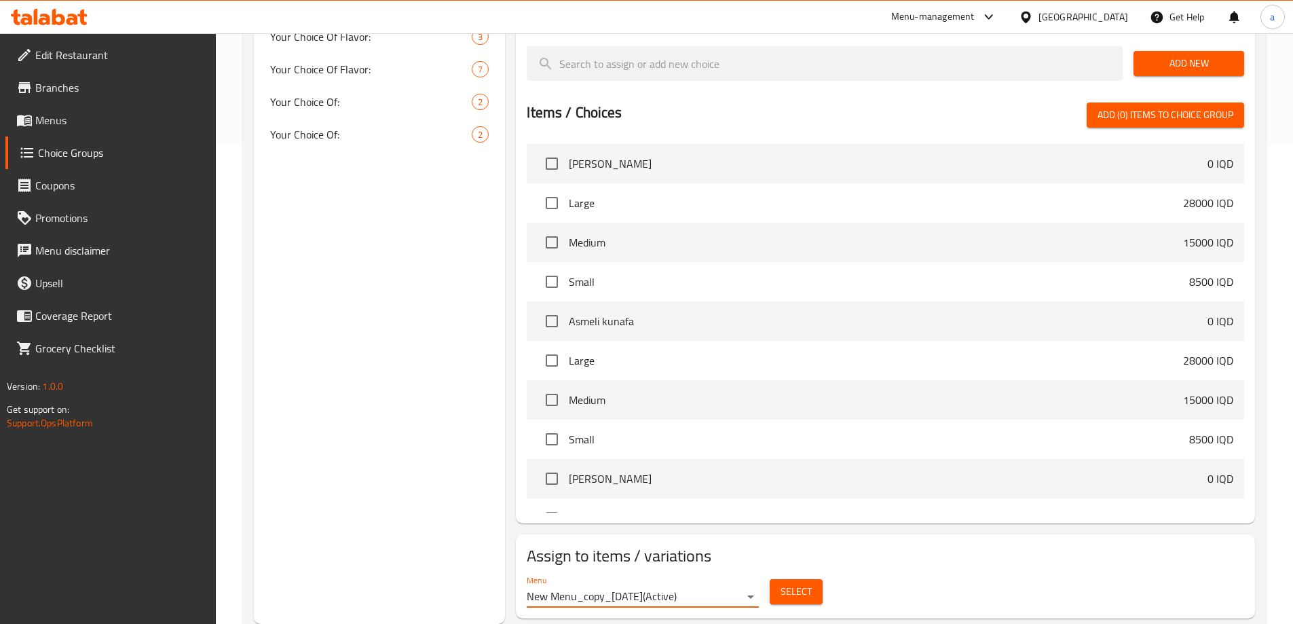
click at [784, 583] on span "Select" at bounding box center [796, 591] width 31 height 17
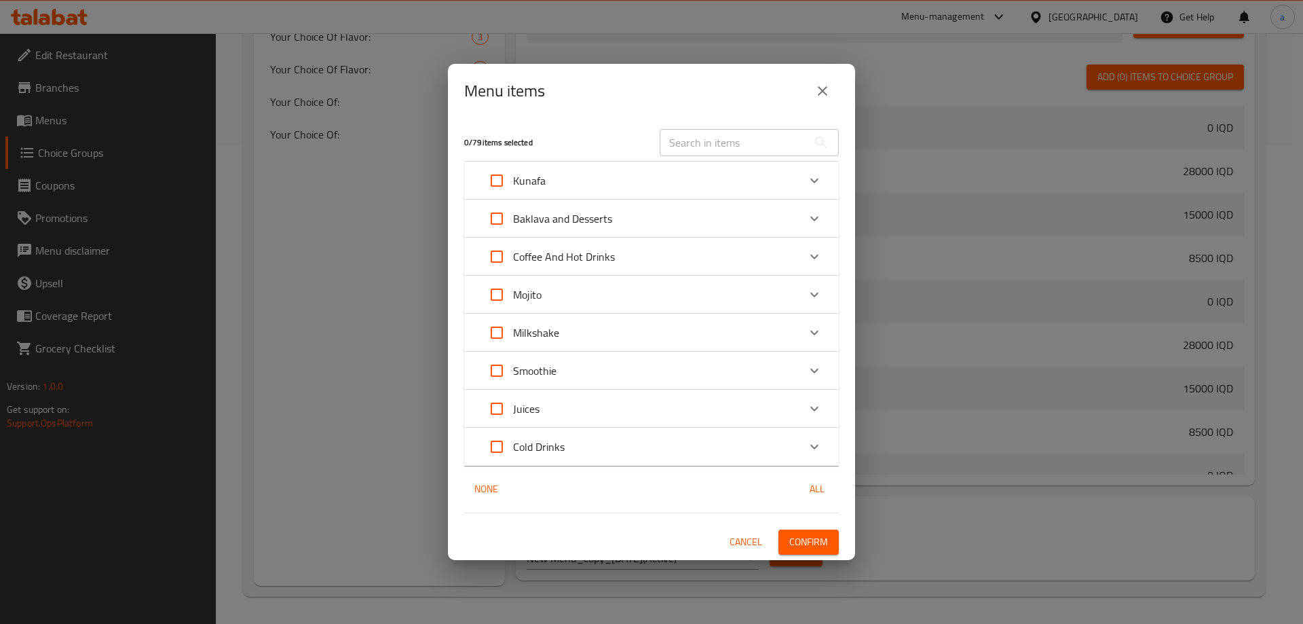
click at [819, 90] on icon "close" at bounding box center [822, 91] width 16 height 16
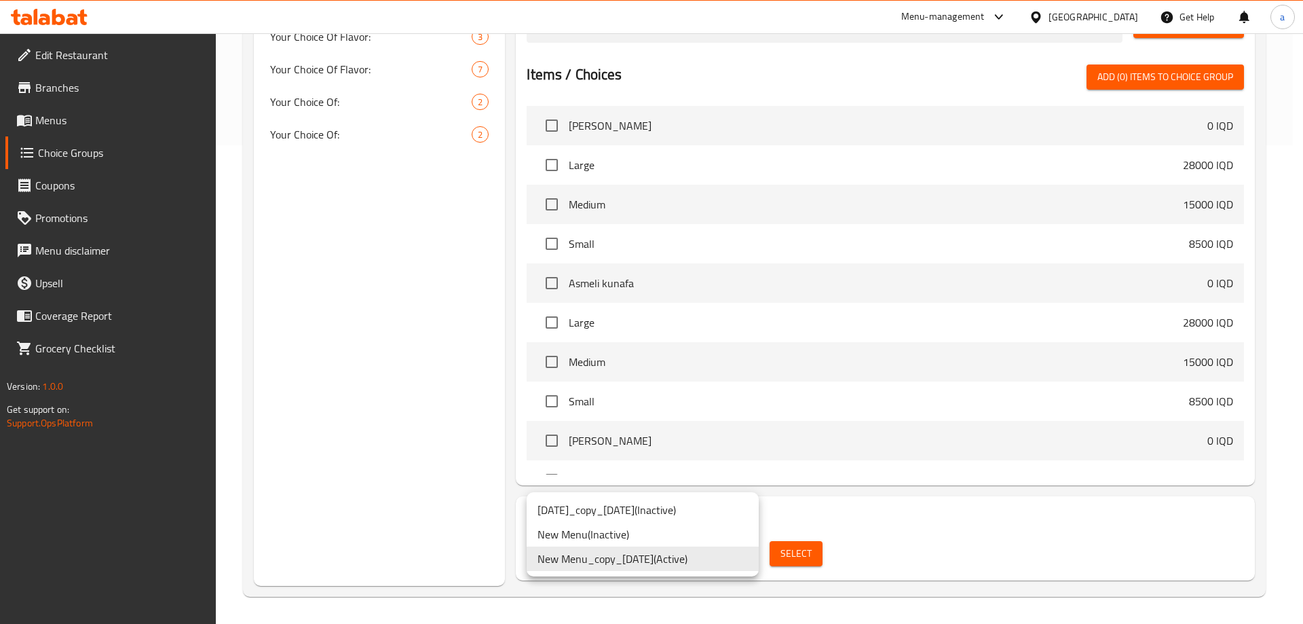
click at [722, 510] on li "[DATE]_copy_[DATE] ( Inactive )" at bounding box center [643, 510] width 232 height 24
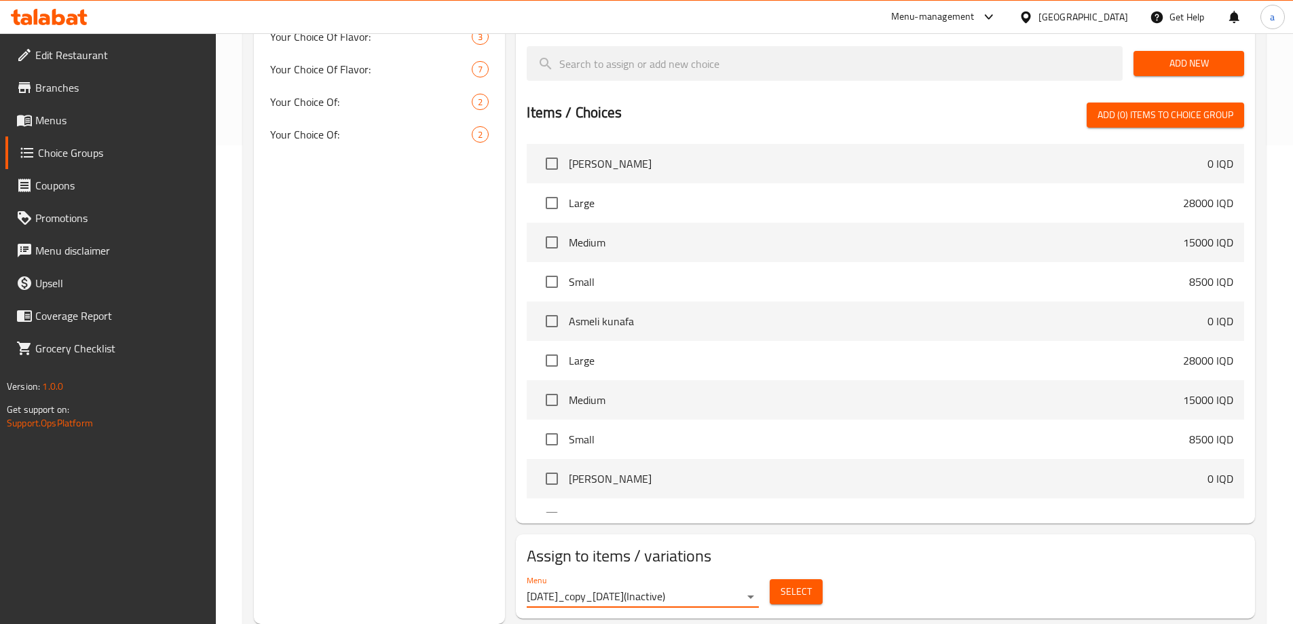
click at [781, 583] on span "Select" at bounding box center [796, 591] width 31 height 17
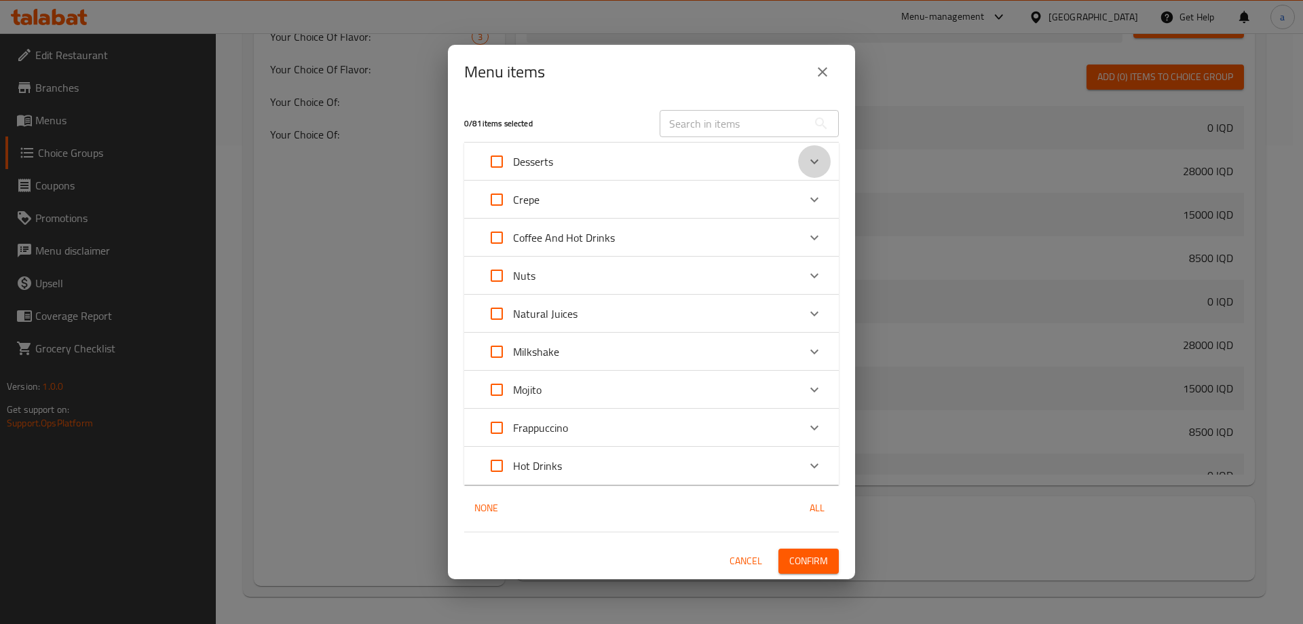
click at [807, 164] on icon "Expand" at bounding box center [814, 161] width 16 height 16
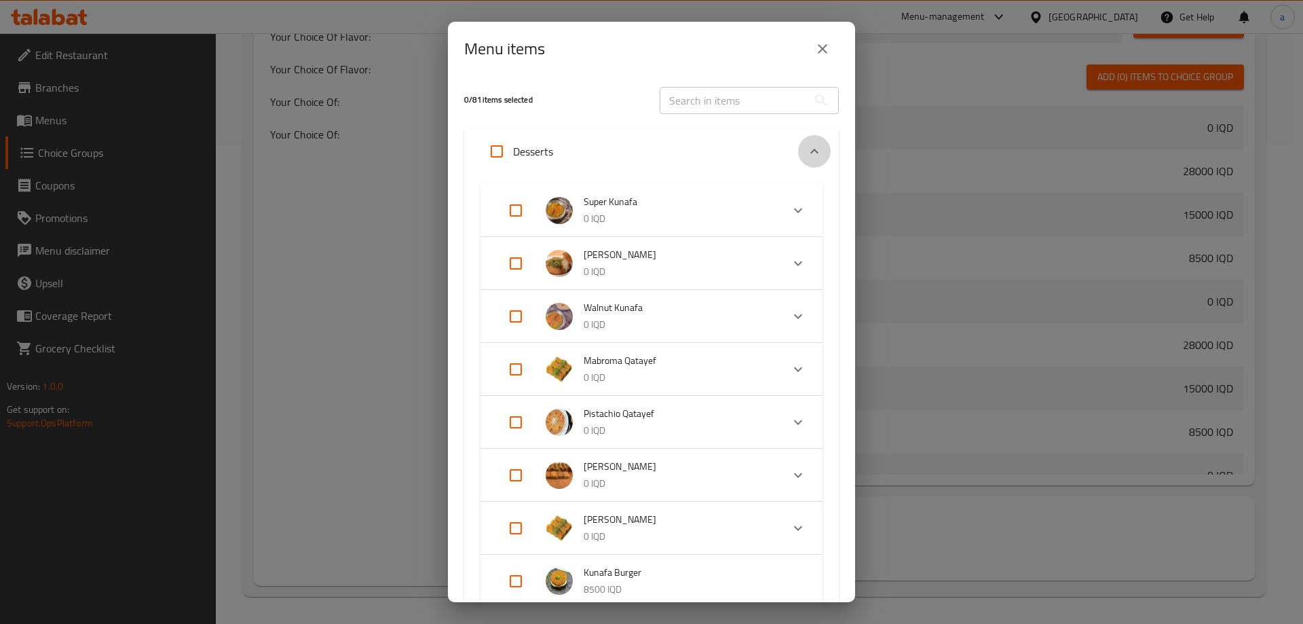
click at [810, 152] on icon "Expand" at bounding box center [814, 151] width 16 height 16
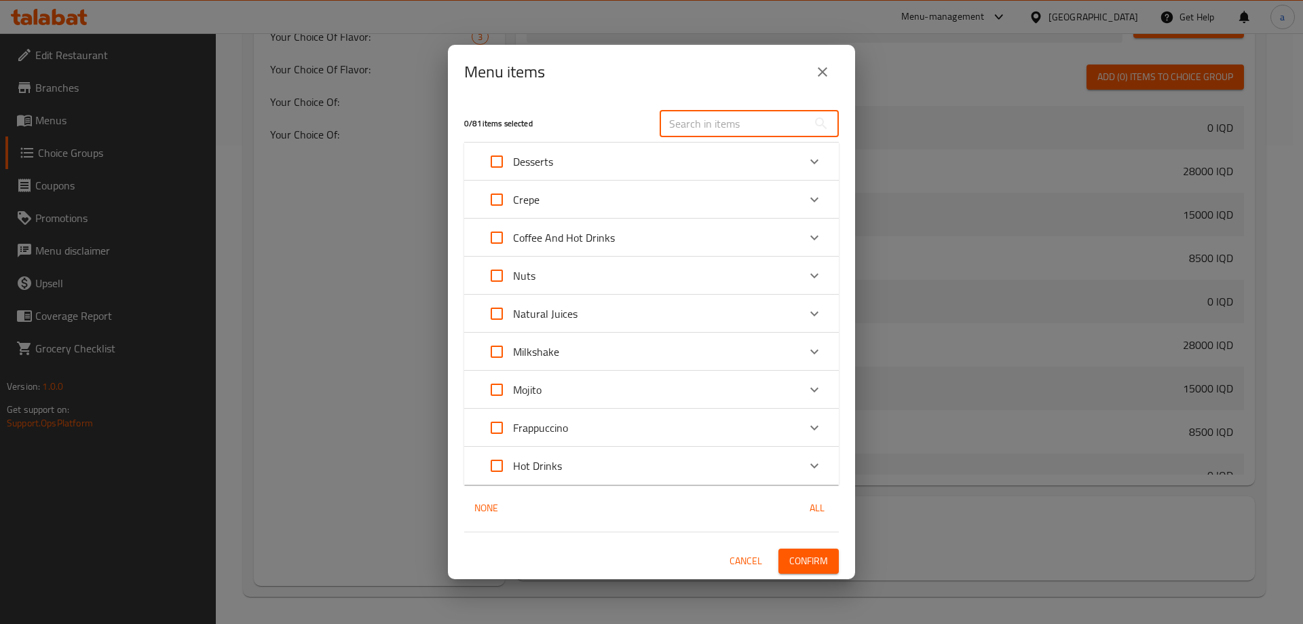
click at [753, 124] on input "text" at bounding box center [734, 123] width 148 height 27
paste input "Trilece"
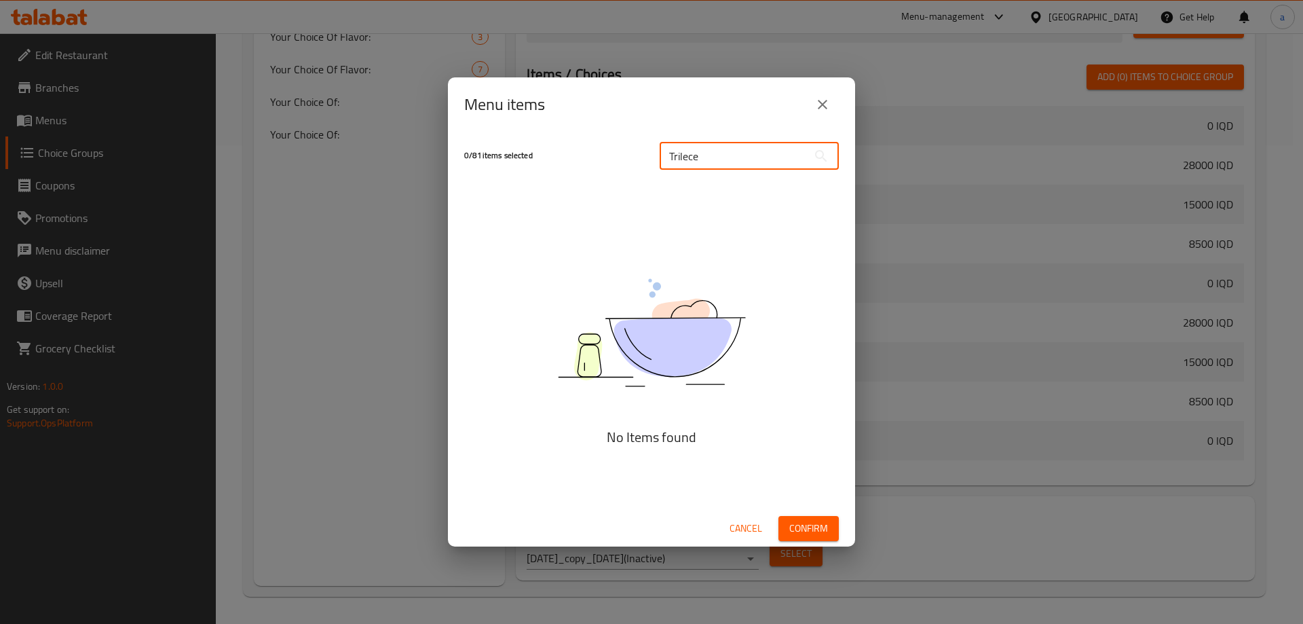
type input "Trilece"
click at [827, 103] on icon "close" at bounding box center [822, 104] width 16 height 16
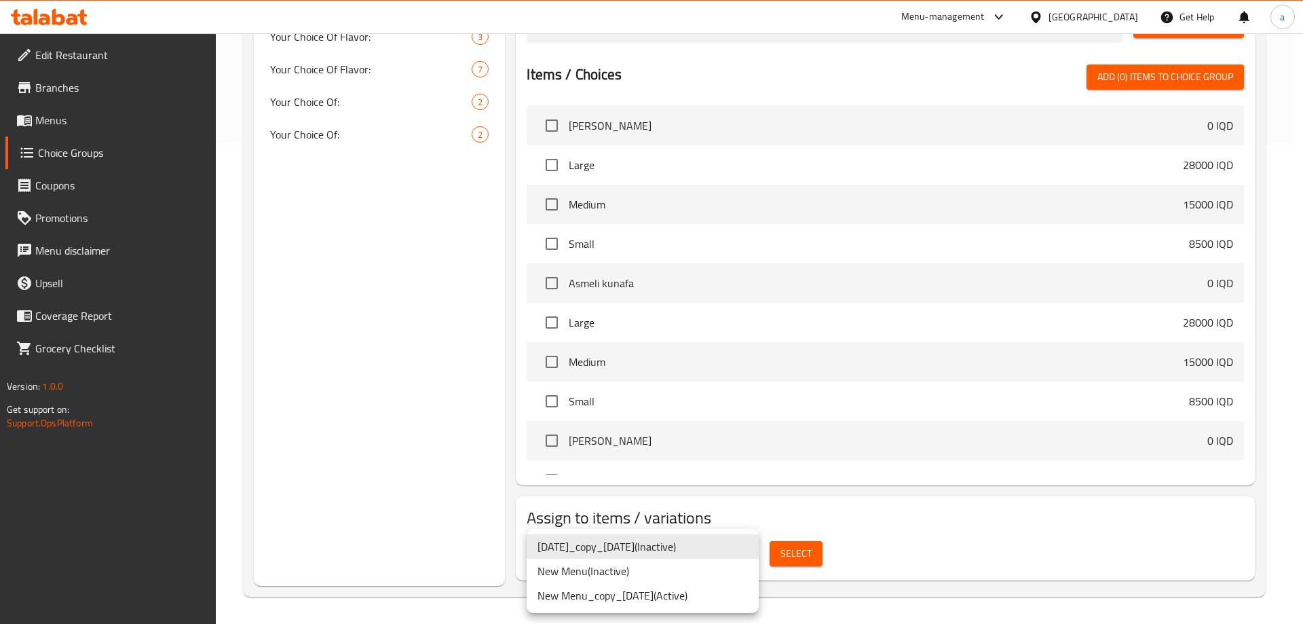
click at [667, 568] on li "New Menu ( Inactive )" at bounding box center [643, 571] width 232 height 24
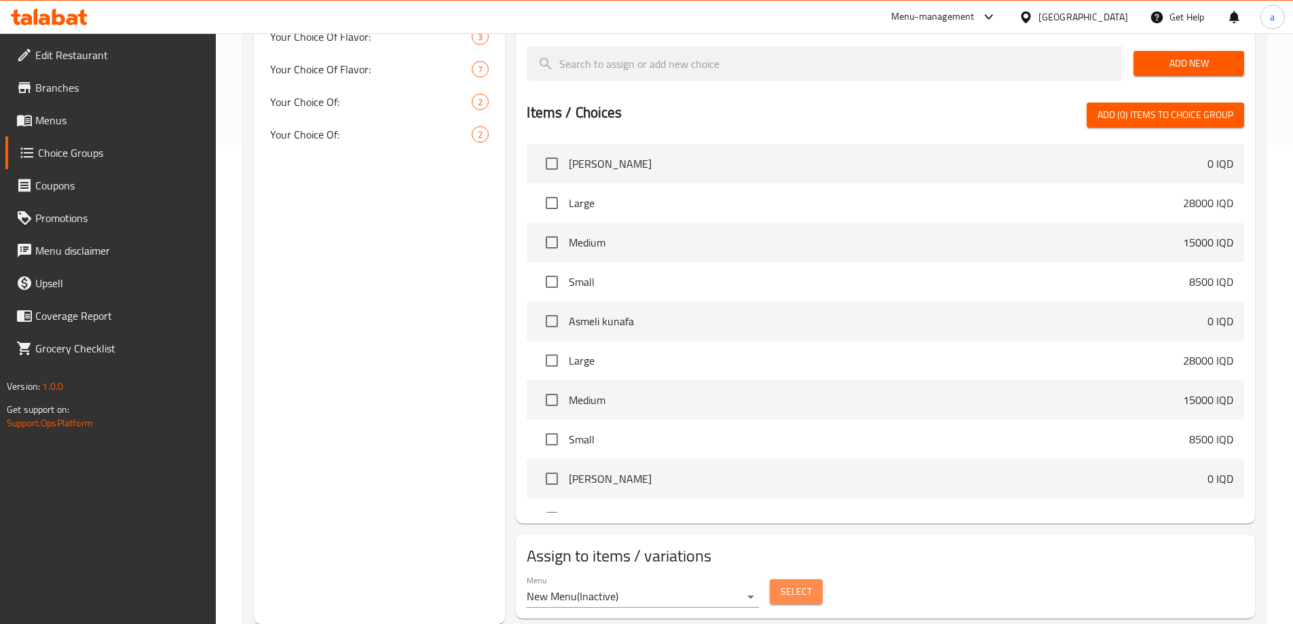
click at [790, 583] on span "Select" at bounding box center [796, 591] width 31 height 17
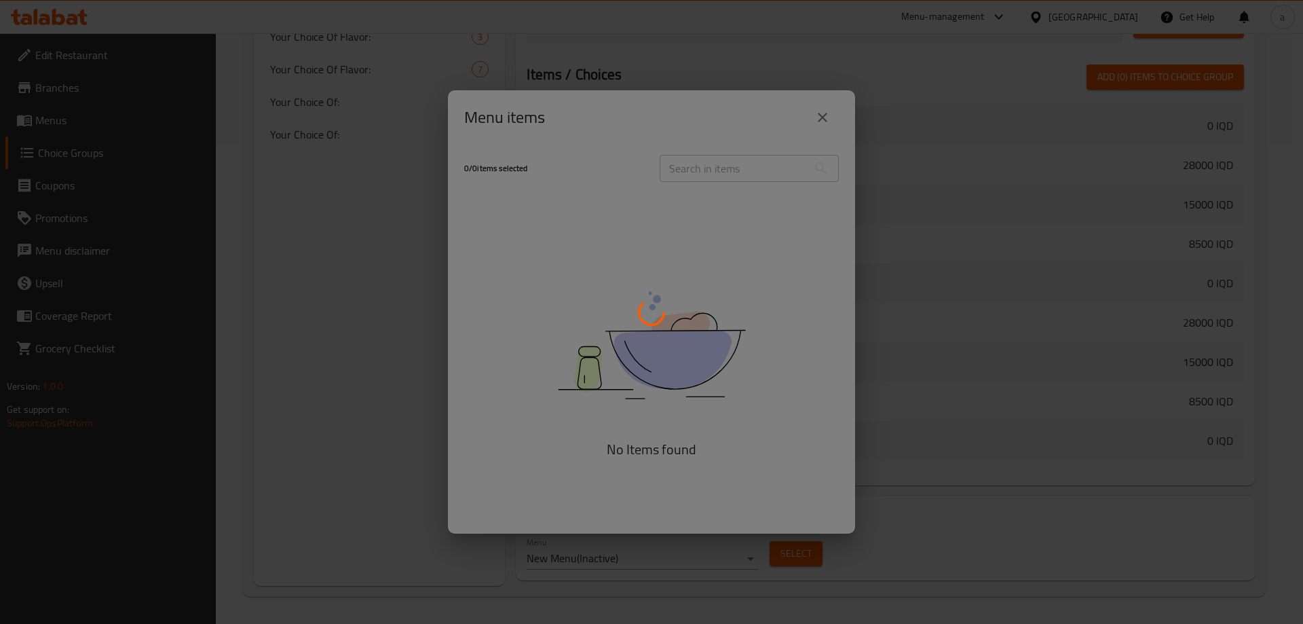
click at [729, 171] on div at bounding box center [651, 312] width 1303 height 624
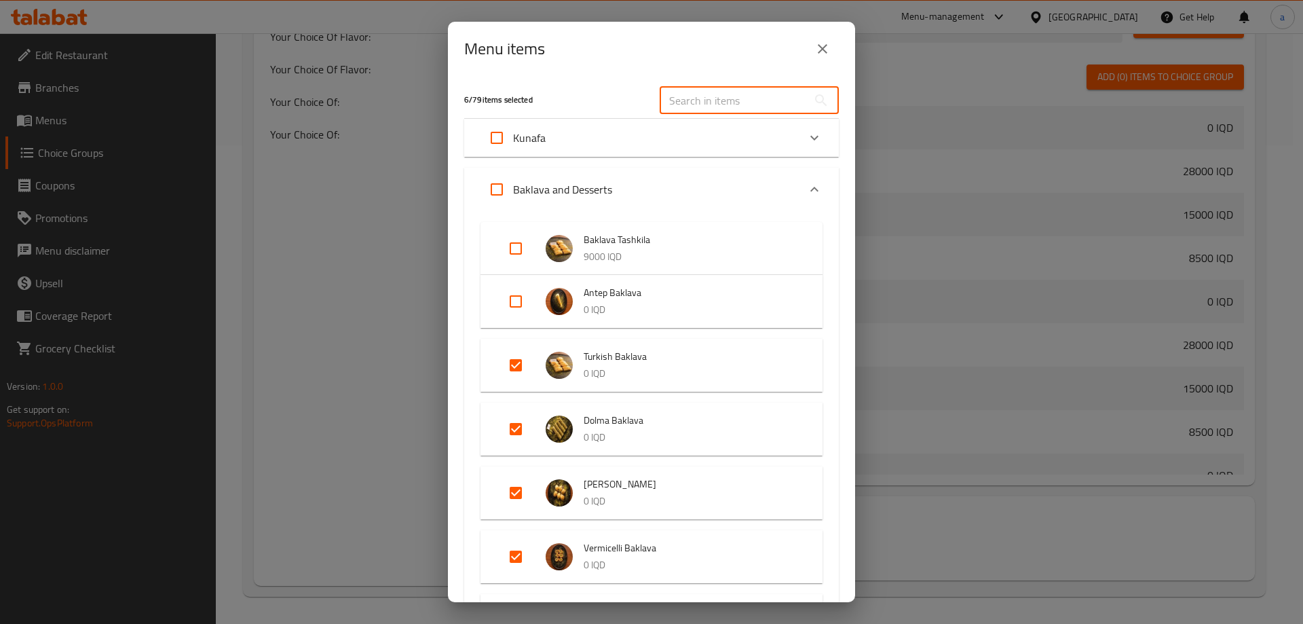
click at [724, 96] on input "text" at bounding box center [734, 100] width 148 height 27
paste input "Trilece"
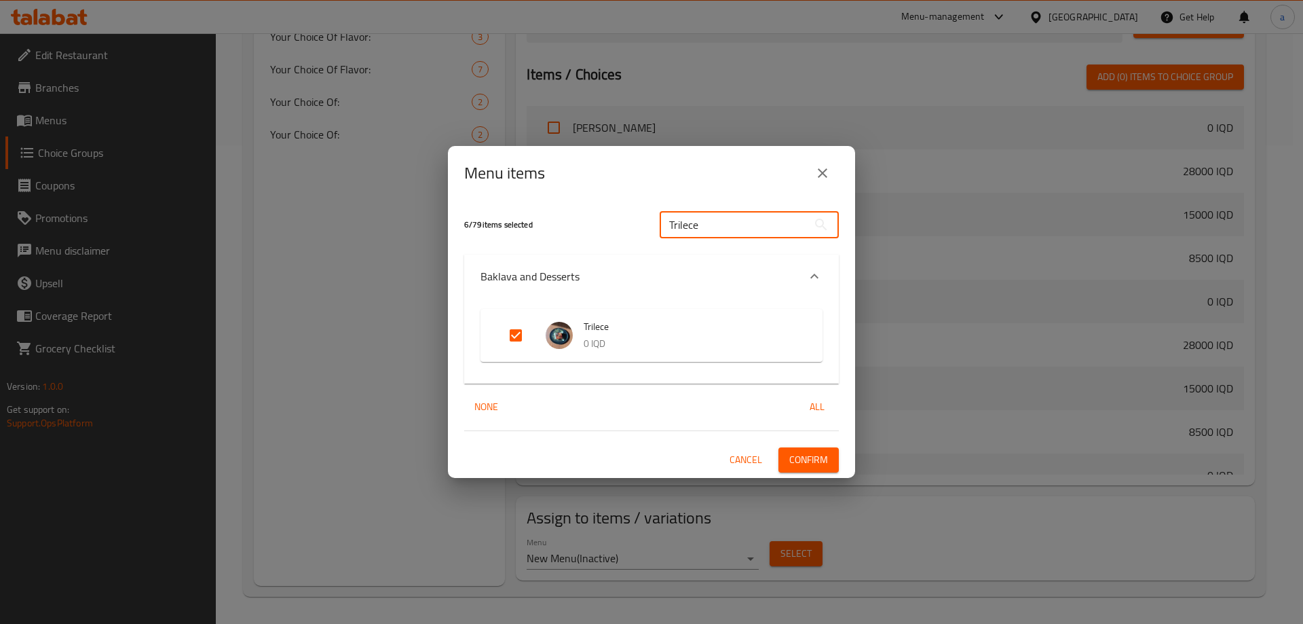
type input "Trilece"
click at [829, 170] on icon "close" at bounding box center [822, 173] width 16 height 16
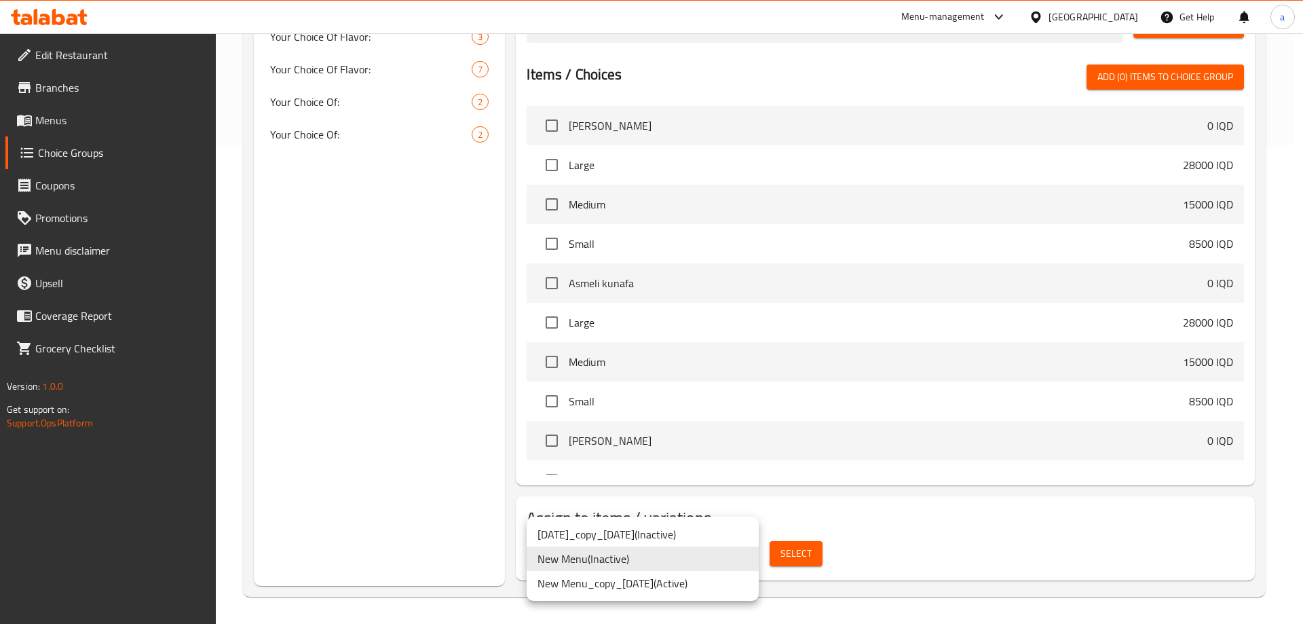
click at [658, 582] on li "New Menu_copy_08/09/2025 ( Active )" at bounding box center [643, 583] width 232 height 24
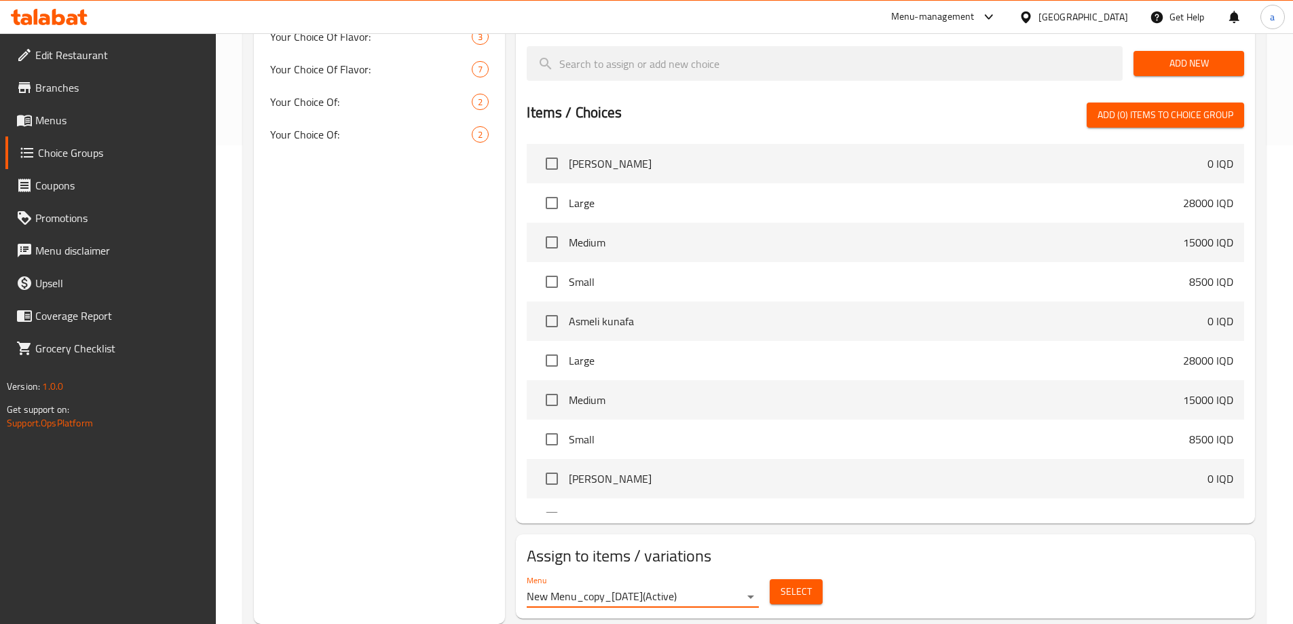
click at [793, 583] on span "Select" at bounding box center [796, 591] width 31 height 17
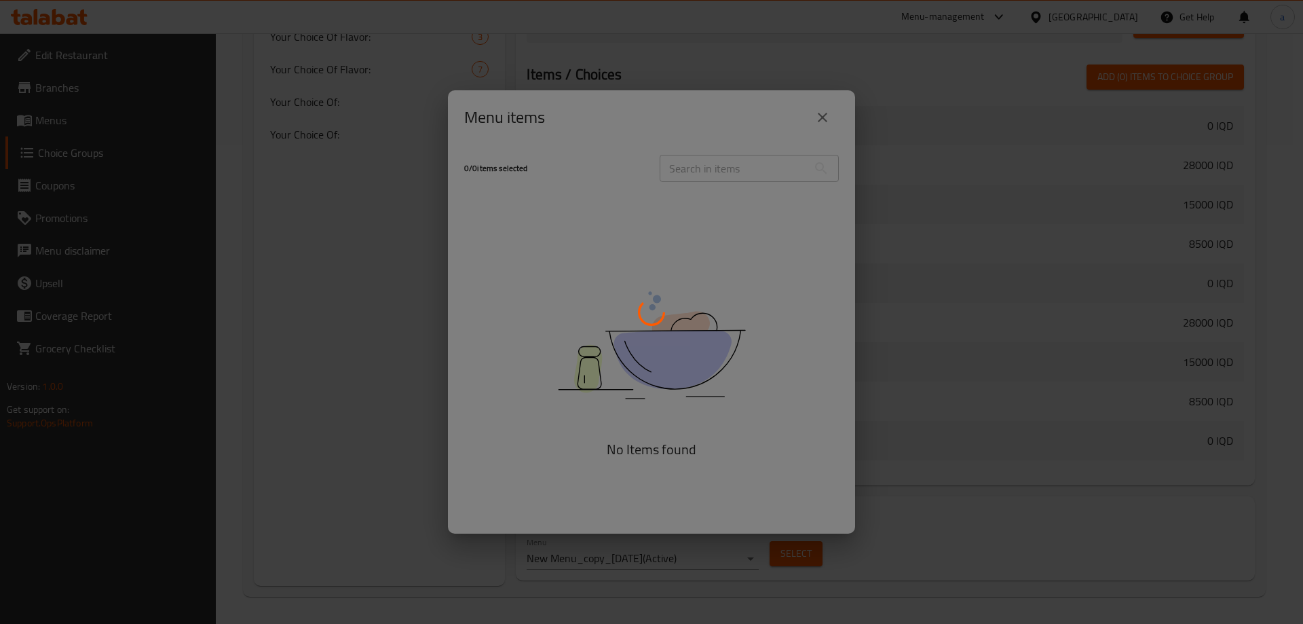
click at [732, 176] on div at bounding box center [651, 312] width 1303 height 624
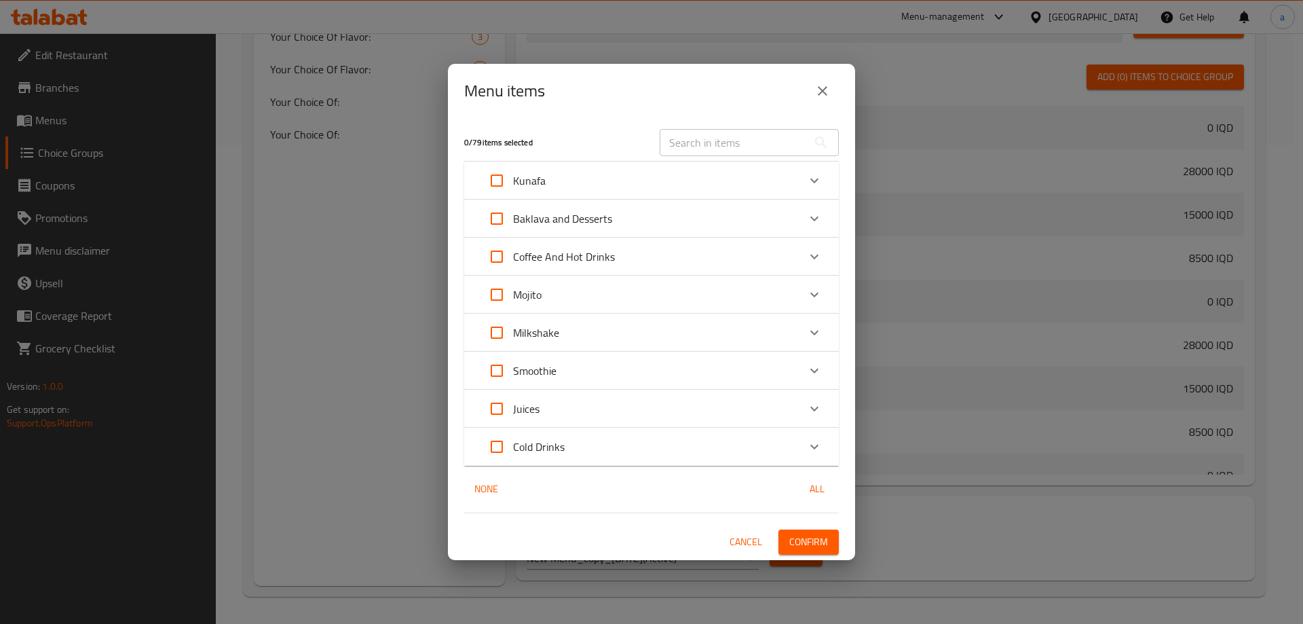
click at [732, 176] on div "Kunafa" at bounding box center [640, 180] width 318 height 33
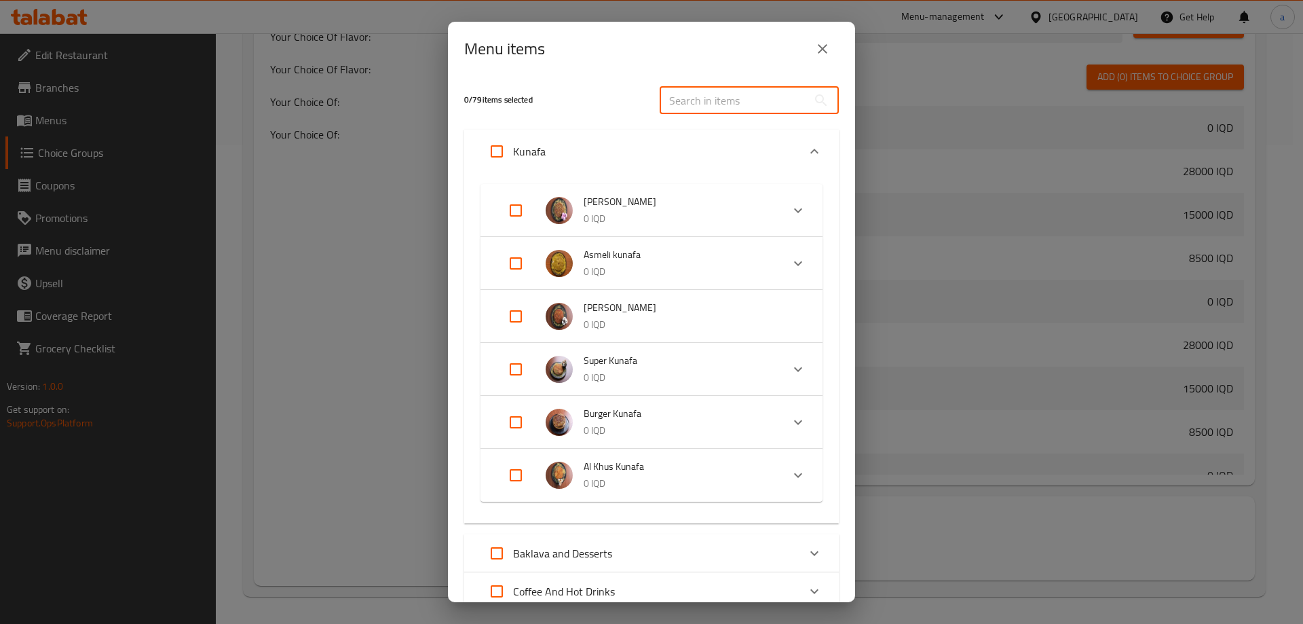
click at [745, 107] on input "text" at bounding box center [734, 100] width 148 height 27
paste input "Trilece"
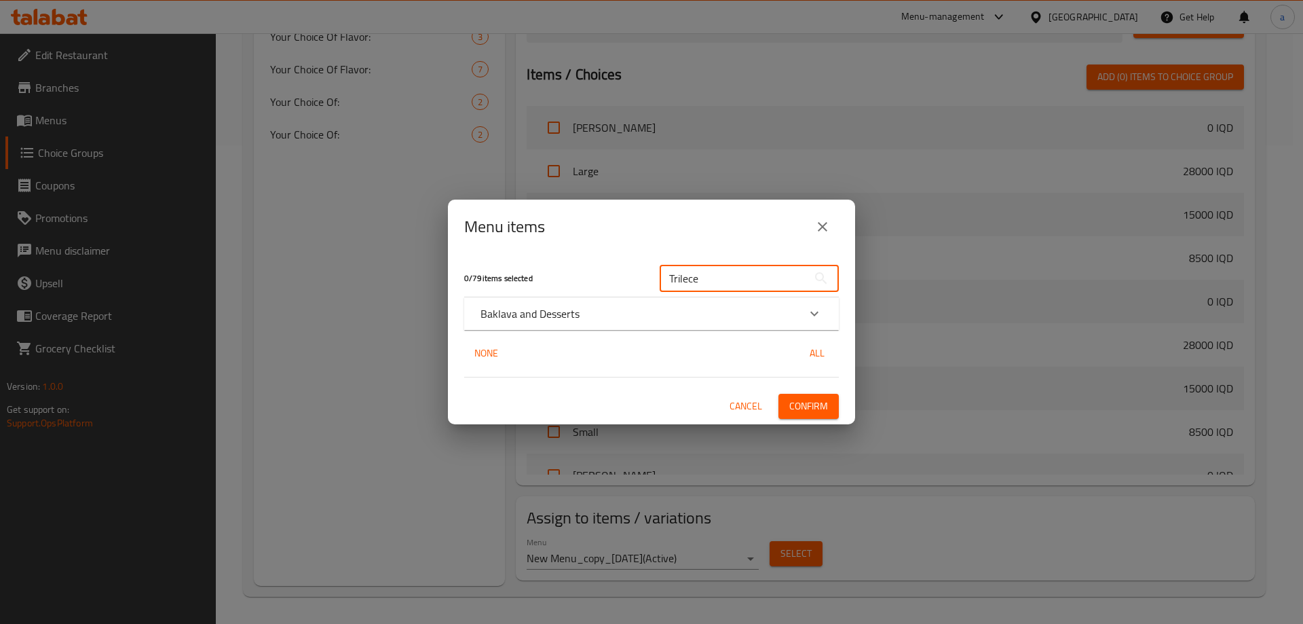
type input "Trilece"
click at [810, 305] on icon "Expand" at bounding box center [814, 313] width 16 height 16
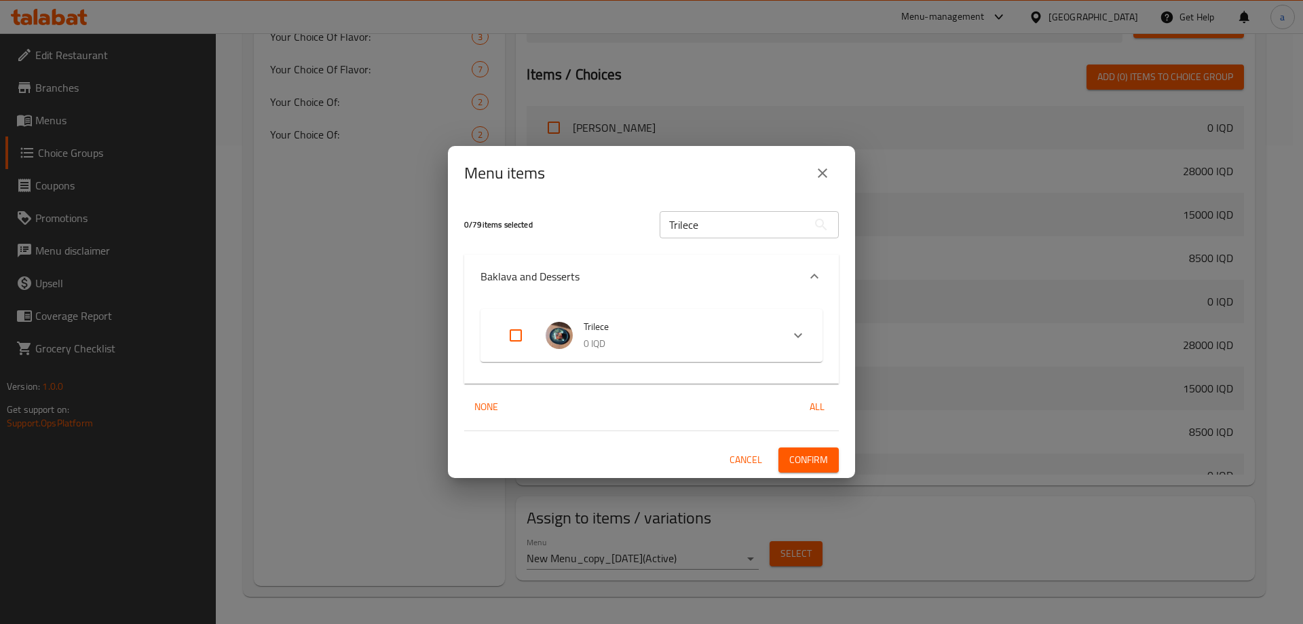
click at [517, 335] on input "Expand" at bounding box center [516, 335] width 33 height 33
checkbox input "true"
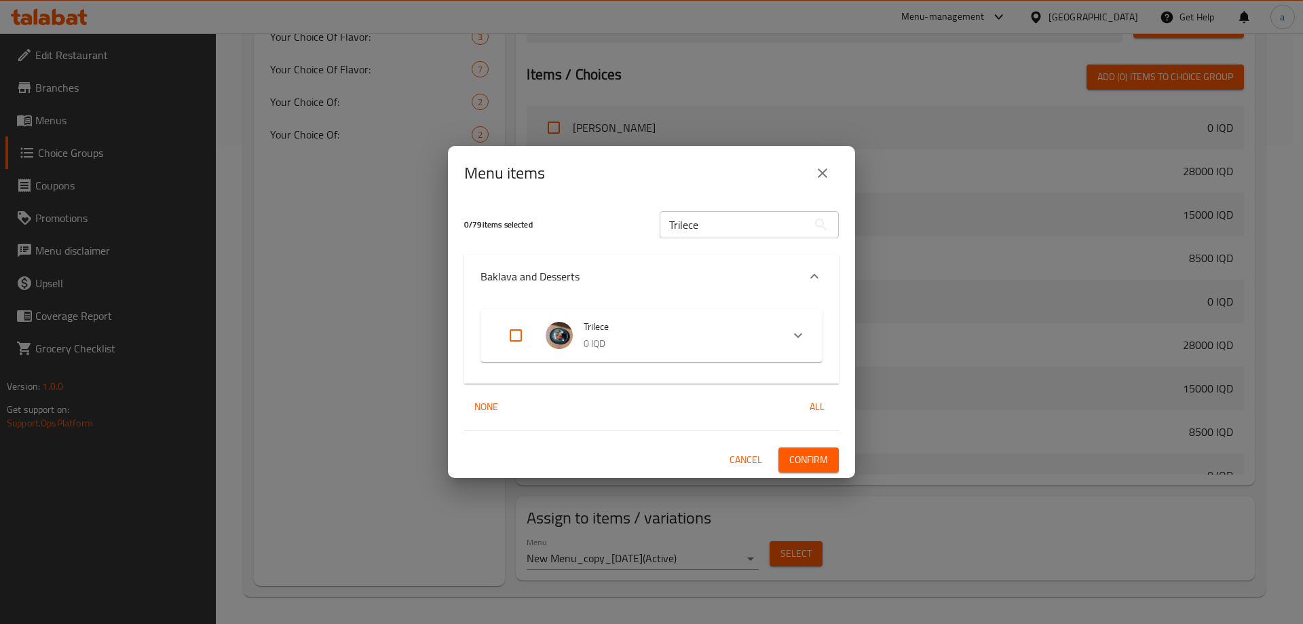
checkbox input "true"
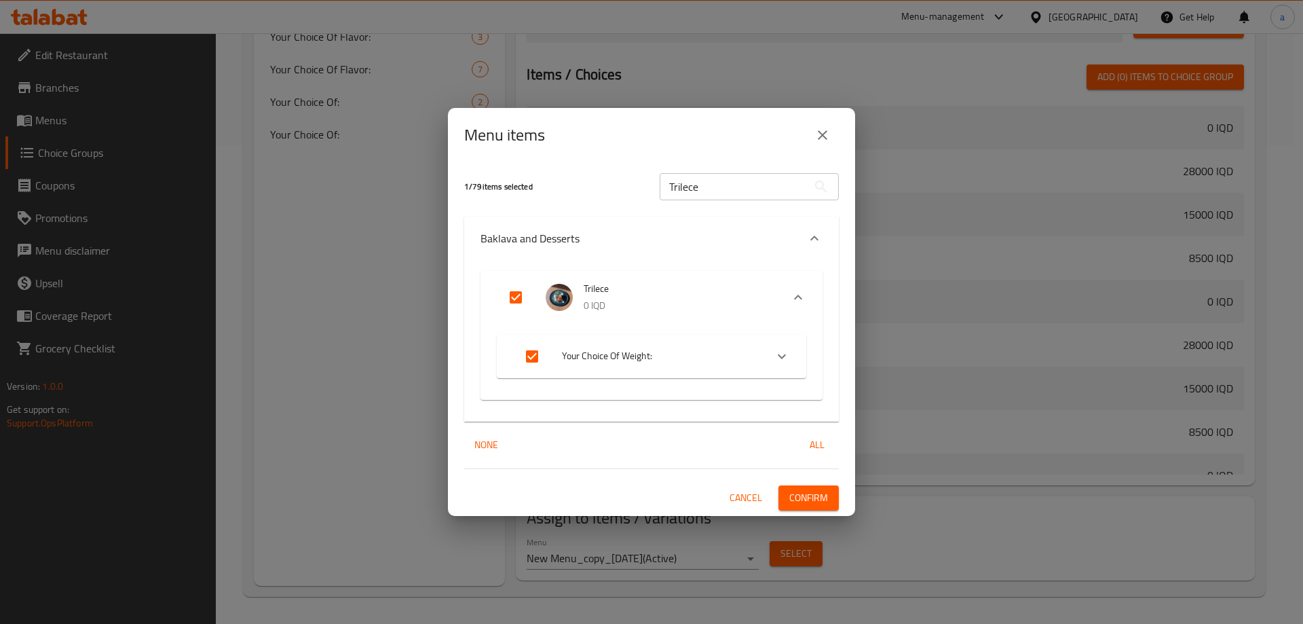
click at [781, 351] on icon "Expand" at bounding box center [782, 356] width 16 height 16
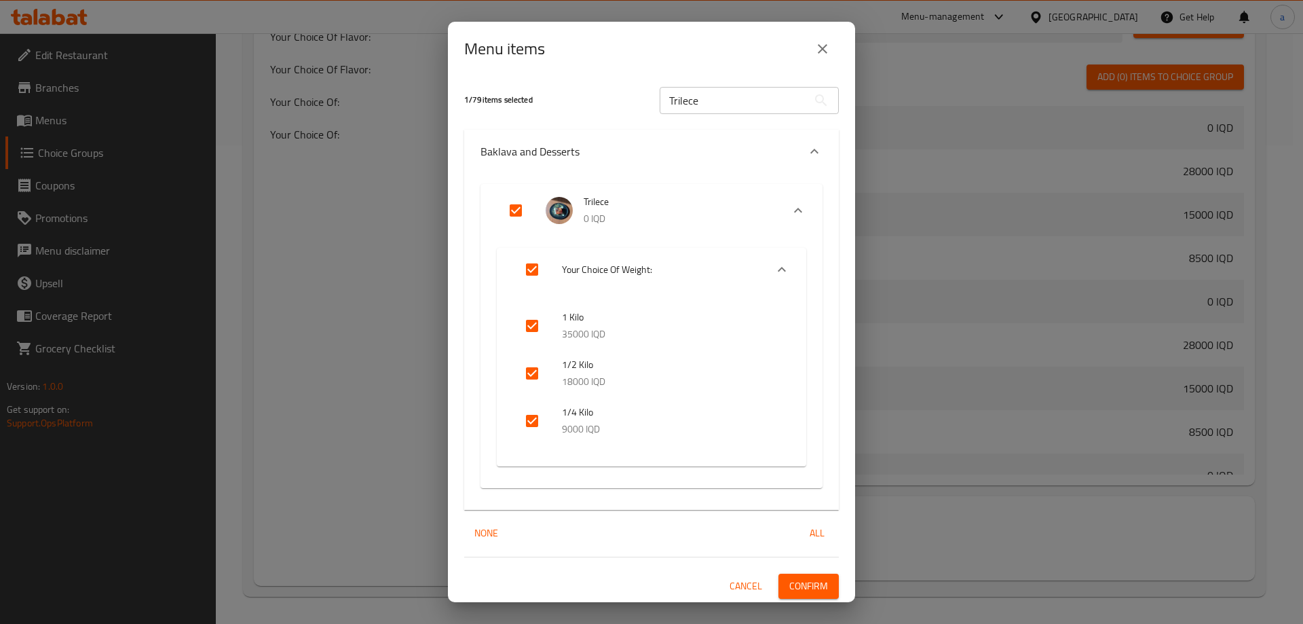
click at [774, 263] on icon "Expand" at bounding box center [782, 269] width 16 height 16
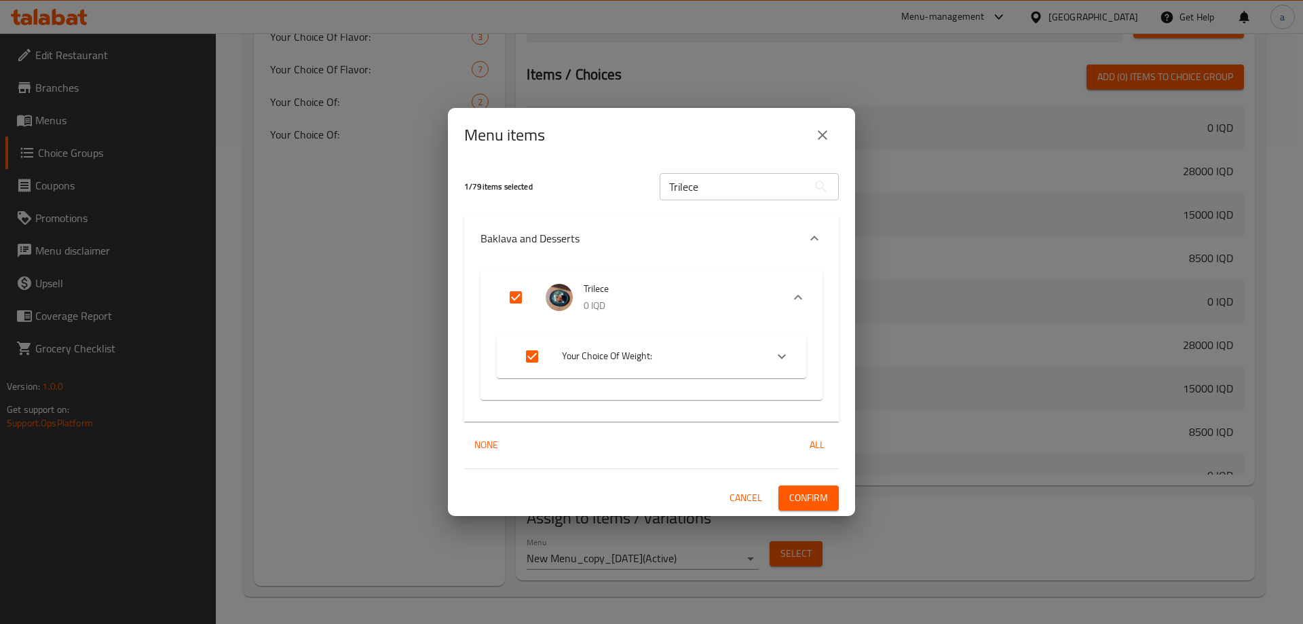
click at [531, 350] on input "Expand" at bounding box center [532, 356] width 33 height 33
checkbox input "false"
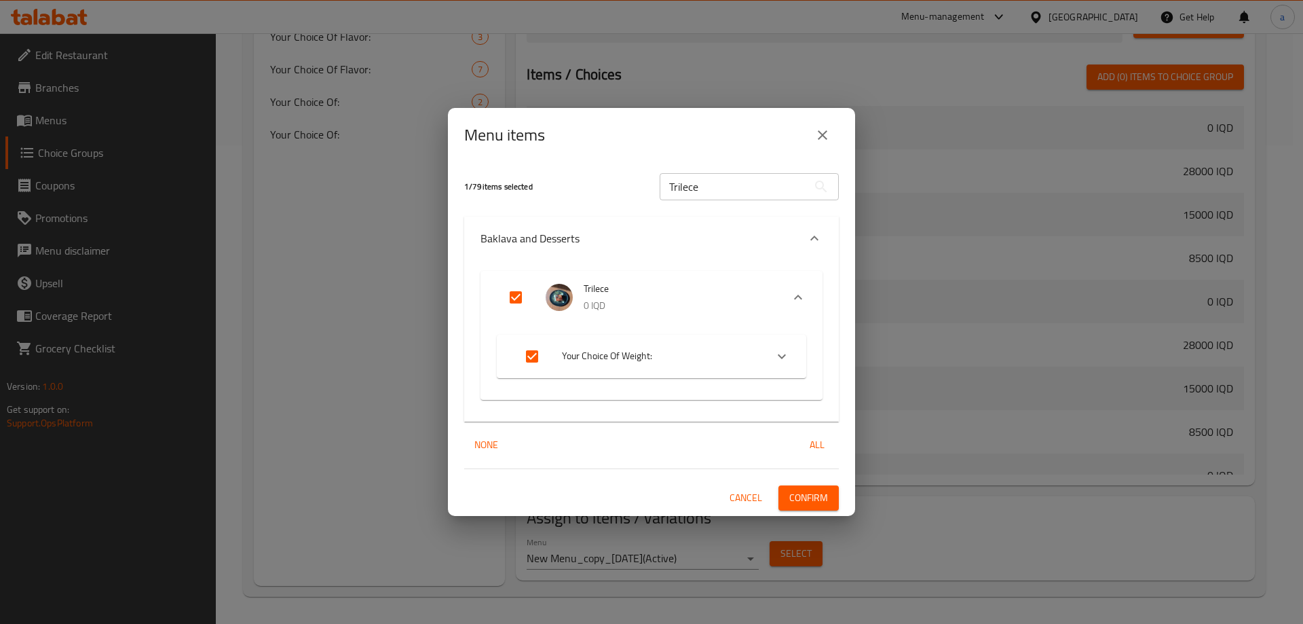
checkbox input "false"
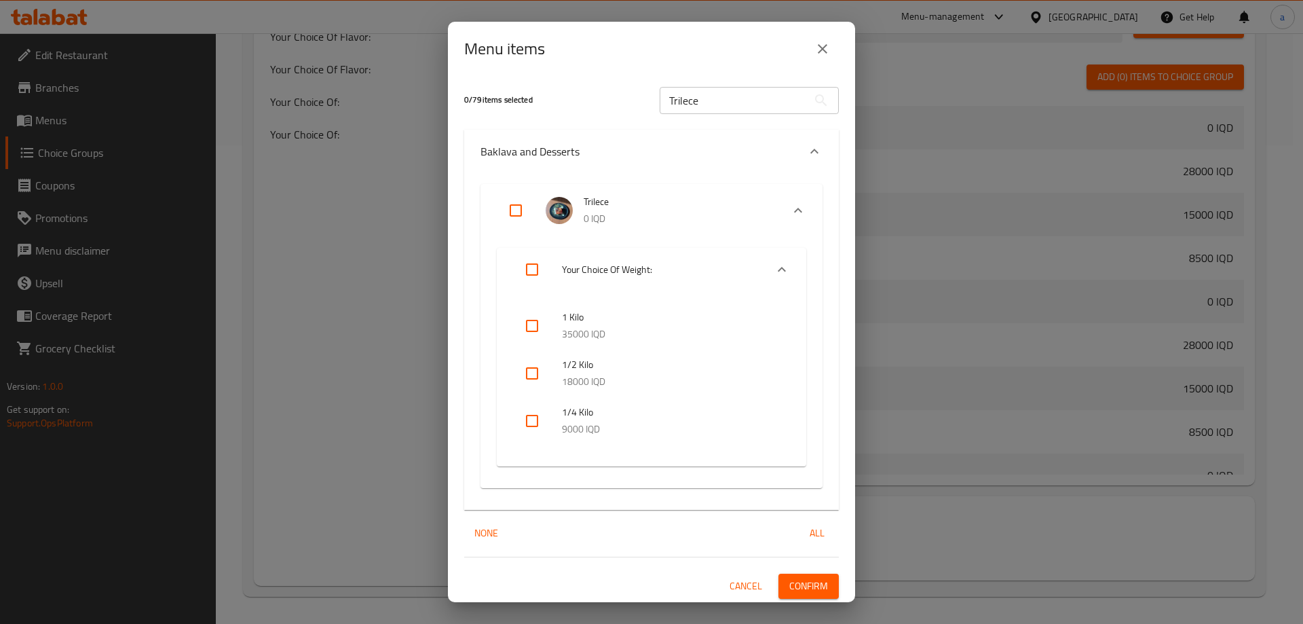
click at [821, 52] on icon "close" at bounding box center [822, 49] width 16 height 16
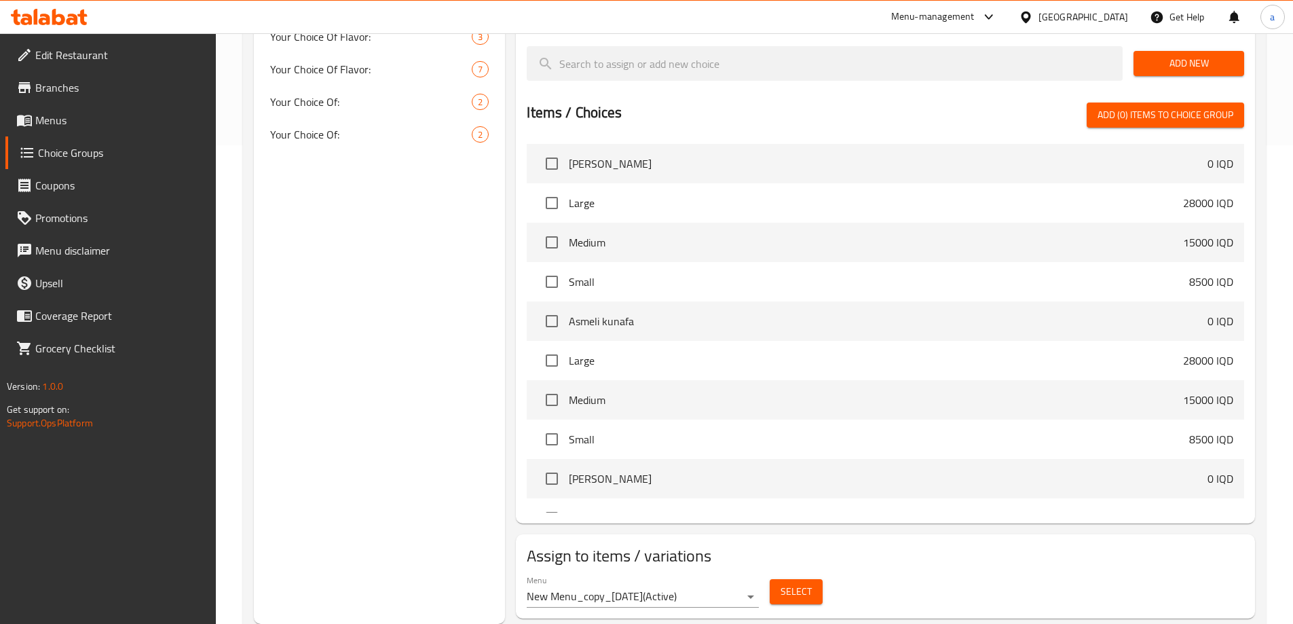
click at [455, 398] on div "Choice Groups Your Choice Of Size: 3 Your Choice Of Size: 3 Your Choice Of Size…" at bounding box center [380, 150] width 252 height 948
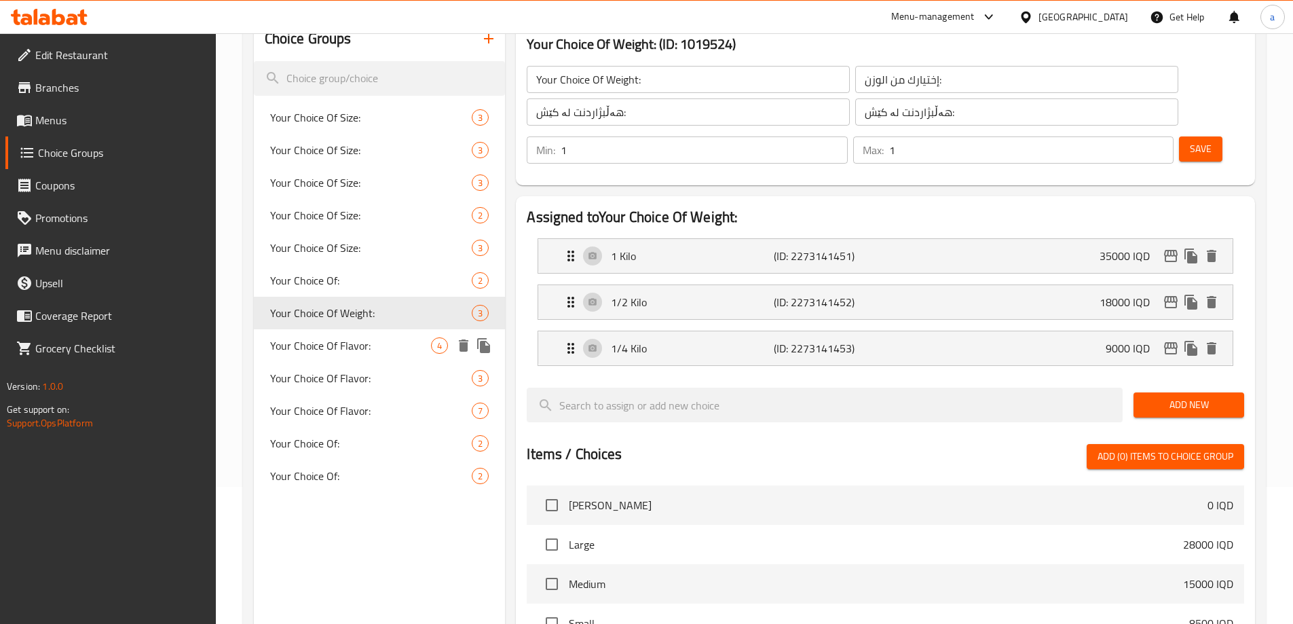
scroll to position [71, 0]
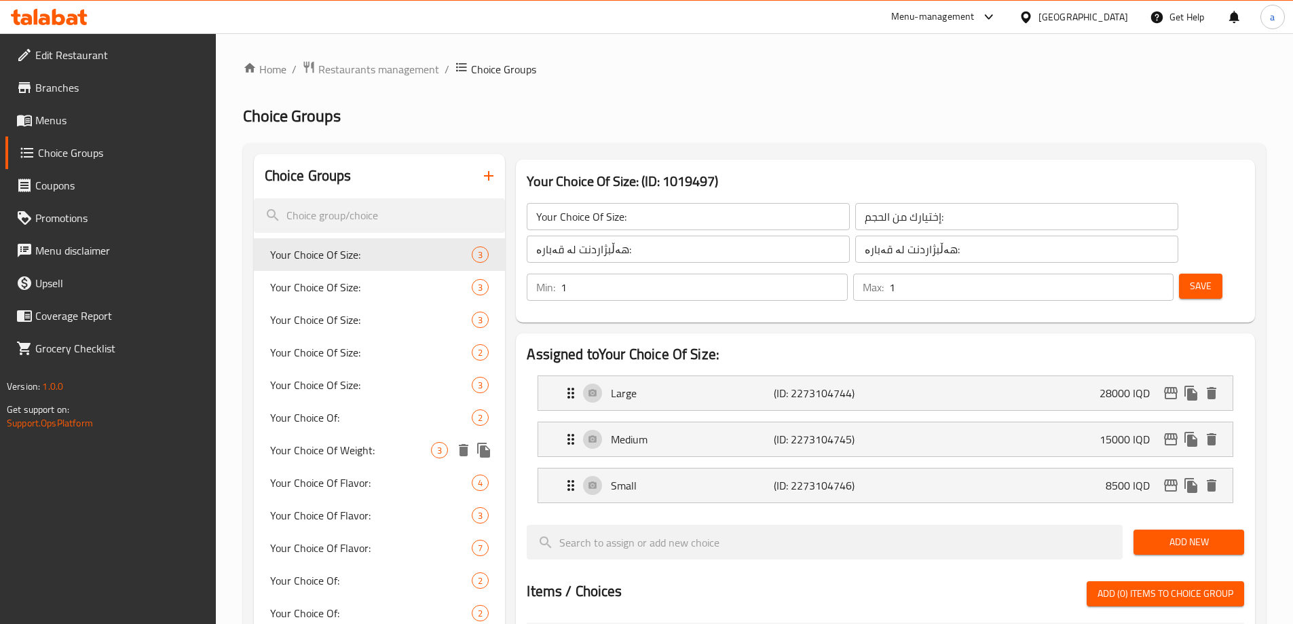
click at [375, 456] on span "Your Choice Of Weight:" at bounding box center [351, 450] width 162 height 16
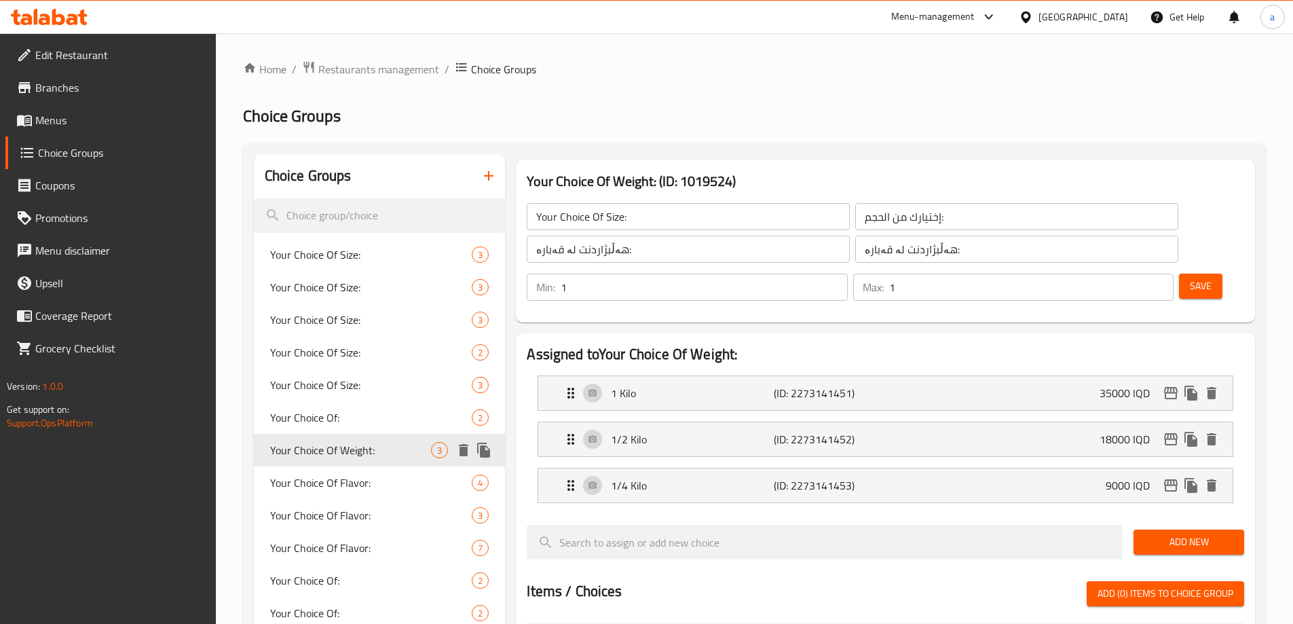
type input "Your Choice Of Weight:"
type input "إختيارك من الوزن:"
type input "هەڵبژاردنت لە کێش:"
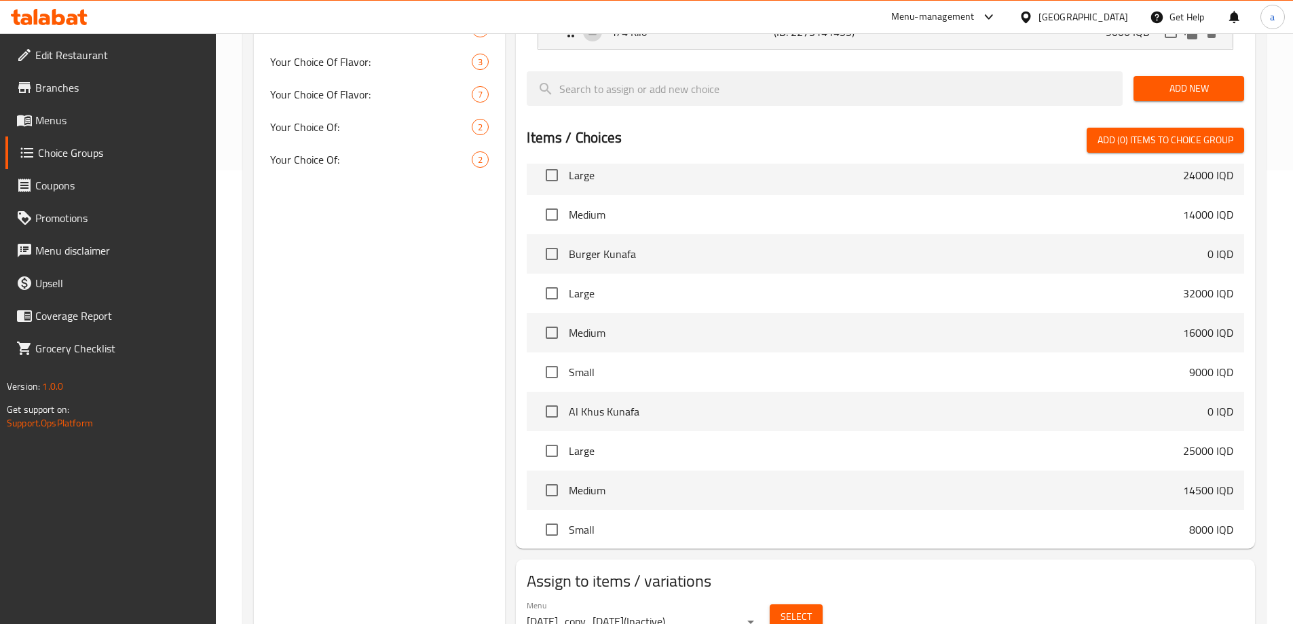
scroll to position [479, 0]
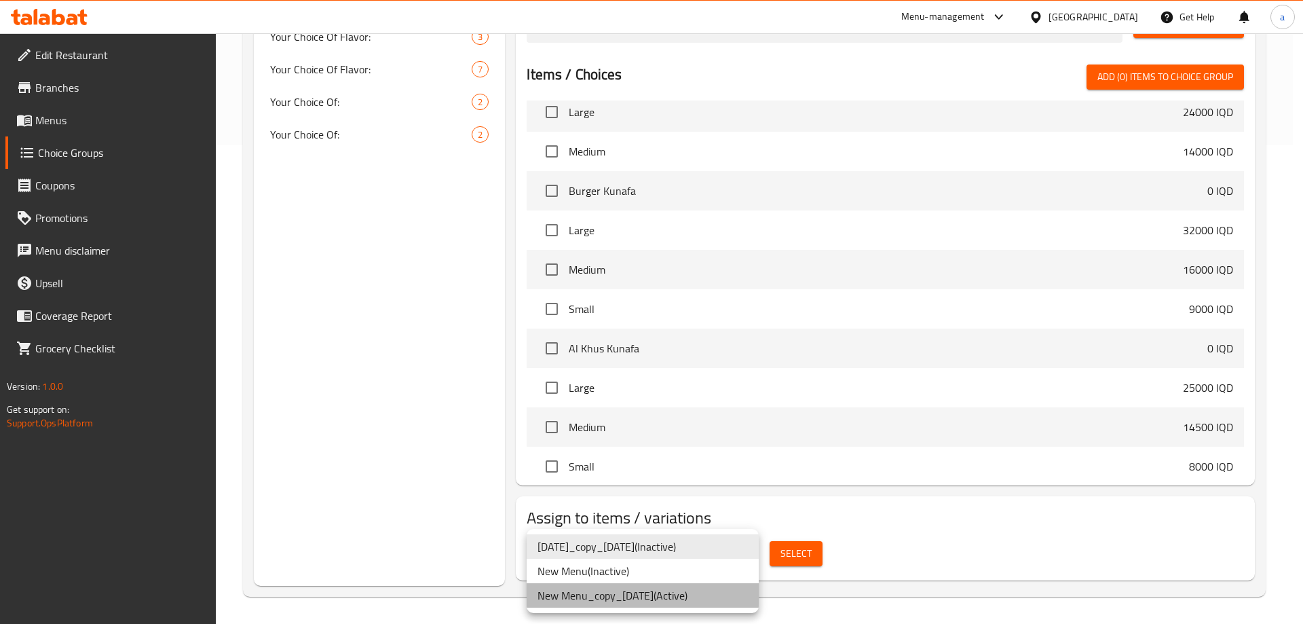
click at [691, 598] on li "New Menu_copy_[DATE] ( Active )" at bounding box center [643, 595] width 232 height 24
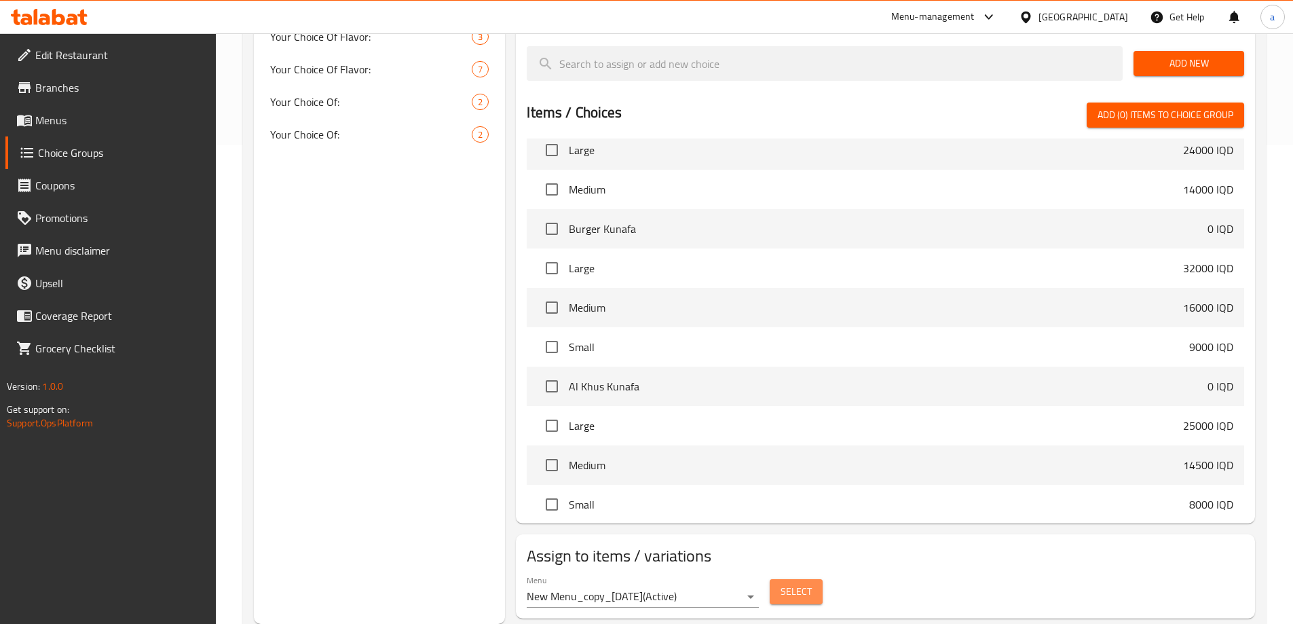
click at [774, 579] on button "Select" at bounding box center [796, 591] width 53 height 25
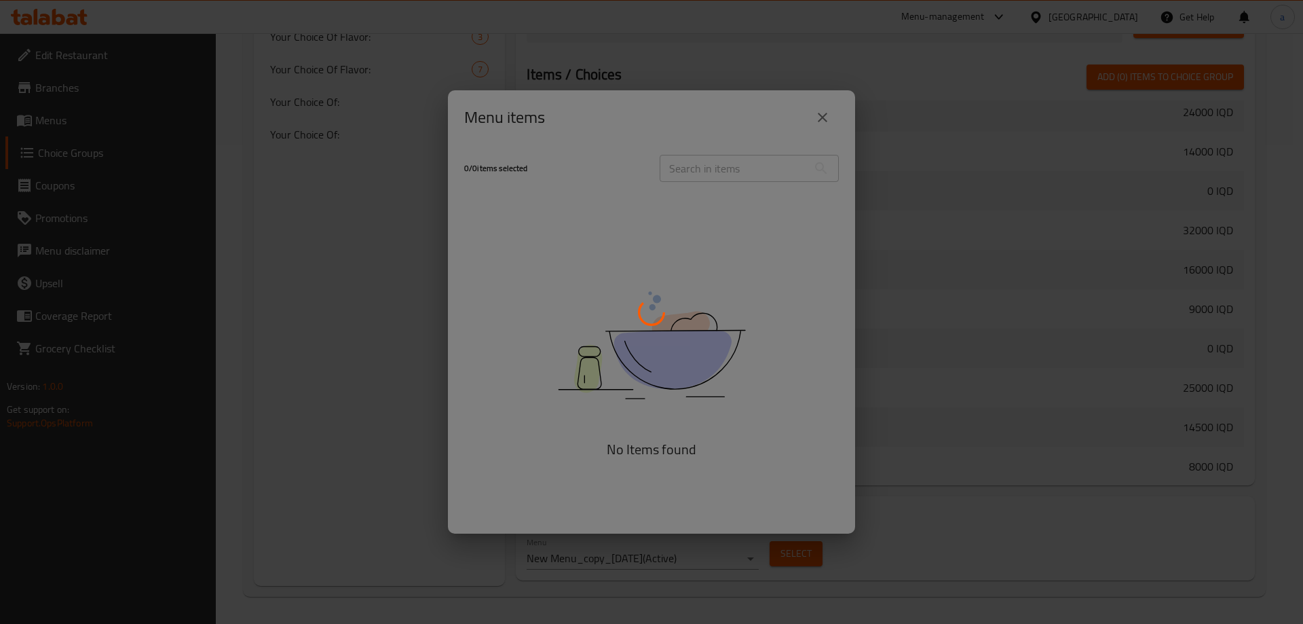
click at [709, 164] on div at bounding box center [651, 312] width 1303 height 624
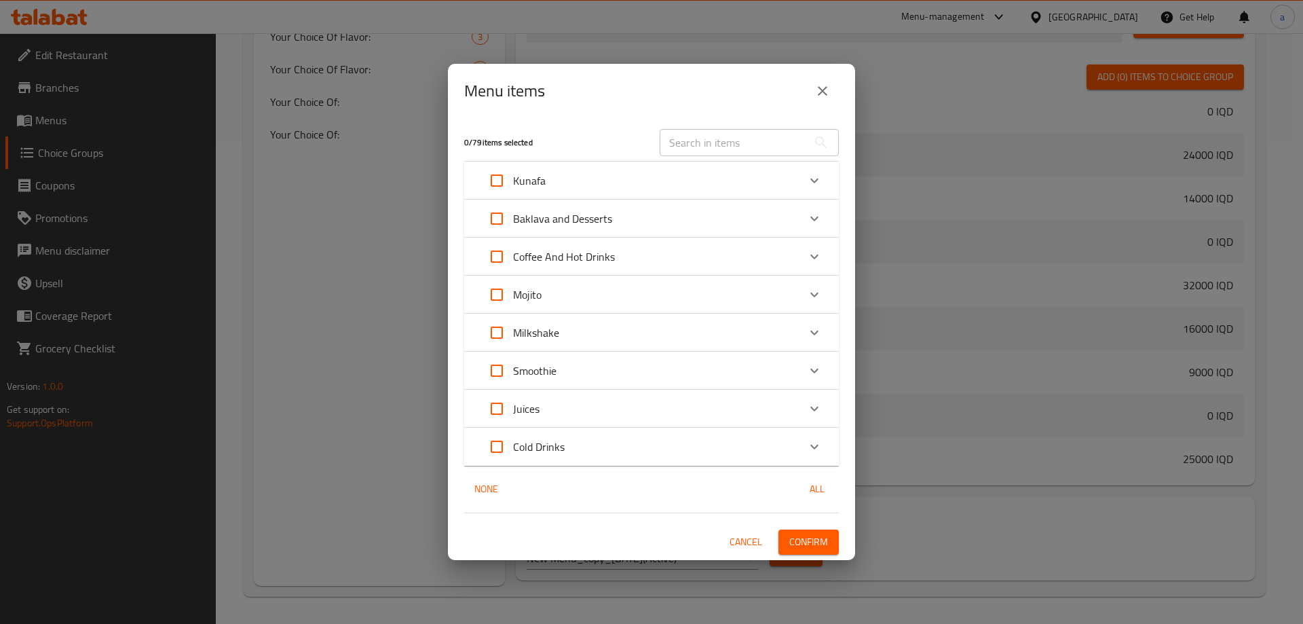
click at [823, 88] on icon "close" at bounding box center [822, 91] width 16 height 16
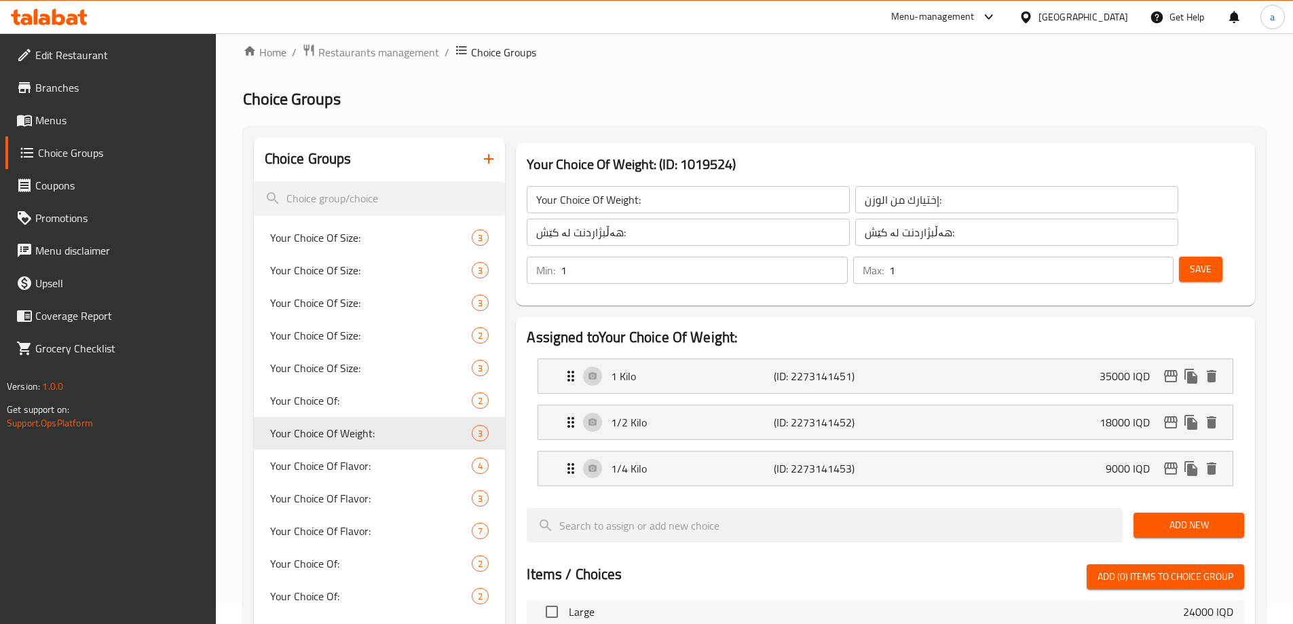
scroll to position [0, 0]
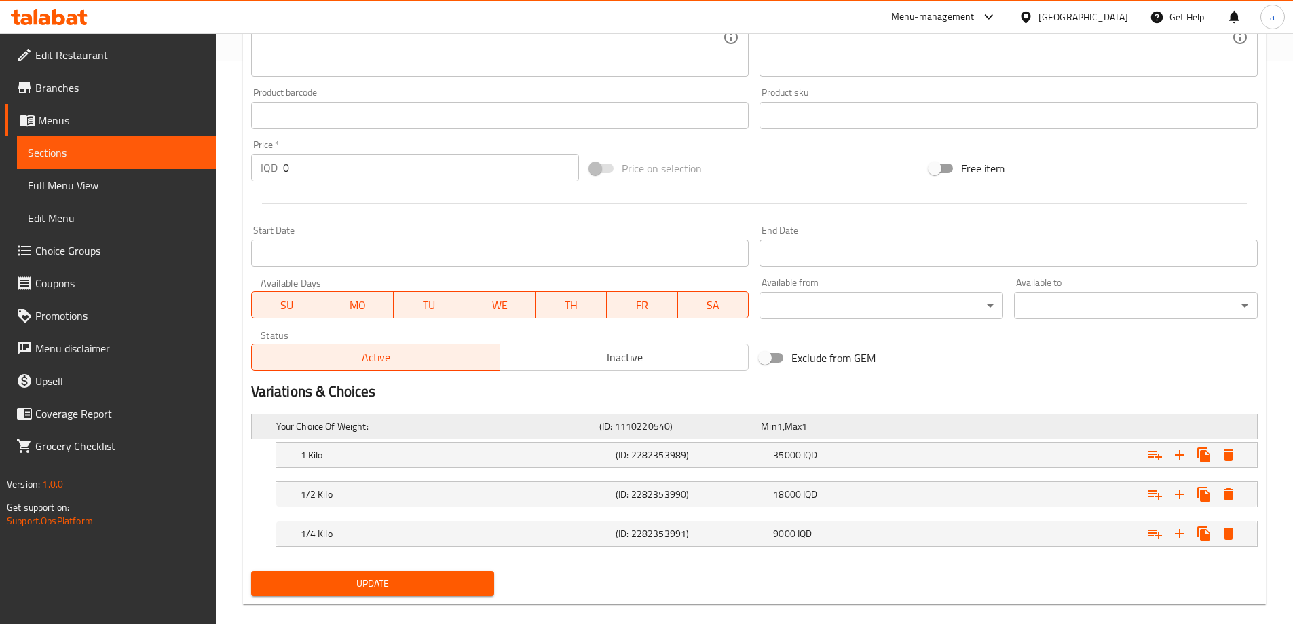
scroll to position [581, 0]
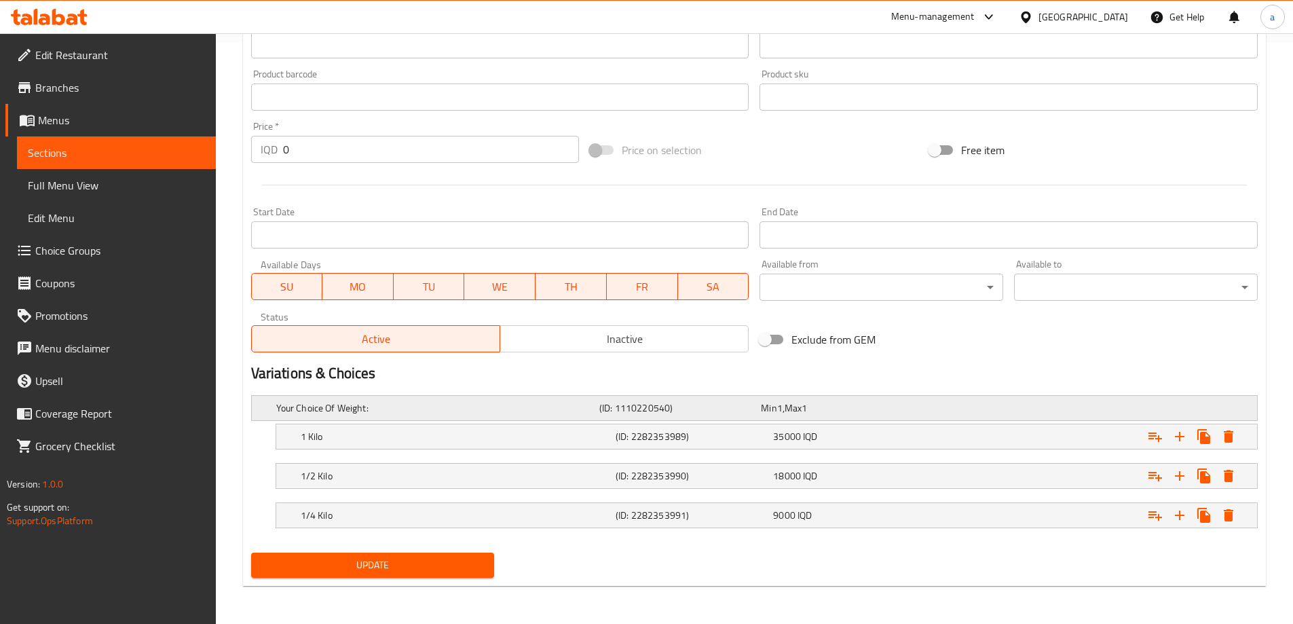
click at [527, 402] on h5 "Your Choice Of Weight:" at bounding box center [435, 408] width 318 height 14
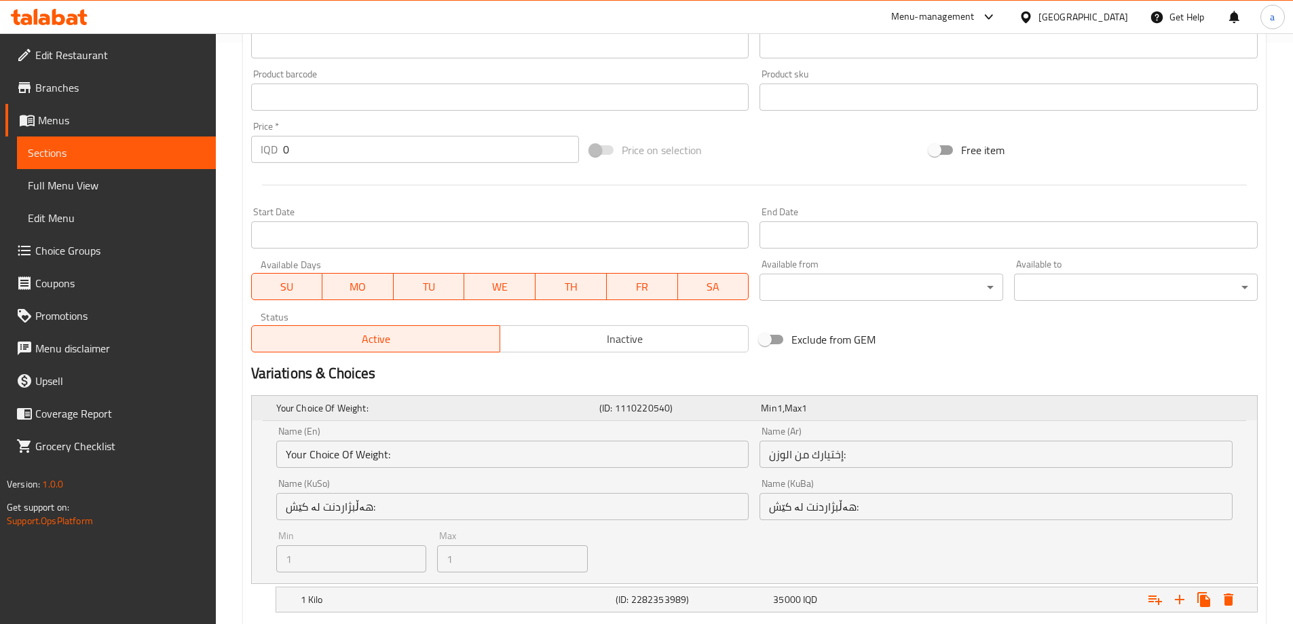
click at [527, 402] on h5 "Your Choice Of Weight:" at bounding box center [435, 408] width 318 height 14
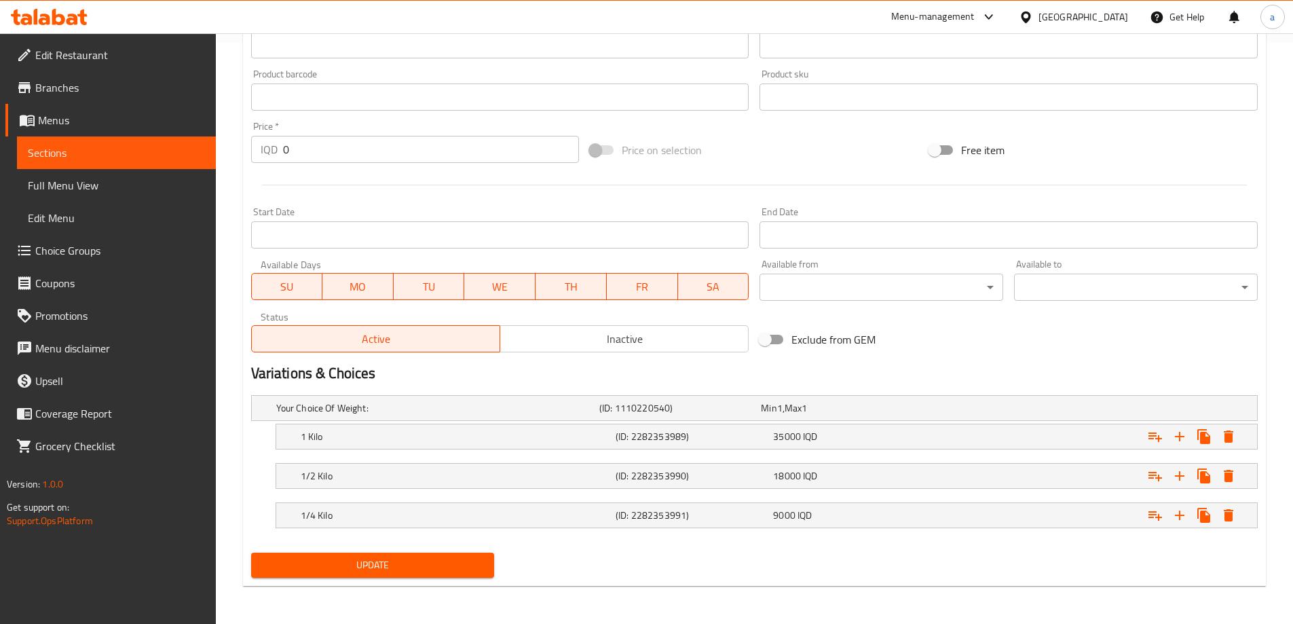
scroll to position [0, 0]
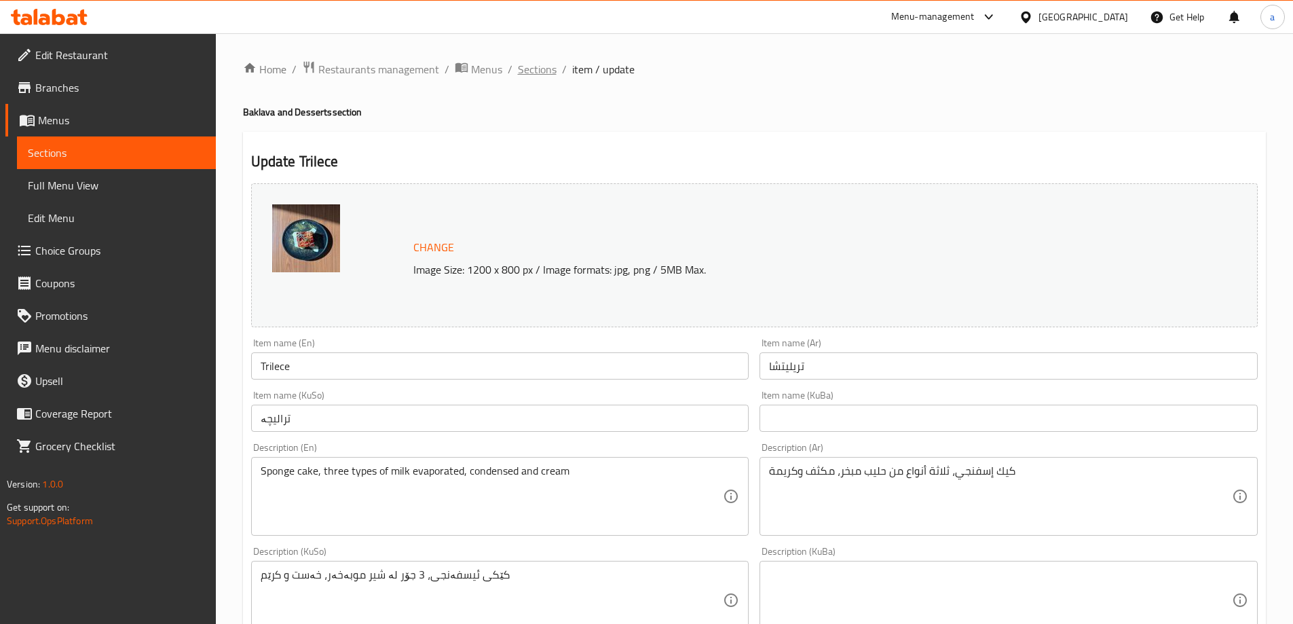
click at [526, 74] on span "Sections" at bounding box center [537, 69] width 39 height 16
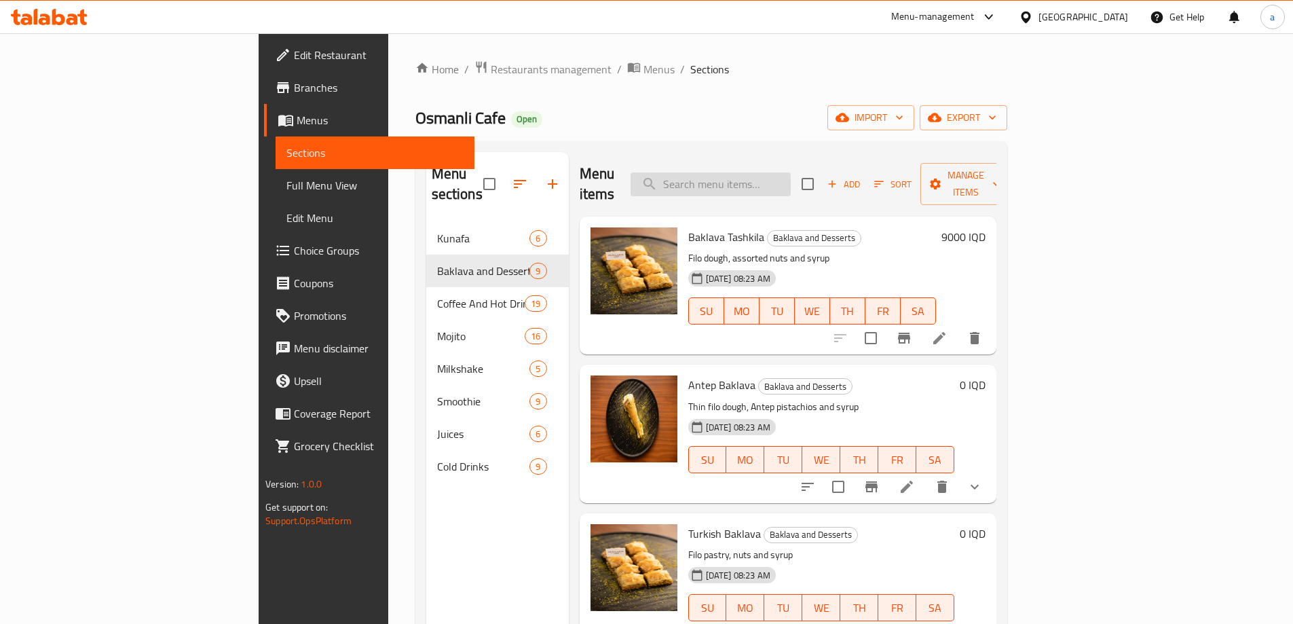
click at [791, 179] on input "search" at bounding box center [711, 184] width 160 height 24
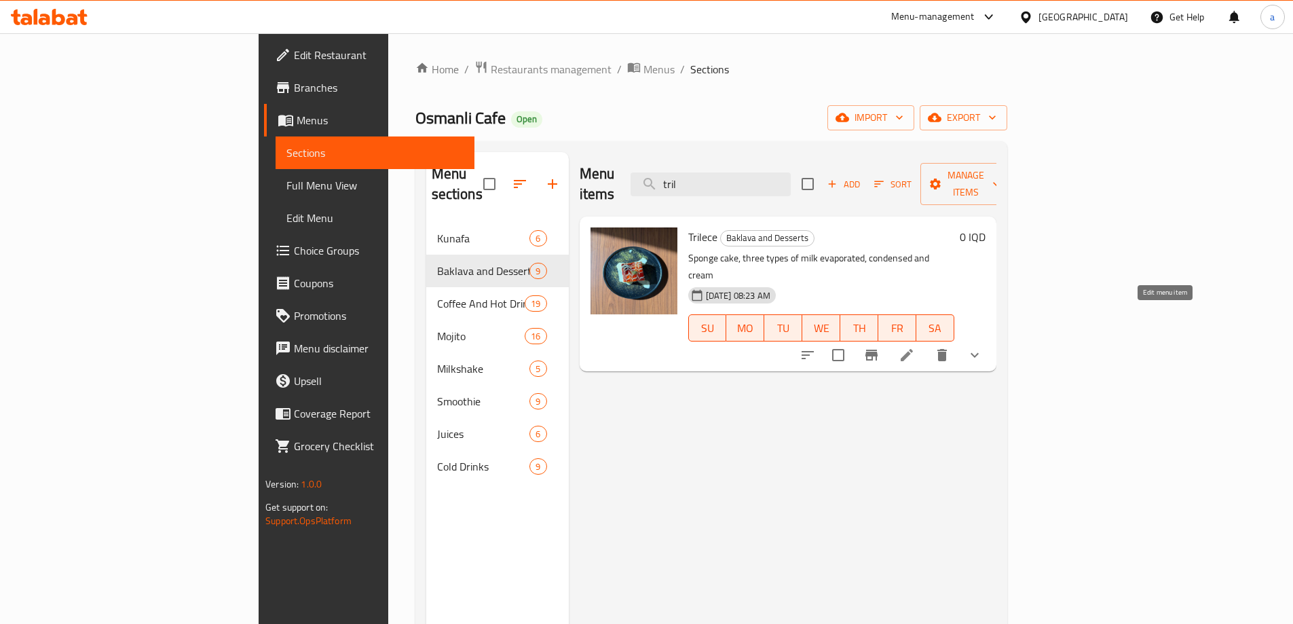
type input "tril"
click at [915, 347] on icon at bounding box center [907, 355] width 16 height 16
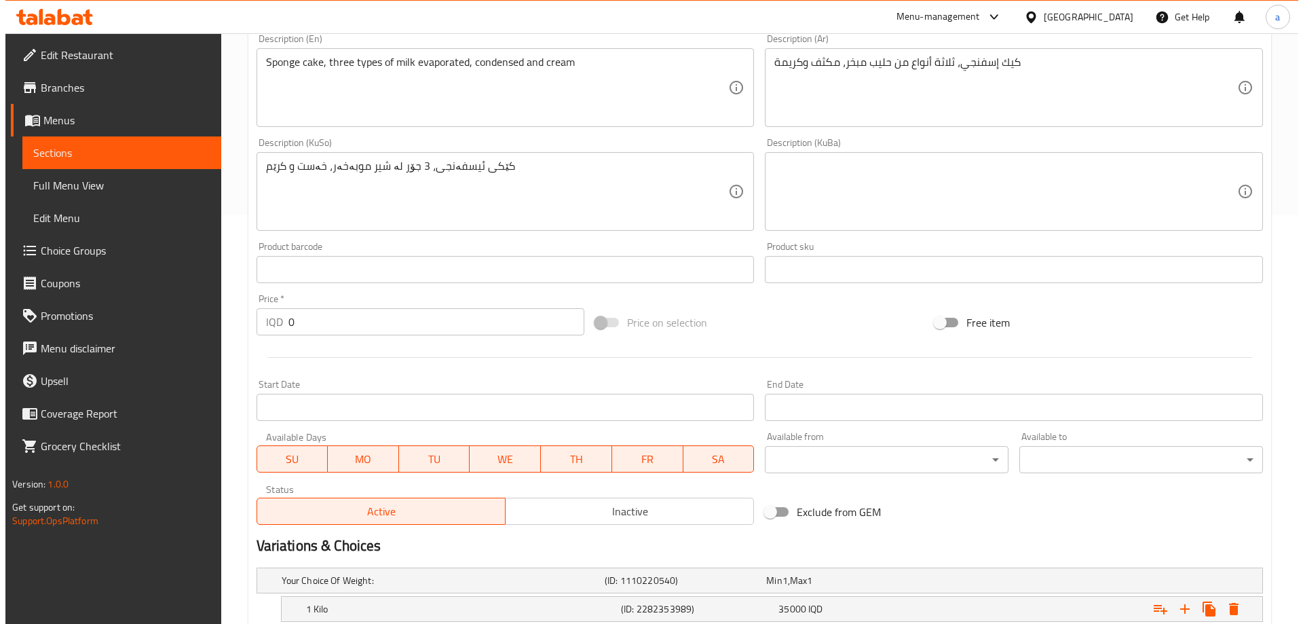
scroll to position [581, 0]
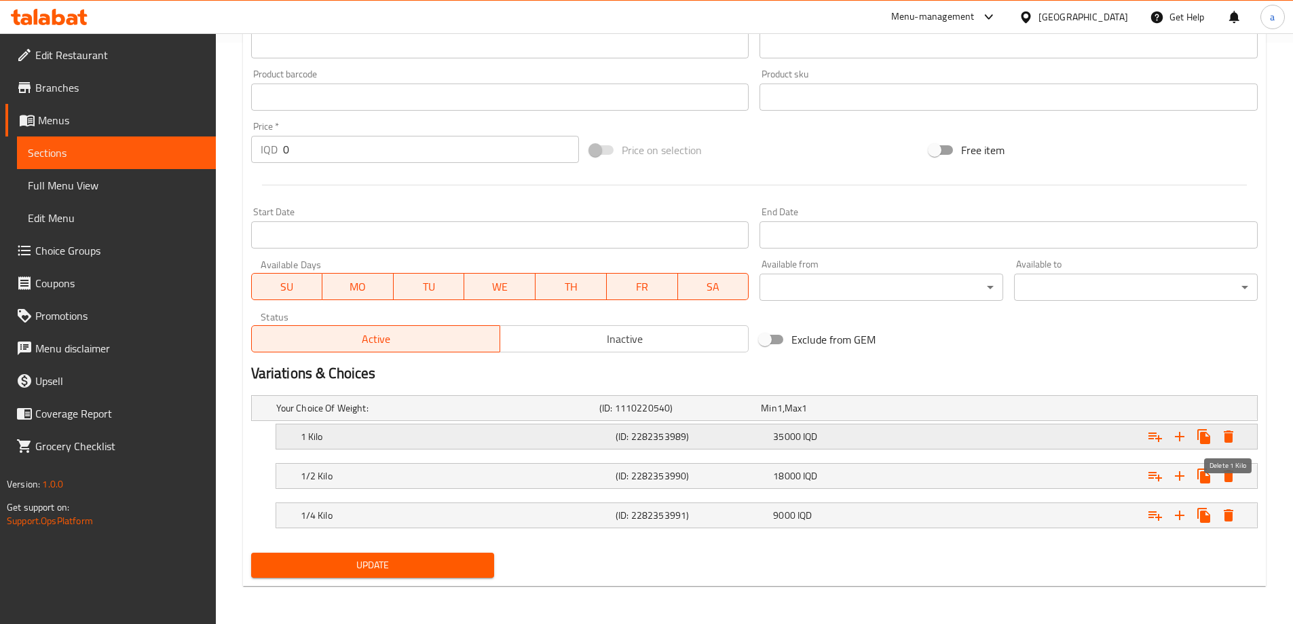
click at [1233, 444] on icon "Expand" at bounding box center [1228, 436] width 16 height 16
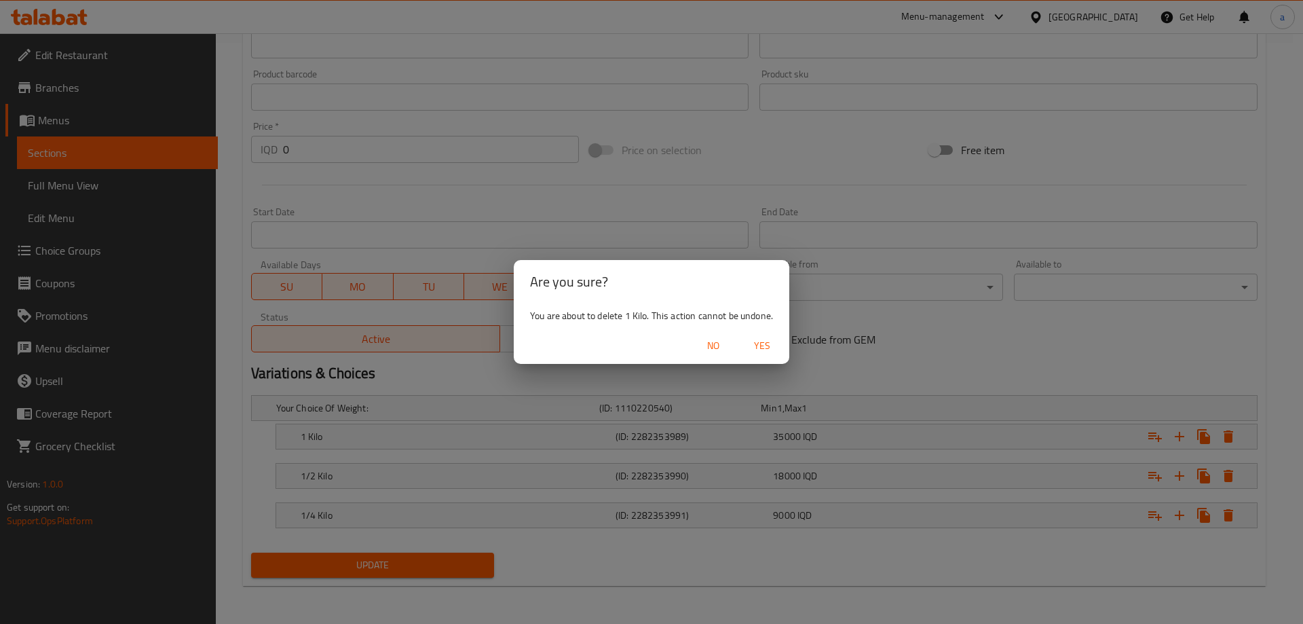
click at [750, 341] on span "Yes" at bounding box center [762, 345] width 33 height 17
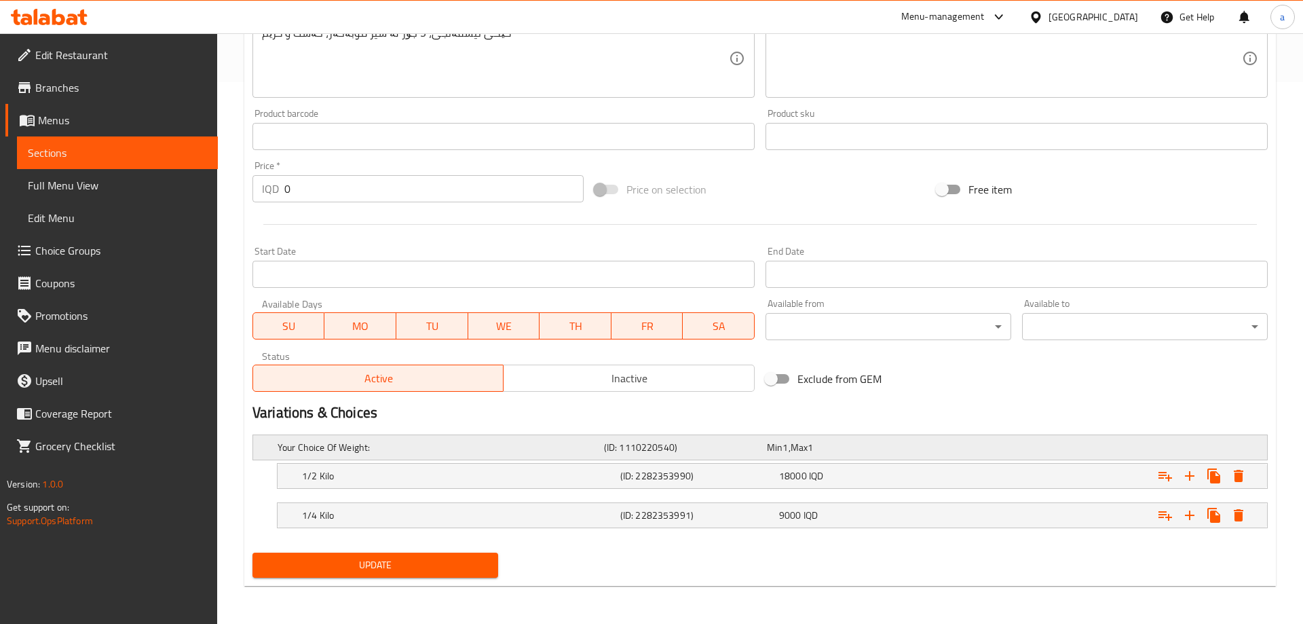
scroll to position [542, 0]
click at [1229, 482] on icon "Expand" at bounding box center [1228, 476] width 16 height 16
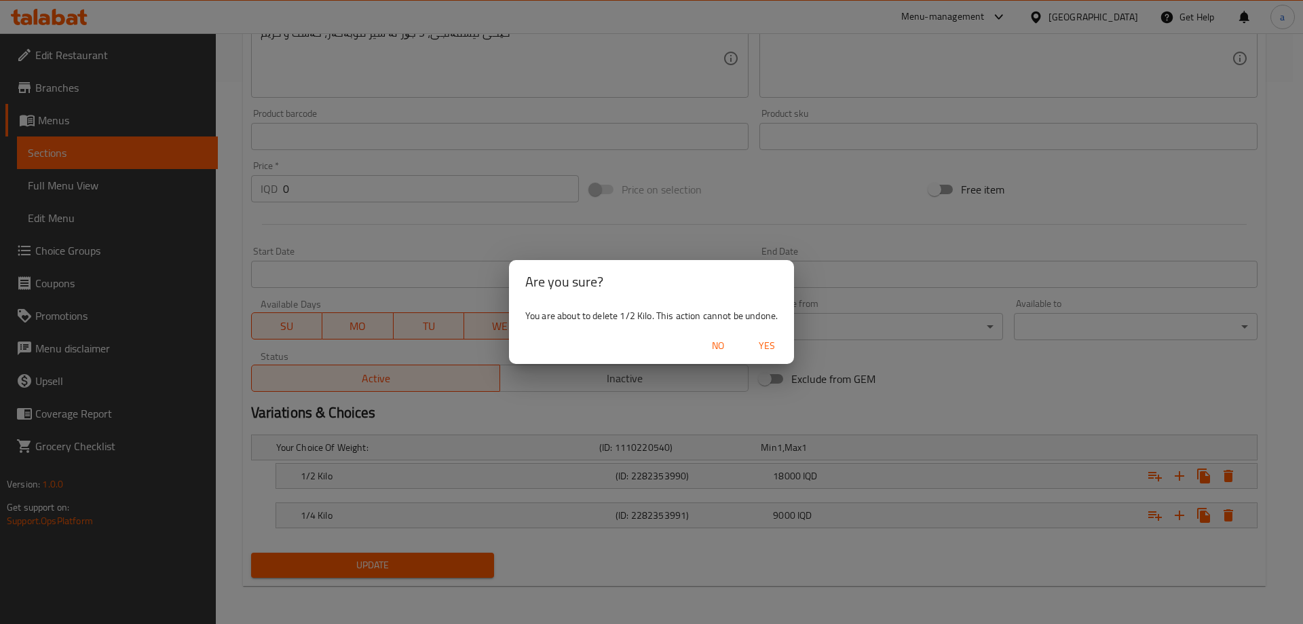
click at [770, 350] on span "Yes" at bounding box center [767, 345] width 33 height 17
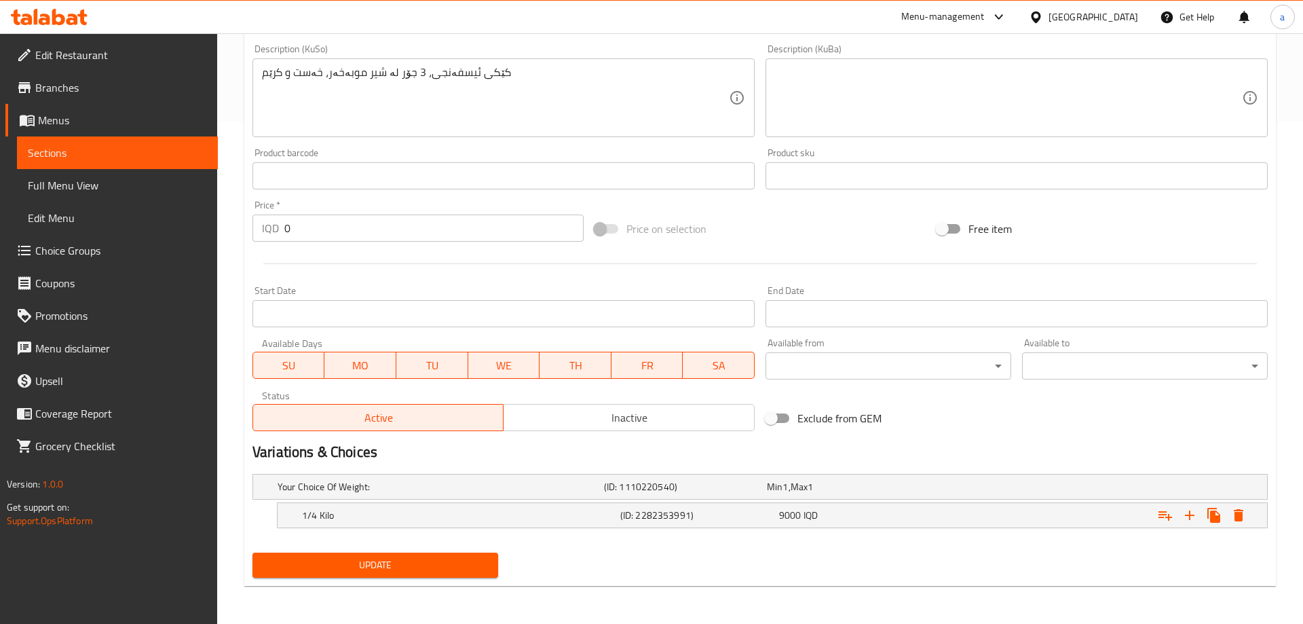
scroll to position [502, 0]
click at [1229, 519] on icon "Expand" at bounding box center [1229, 515] width 10 height 12
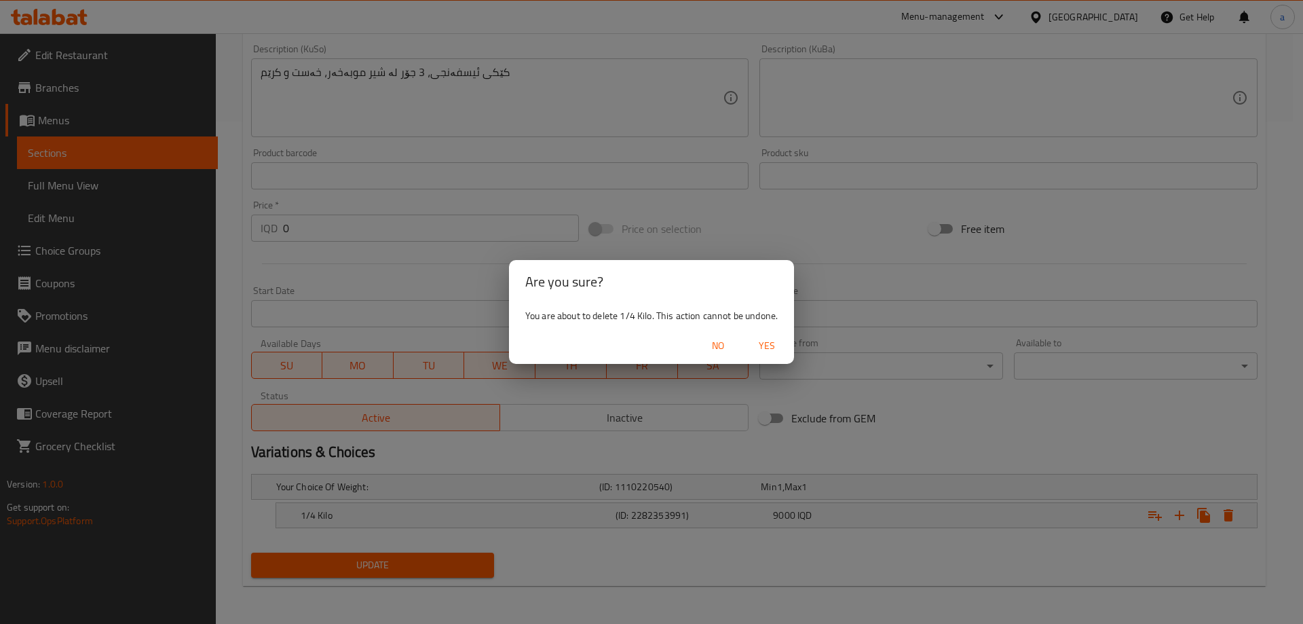
click at [765, 349] on span "Yes" at bounding box center [767, 345] width 33 height 17
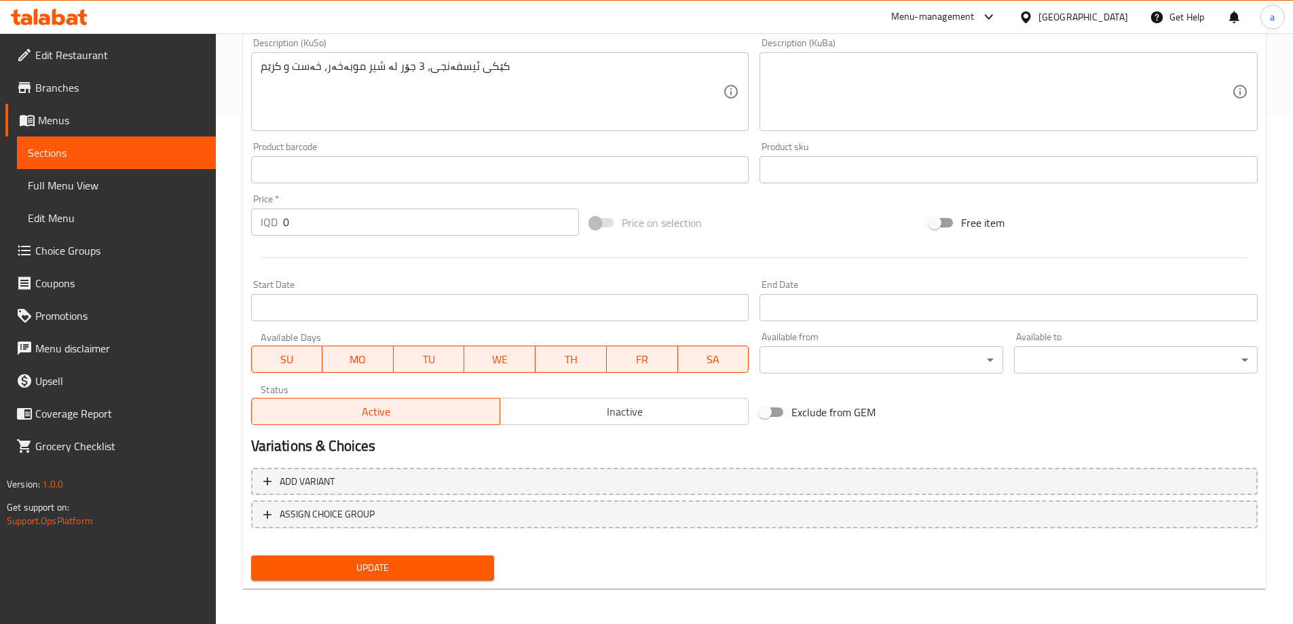
scroll to position [511, 0]
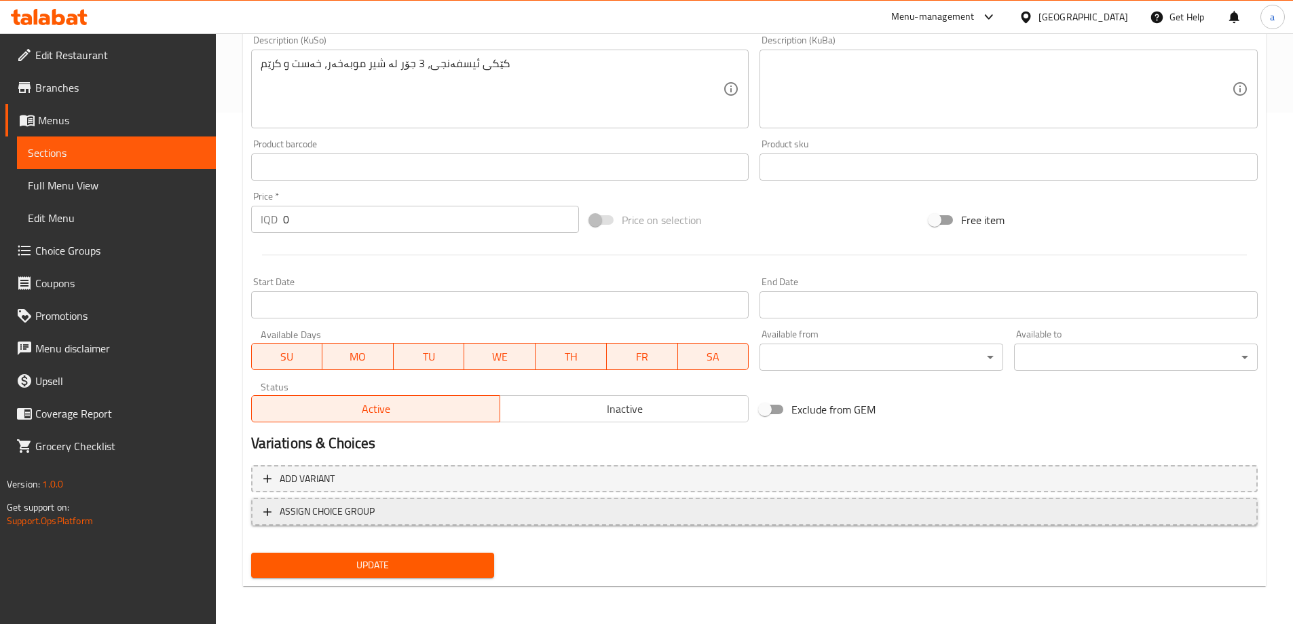
click at [407, 513] on span "ASSIGN CHOICE GROUP" at bounding box center [754, 511] width 982 height 17
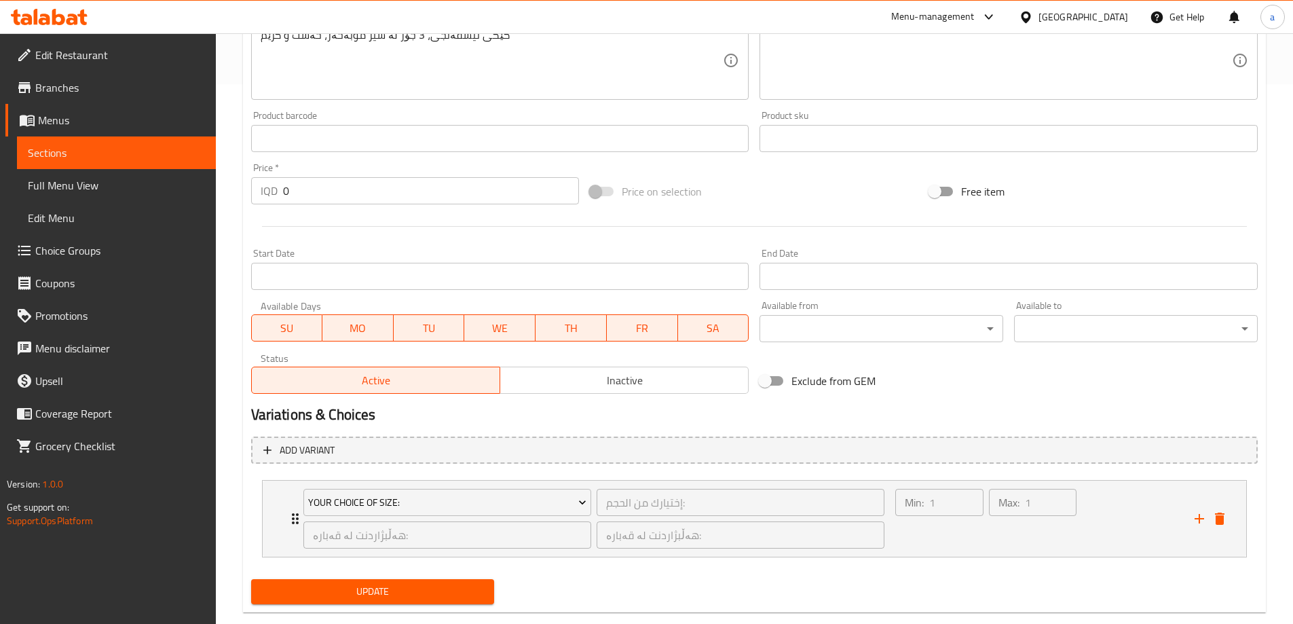
scroll to position [566, 0]
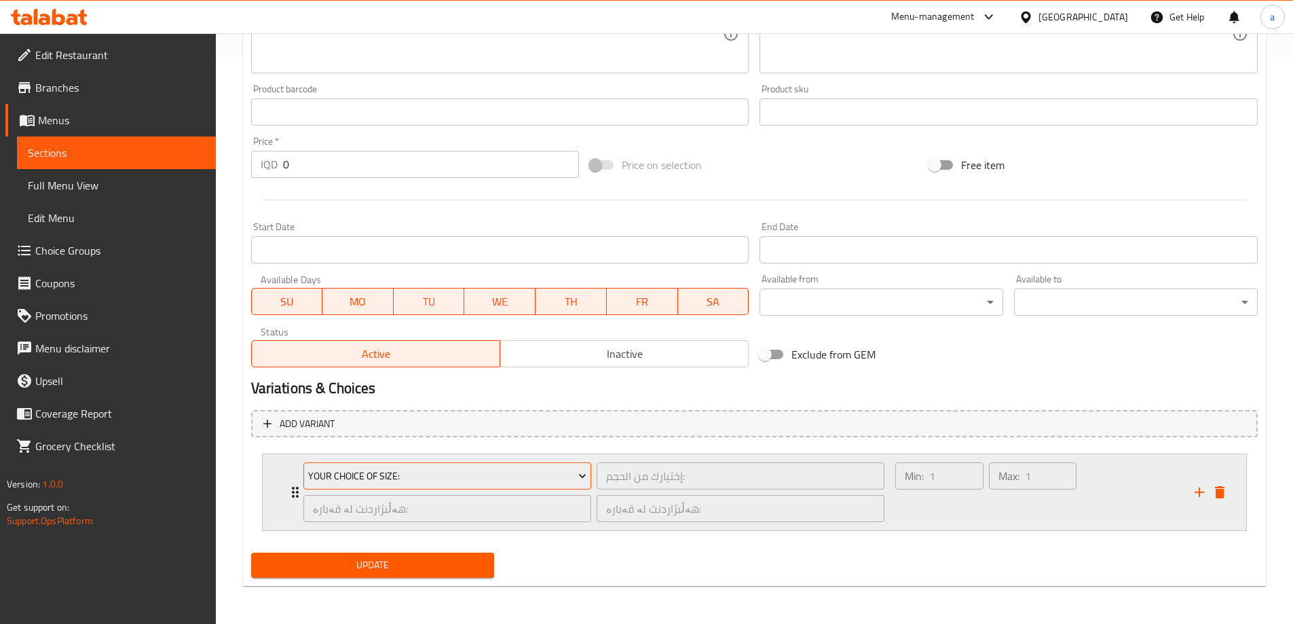
click at [574, 475] on span "Your Choice Of Size:" at bounding box center [447, 476] width 278 height 17
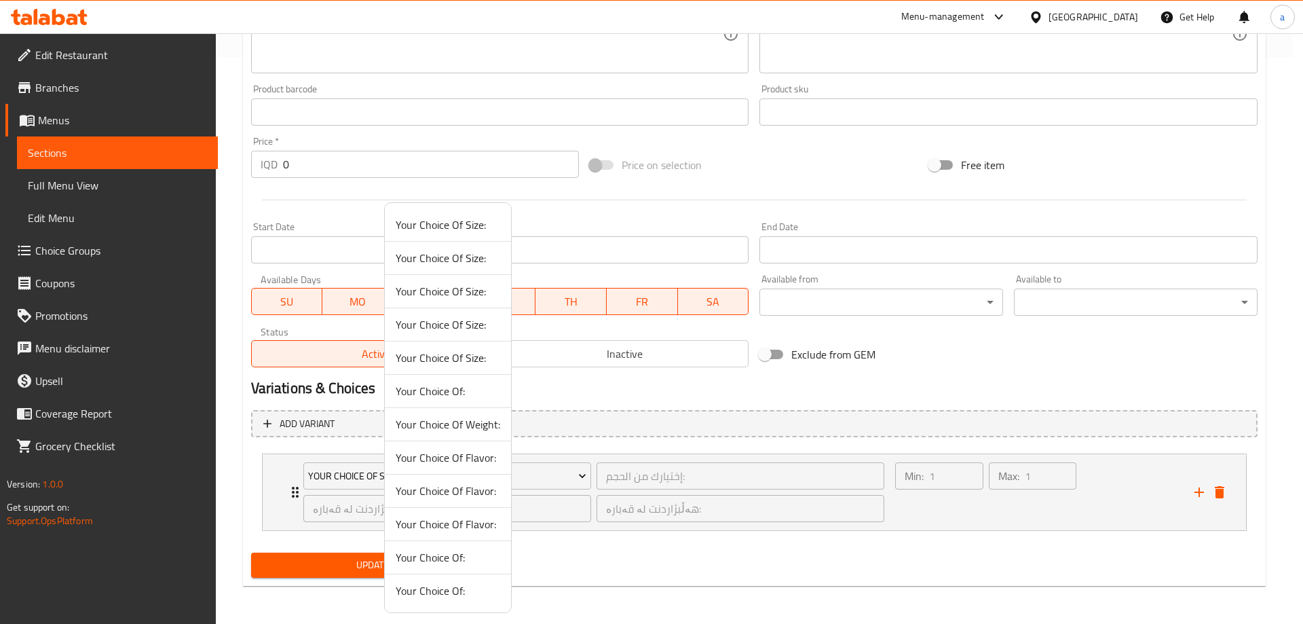
click at [646, 514] on div at bounding box center [651, 312] width 1303 height 624
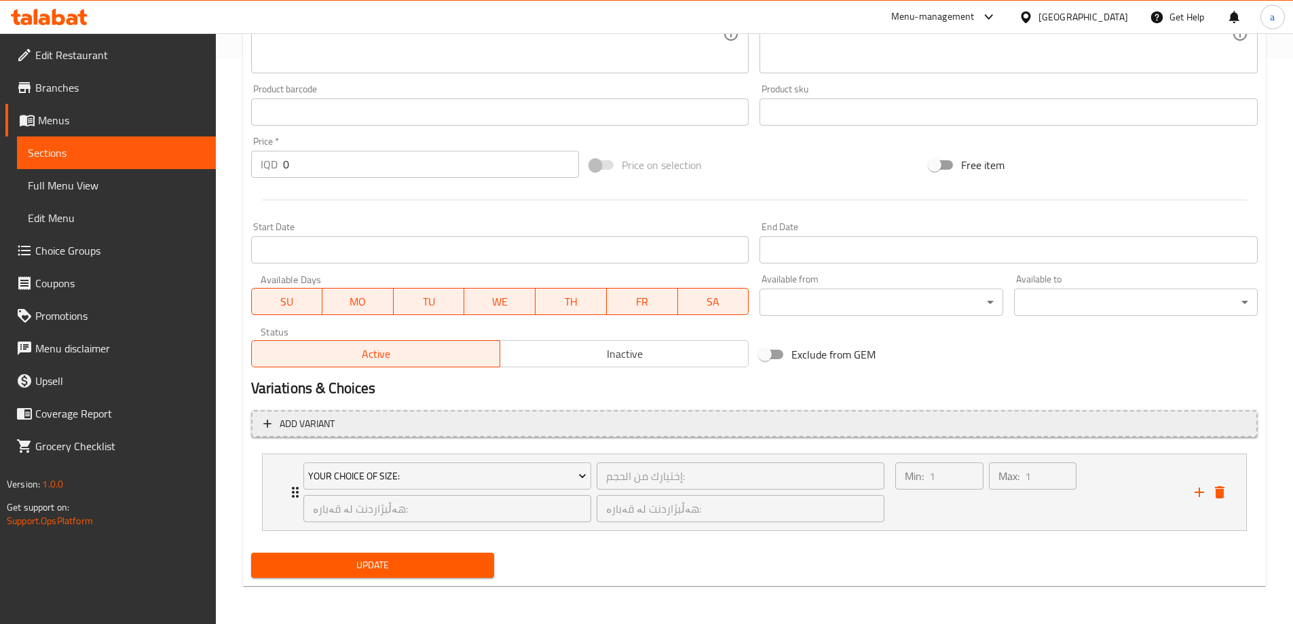
click at [379, 435] on button "Add variant" at bounding box center [754, 424] width 1007 height 28
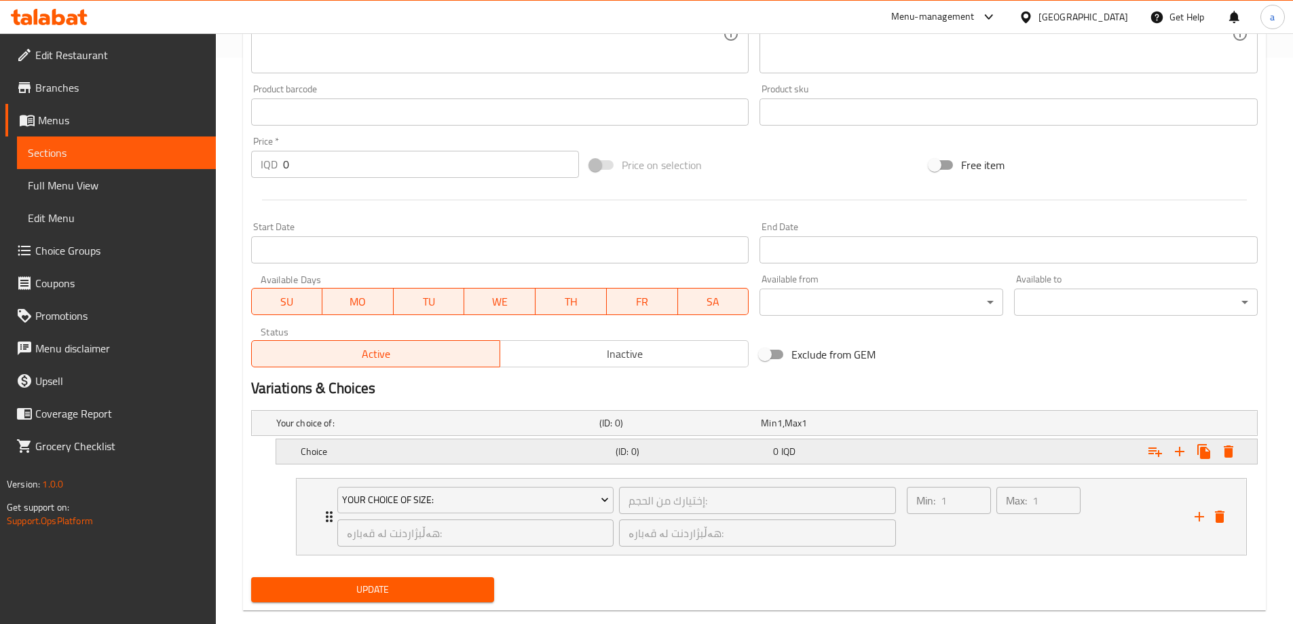
click at [380, 442] on div "Choice" at bounding box center [455, 451] width 315 height 19
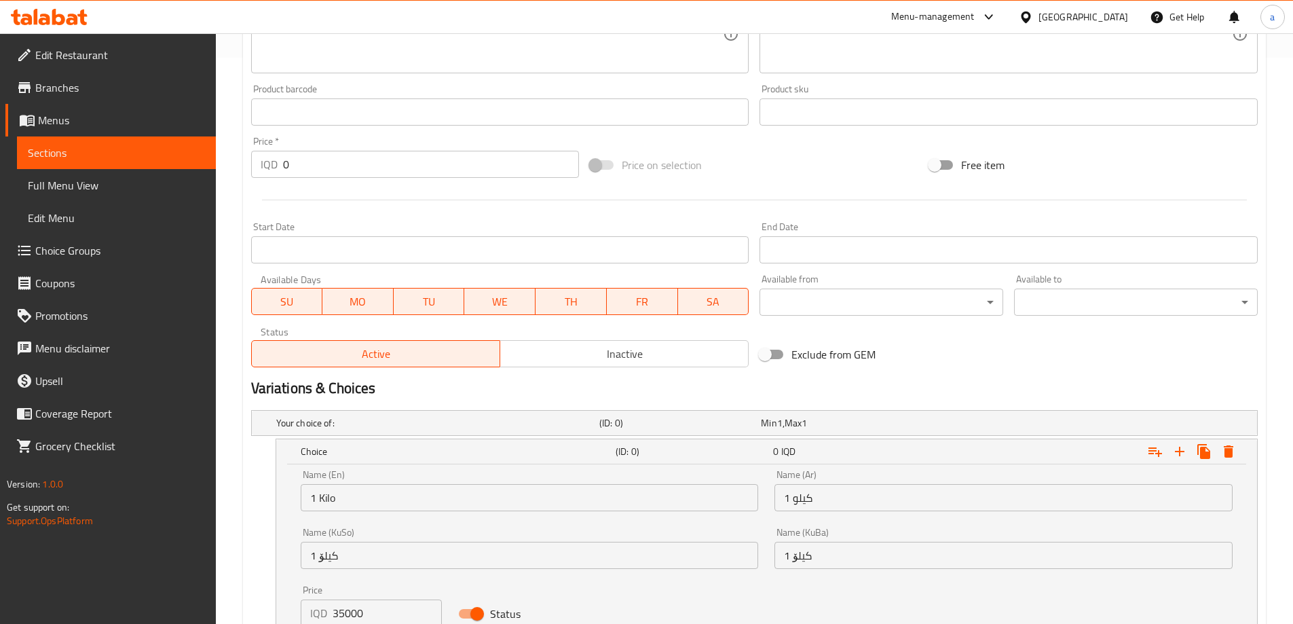
click at [385, 493] on input "1 Kilo" at bounding box center [530, 497] width 458 height 27
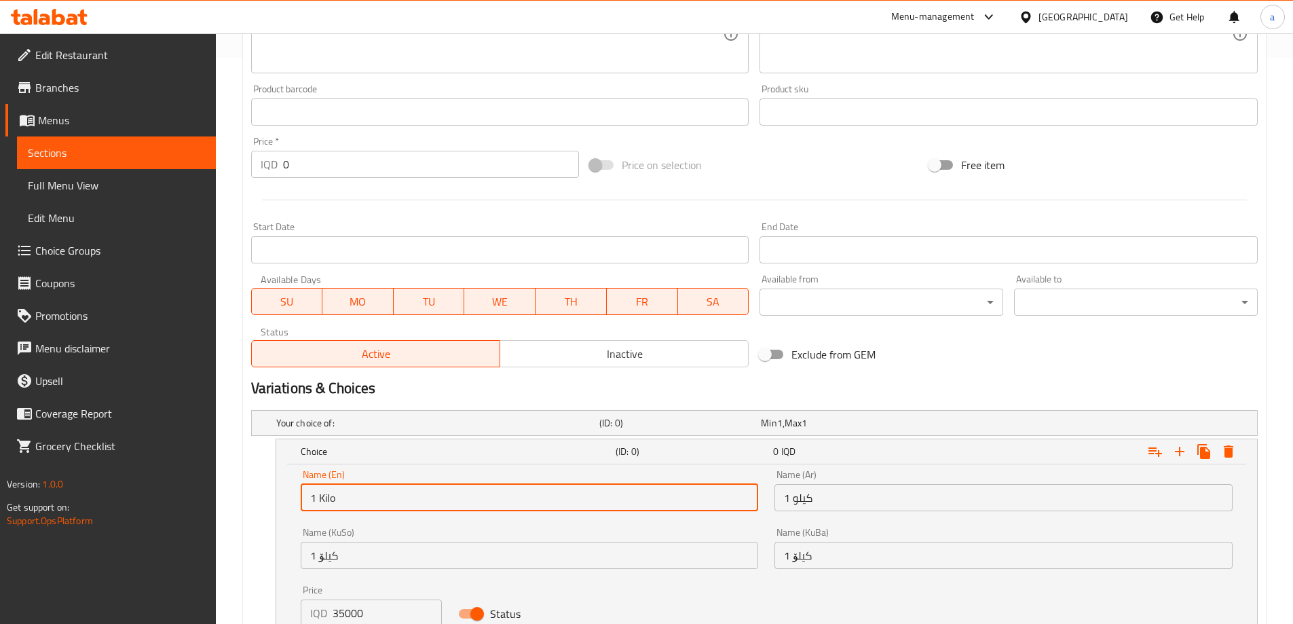
click at [385, 493] on input "1 Kilo" at bounding box center [530, 497] width 458 height 27
type input "sf"
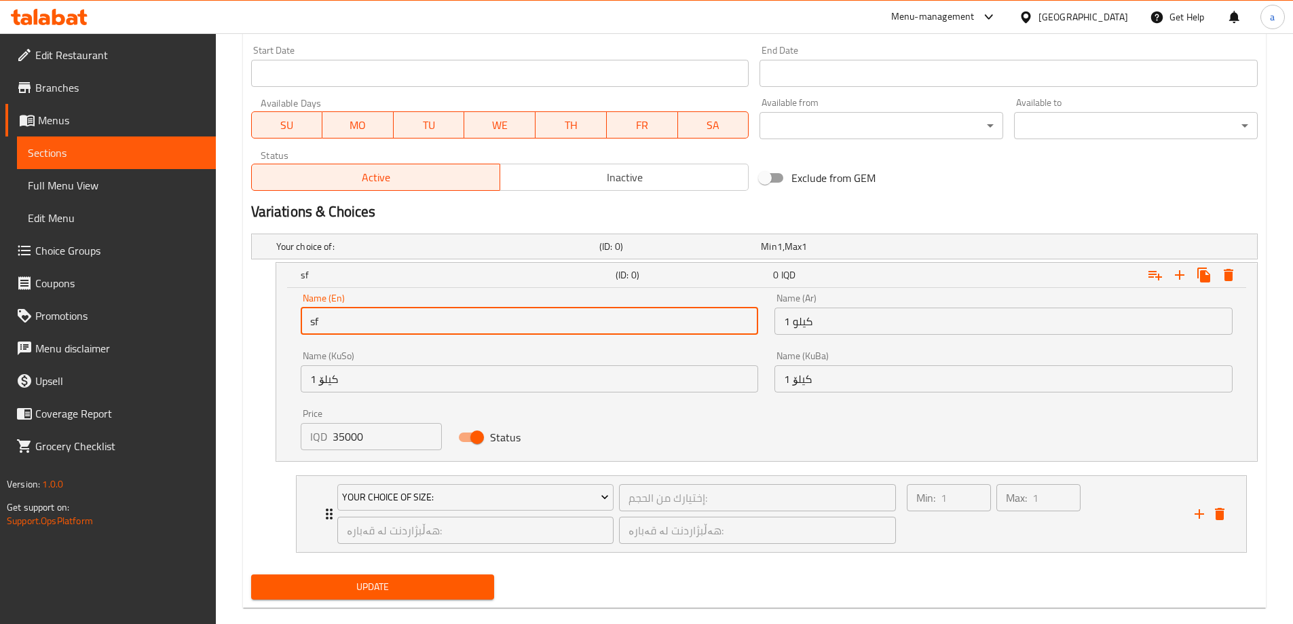
scroll to position [764, 0]
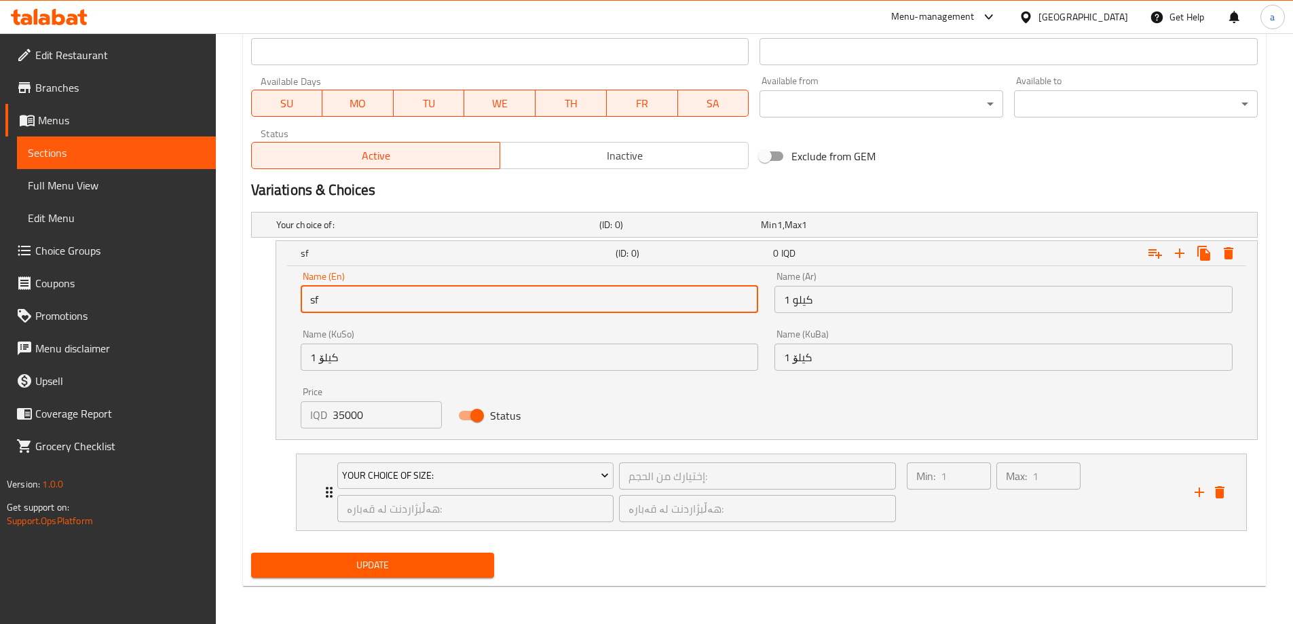
click at [364, 305] on input "sf" at bounding box center [530, 299] width 458 height 27
click at [1216, 486] on icon "delete" at bounding box center [1220, 492] width 16 height 16
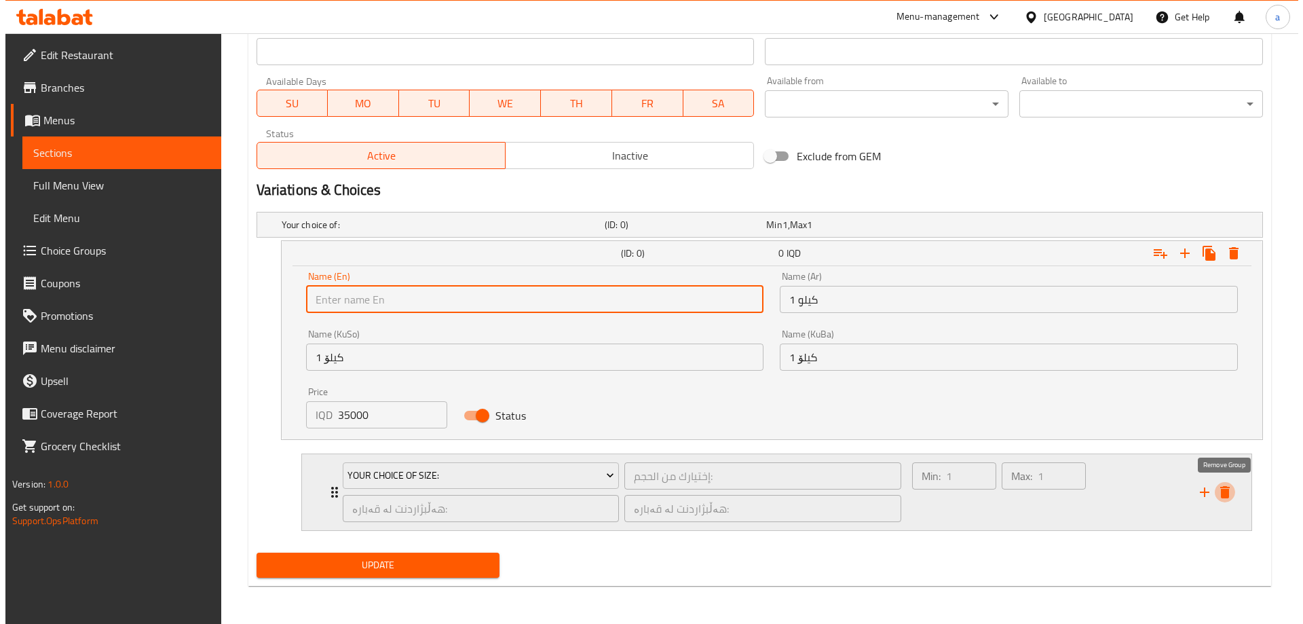
scroll to position [676, 0]
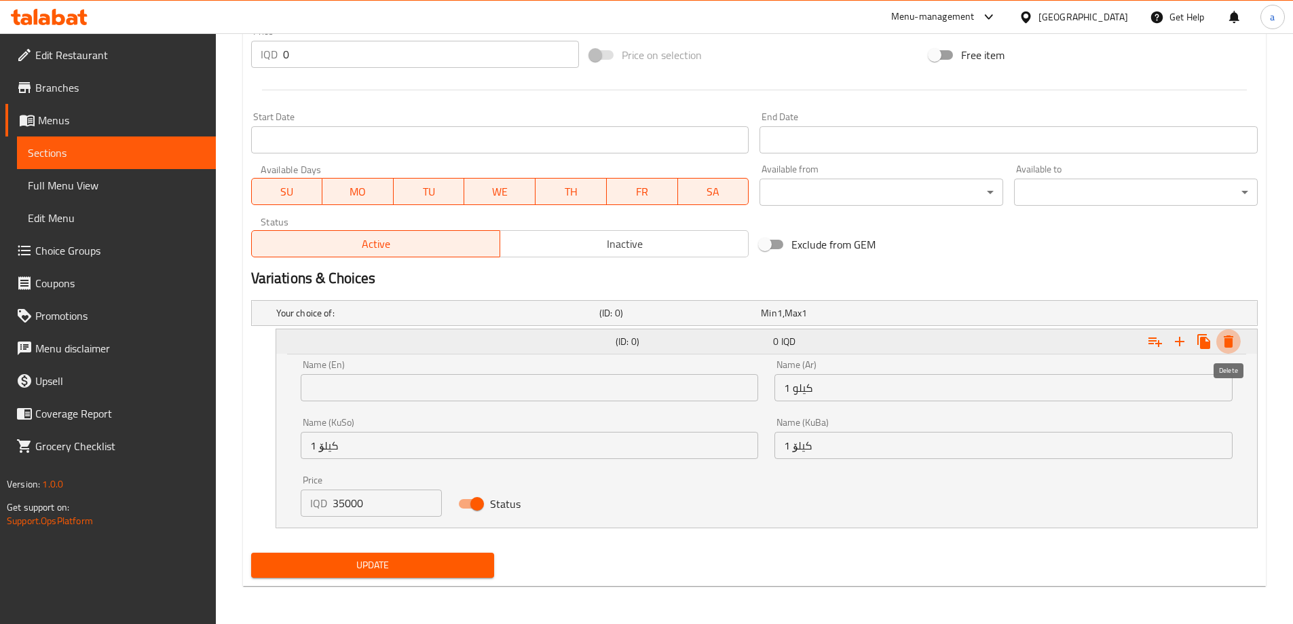
click at [1224, 343] on icon "Expand" at bounding box center [1229, 341] width 10 height 12
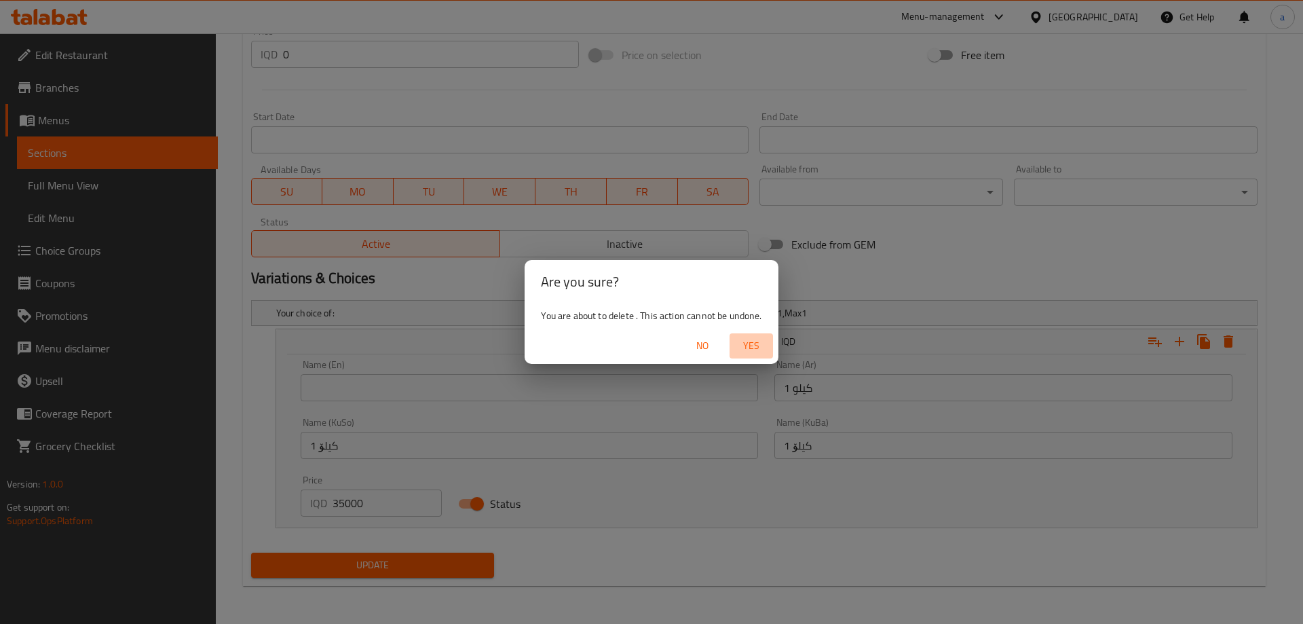
click at [754, 352] on span "Yes" at bounding box center [751, 345] width 33 height 17
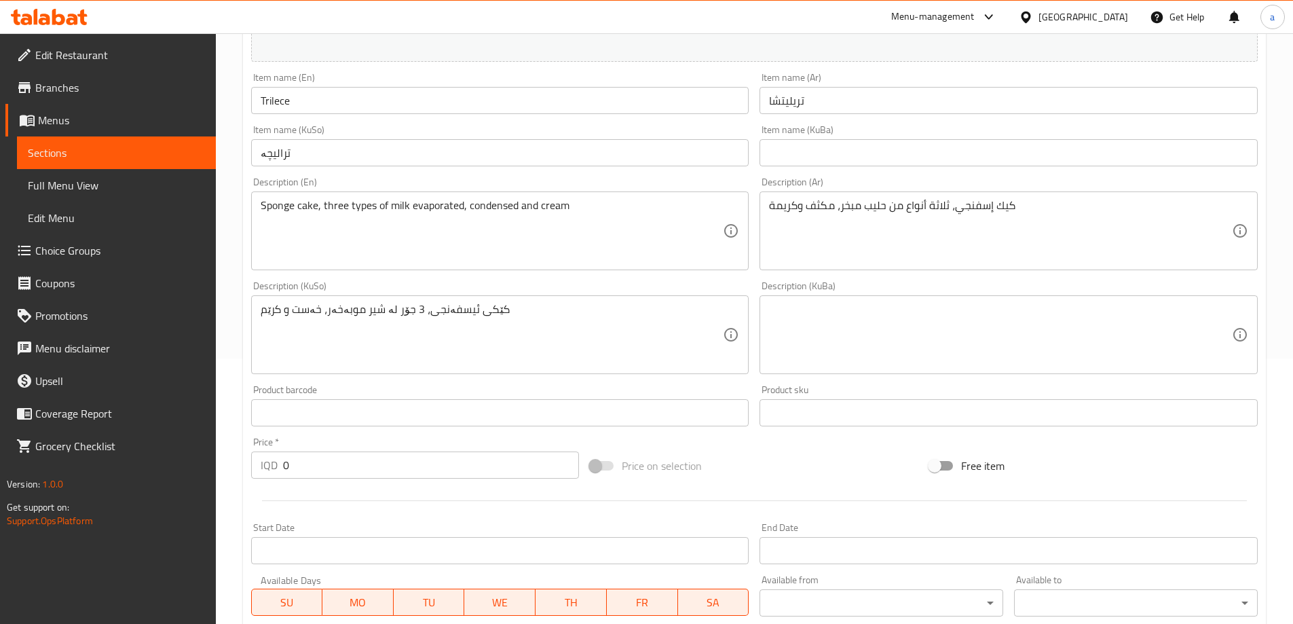
scroll to position [511, 0]
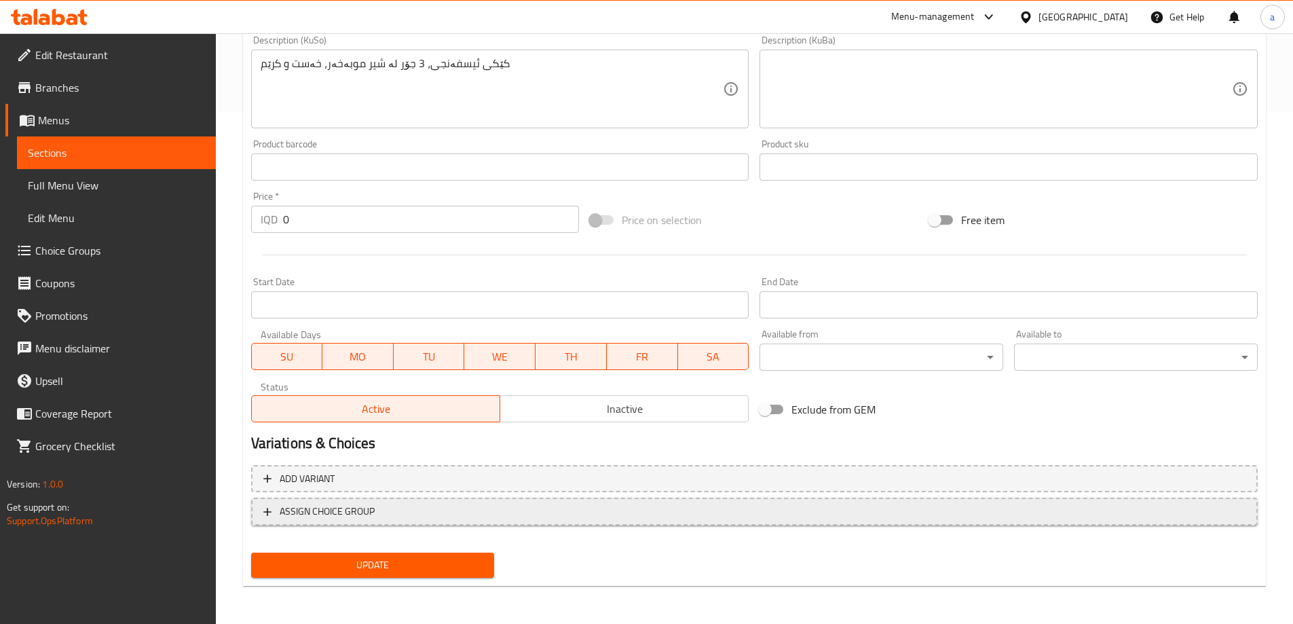
click at [337, 511] on span "ASSIGN CHOICE GROUP" at bounding box center [327, 511] width 95 height 17
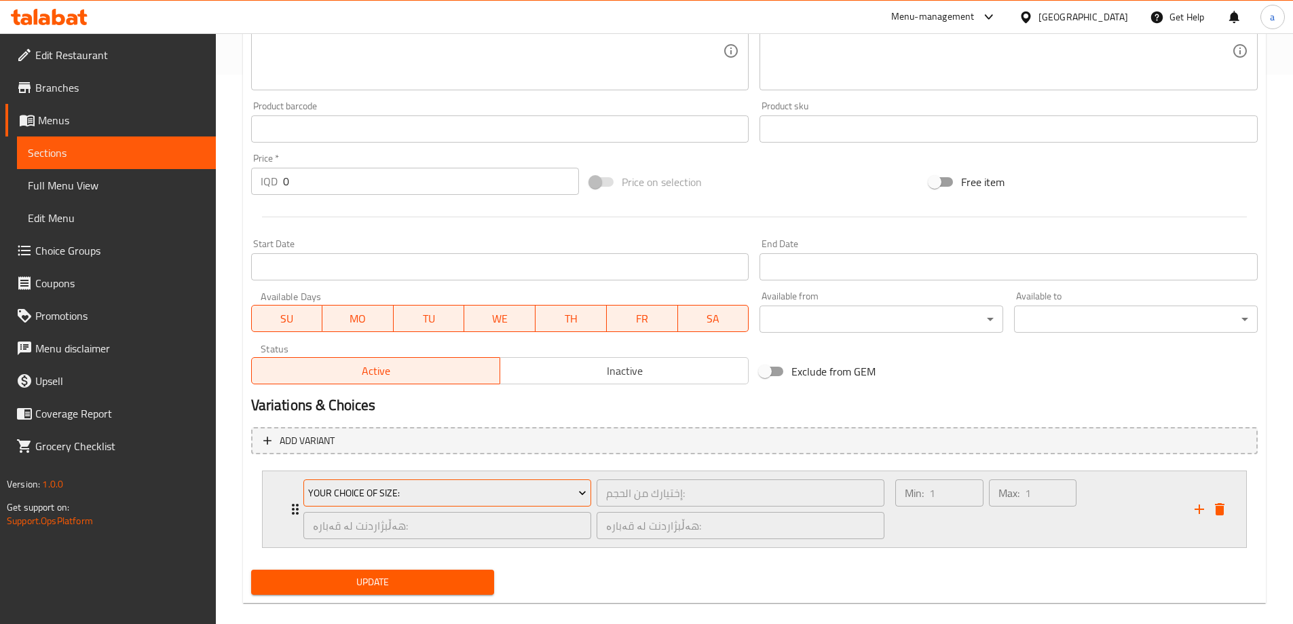
scroll to position [566, 0]
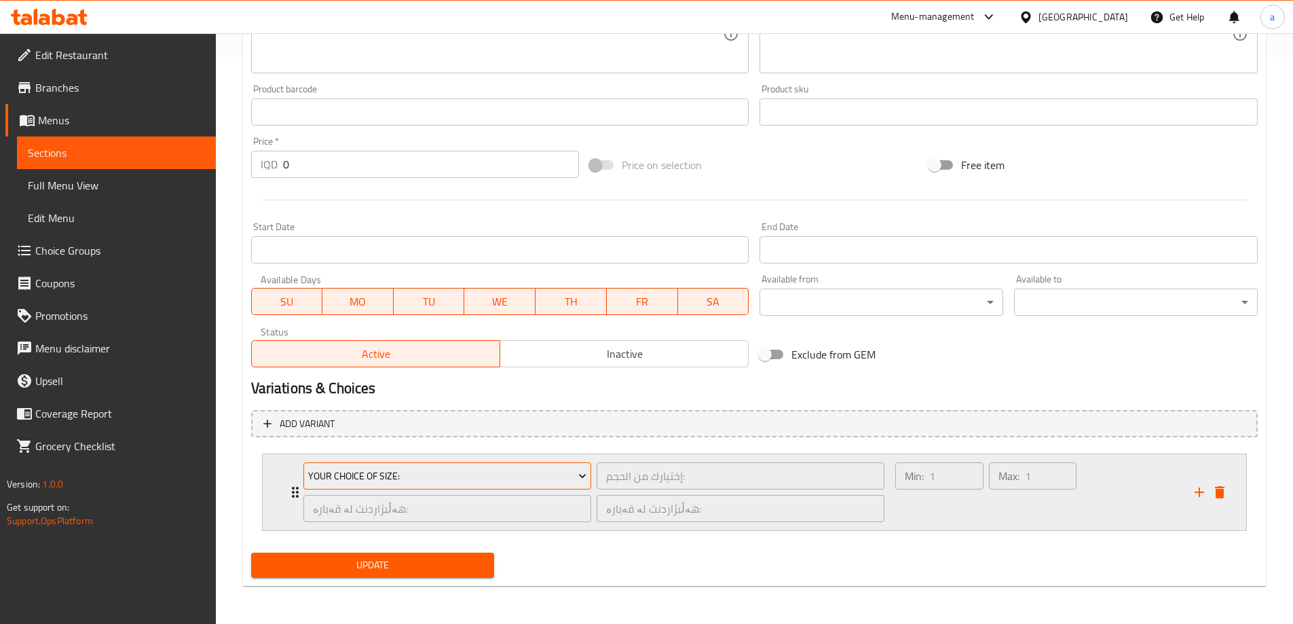
click at [384, 476] on span "Your Choice Of Size:" at bounding box center [447, 476] width 278 height 17
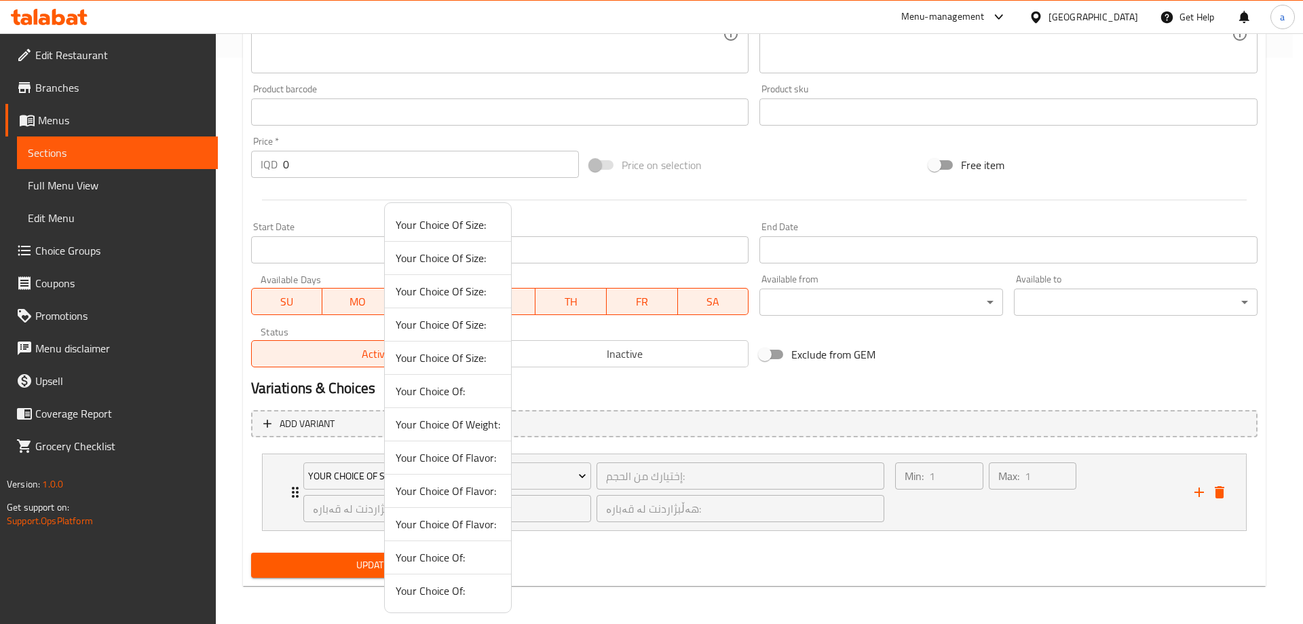
click at [348, 496] on div at bounding box center [651, 312] width 1303 height 624
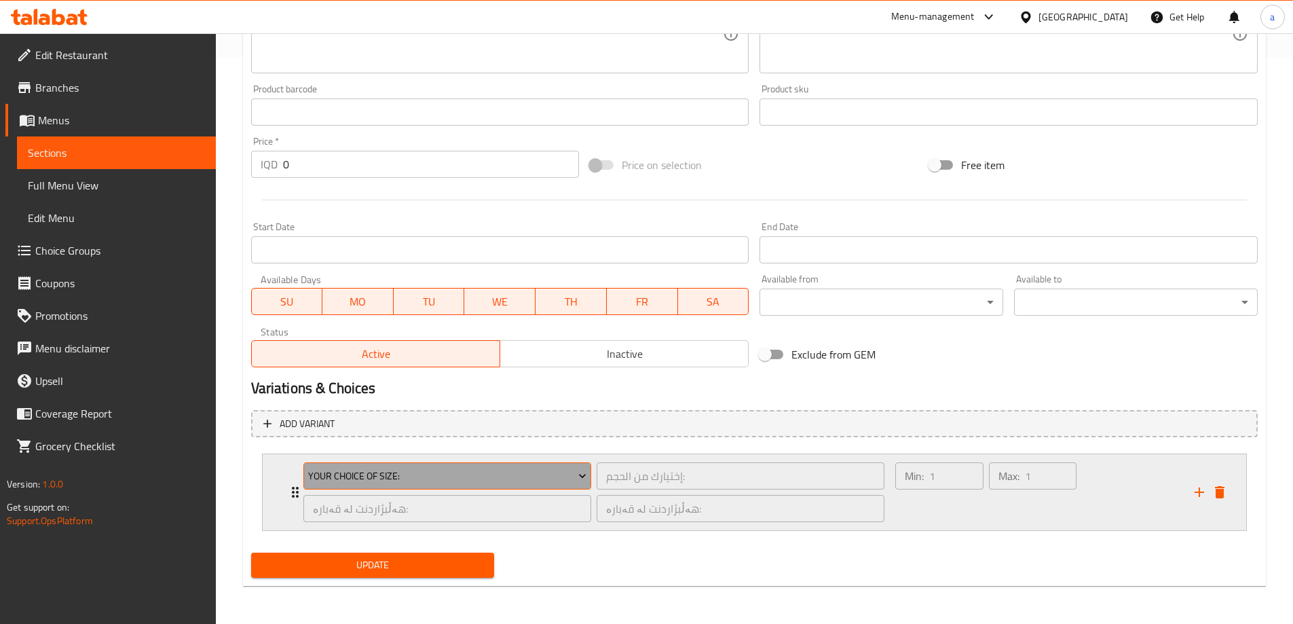
click at [356, 483] on span "Your Choice Of Size:" at bounding box center [447, 476] width 278 height 17
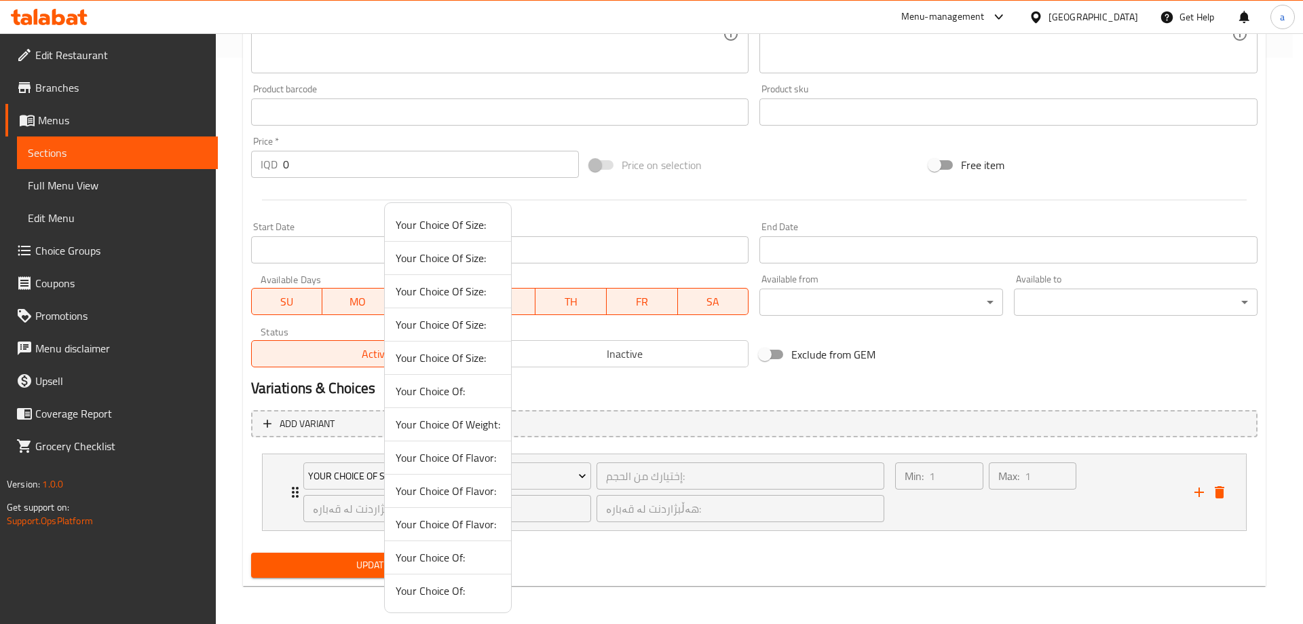
click at [472, 552] on span "Your Choice Of:" at bounding box center [448, 557] width 105 height 16
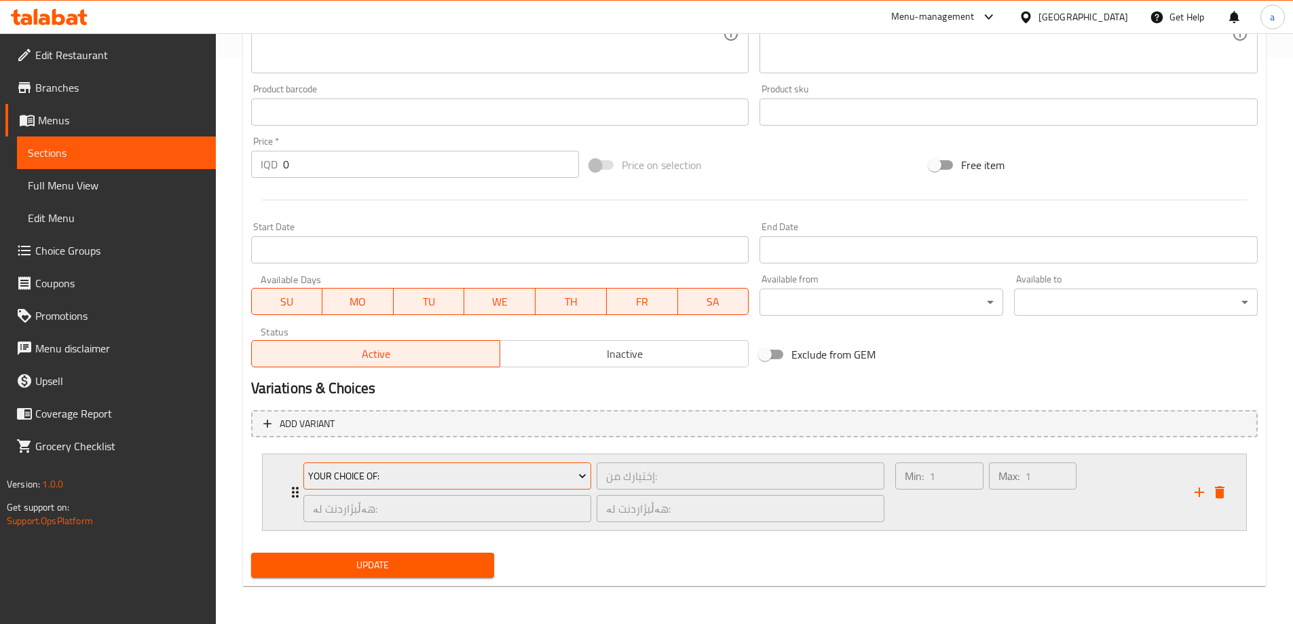
click at [388, 462] on button "Your Choice Of:" at bounding box center [447, 475] width 288 height 27
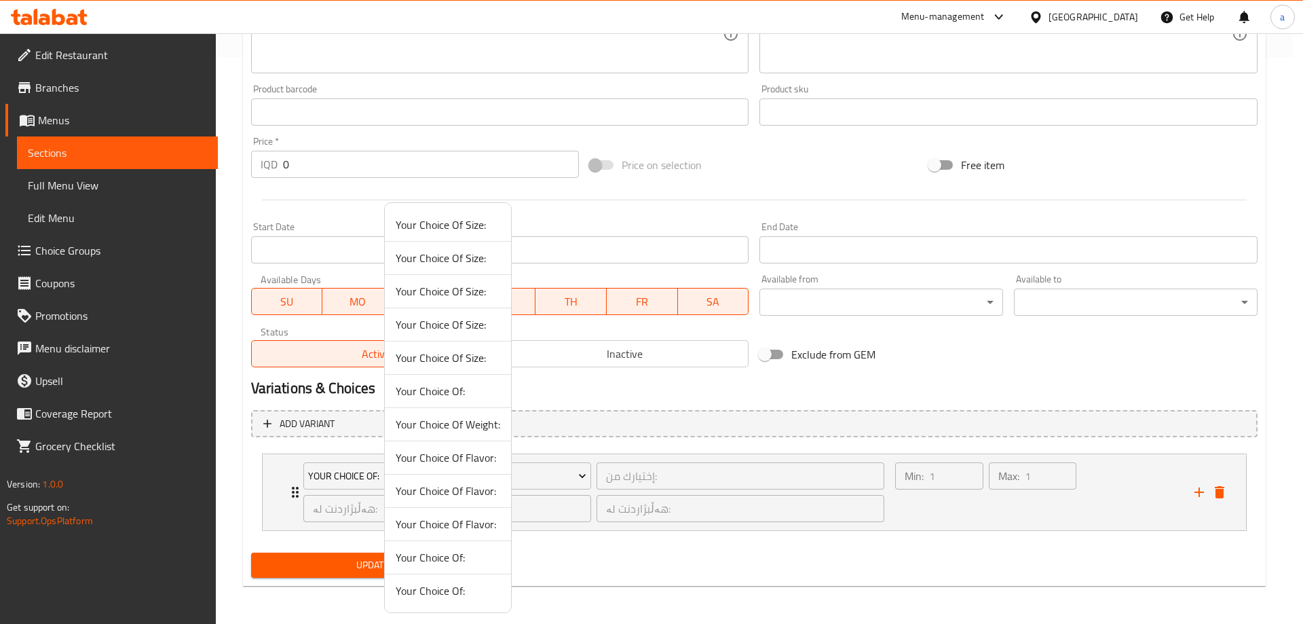
click at [1222, 492] on div at bounding box center [651, 312] width 1303 height 624
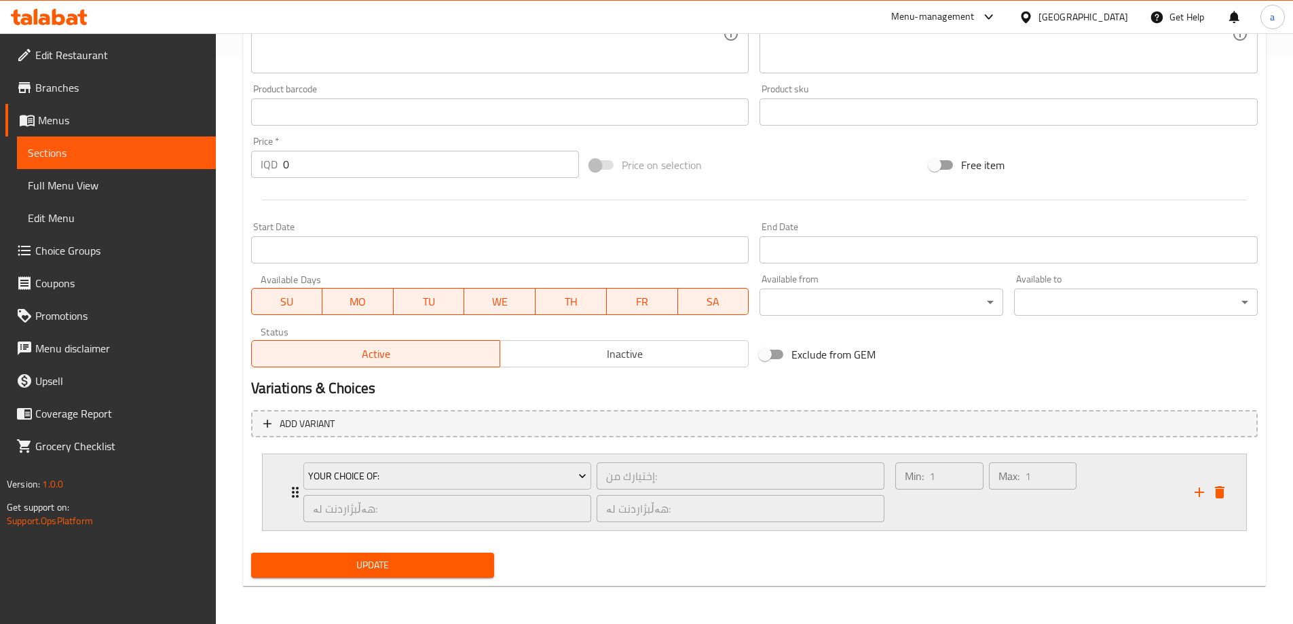
click at [1235, 485] on div "Your Choice Of: إختيارك من: ​ هەڵبژاردنت لە: ​ هەڵبژاردنت لە: ​ Min: 1 ​ Max: 1…" at bounding box center [754, 492] width 983 height 76
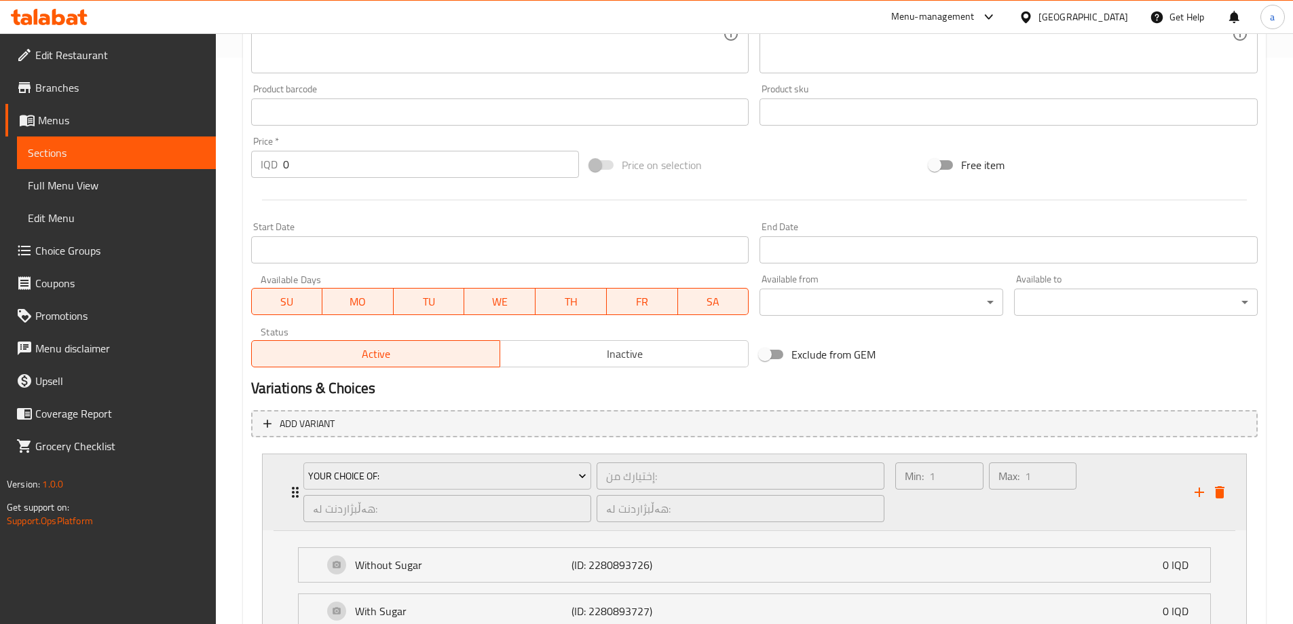
click at [1217, 500] on icon "delete" at bounding box center [1220, 492] width 16 height 16
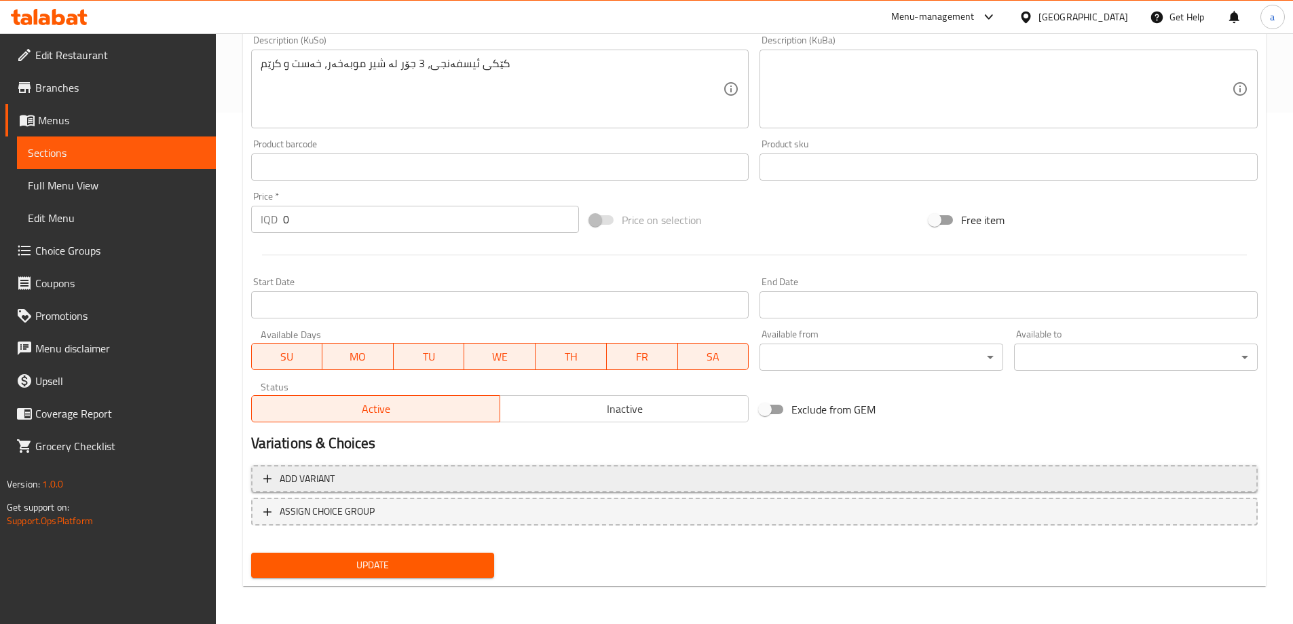
scroll to position [511, 0]
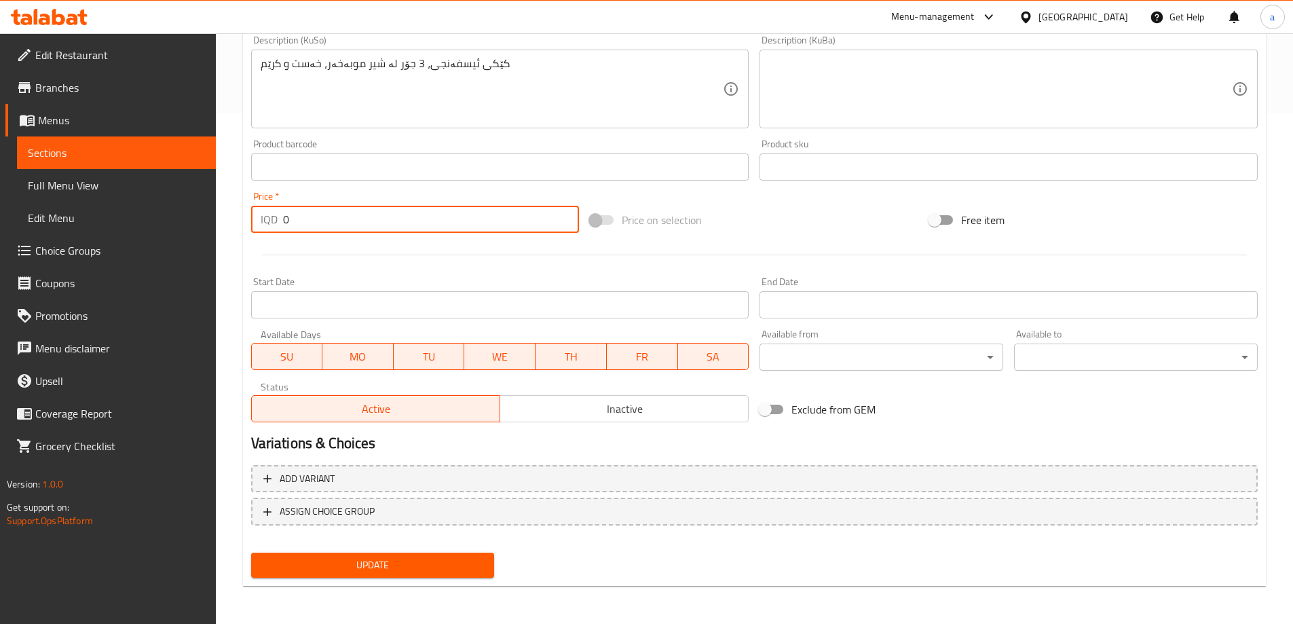
drag, startPoint x: 375, startPoint y: 217, endPoint x: 205, endPoint y: 202, distance: 171.1
click at [205, 202] on div "Edit Restaurant Branches Menus Sections Full Menu View Edit Menu Choice Groups …" at bounding box center [646, 73] width 1293 height 1102
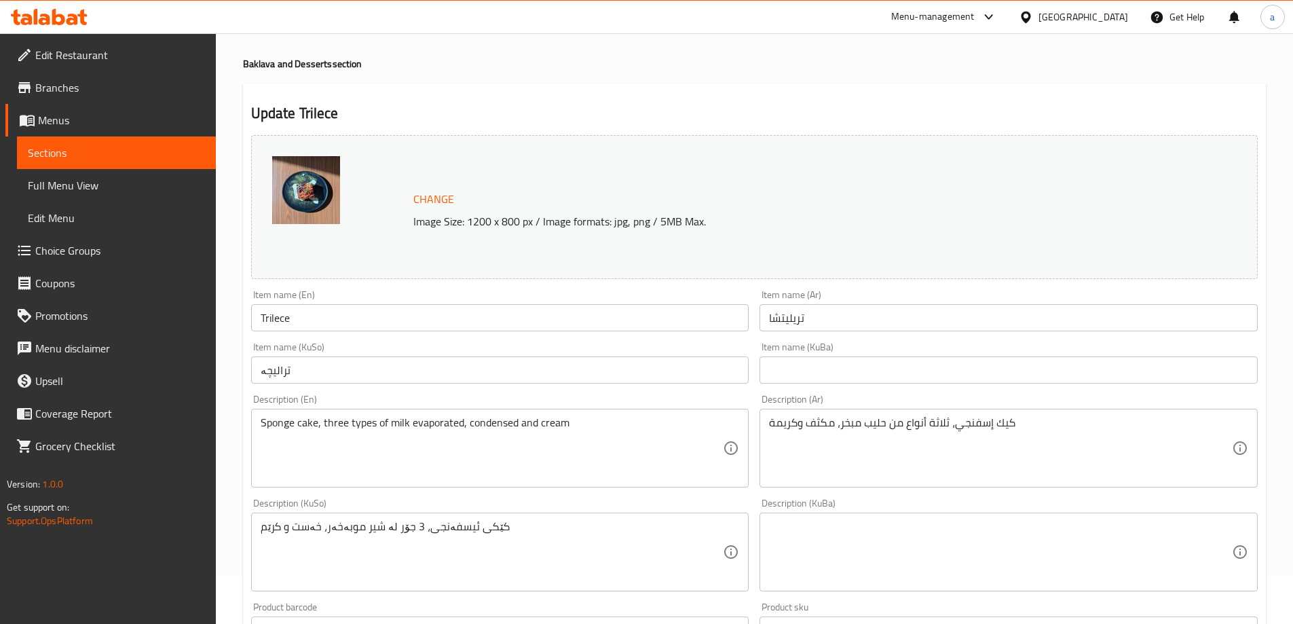
scroll to position [0, 0]
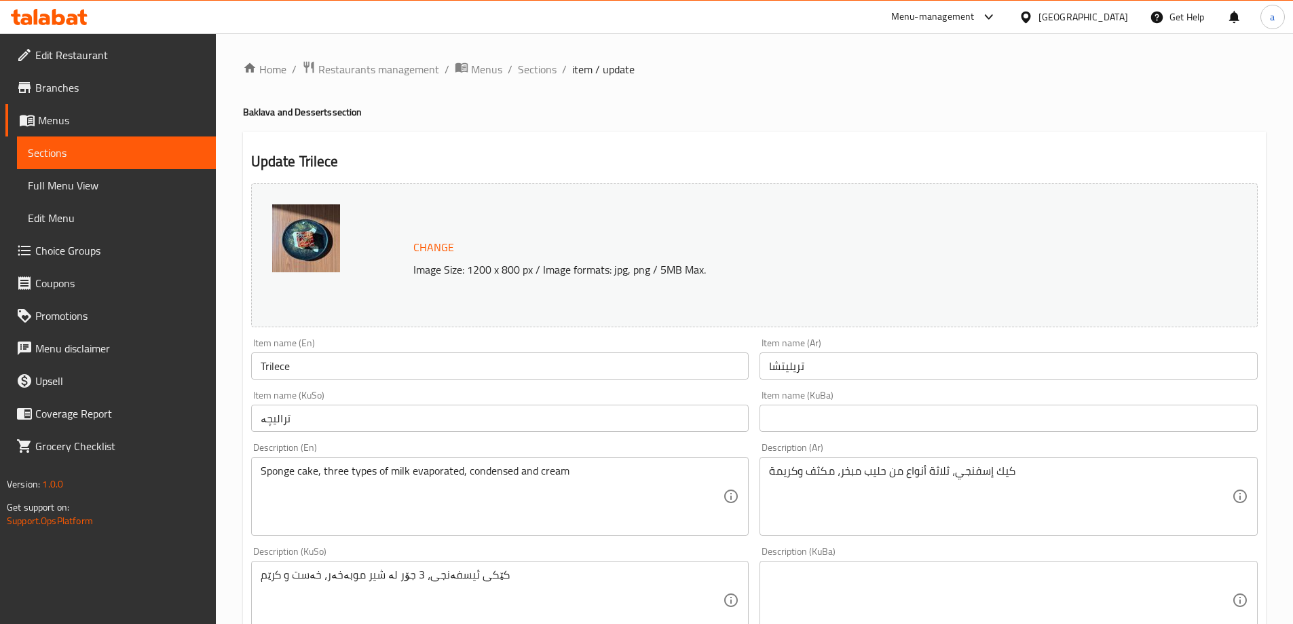
type input "5000"
click at [364, 360] on input "Trilece" at bounding box center [500, 365] width 498 height 27
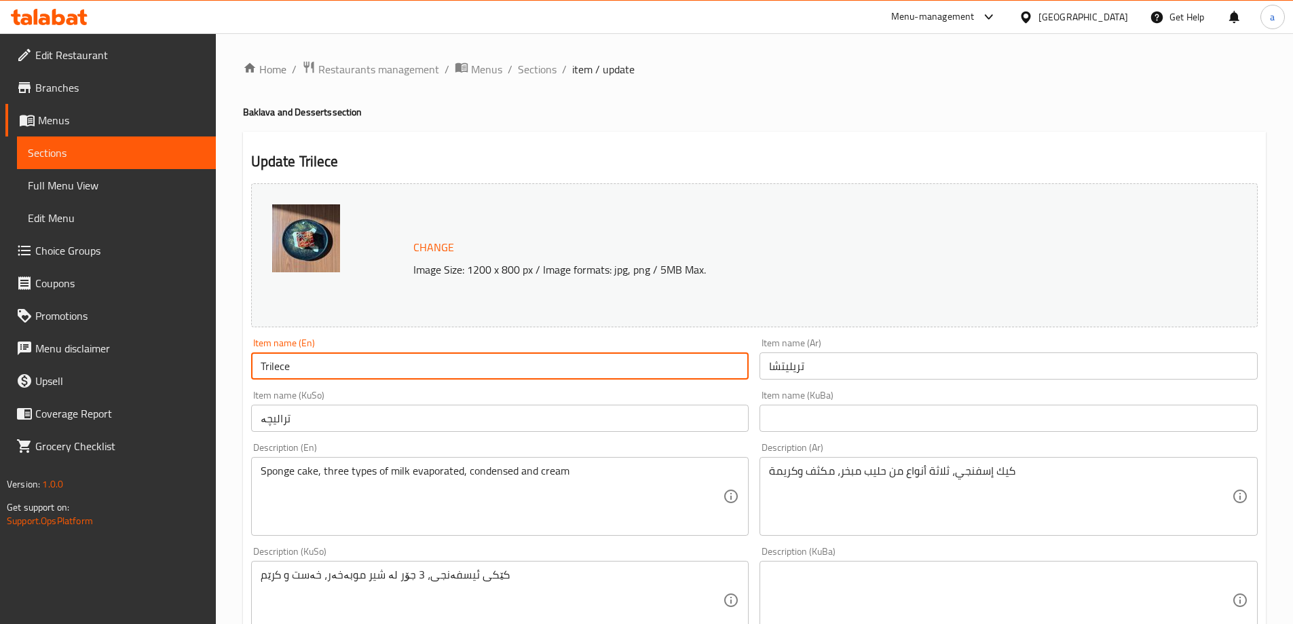
paste input "- 1 Piece"
type input "Trilece - 1 Piece"
click at [872, 373] on input "تريليتشا" at bounding box center [1009, 365] width 498 height 27
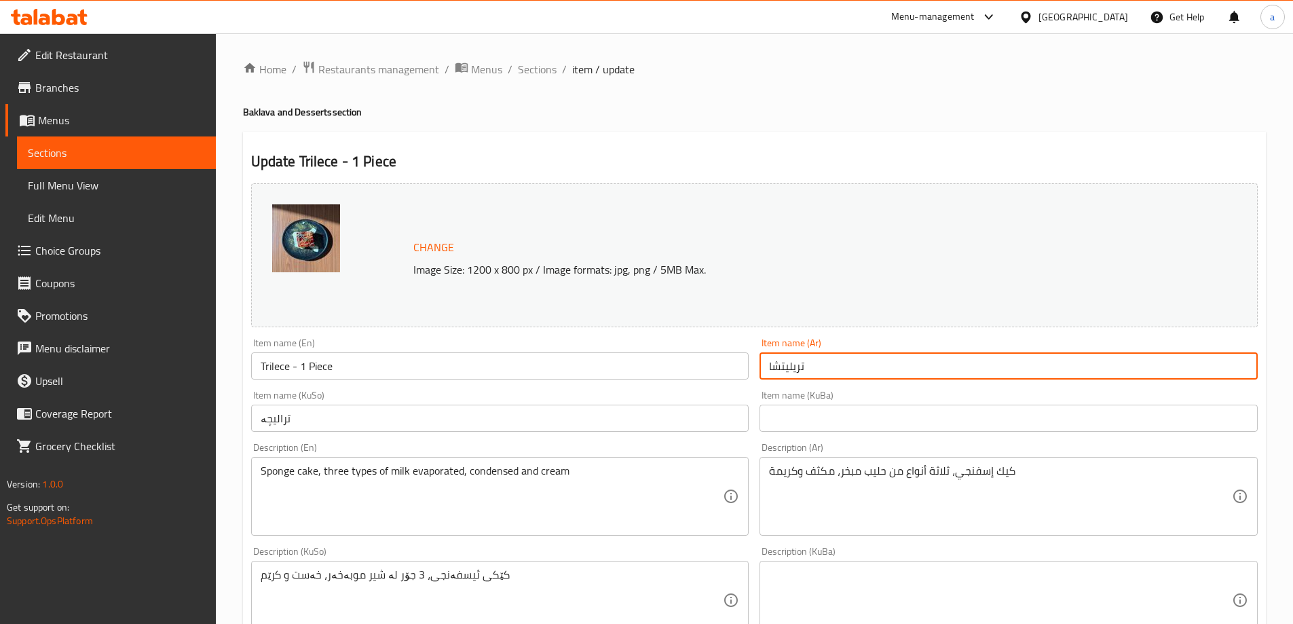
paste input "1 قطعة"
paste input "- 1 قطعة"
click at [1209, 367] on input "تريليتشا - 1 قطعة" at bounding box center [1009, 365] width 498 height 27
click at [1107, 364] on input "تريليتشا - 1 قطعة" at bounding box center [1009, 365] width 498 height 27
type input "تريليتشا - 1 قطعة"
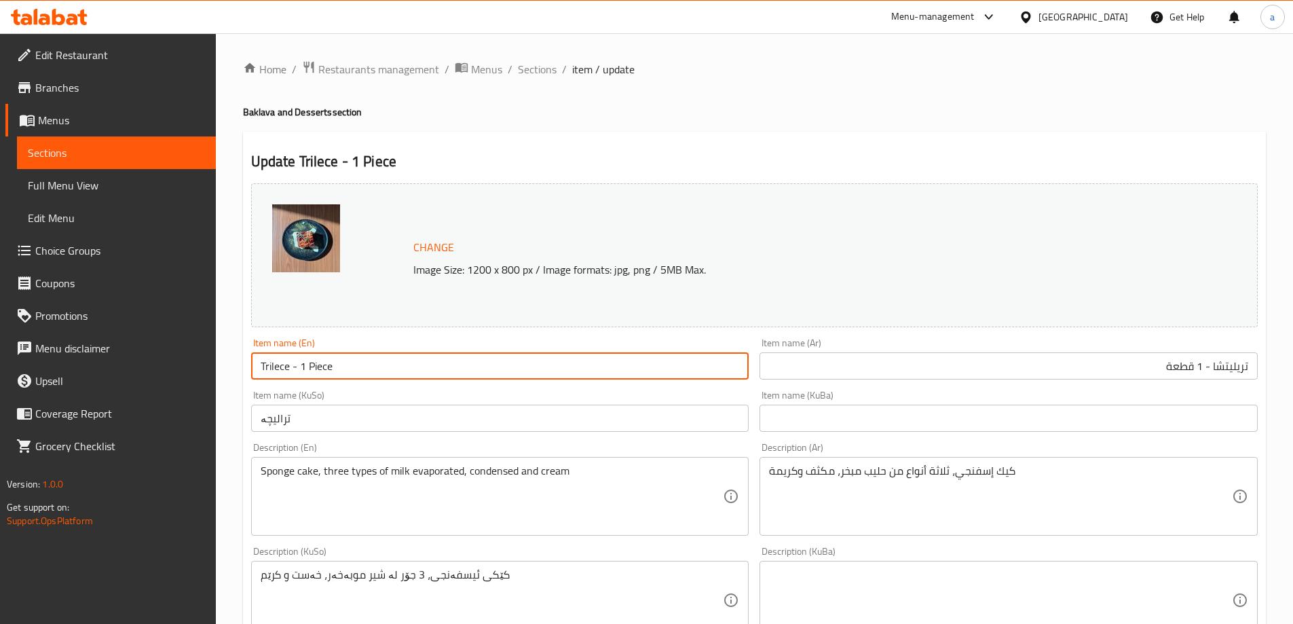
click at [280, 363] on input "Trilece - 1 Piece" at bounding box center [500, 365] width 498 height 27
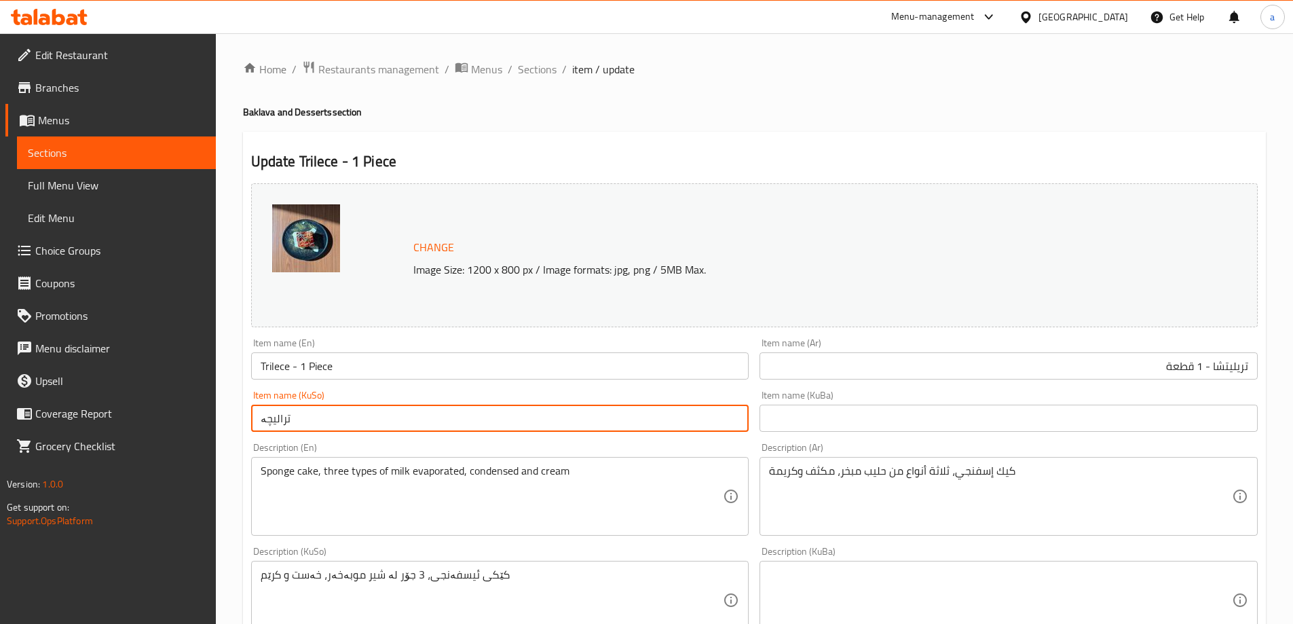
click at [478, 417] on input "ترالیچە" at bounding box center [500, 418] width 498 height 27
paste input "- 1 پارچە"
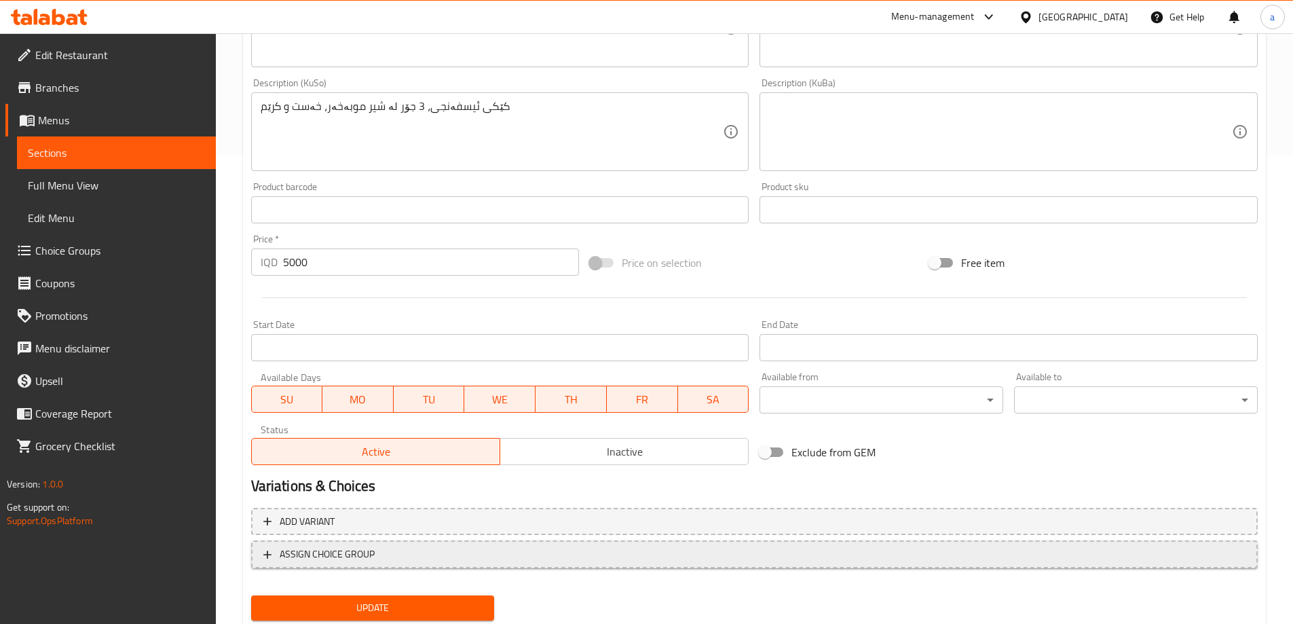
scroll to position [511, 0]
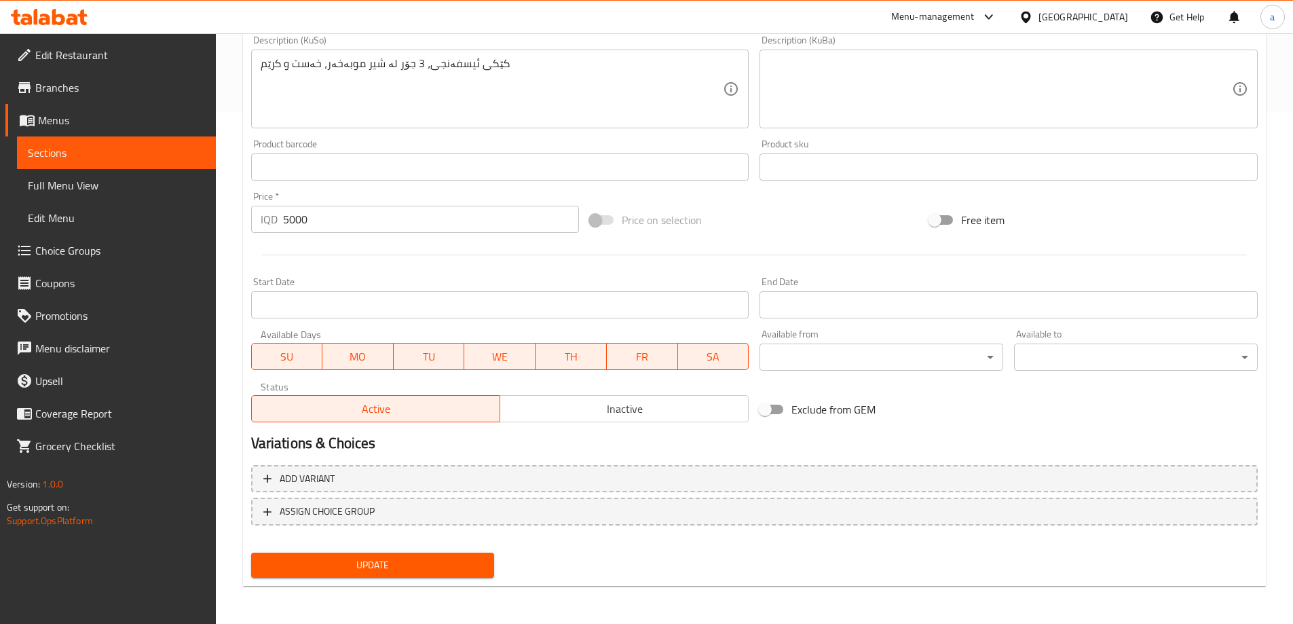
type input "ترالیچە - 1 پارچە"
click at [402, 559] on span "Update" at bounding box center [373, 565] width 222 height 17
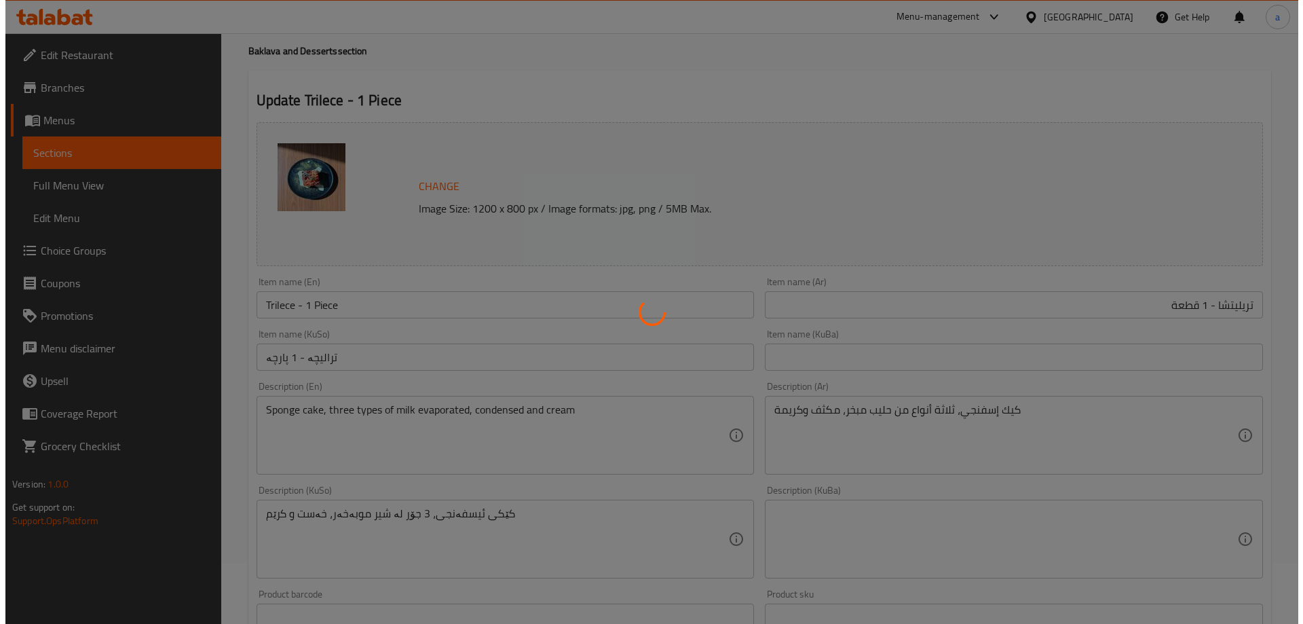
scroll to position [0, 0]
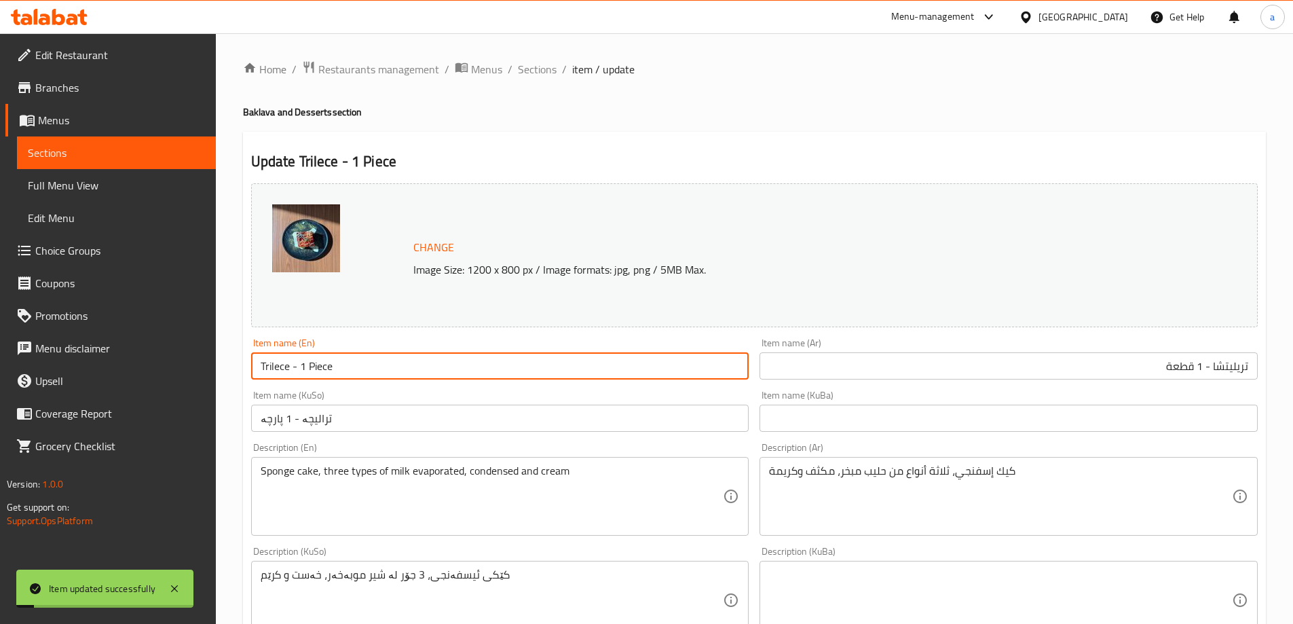
drag, startPoint x: 385, startPoint y: 369, endPoint x: 255, endPoint y: 356, distance: 131.0
click at [139, 357] on div "Edit Restaurant Branches Menus Sections Full Menu View Edit Menu Choice Groups …" at bounding box center [646, 584] width 1293 height 1102
click at [94, 189] on span "Full Menu View" at bounding box center [116, 185] width 177 height 16
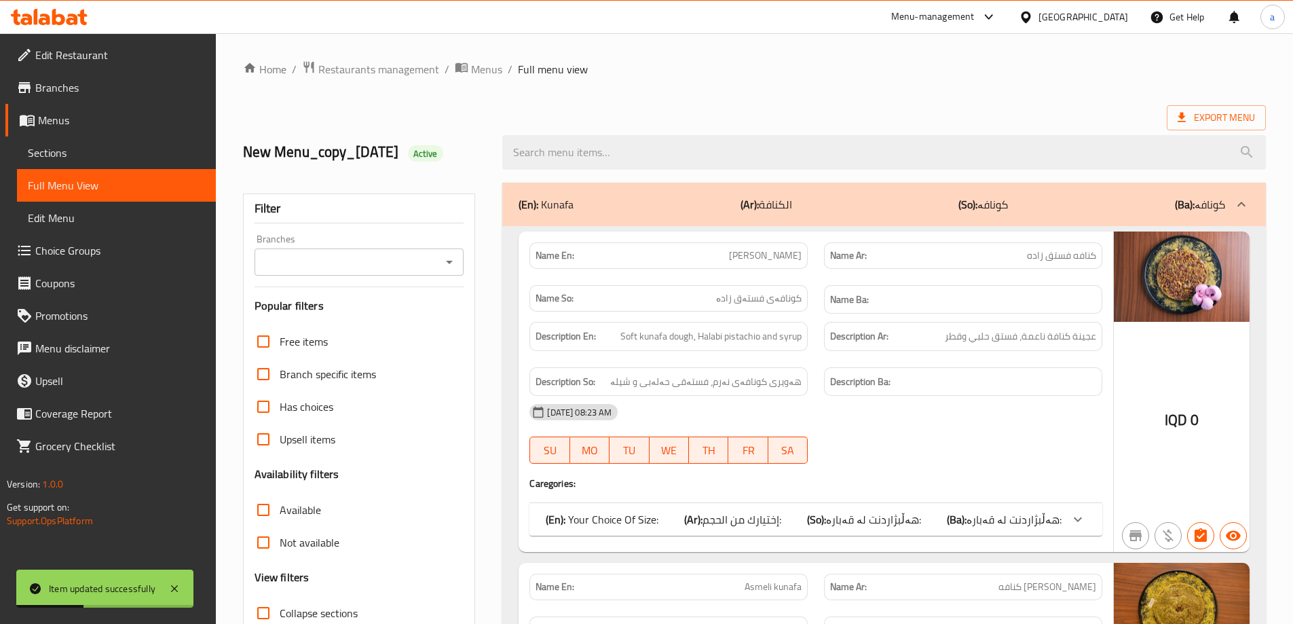
click at [452, 267] on icon "Open" at bounding box center [449, 262] width 16 height 16
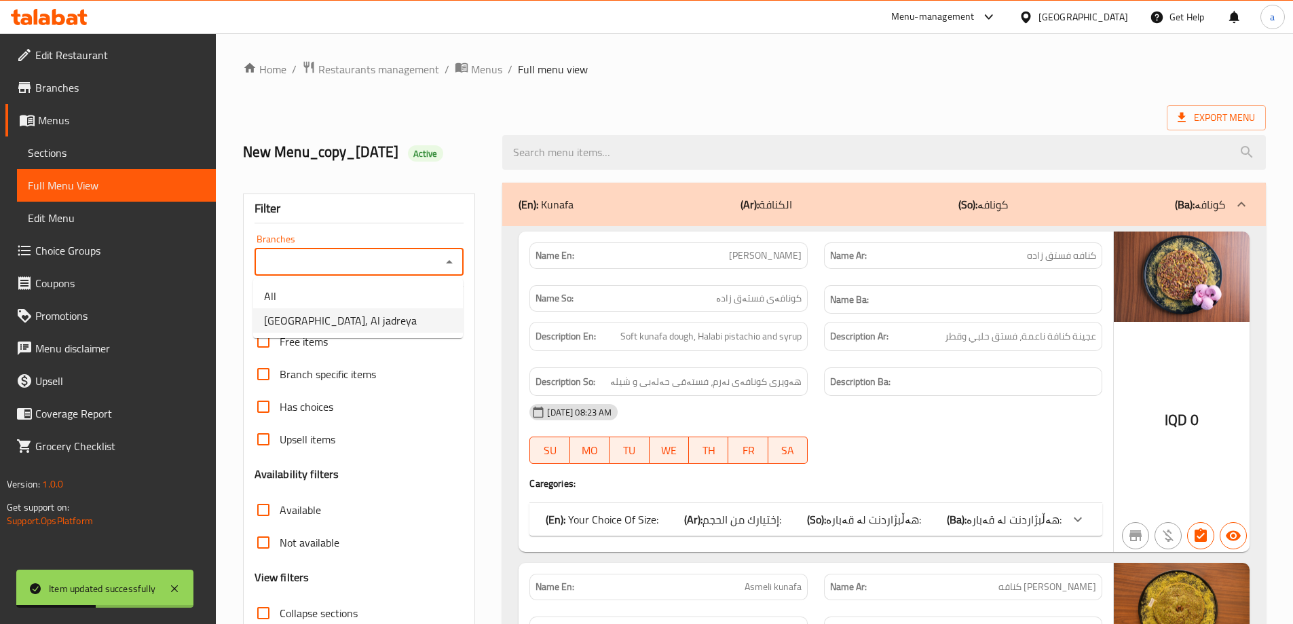
click at [423, 320] on li "[GEOGRAPHIC_DATA], Al jadreya" at bounding box center [358, 320] width 210 height 24
type input "[GEOGRAPHIC_DATA], Al jadreya"
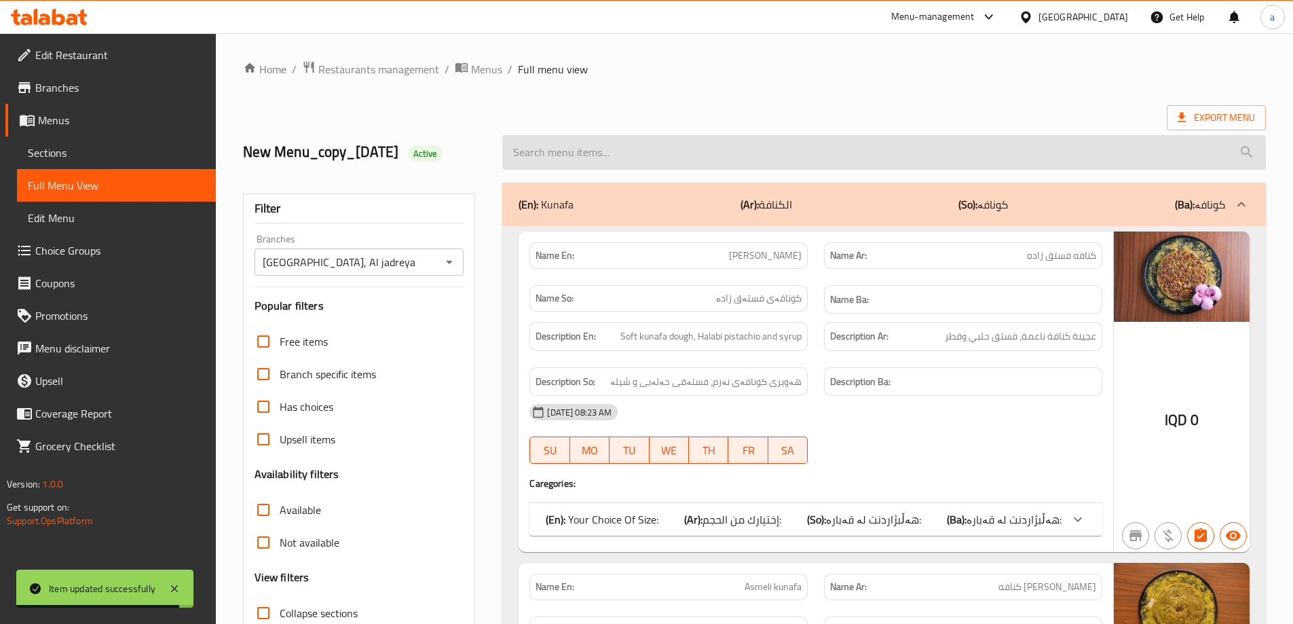
click at [566, 150] on input "search" at bounding box center [884, 152] width 764 height 35
paste input "Trilece - 1 Piece"
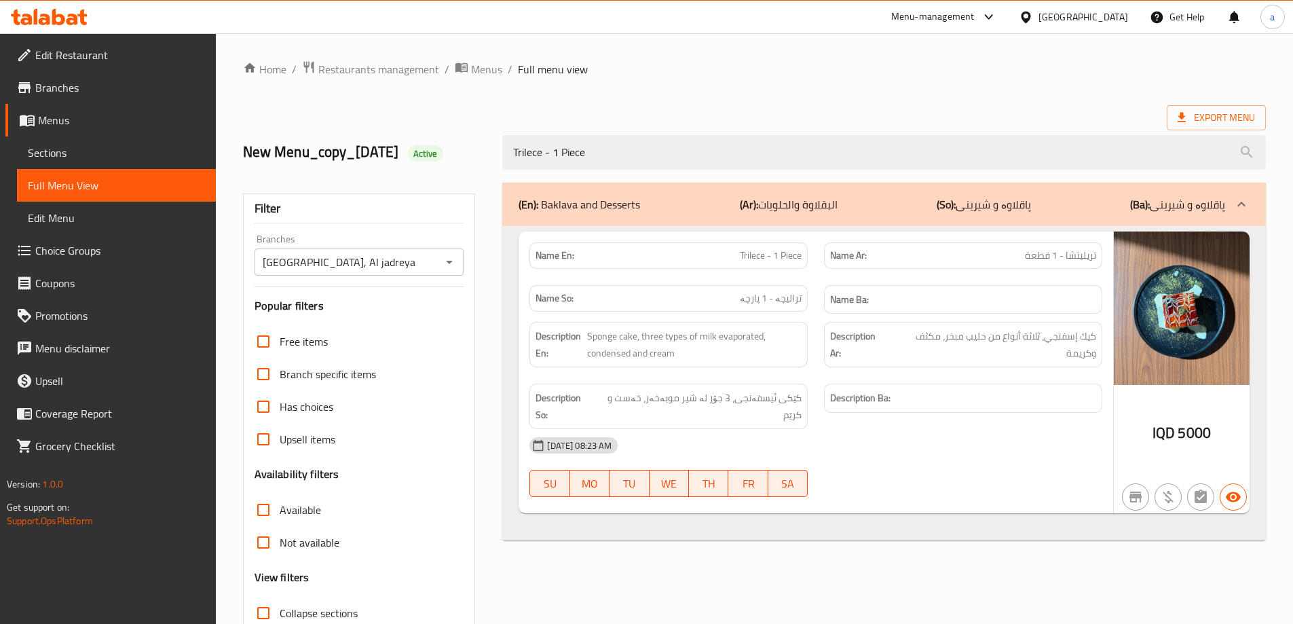
type input "Trilece - 1 Piece"
click at [907, 105] on div "Home / Restaurants management / Menus / Full menu view Export Menu New Menu_cop…" at bounding box center [754, 377] width 1023 height 635
